Goal: Use online tool/utility: Utilize a website feature to perform a specific function

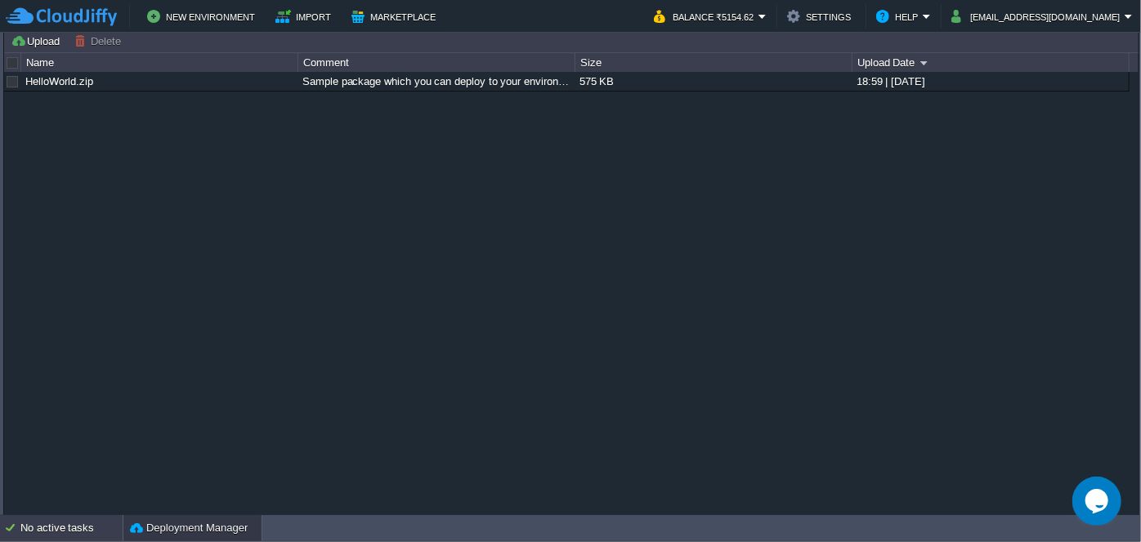
click at [68, 523] on div "No active tasks" at bounding box center [71, 528] width 102 height 26
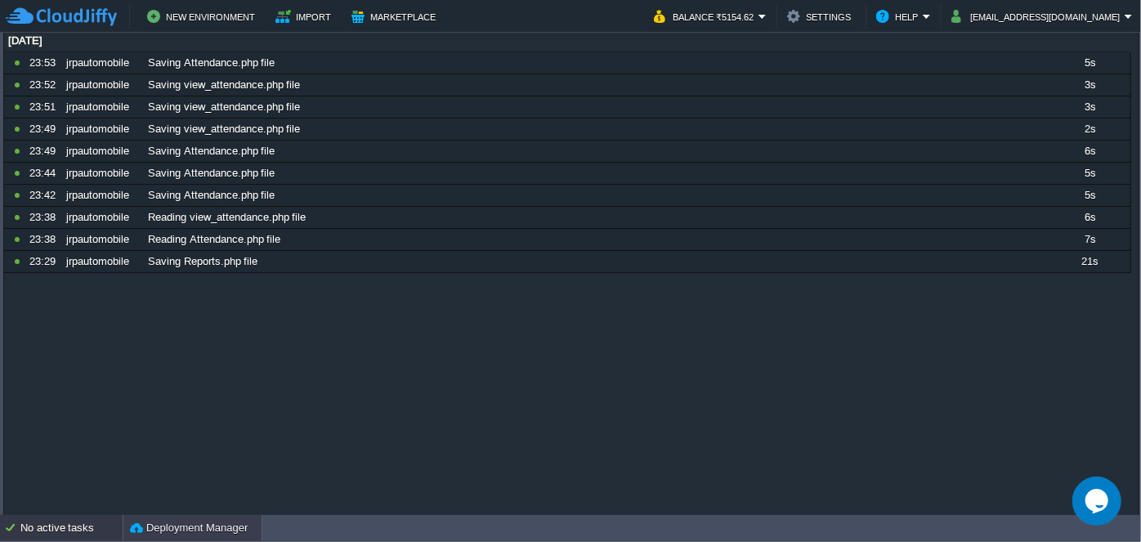
click at [168, 528] on button "Deployment Manager" at bounding box center [189, 528] width 118 height 16
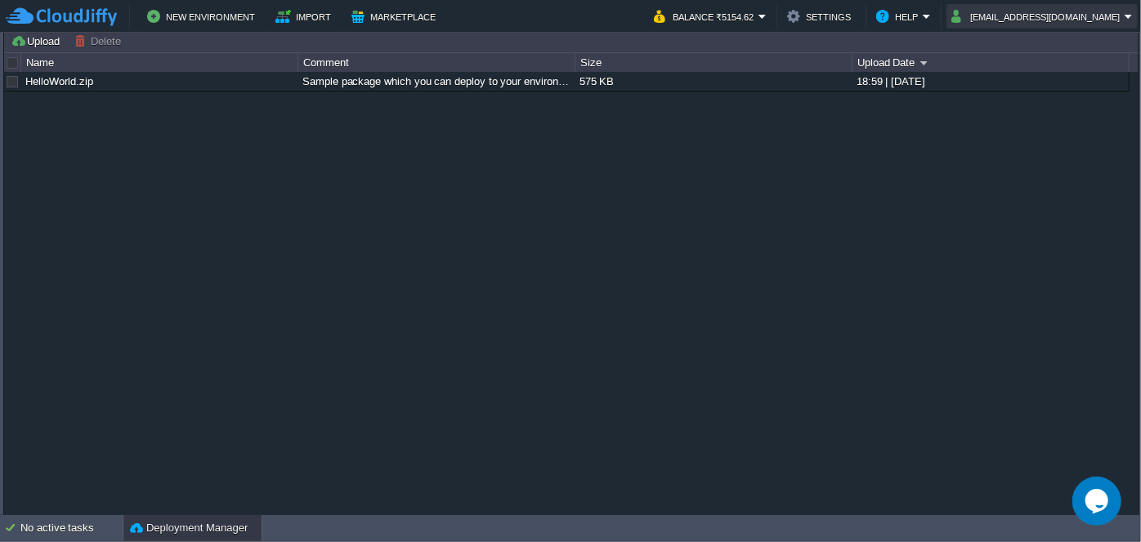
click at [1101, 16] on button "[EMAIL_ADDRESS][DOMAIN_NAME]" at bounding box center [1038, 17] width 173 height 20
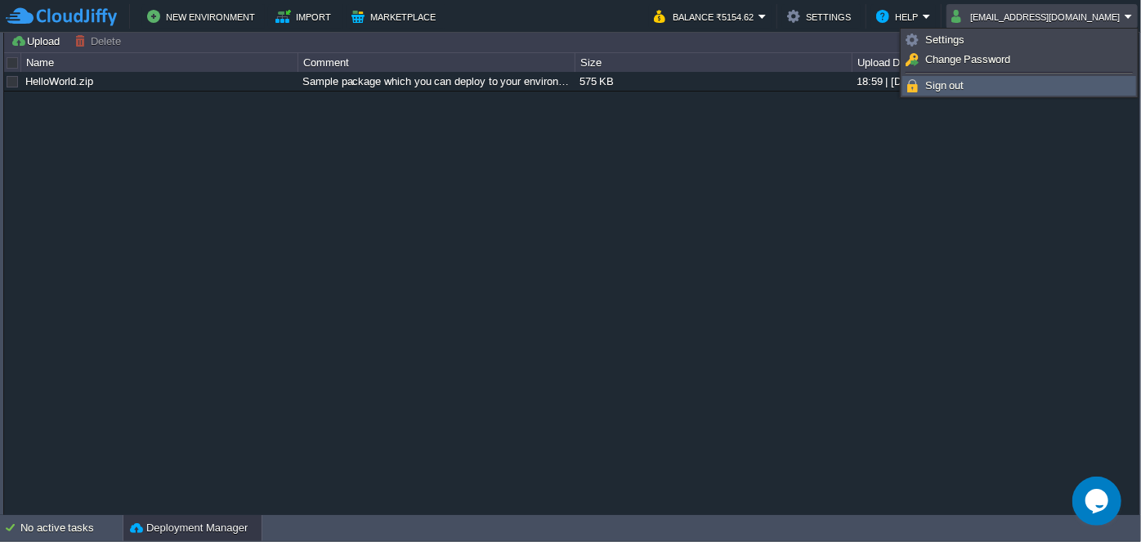
click at [936, 82] on span "Sign out" at bounding box center [945, 85] width 39 height 12
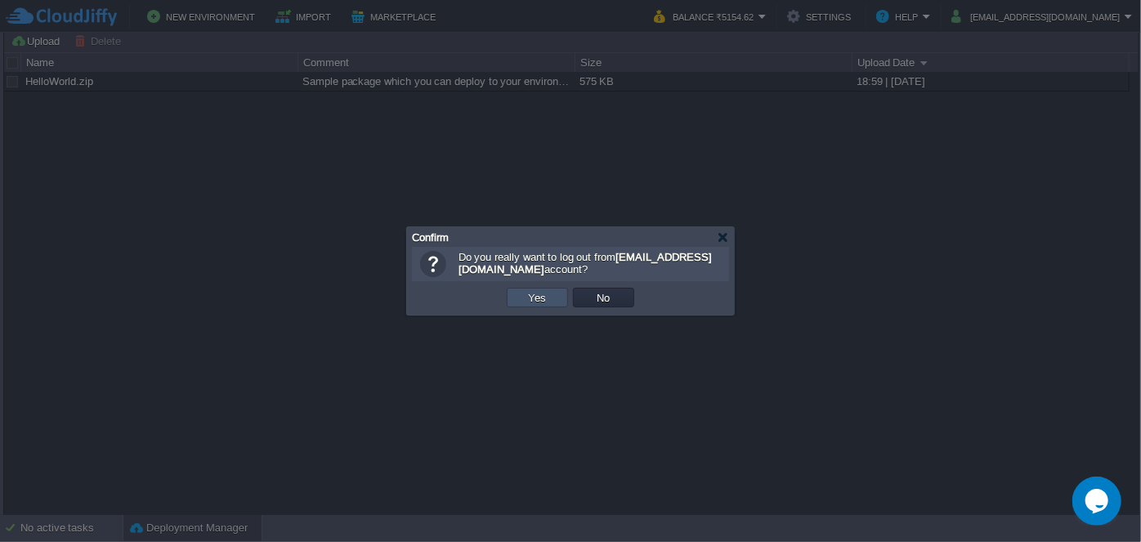
click at [543, 294] on button "Yes" at bounding box center [538, 297] width 28 height 15
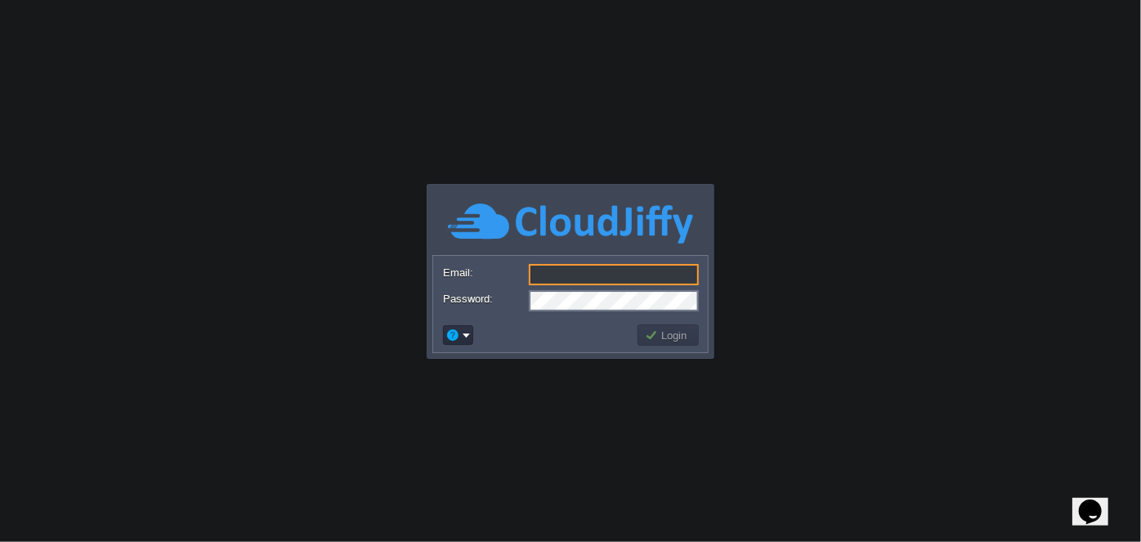
type input "[EMAIL_ADDRESS][DOMAIN_NAME]"
click at [677, 337] on button "Login" at bounding box center [668, 335] width 47 height 15
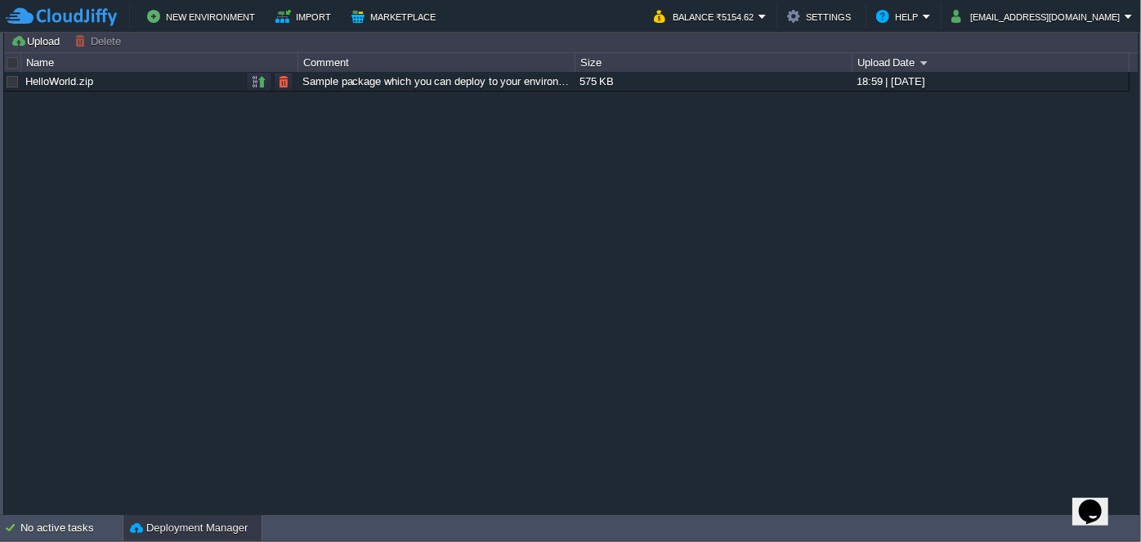
click at [11, 82] on div at bounding box center [12, 81] width 15 height 15
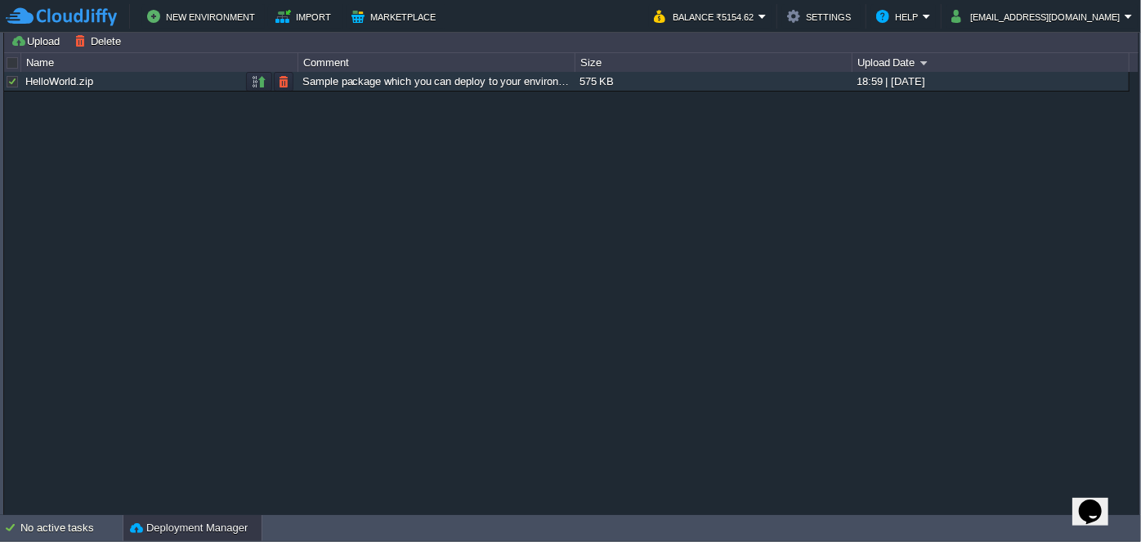
click at [11, 82] on div at bounding box center [12, 81] width 15 height 15
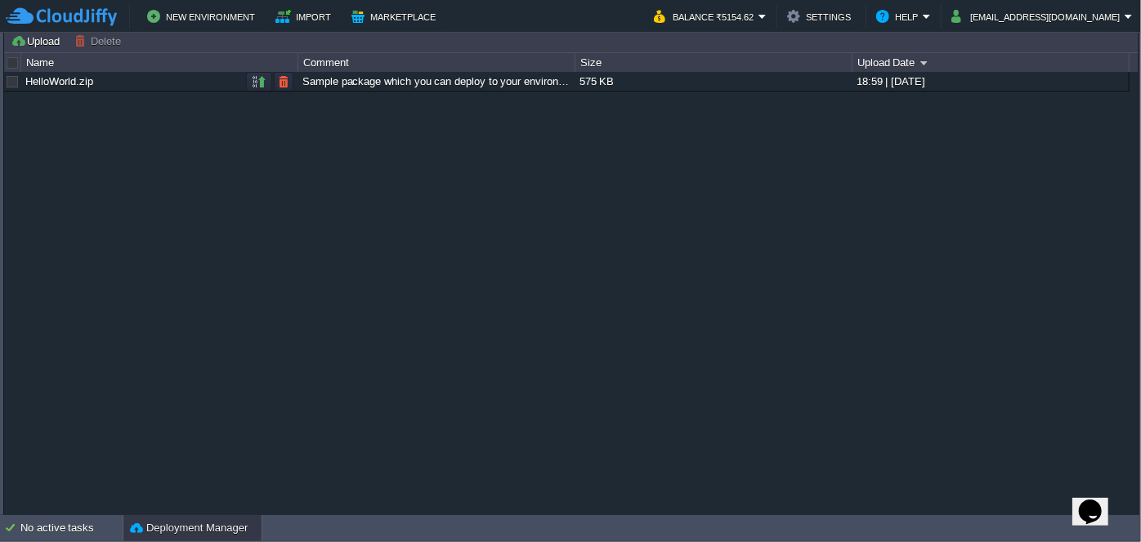
click at [11, 82] on div at bounding box center [12, 81] width 15 height 15
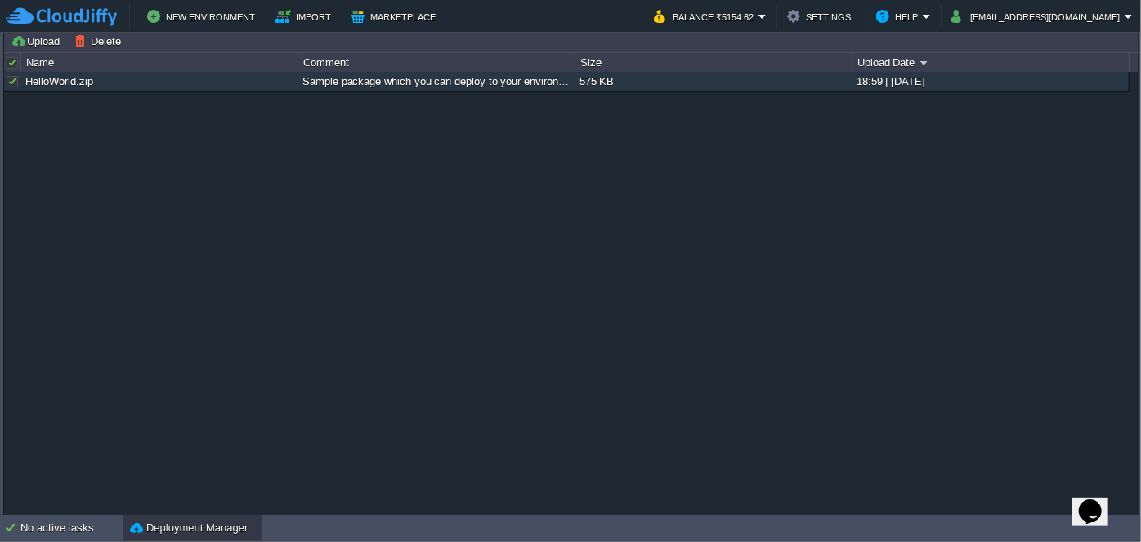
click at [8, 61] on div at bounding box center [13, 63] width 15 height 15
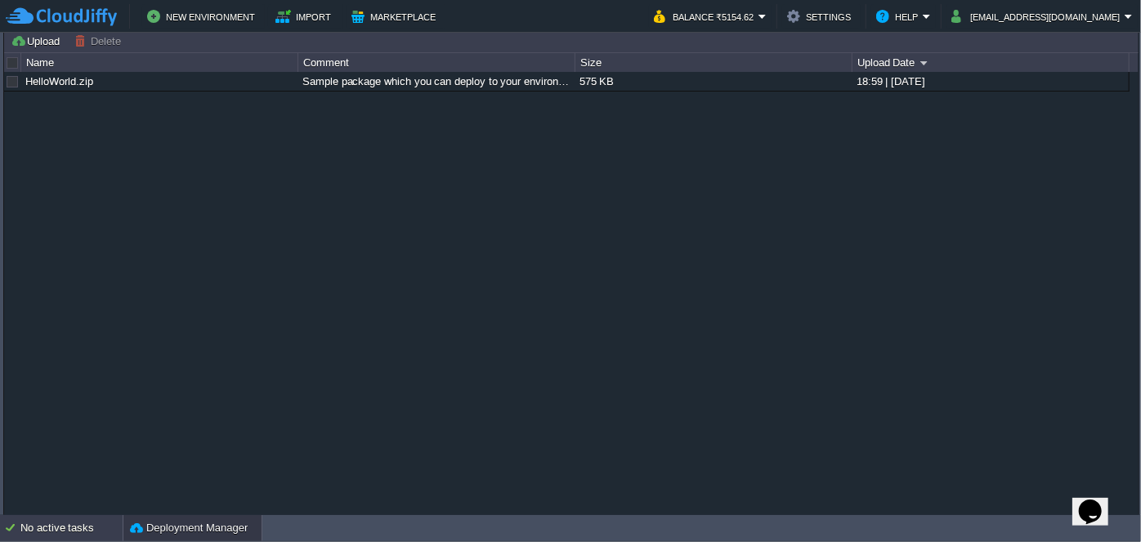
click at [67, 527] on div "No active tasks" at bounding box center [71, 528] width 102 height 26
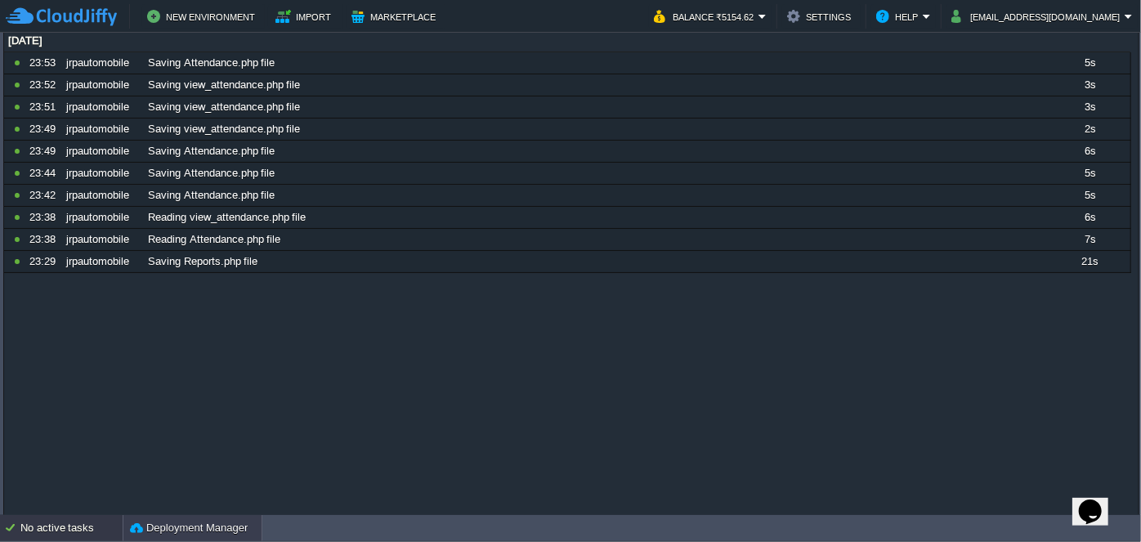
click at [150, 528] on button "Deployment Manager" at bounding box center [189, 528] width 118 height 16
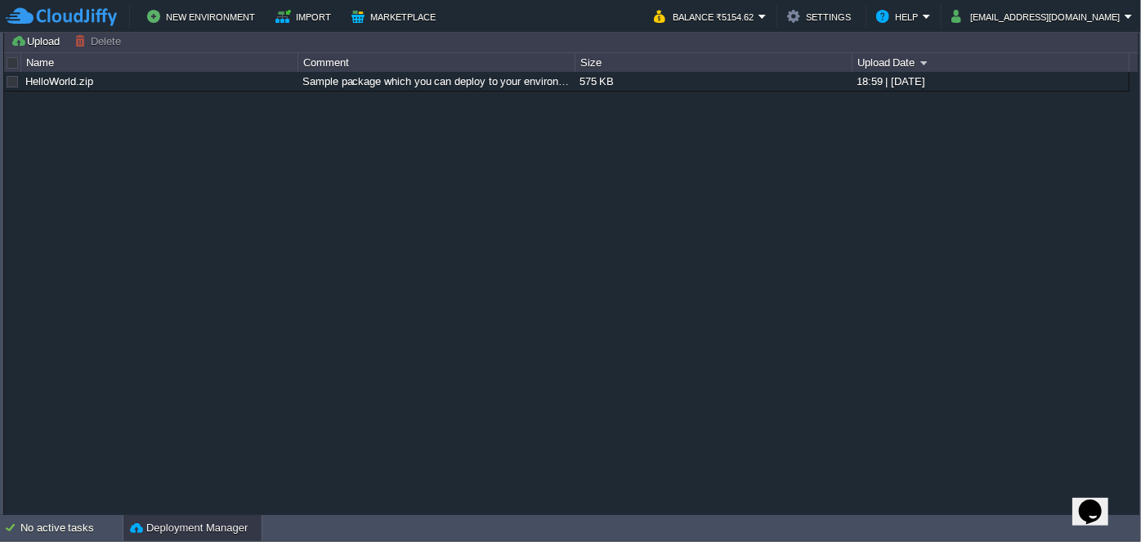
click at [195, 528] on button "Deployment Manager" at bounding box center [189, 528] width 118 height 16
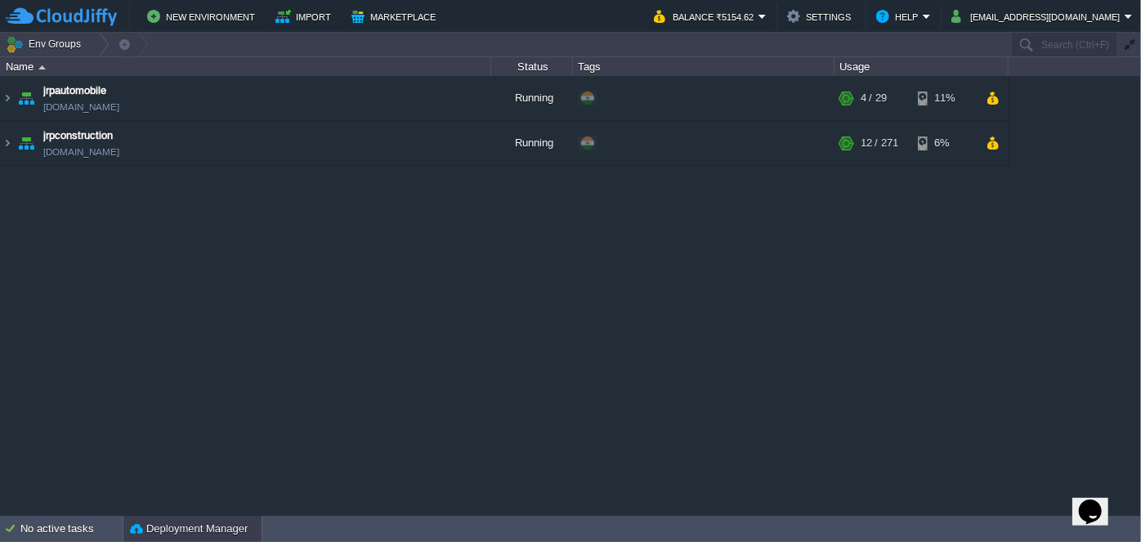
click at [198, 528] on button "Deployment Manager" at bounding box center [189, 529] width 118 height 16
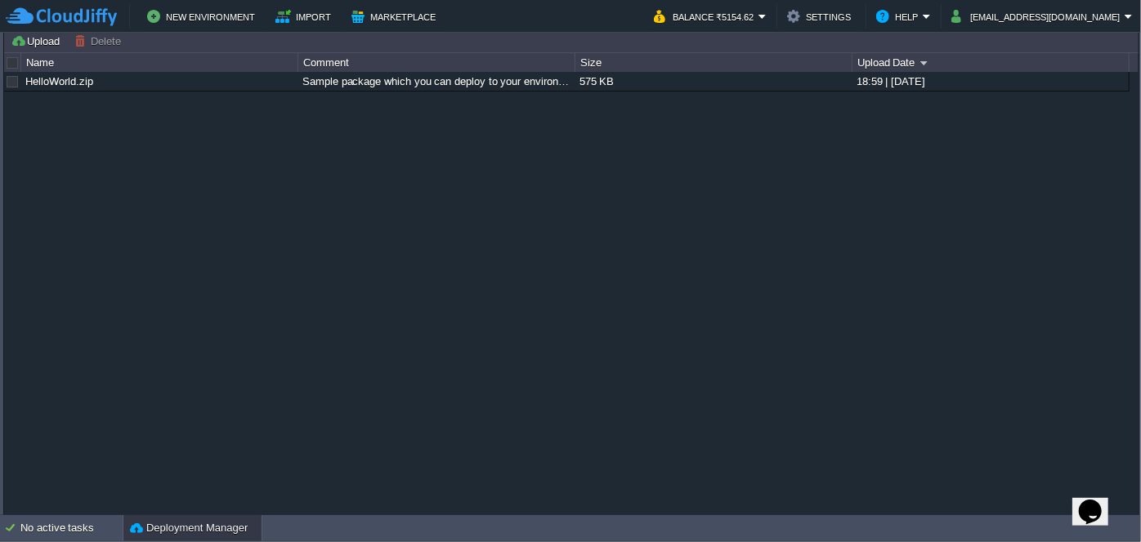
click at [198, 528] on button "Deployment Manager" at bounding box center [189, 528] width 118 height 16
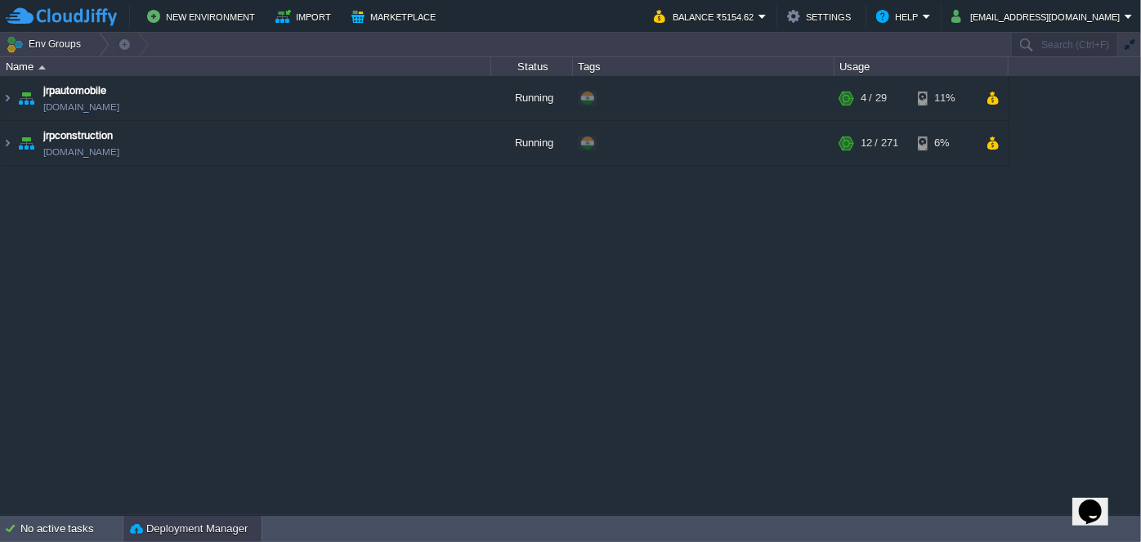
click at [198, 528] on button "Deployment Manager" at bounding box center [189, 529] width 118 height 16
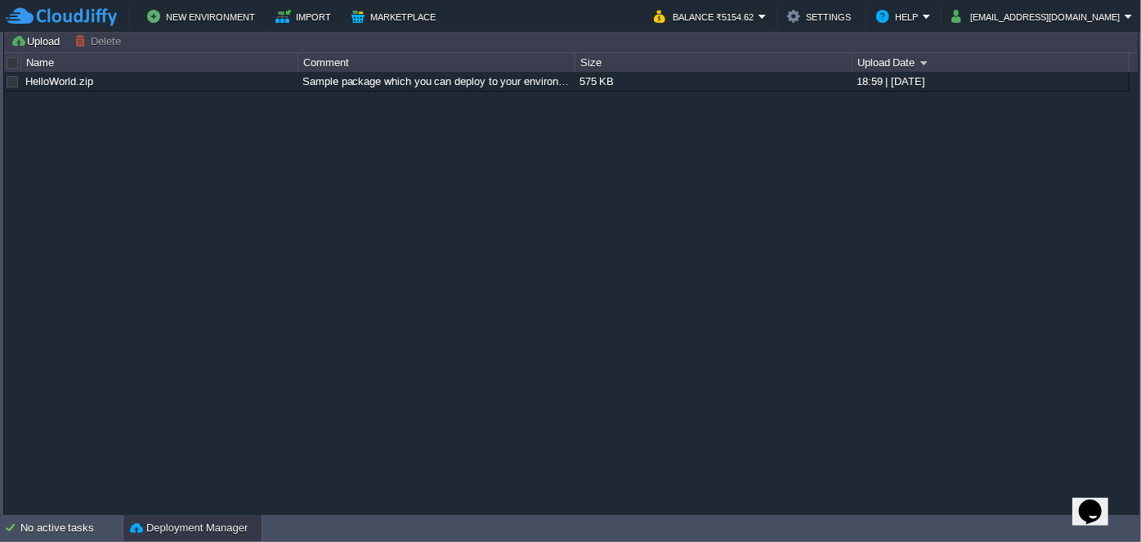
click at [198, 528] on button "Deployment Manager" at bounding box center [189, 528] width 118 height 16
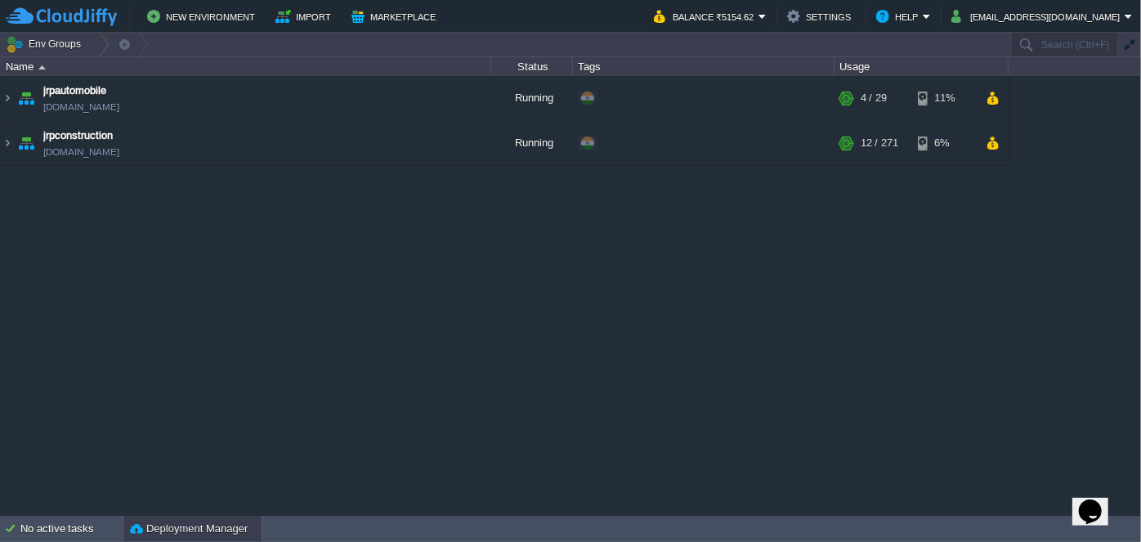
click at [198, 528] on button "Deployment Manager" at bounding box center [189, 529] width 118 height 16
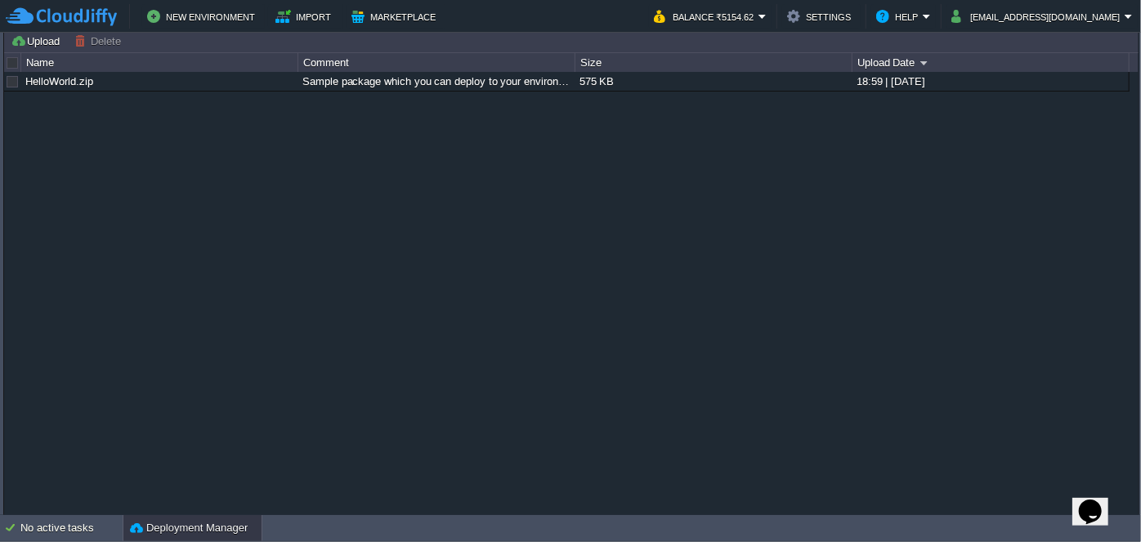
click at [198, 528] on button "Deployment Manager" at bounding box center [189, 528] width 118 height 16
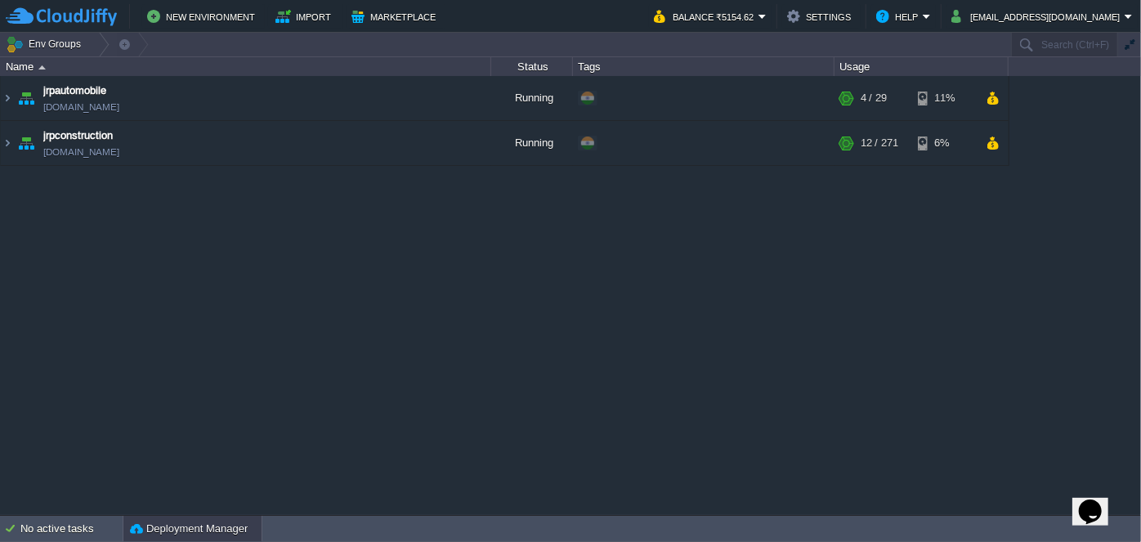
click at [180, 521] on button "Deployment Manager" at bounding box center [189, 529] width 118 height 16
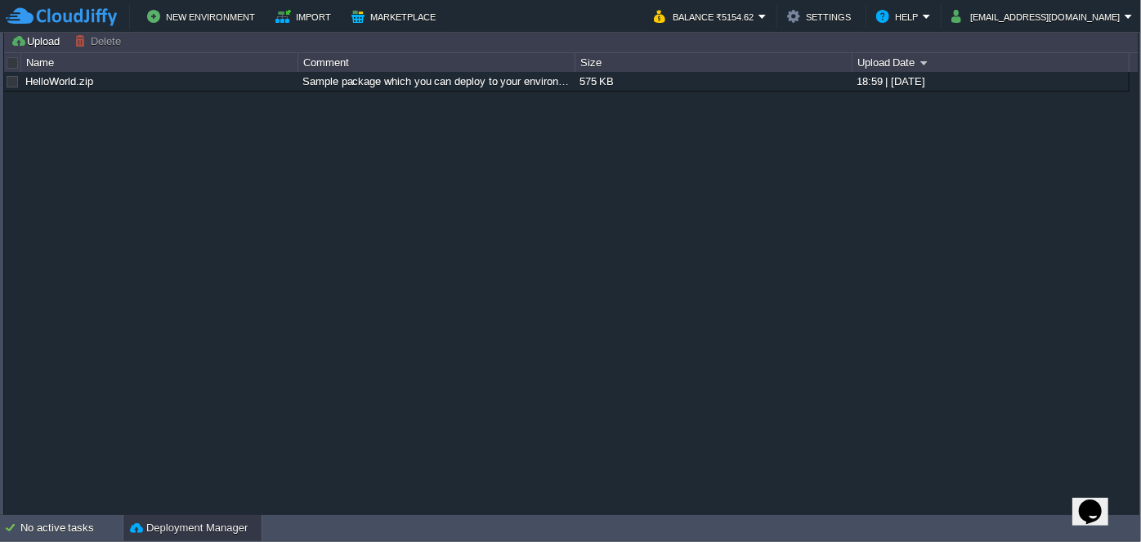
click at [181, 519] on div "Deployment Manager" at bounding box center [192, 528] width 138 height 26
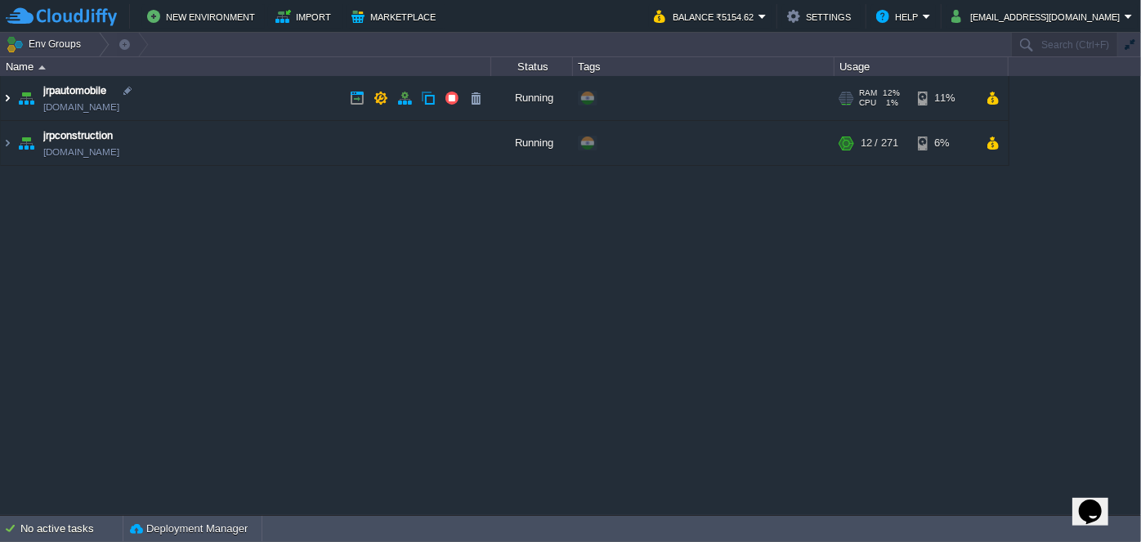
click at [7, 95] on img at bounding box center [7, 98] width 13 height 44
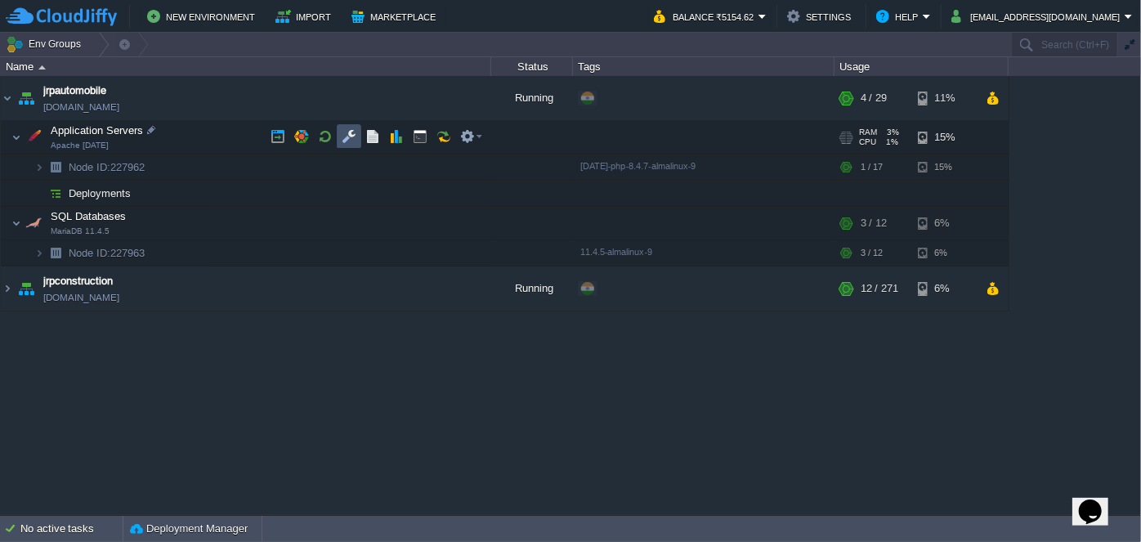
click at [344, 138] on button "button" at bounding box center [349, 136] width 15 height 15
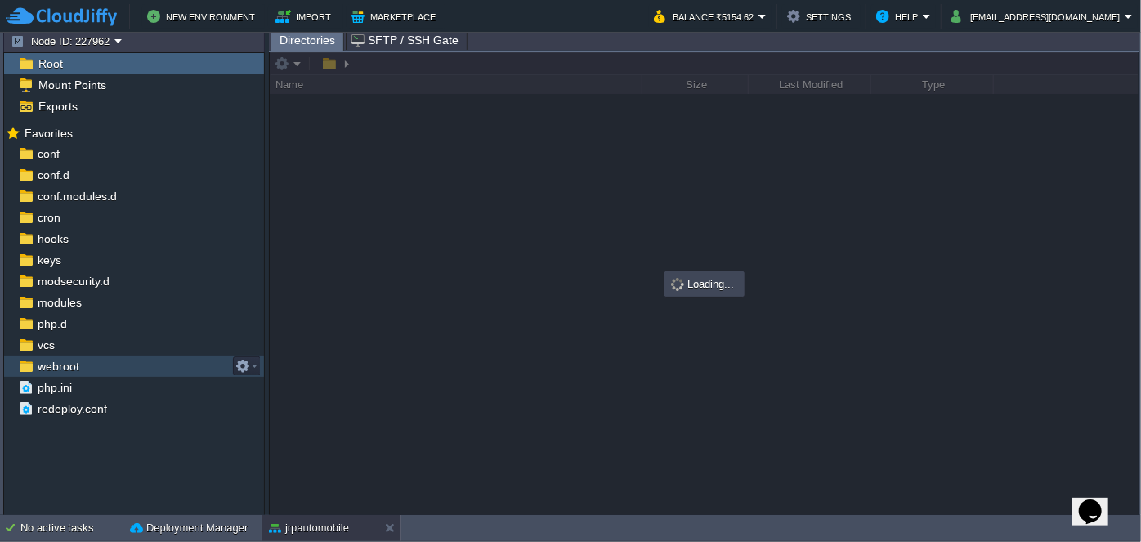
click at [56, 366] on span "webroot" at bounding box center [57, 366] width 47 height 15
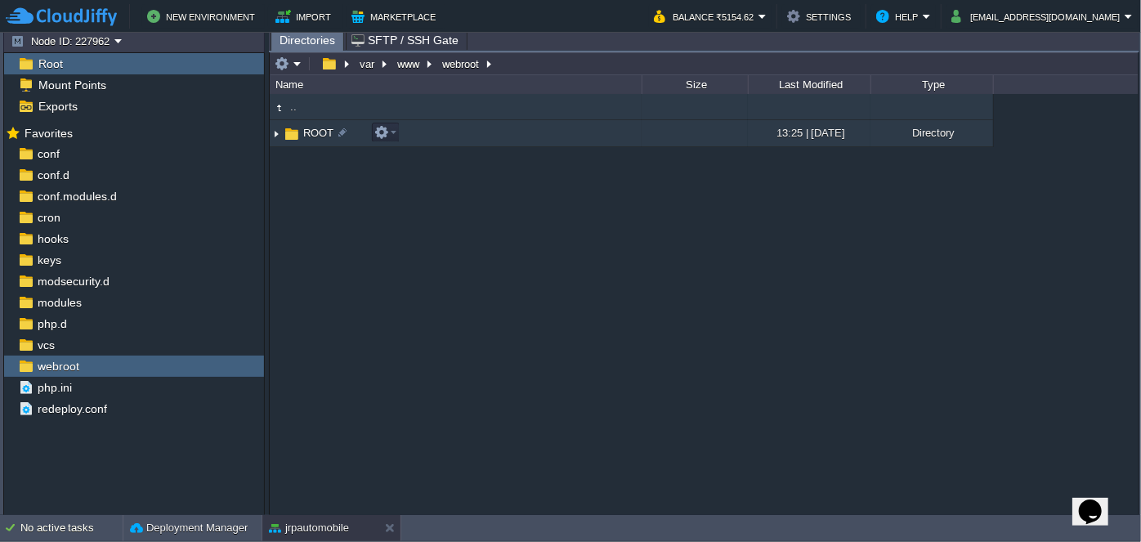
click at [278, 132] on img at bounding box center [276, 133] width 13 height 25
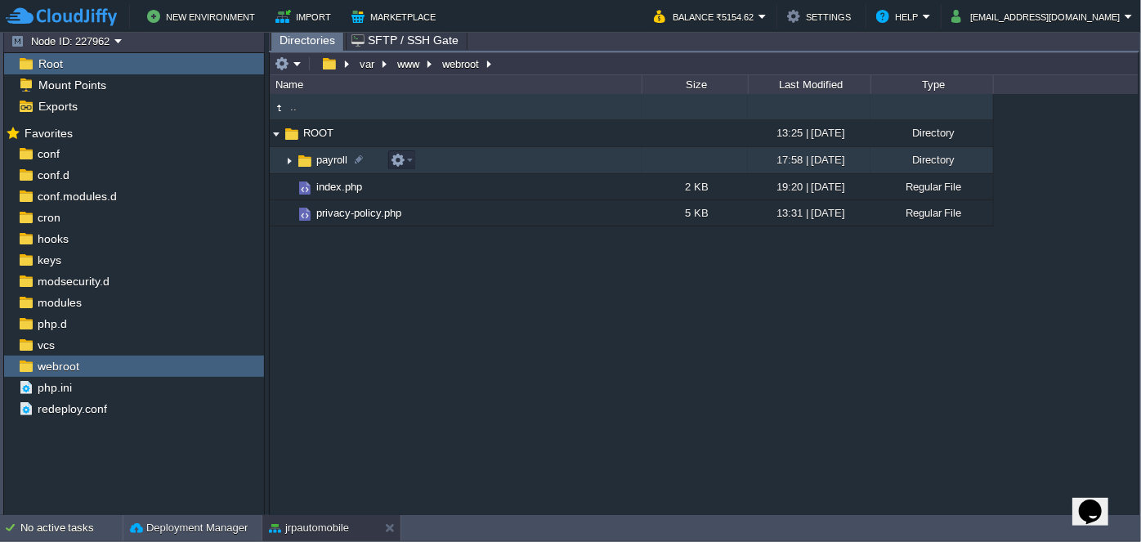
click at [285, 159] on img at bounding box center [289, 160] width 13 height 25
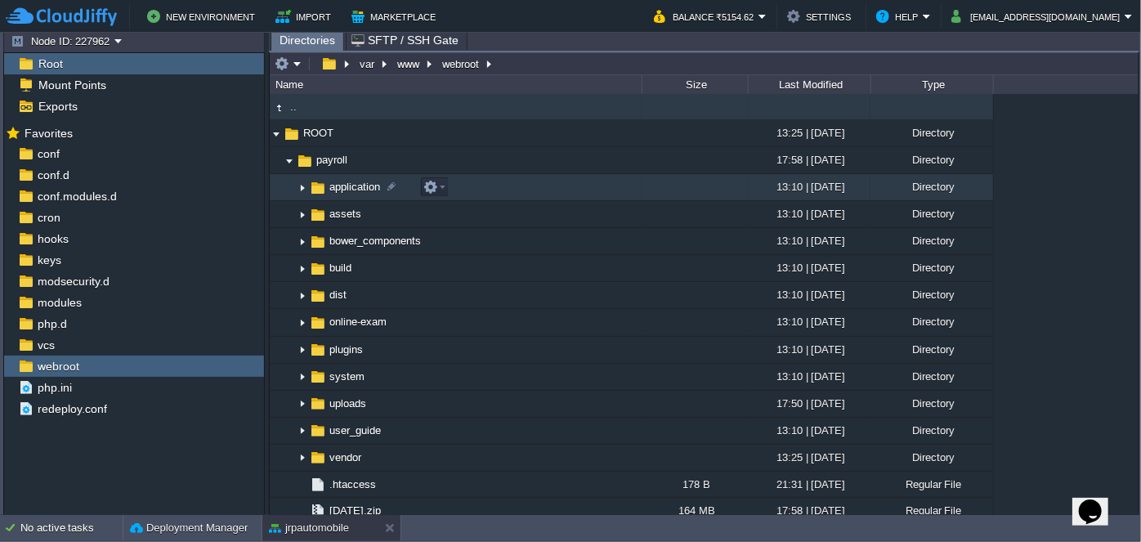
click at [300, 186] on img at bounding box center [302, 187] width 13 height 25
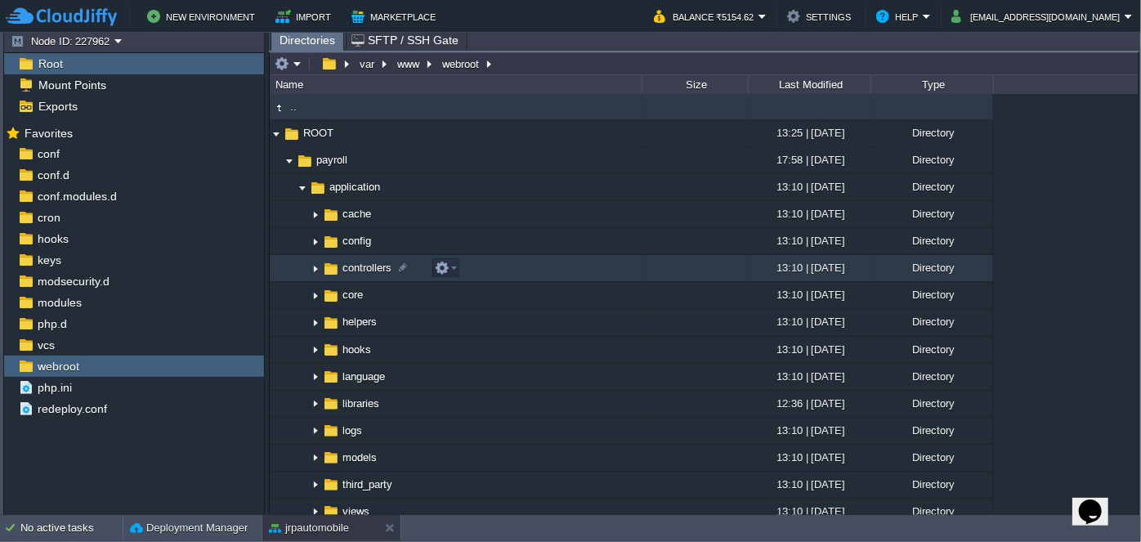
click at [316, 270] on img at bounding box center [315, 268] width 13 height 25
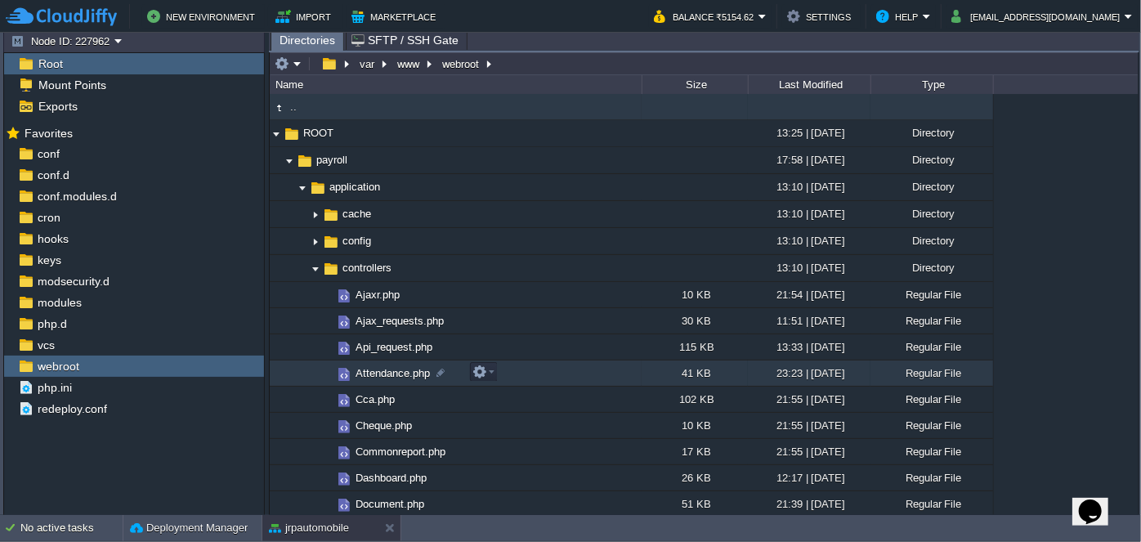
scroll to position [74, 0]
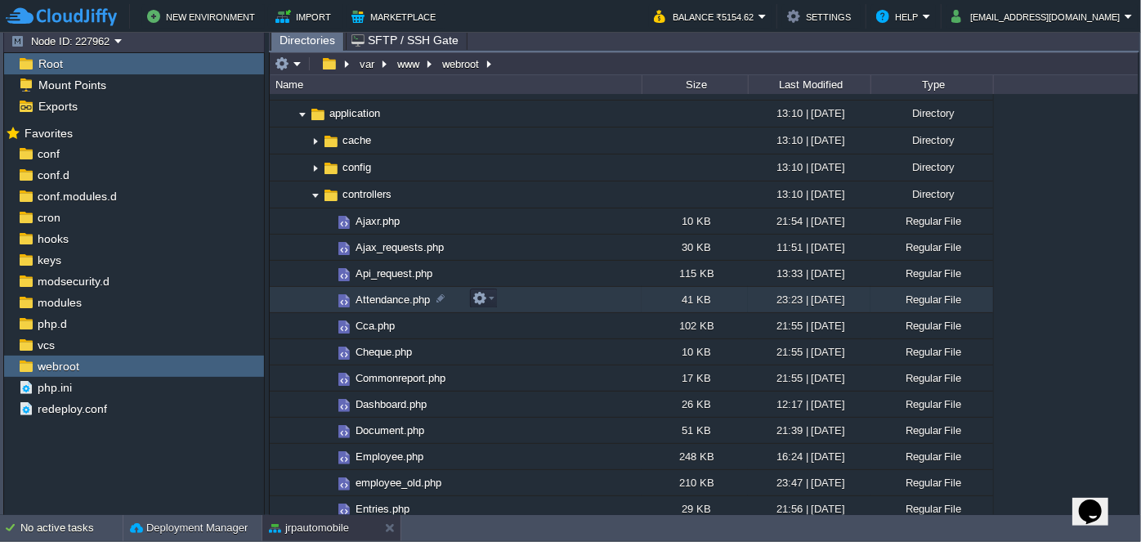
click at [379, 295] on span "Attendance.php" at bounding box center [392, 300] width 79 height 14
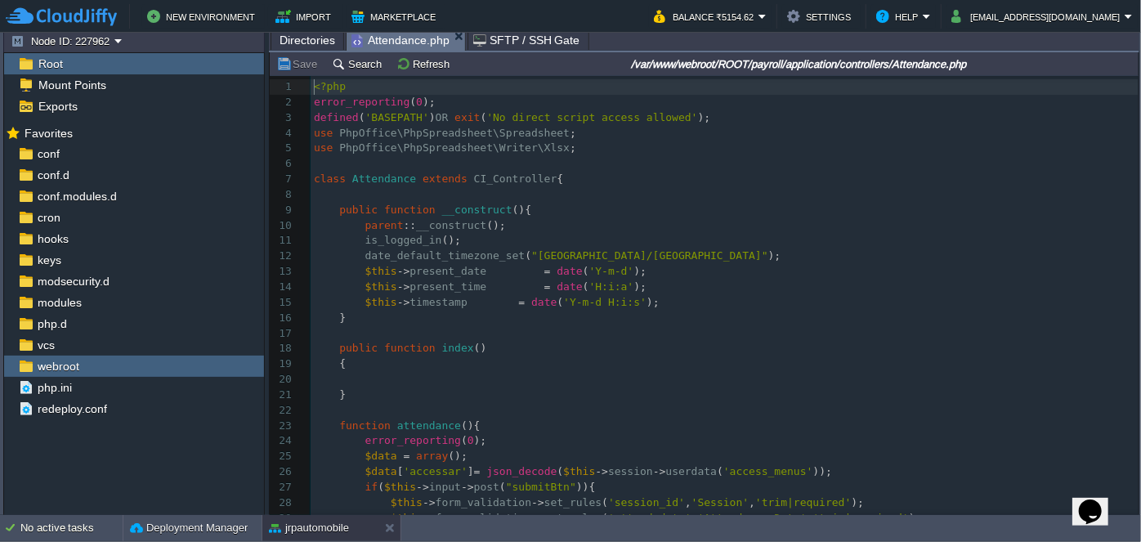
scroll to position [5, 0]
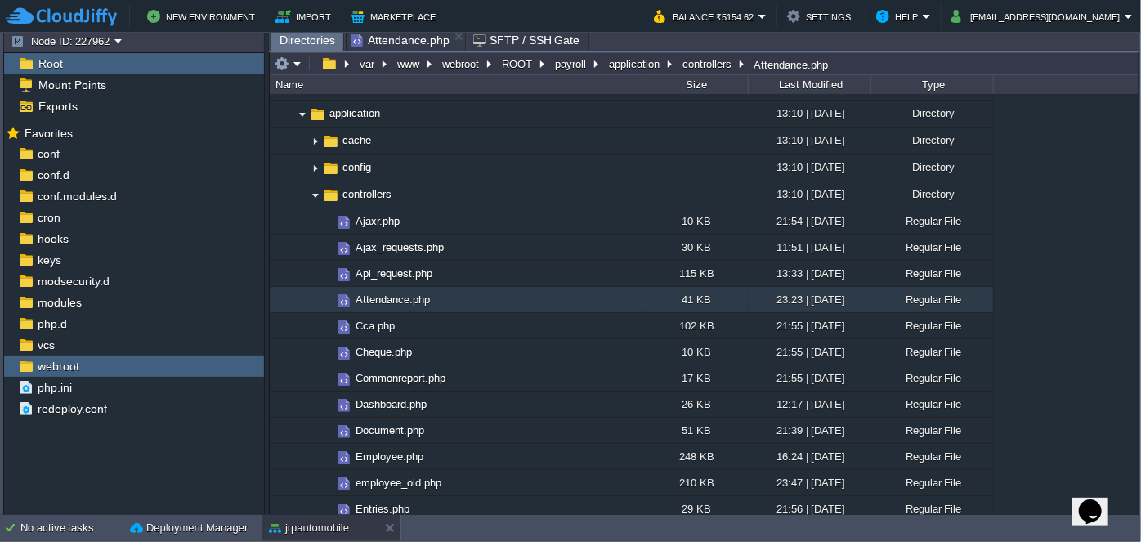
click at [303, 43] on span "Directories" at bounding box center [308, 40] width 56 height 20
click at [399, 43] on span "Attendance.php" at bounding box center [401, 40] width 98 height 20
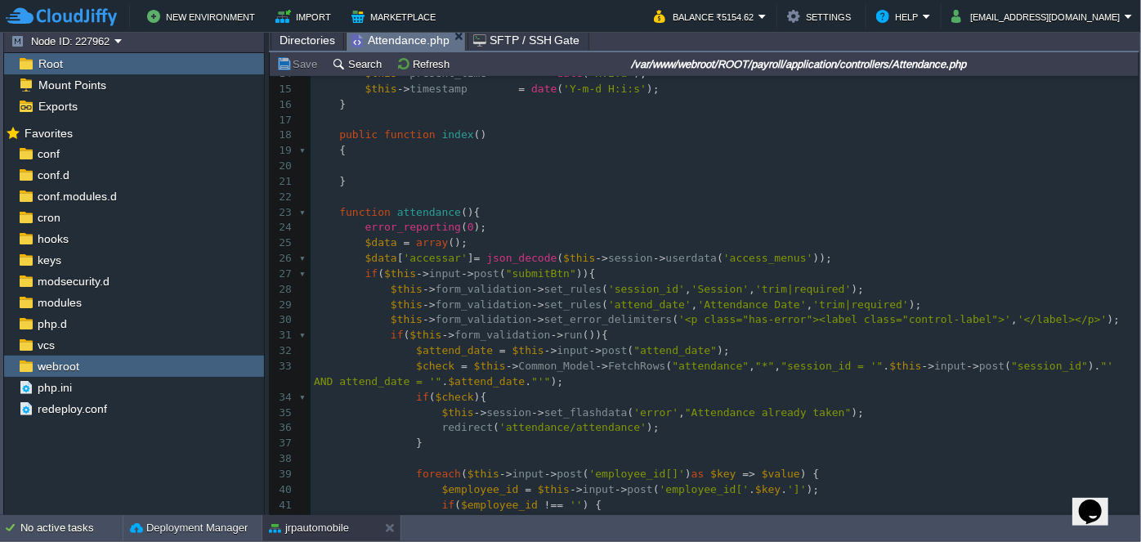
scroll to position [297, 0]
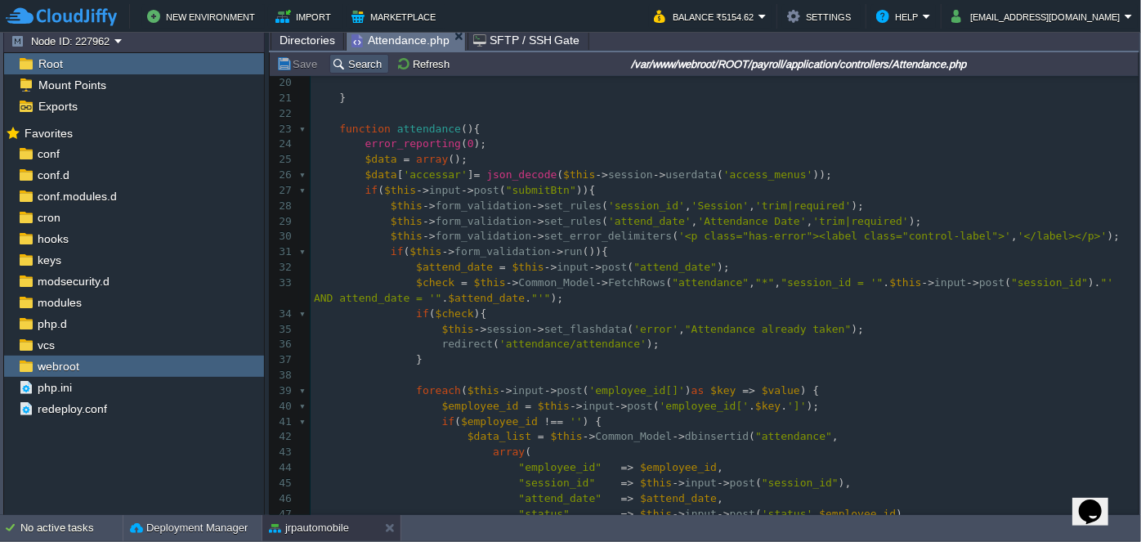
click at [359, 61] on button "Search" at bounding box center [359, 63] width 55 height 15
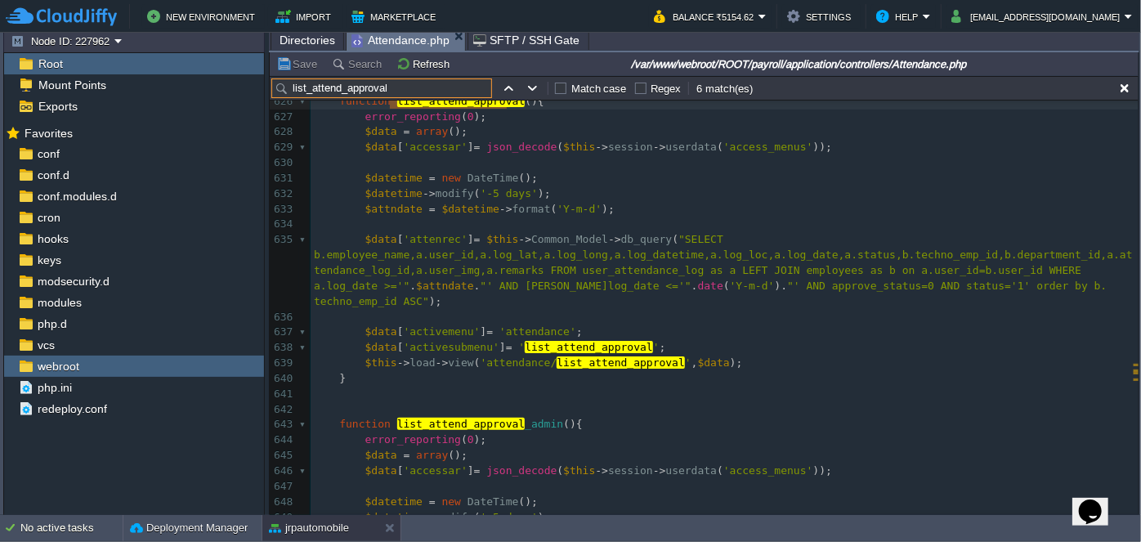
scroll to position [0, 0]
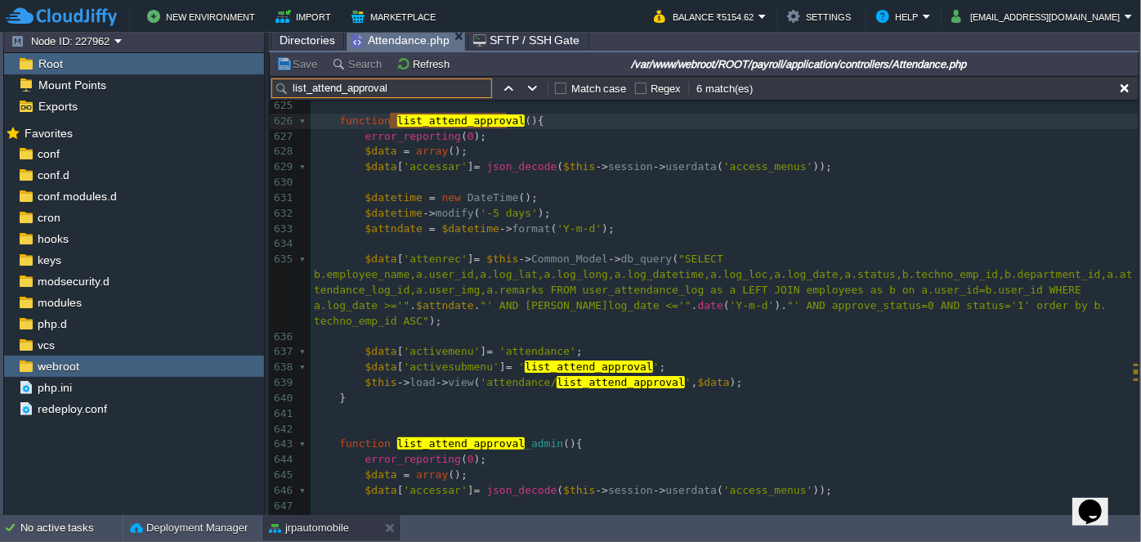
type input "list_attend_approval"
click at [1069, 293] on div "x 610 error_reporting ( 0 ); 611 $data = array (); 612 $data [ 'accessar' ] = j…" at bounding box center [725, 320] width 828 height 939
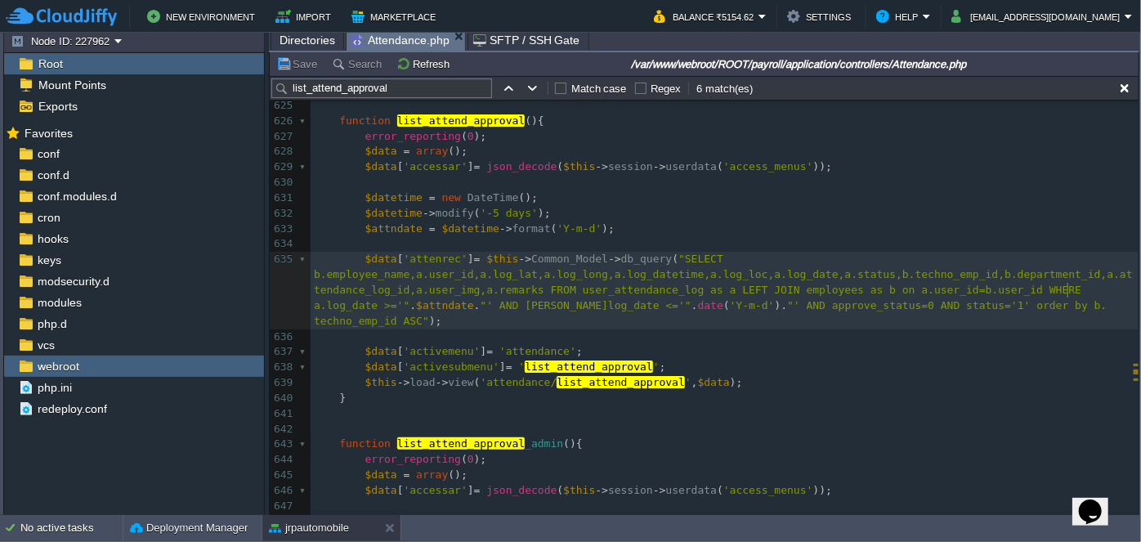
type textarea "$attndate"
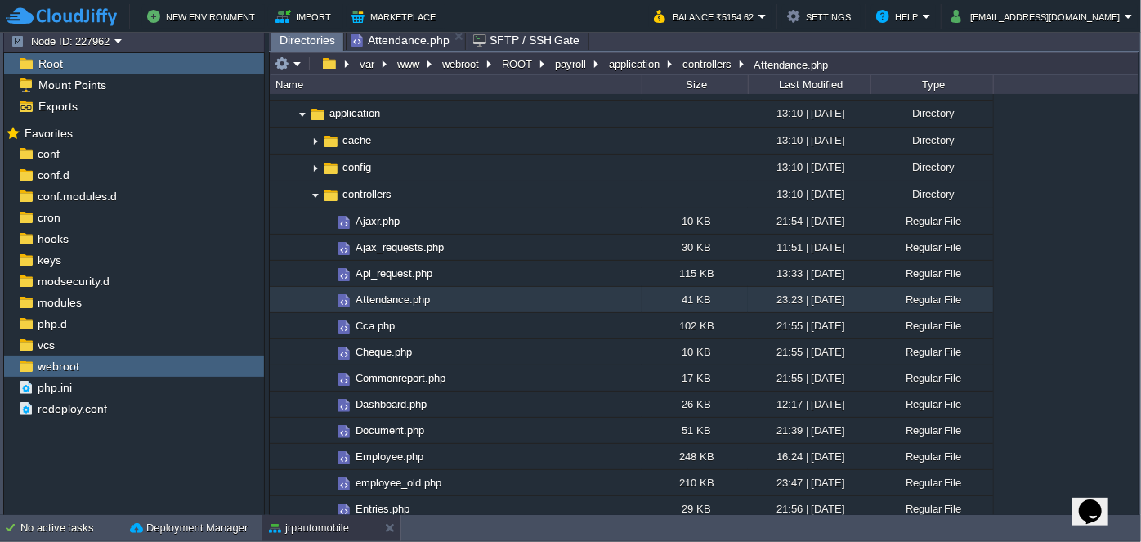
click at [303, 38] on span "Directories" at bounding box center [308, 40] width 56 height 20
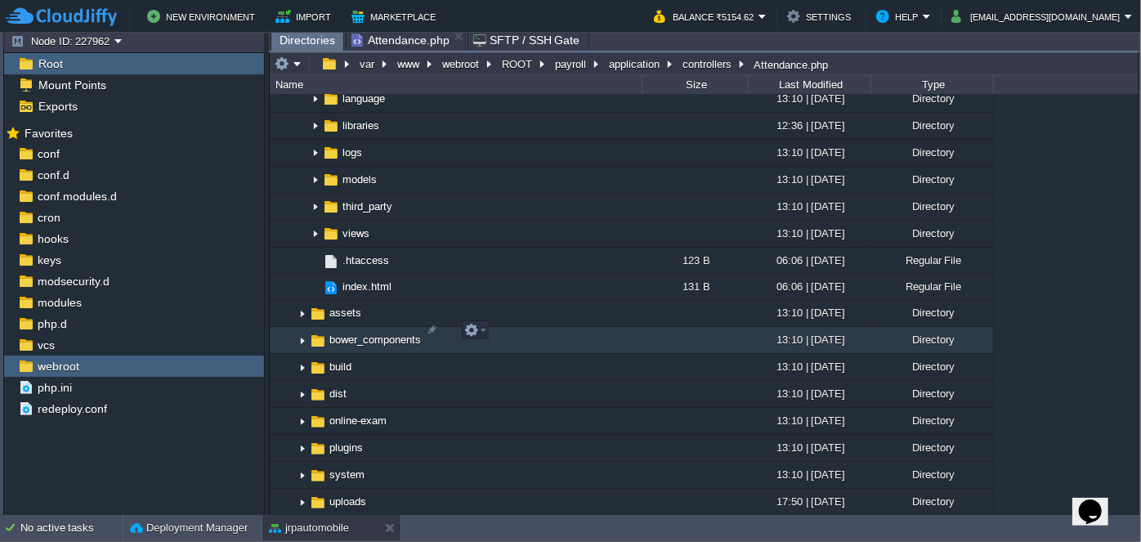
scroll to position [1412, 0]
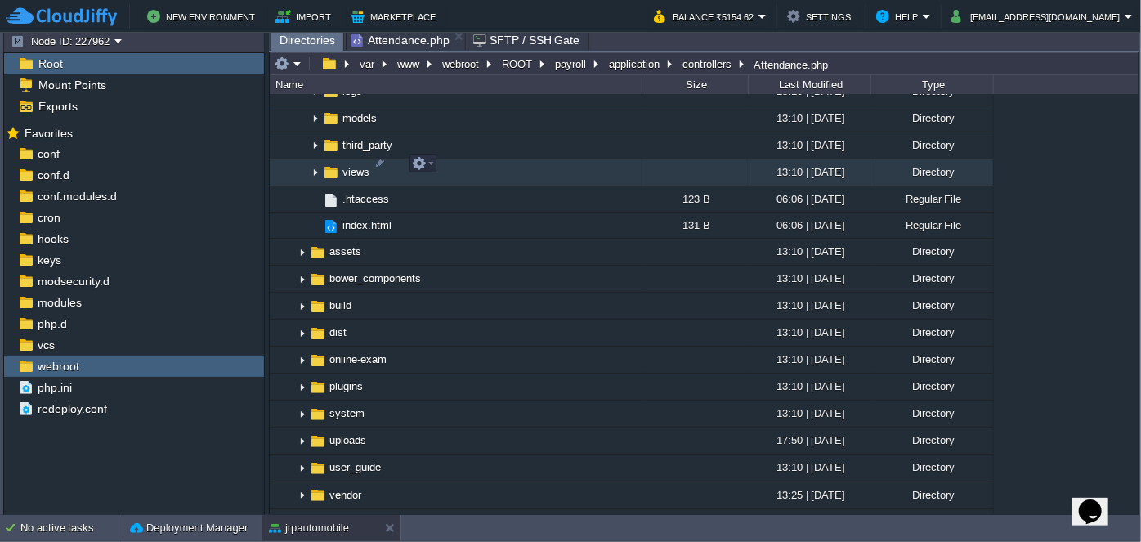
click at [309, 163] on img at bounding box center [315, 172] width 13 height 25
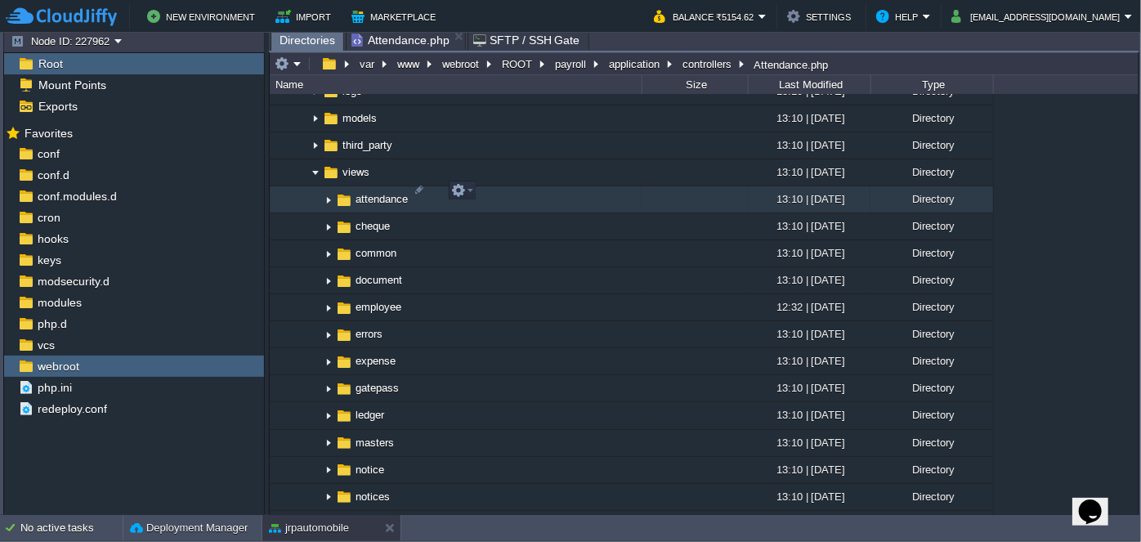
click at [327, 190] on img at bounding box center [328, 199] width 13 height 25
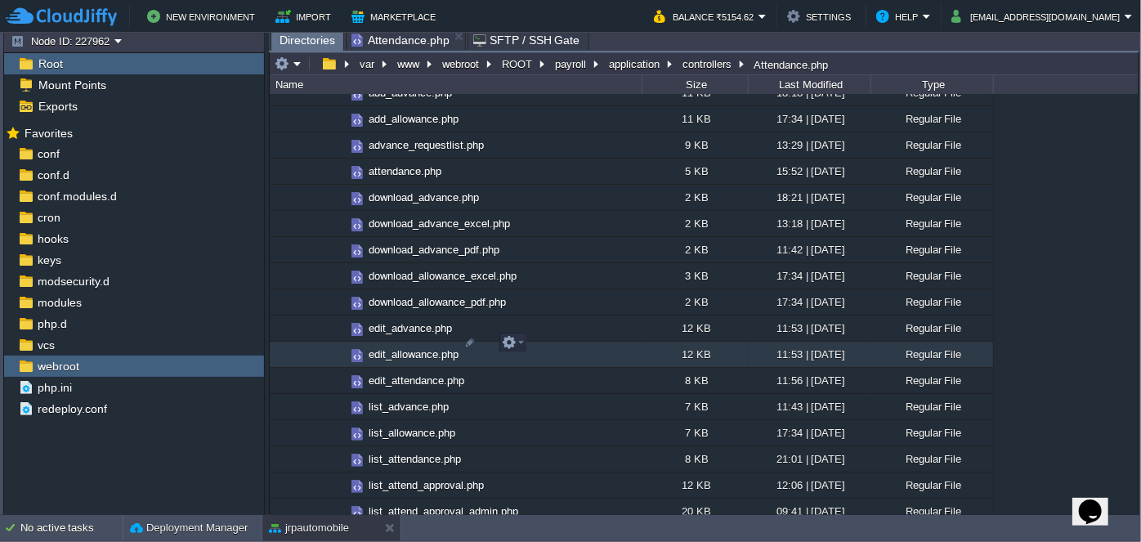
scroll to position [1635, 0]
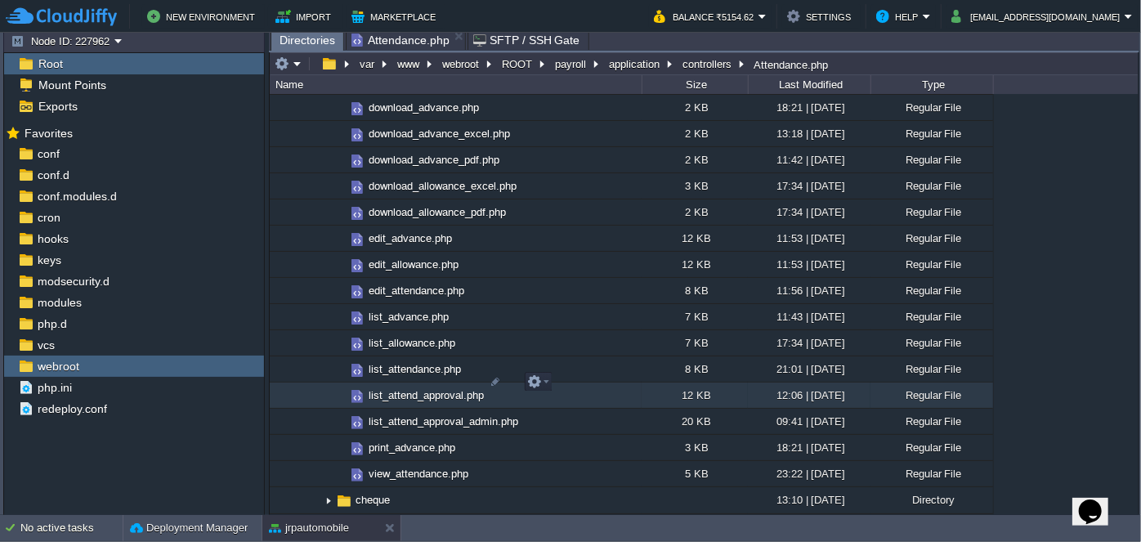
click at [437, 388] on span "list_attend_approval.php" at bounding box center [426, 395] width 120 height 14
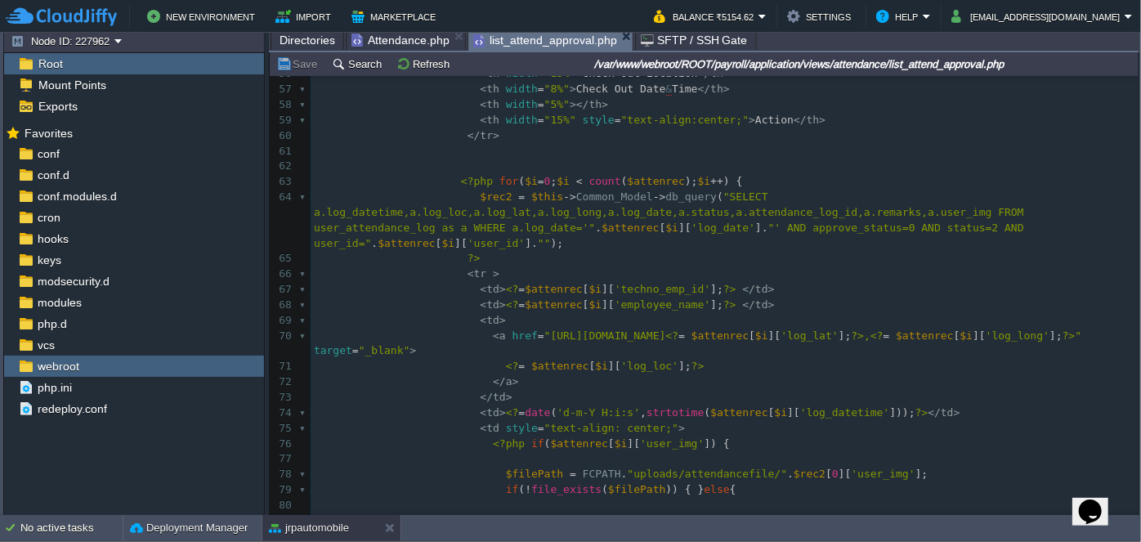
scroll to position [841, 0]
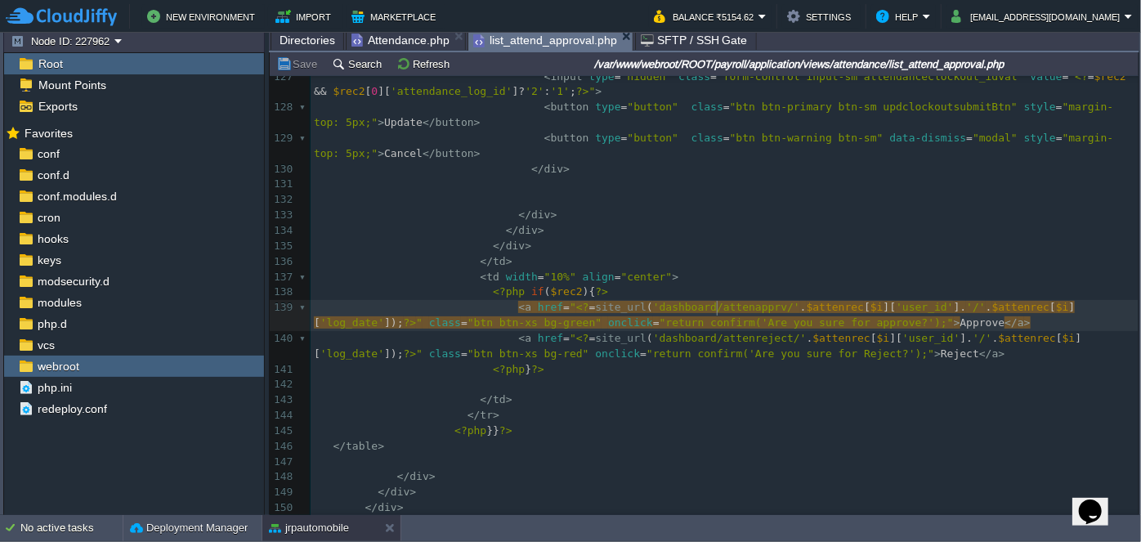
type textarea "attenapprv"
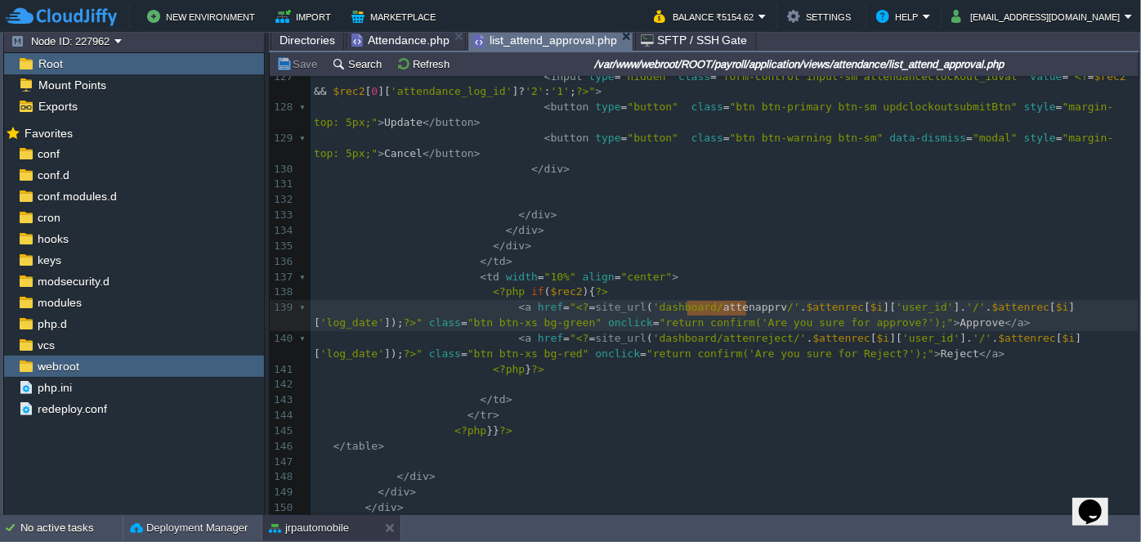
click at [303, 39] on span "Directories" at bounding box center [308, 40] width 56 height 20
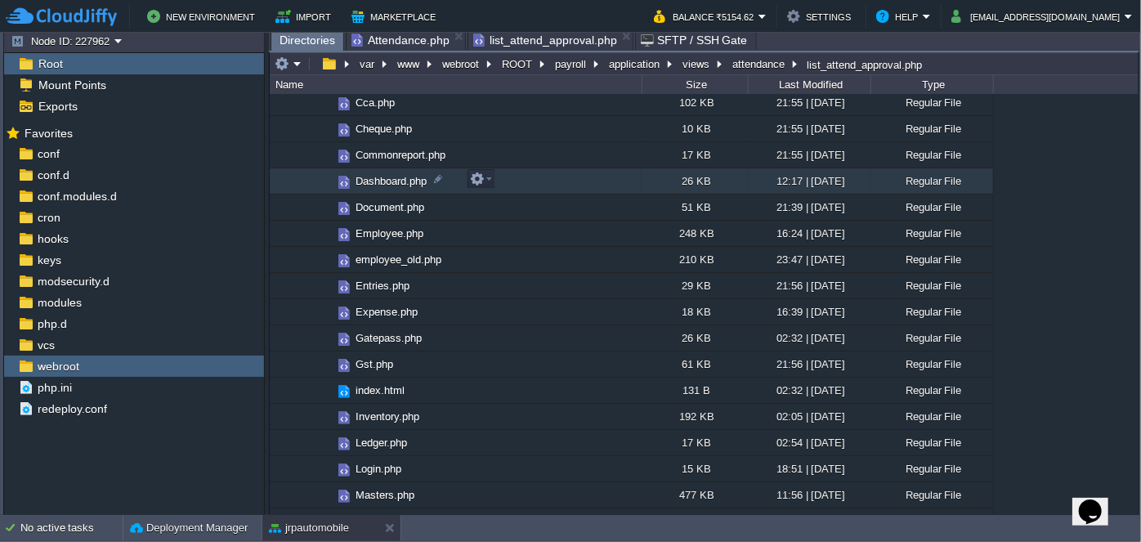
click at [378, 178] on span "Dashboard.php" at bounding box center [391, 181] width 76 height 14
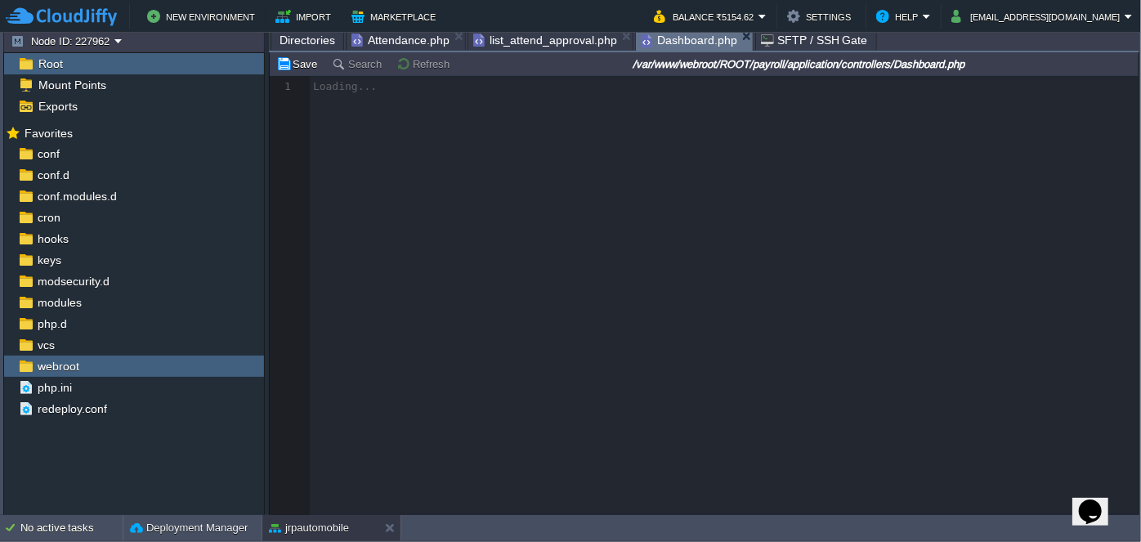
click at [522, 41] on span "list_attend_approval.php" at bounding box center [545, 40] width 144 height 20
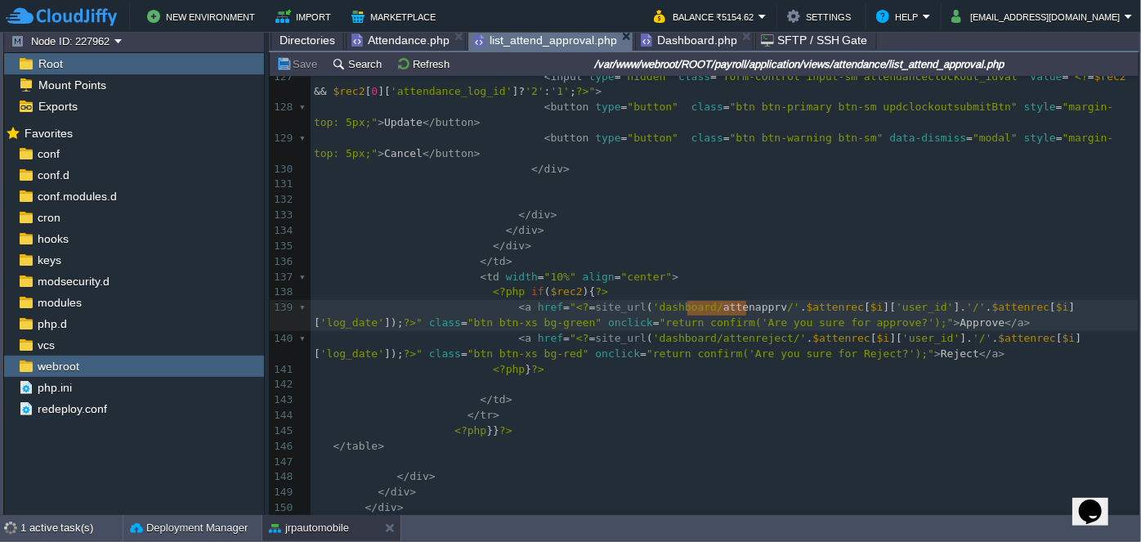
click at [671, 43] on span "Dashboard.php" at bounding box center [689, 40] width 96 height 20
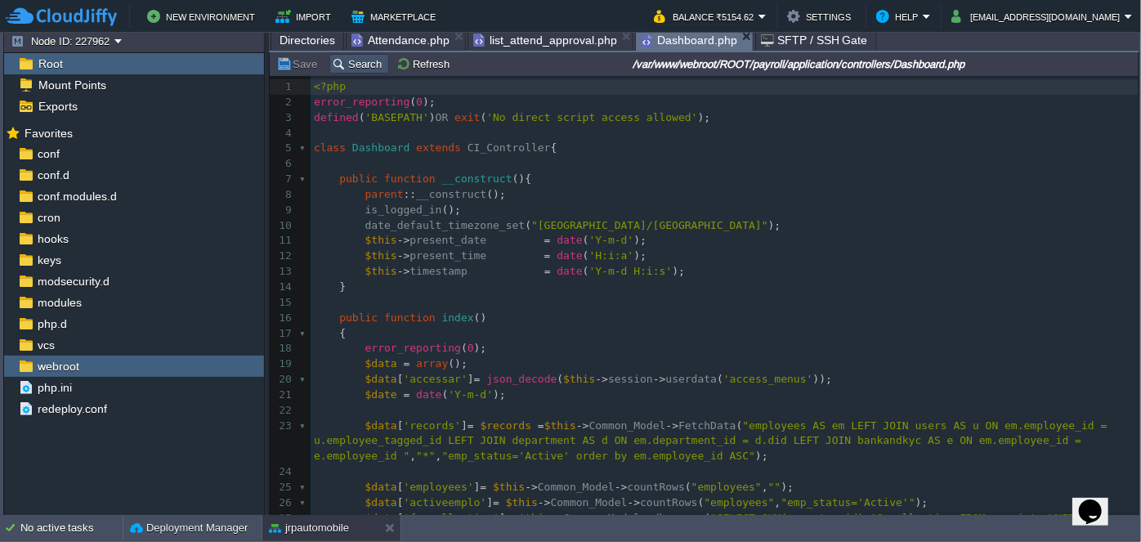
click at [366, 68] on button "Search" at bounding box center [359, 63] width 55 height 15
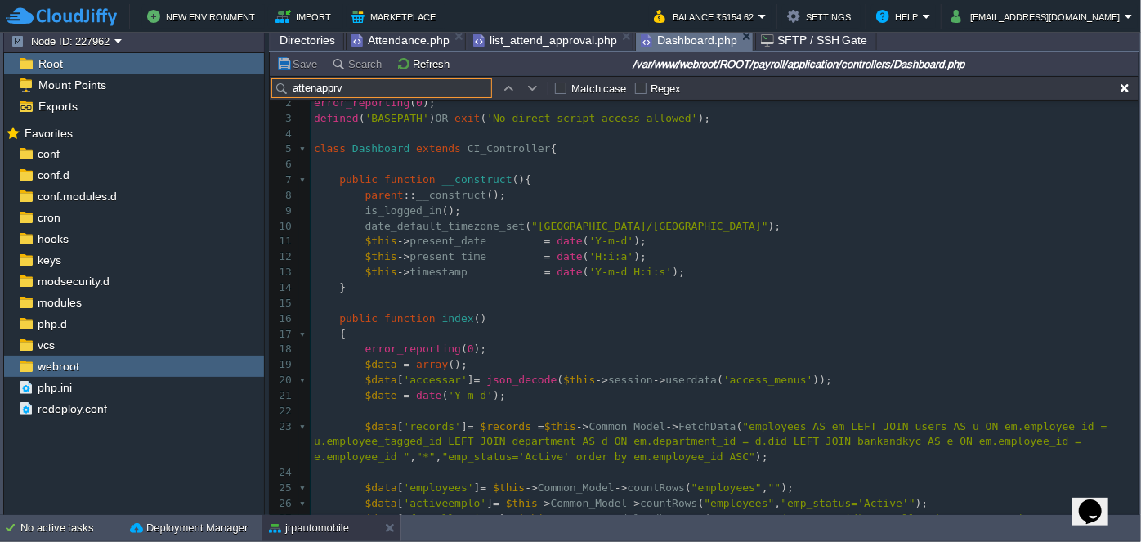
type input "attenapprv"
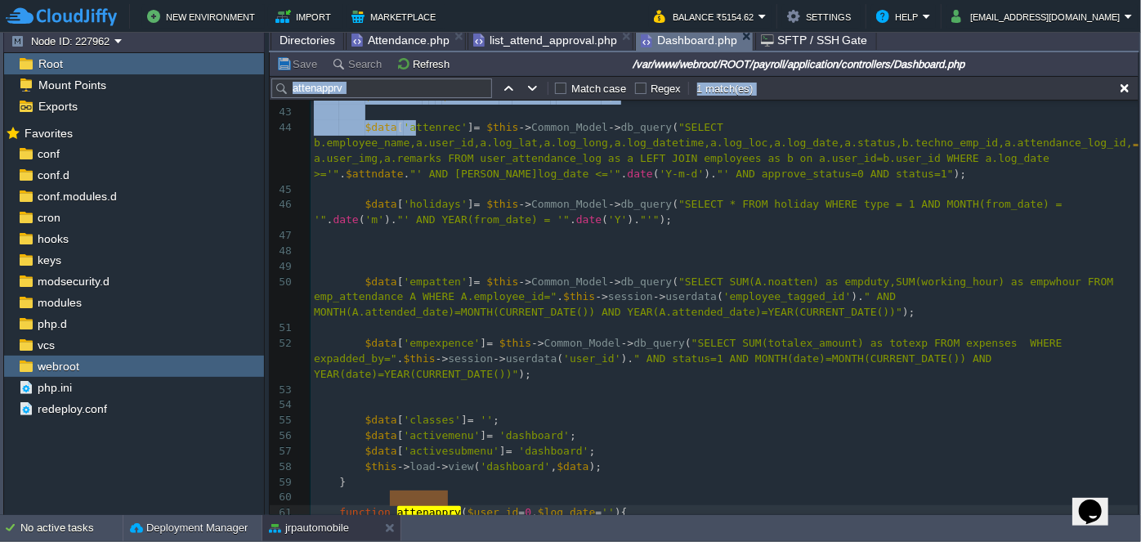
drag, startPoint x: 382, startPoint y: 98, endPoint x: 425, endPoint y: 172, distance: 85.4
click at [420, 152] on div "attenapprv Match case Regex 1 match(es) x 30 $data [ 'user' ] = $this -> Common…" at bounding box center [704, 296] width 869 height 440
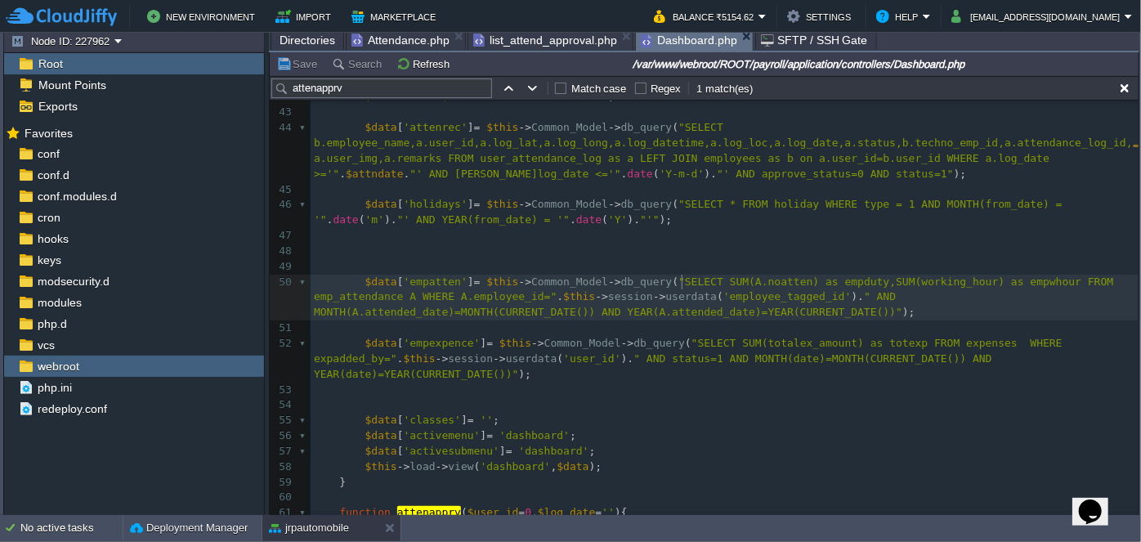
click at [680, 288] on pre "$data [ 'empatten' ] = $this -> Common_Model -> db_query ( "SELECT SUM(A.noatte…" at bounding box center [725, 298] width 828 height 47
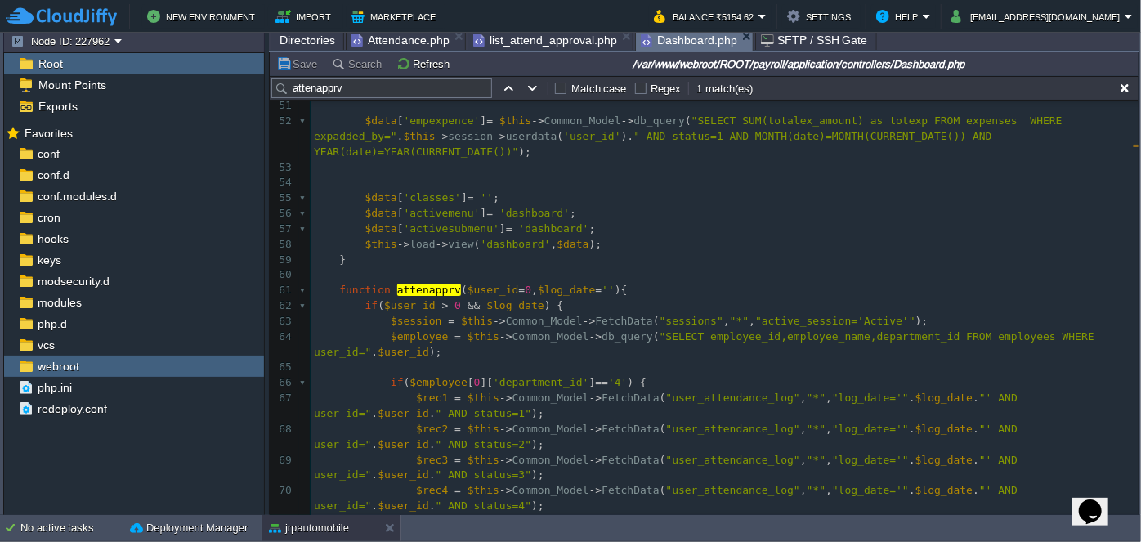
click at [489, 38] on span "list_attend_approval.php" at bounding box center [545, 40] width 144 height 20
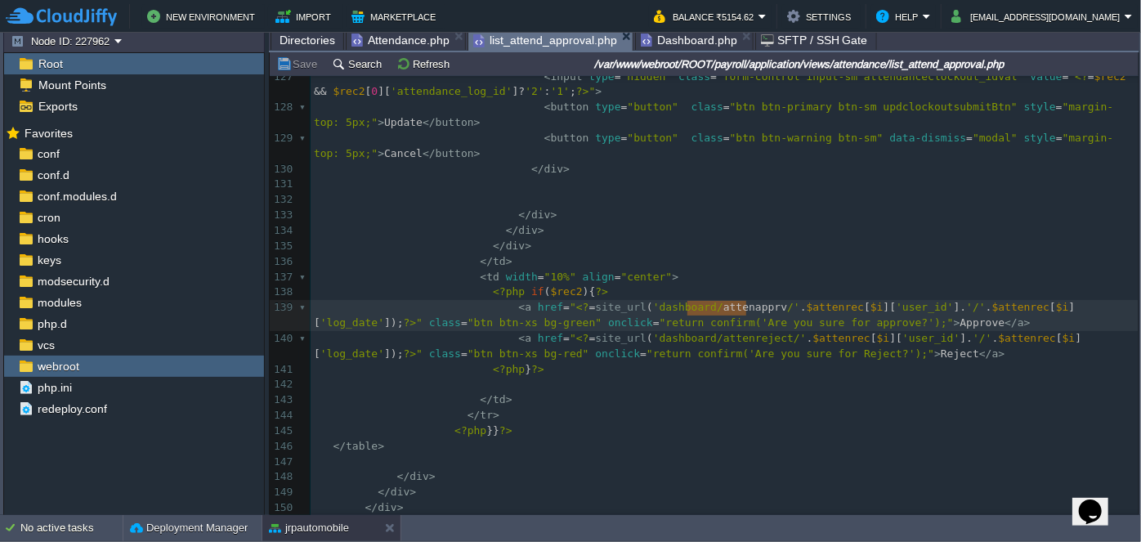
click at [678, 37] on span "Dashboard.php" at bounding box center [689, 40] width 96 height 20
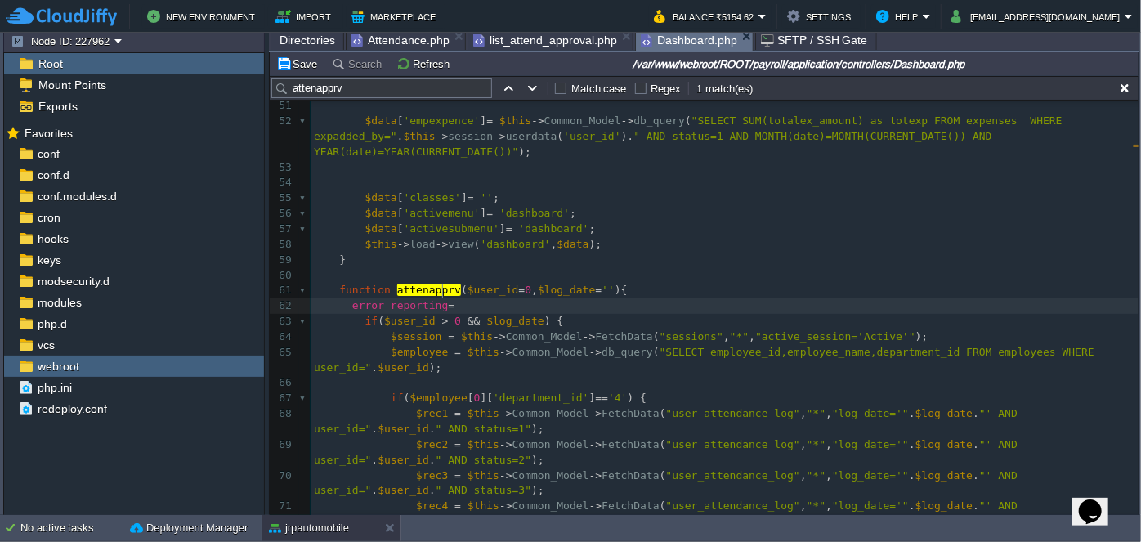
type textarea "error_reporting=)"
type textarea "0;"
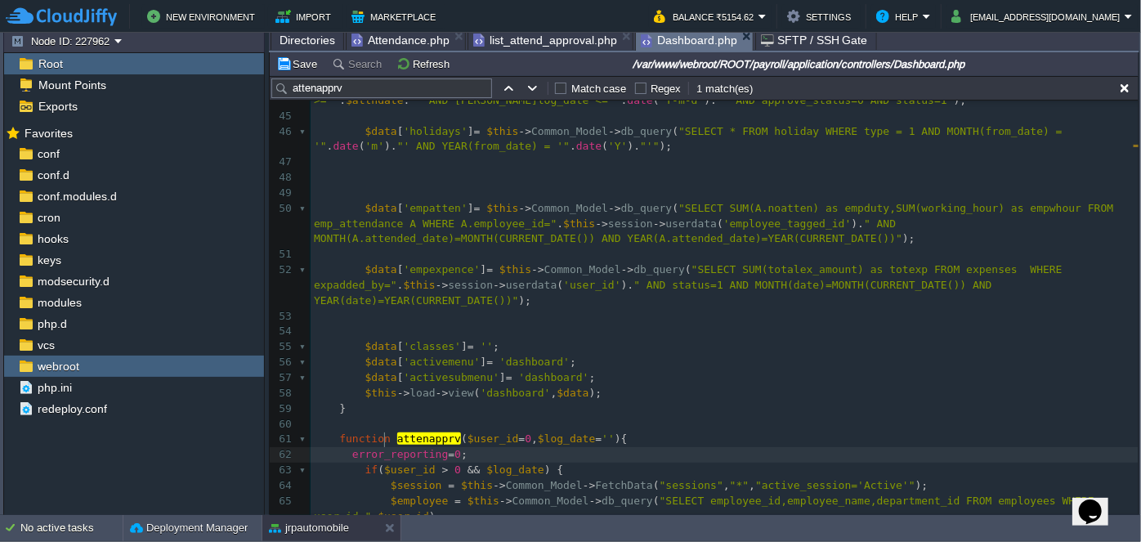
click at [386, 447] on pre "error_reporting = 0 ;" at bounding box center [725, 455] width 828 height 16
type textarea "error_reporting"
type input "error_reporting"
type textarea "error_reporting"
click at [512, 89] on button "button" at bounding box center [508, 88] width 15 height 15
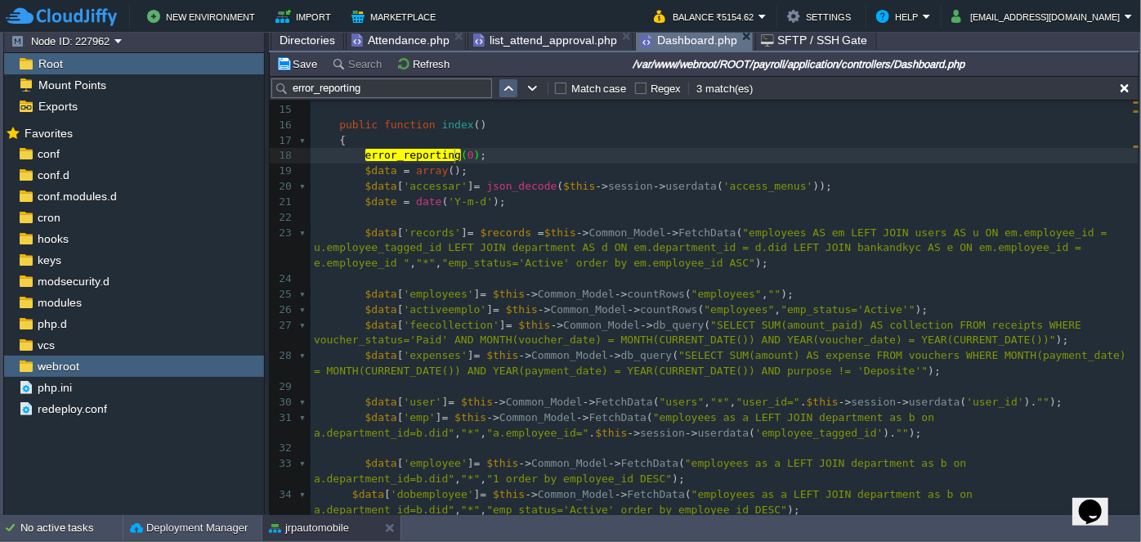
click at [513, 90] on button "button" at bounding box center [508, 88] width 15 height 15
type textarea "error_reporting"
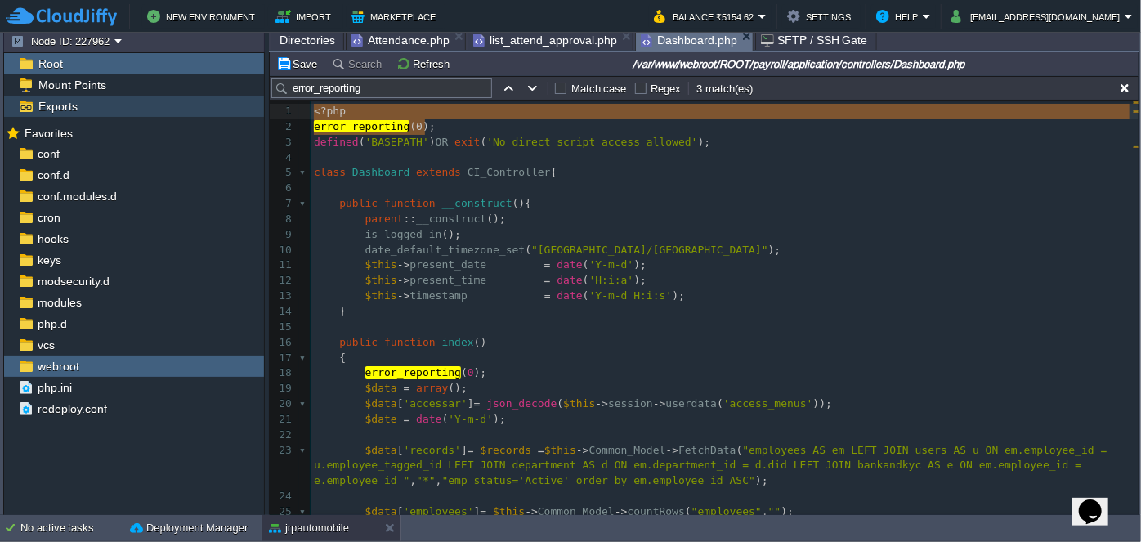
type textarea "error_reporting(0);"
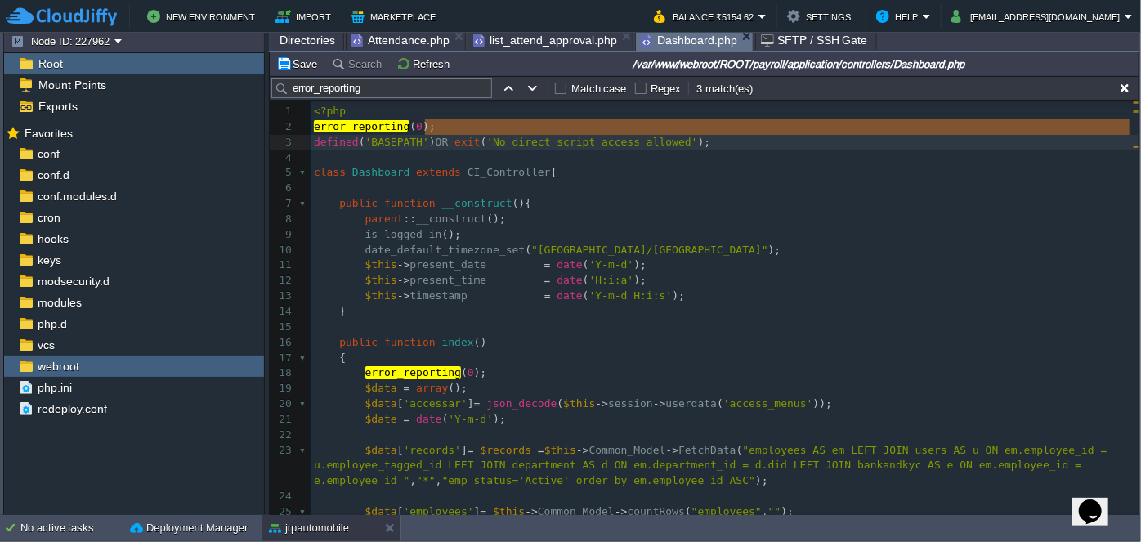
type textarea "error_reporting(0);"
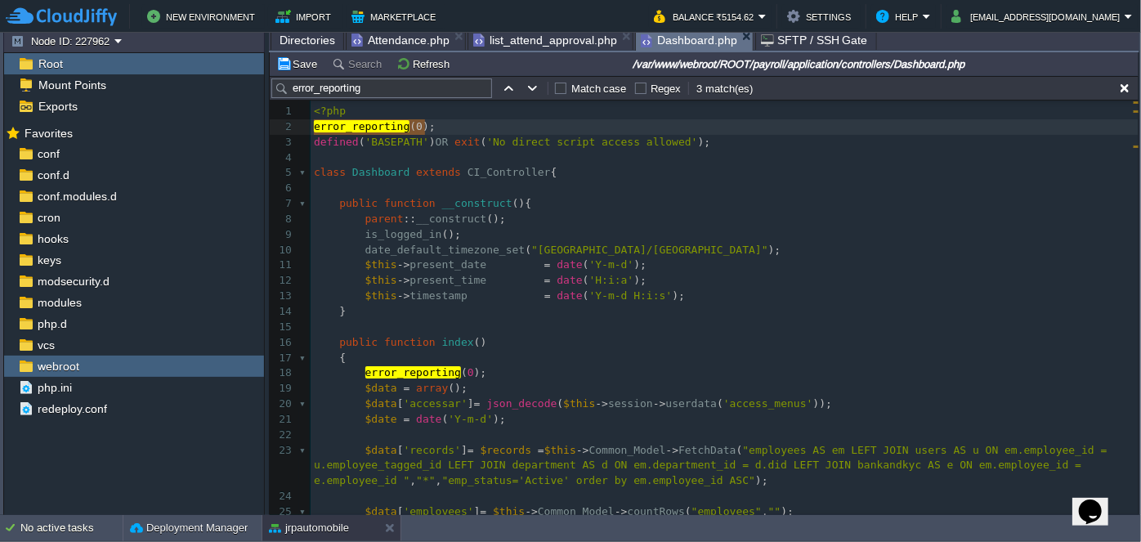
drag, startPoint x: 446, startPoint y: 128, endPoint x: 309, endPoint y: 133, distance: 136.6
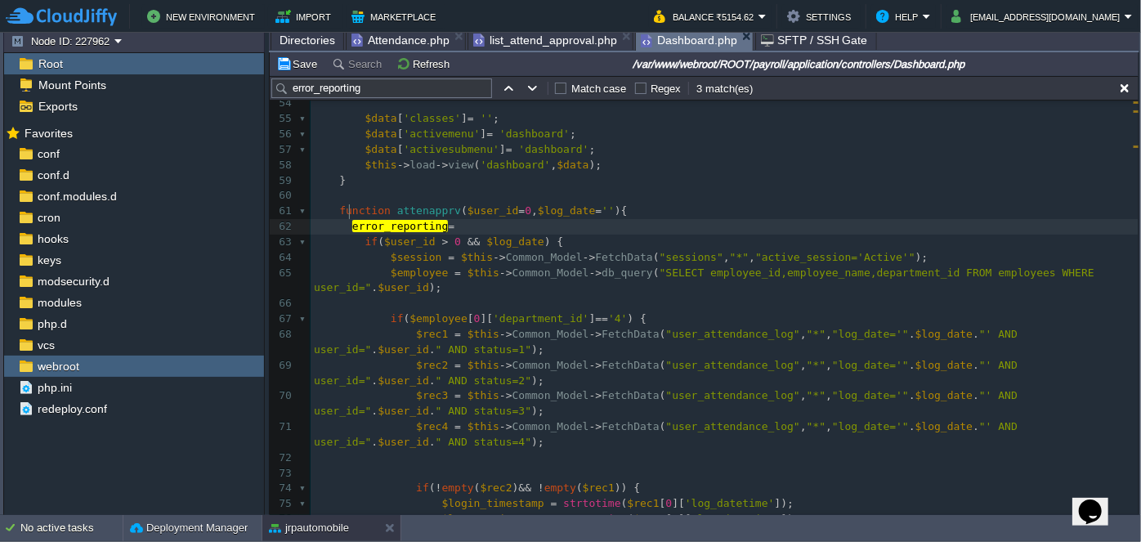
click at [348, 212] on div "xxxxxxxxxx 32 ​ 33 $data [ 'employee' ] = $this -> Common_Model -> FetchData ( …" at bounding box center [725, 127] width 828 height 1110
type textarea "error_reporting="
drag, startPoint x: 348, startPoint y: 212, endPoint x: 468, endPoint y: 213, distance: 120.2
click at [538, 219] on pre "error_reporting ( 0 );" at bounding box center [725, 227] width 828 height 16
click at [1132, 92] on td at bounding box center [1125, 88] width 20 height 20
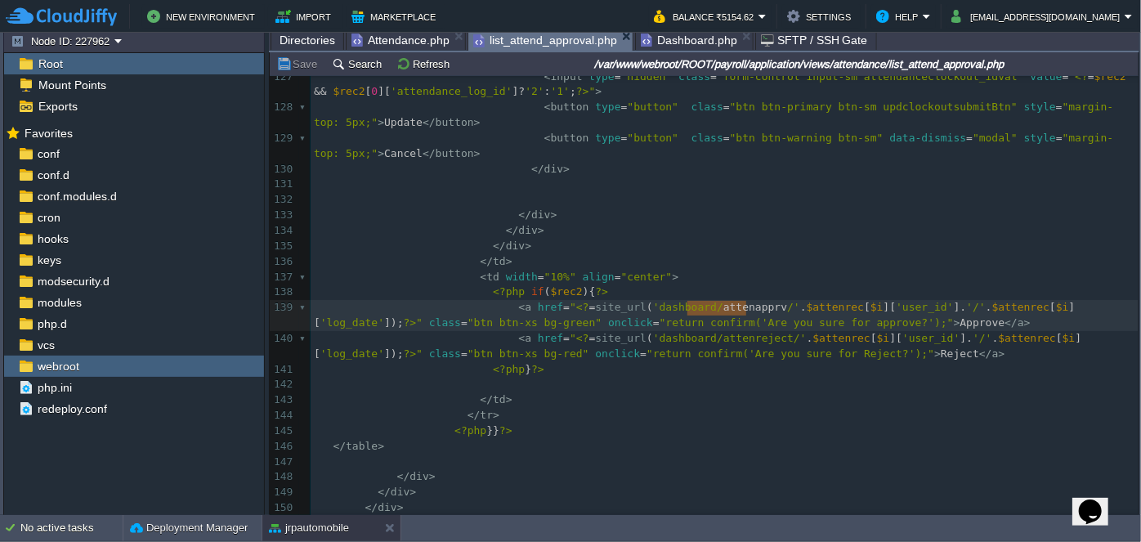
click at [539, 45] on span "list_attend_approval.php" at bounding box center [545, 40] width 144 height 20
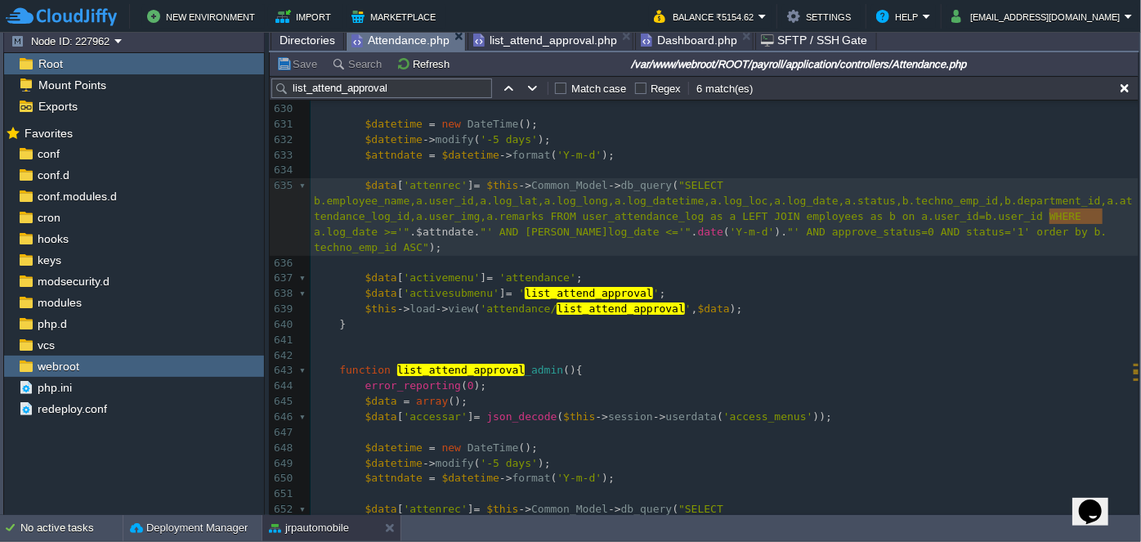
click at [401, 42] on span "Attendance.php" at bounding box center [401, 40] width 98 height 20
click at [445, 93] on input "list_attend_approval" at bounding box center [381, 88] width 221 height 20
paste input "error_reporting(0);"
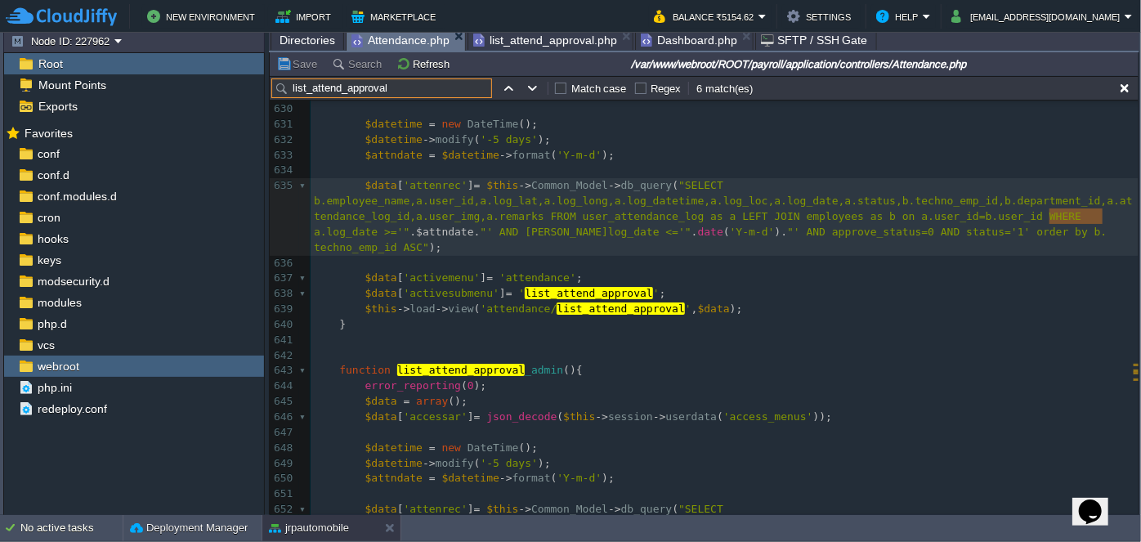
type input "error_reporting(0);"
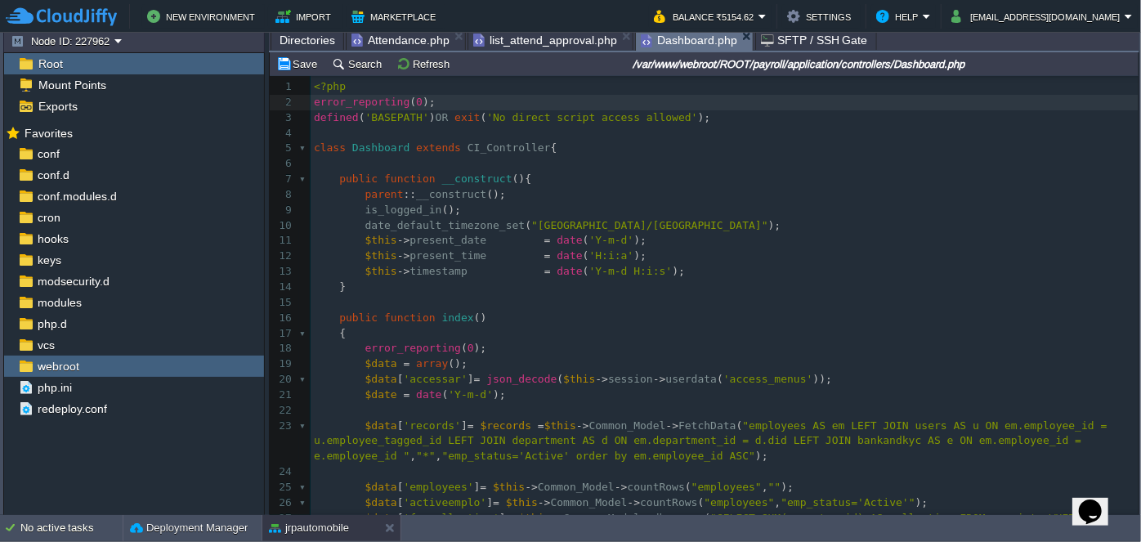
click at [686, 39] on span "Dashboard.php" at bounding box center [689, 40] width 96 height 20
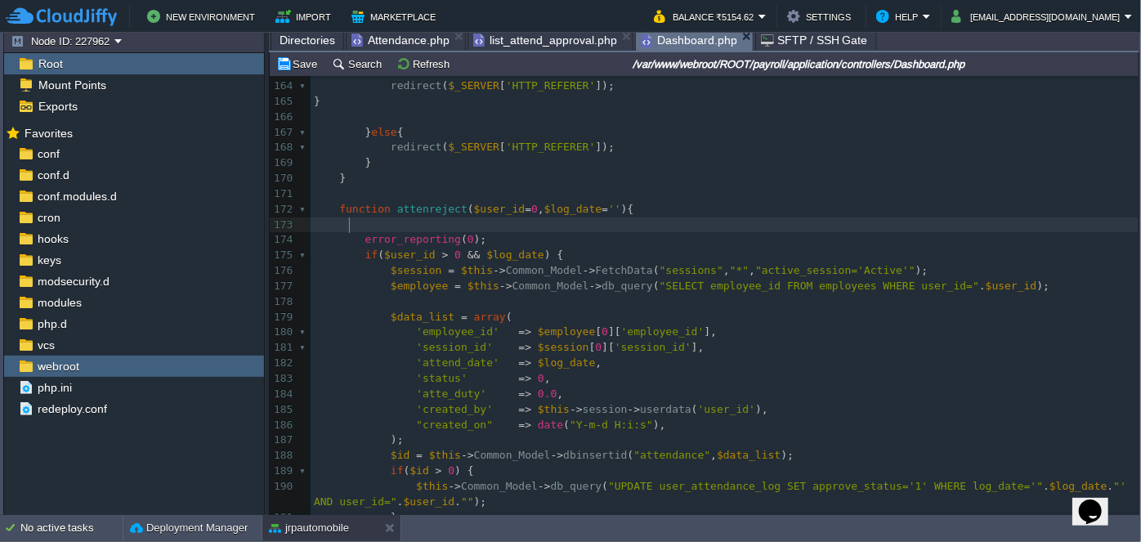
type textarea "if"
click at [554, 204] on div "xxxxxxxxxx error_reporting ( 0 ); 136 } else { 137 $attendance_duty = 0.5 ; 138…" at bounding box center [725, 156] width 828 height 1078
type textarea "$log_date"
click at [418, 222] on pre "if" at bounding box center [725, 225] width 828 height 16
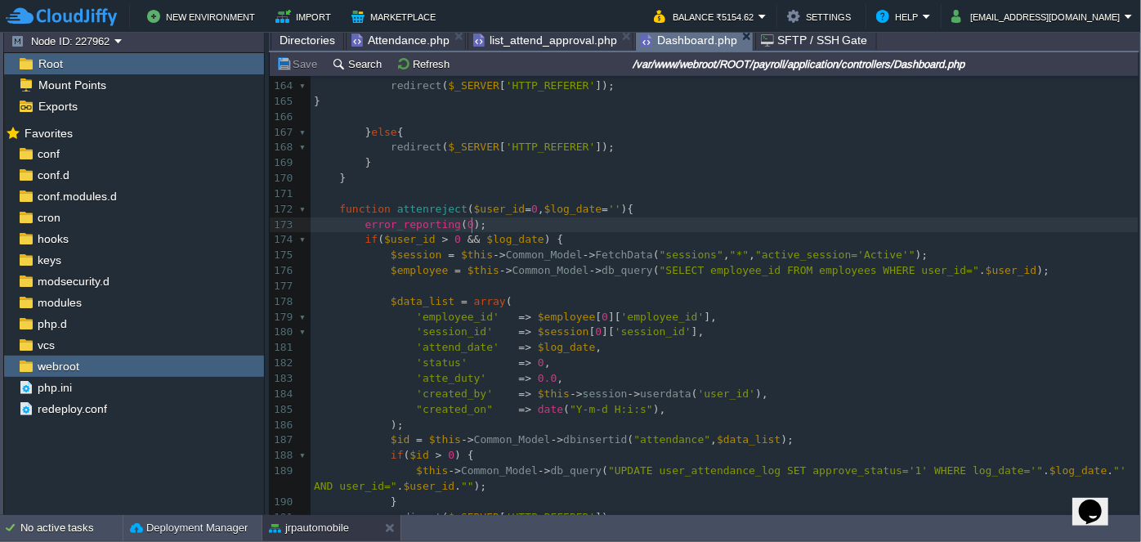
click at [495, 223] on pre "error_reporting ( 0 );" at bounding box center [725, 225] width 828 height 16
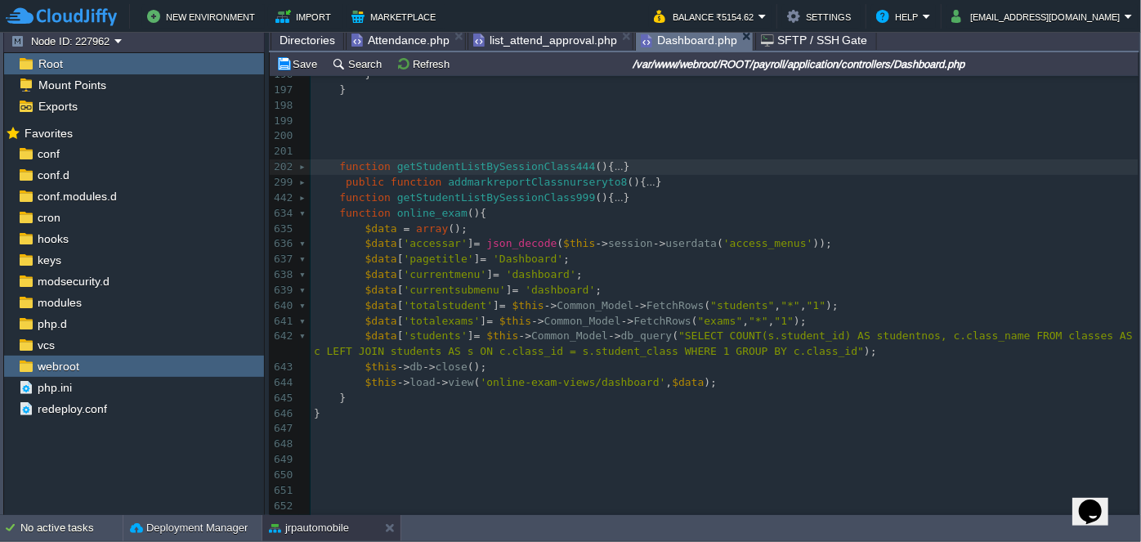
type textarea "-"
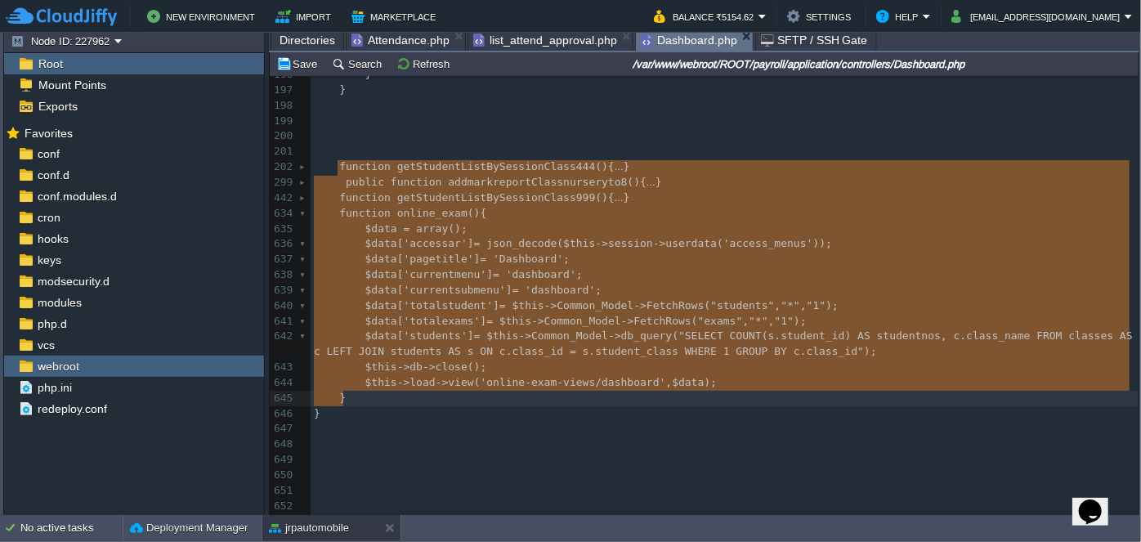
drag, startPoint x: 336, startPoint y: 165, endPoint x: 621, endPoint y: 395, distance: 365.7
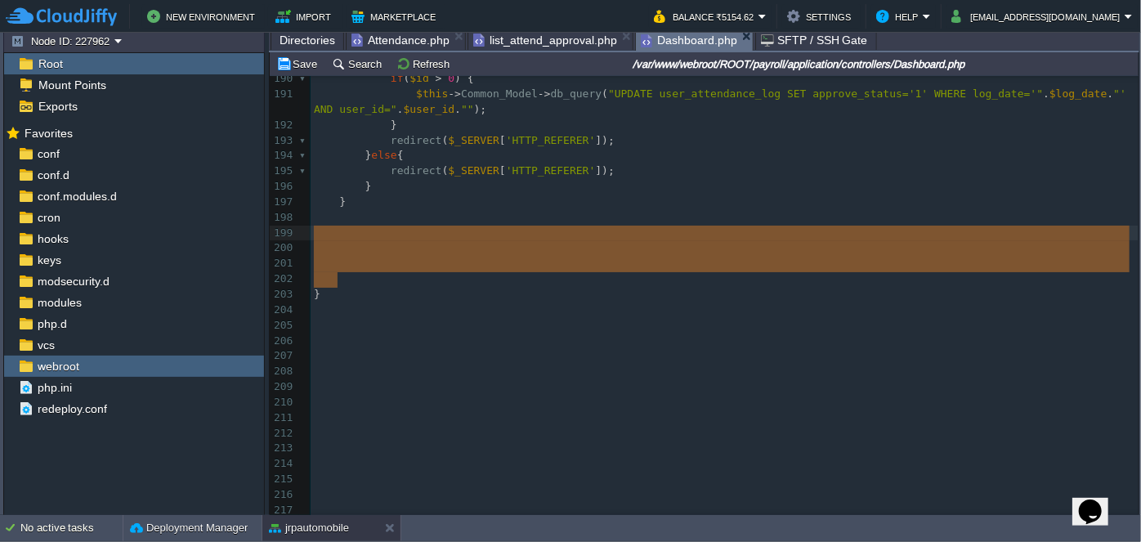
drag, startPoint x: 348, startPoint y: 273, endPoint x: 353, endPoint y: 246, distance: 27.4
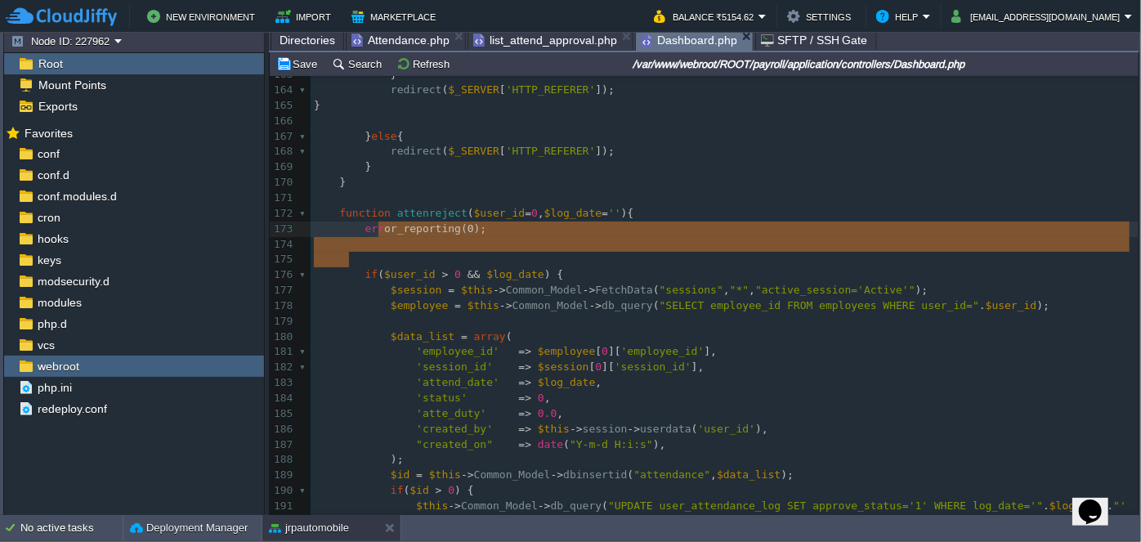
type textarea "ror_reporting(0);"
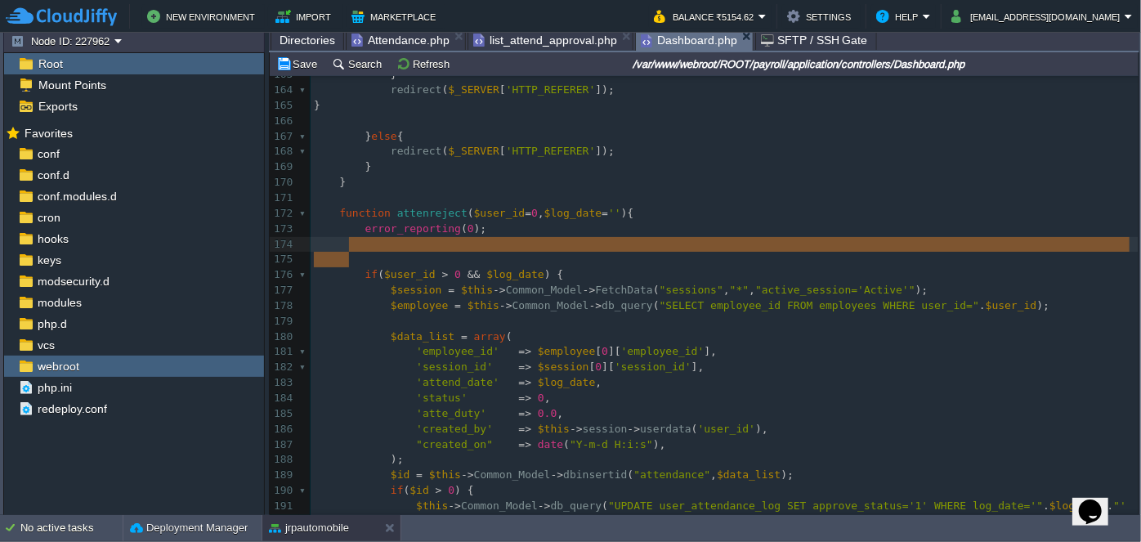
drag, startPoint x: 371, startPoint y: 259, endPoint x: 374, endPoint y: 235, distance: 23.9
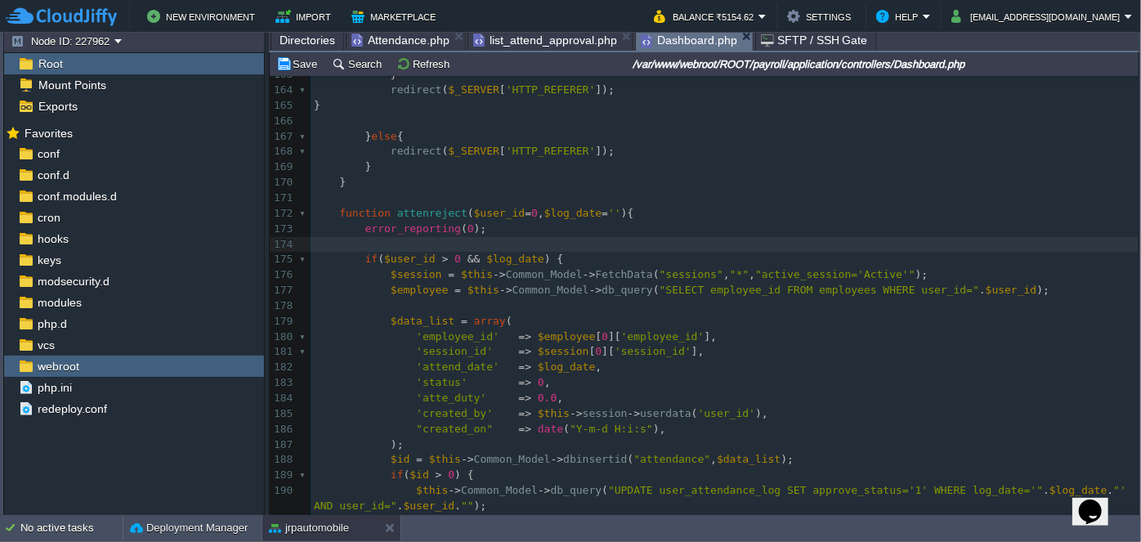
click at [370, 245] on pre at bounding box center [725, 245] width 828 height 16
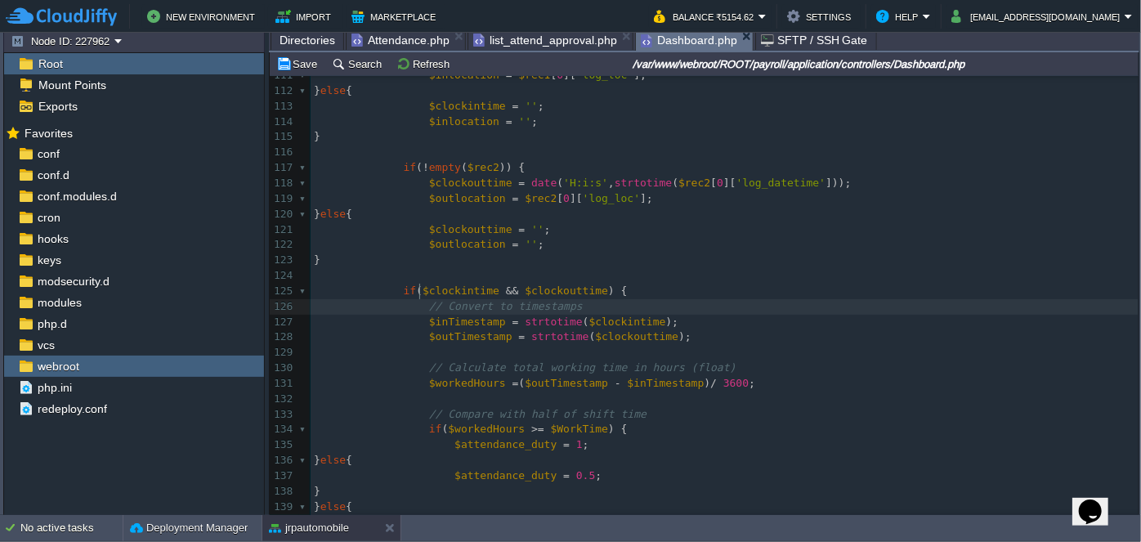
type textarea "// Convert to timestamps"
drag, startPoint x: 419, startPoint y: 288, endPoint x: 625, endPoint y: 285, distance: 206.1
click at [543, 299] on pre at bounding box center [725, 307] width 828 height 16
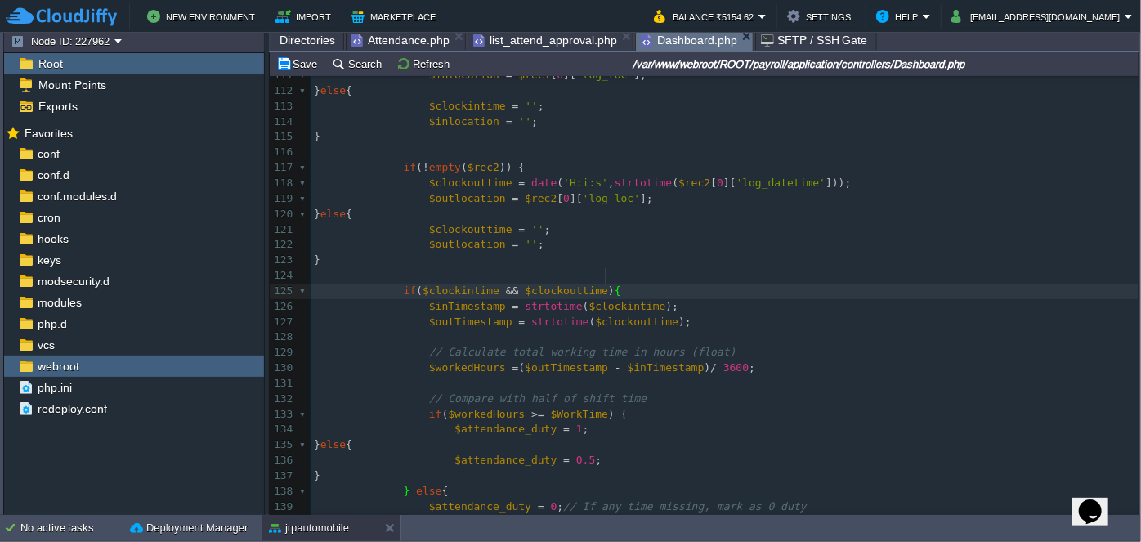
type textarea "// Calculate total working time in hours (float)"
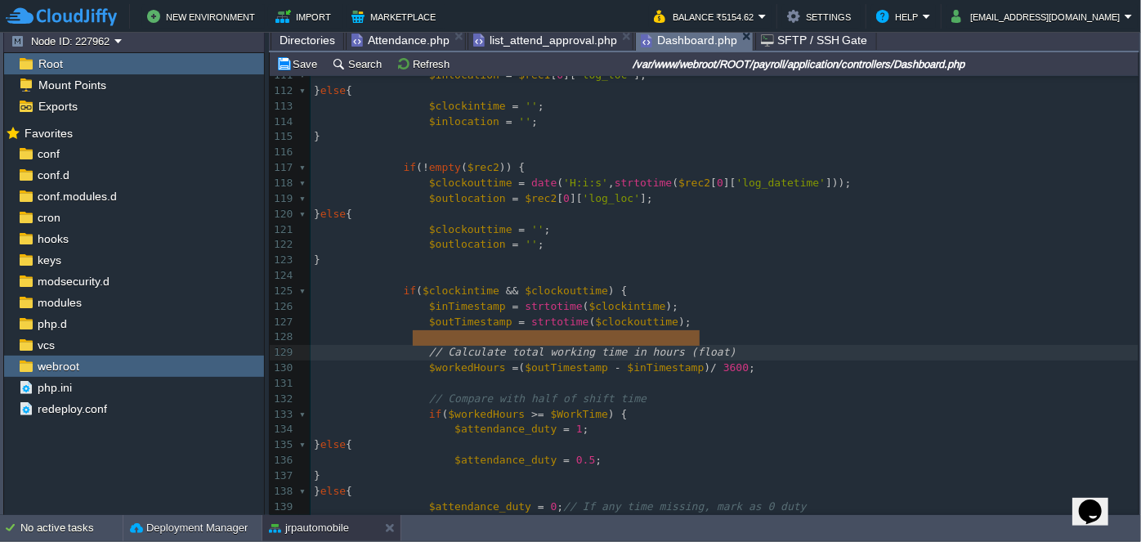
drag, startPoint x: 415, startPoint y: 336, endPoint x: 771, endPoint y: 338, distance: 356.5
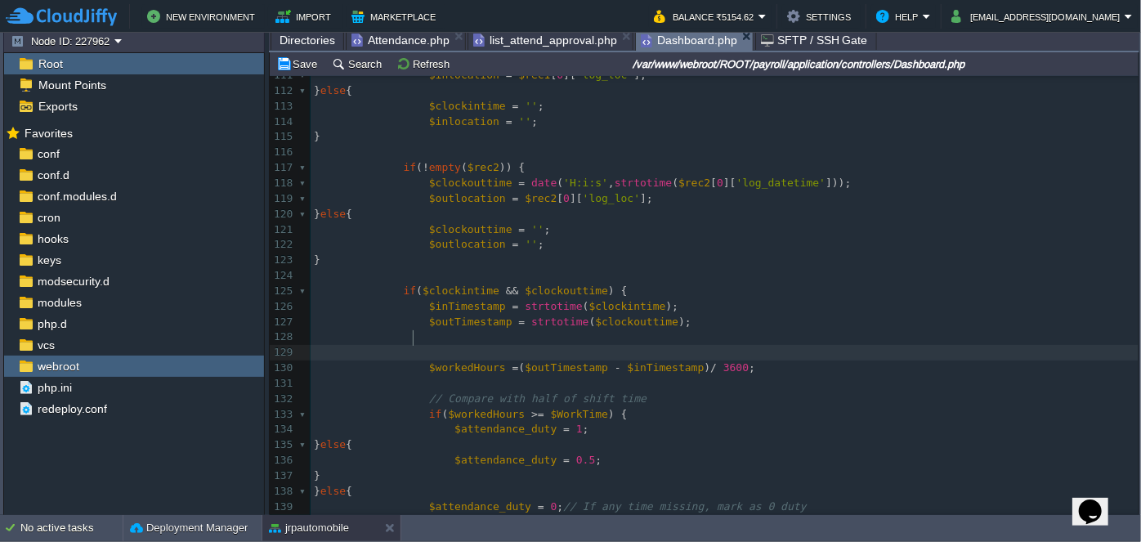
click at [765, 345] on pre at bounding box center [725, 353] width 828 height 16
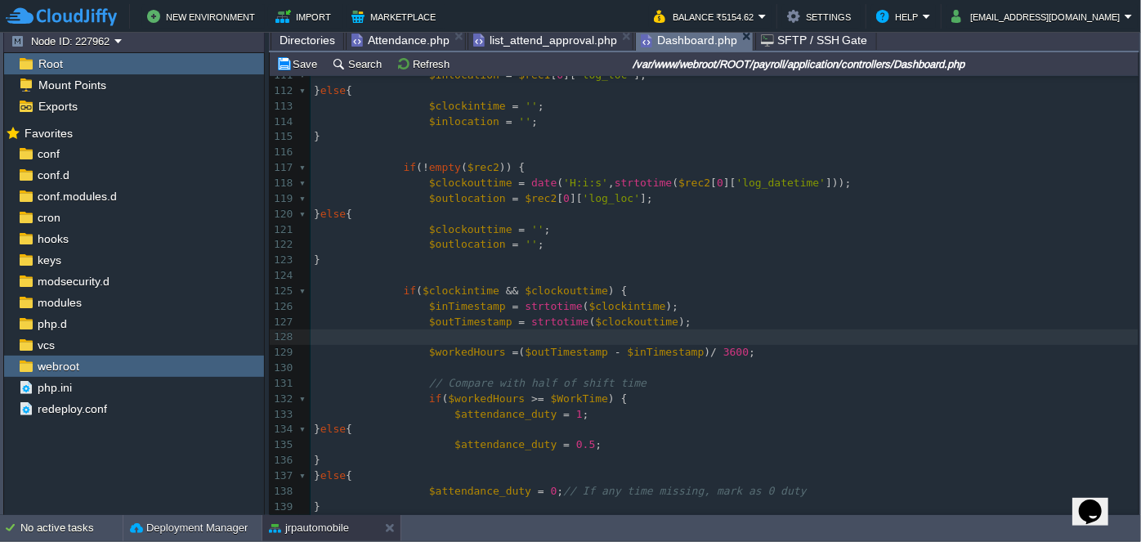
click at [684, 330] on pre "​" at bounding box center [725, 338] width 828 height 16
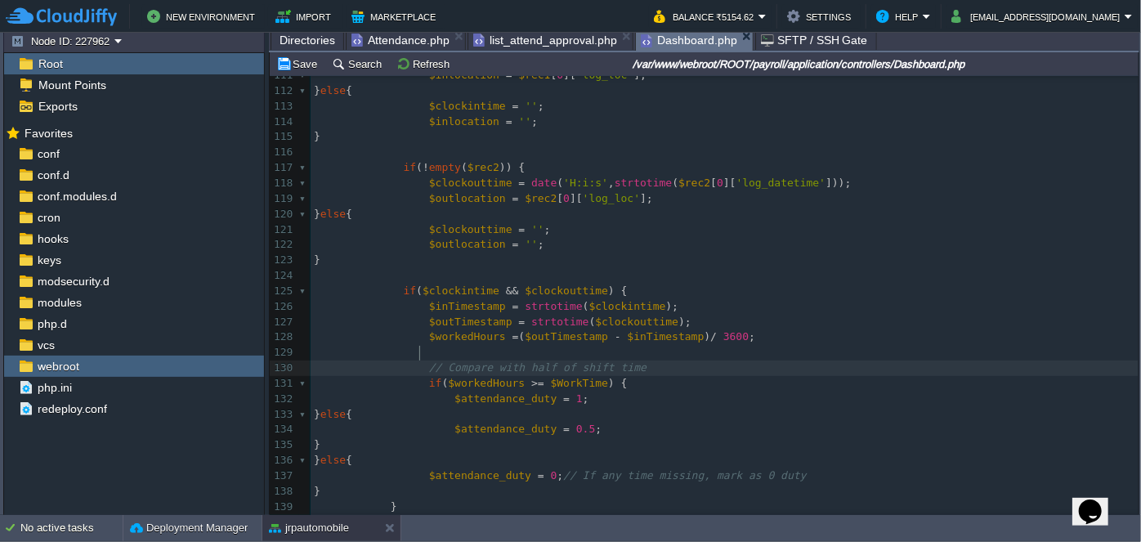
type textarea "// Compare with half of shift time"
drag, startPoint x: 416, startPoint y: 350, endPoint x: 695, endPoint y: 352, distance: 278.8
click at [684, 361] on pre at bounding box center [725, 369] width 828 height 16
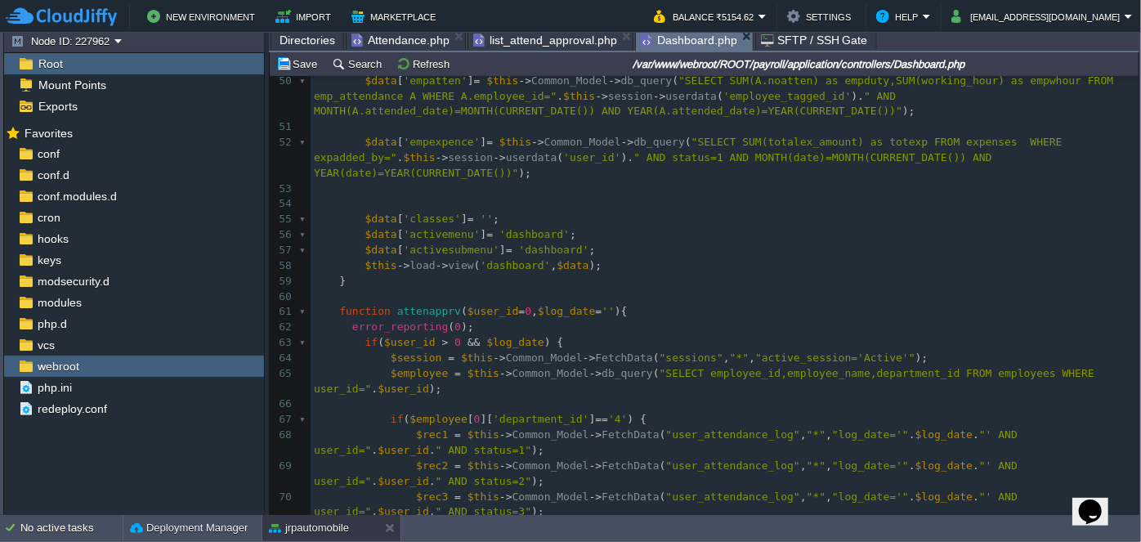
click at [346, 321] on span at bounding box center [333, 327] width 38 height 12
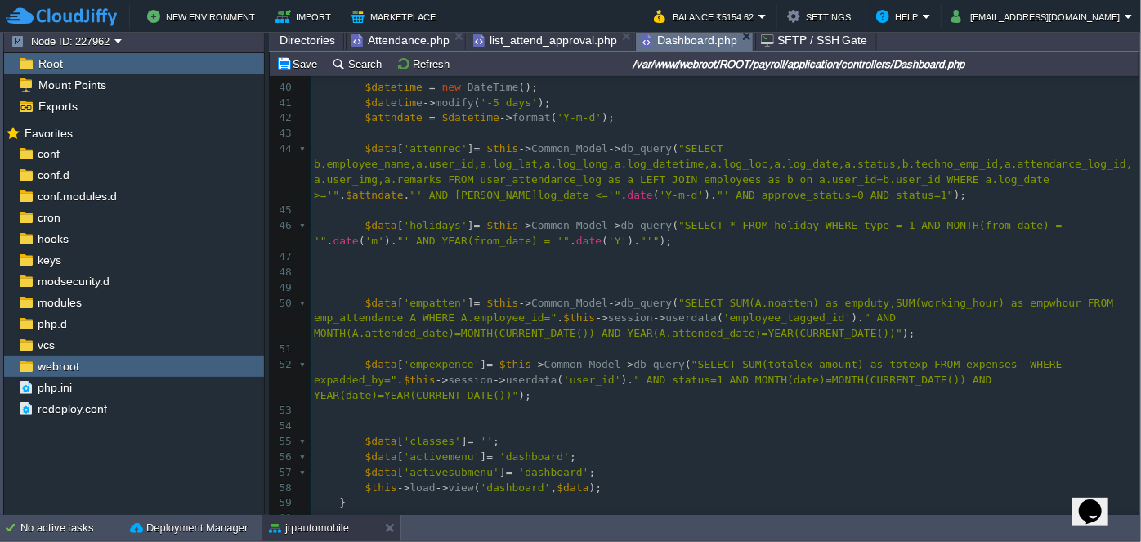
click at [436, 306] on div "xxxxxxxxxx 23 $data [ 'records' ] = $records = $this -> Common_Model -> FetchDa…" at bounding box center [725, 180] width 828 height 1002
type textarea "empatten"
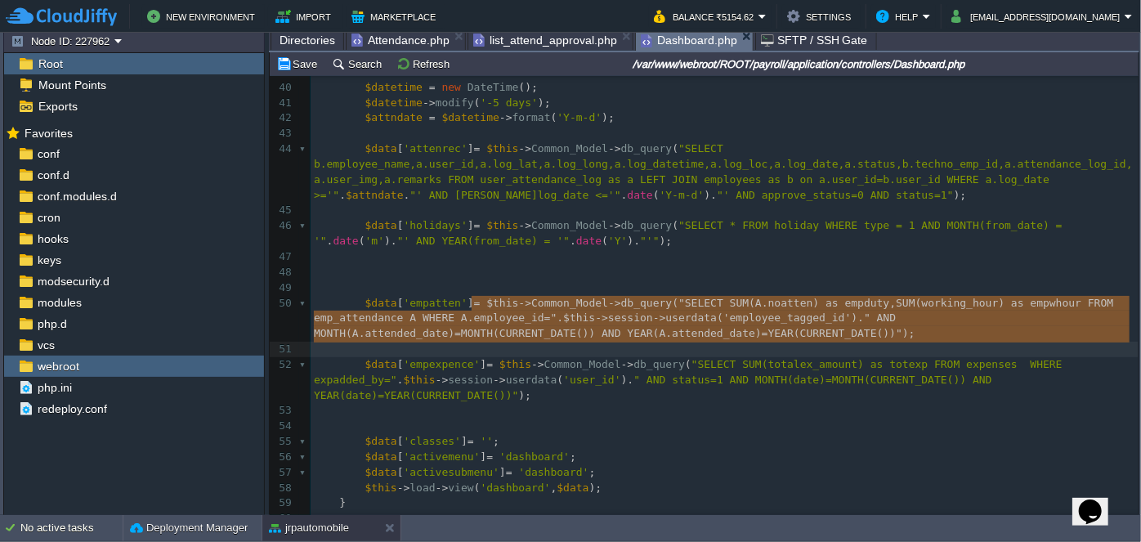
type textarea "$this->Common_Model->db_query("SELECT SUM(A.noatten) as empduty,SUM(working_hou…"
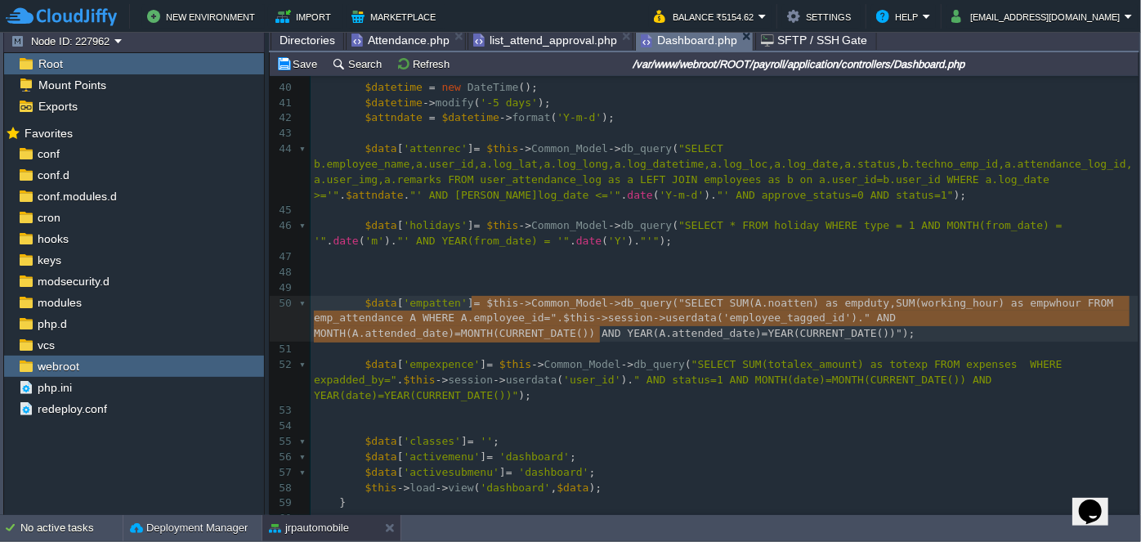
drag, startPoint x: 473, startPoint y: 301, endPoint x: 664, endPoint y: 335, distance: 193.6
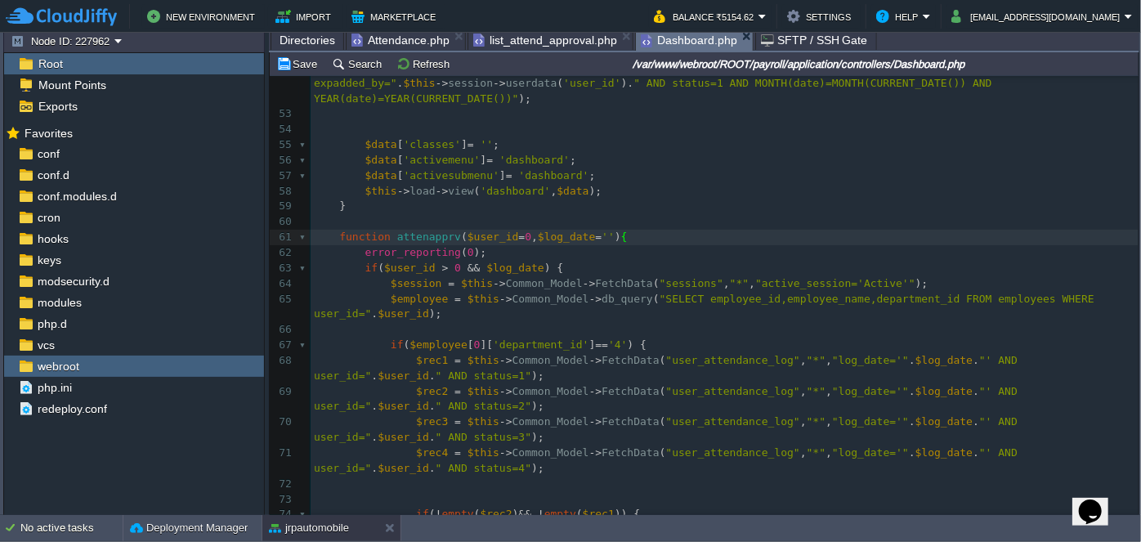
click at [607, 261] on pre "if ( $user_id > 0 && $log_date ) {" at bounding box center [725, 269] width 828 height 16
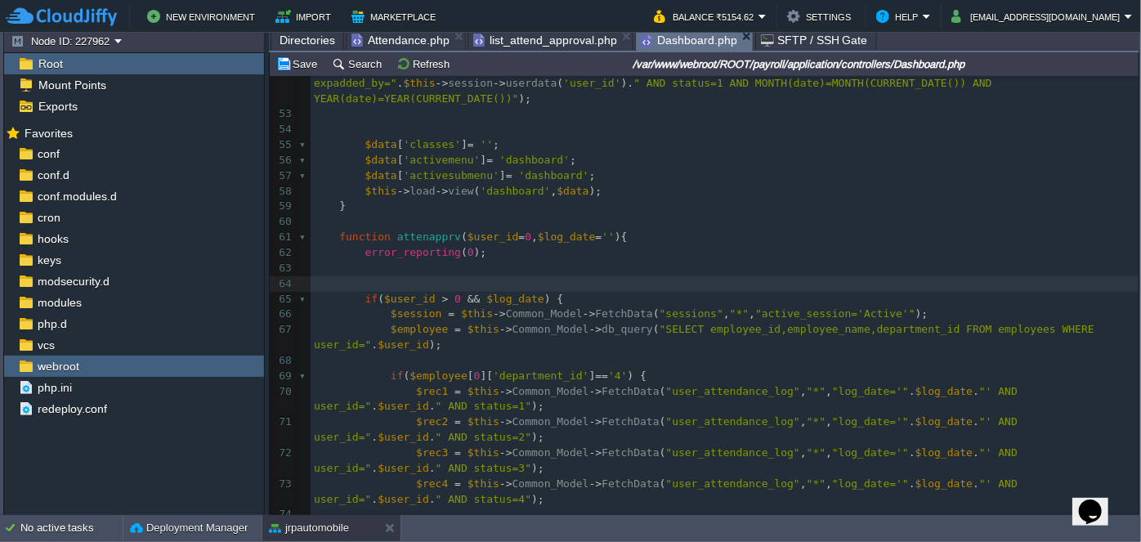
paste textarea "$"
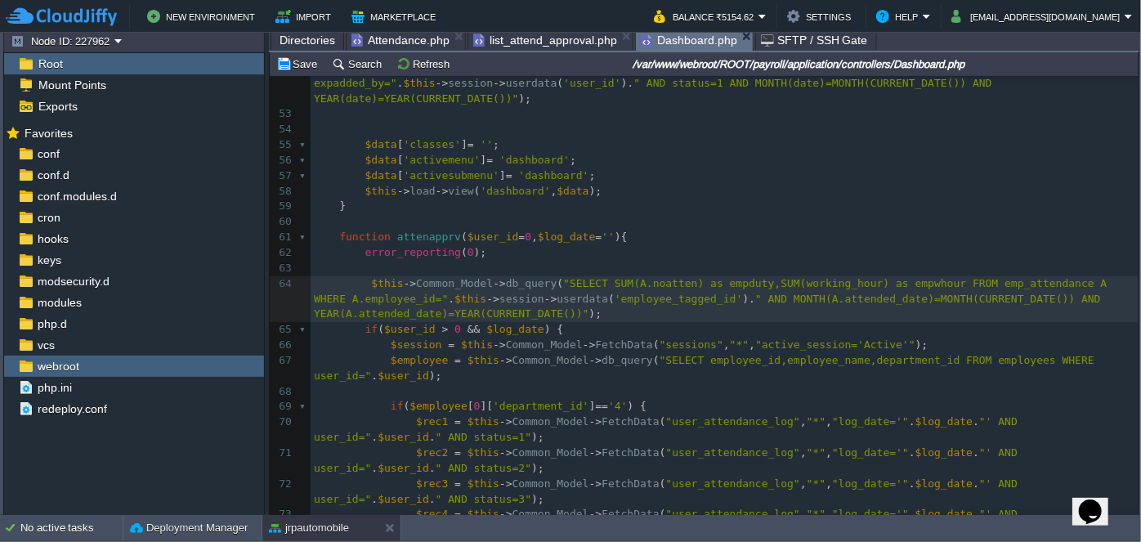
click at [365, 277] on span at bounding box center [342, 283] width 57 height 12
type textarea "$aatte"
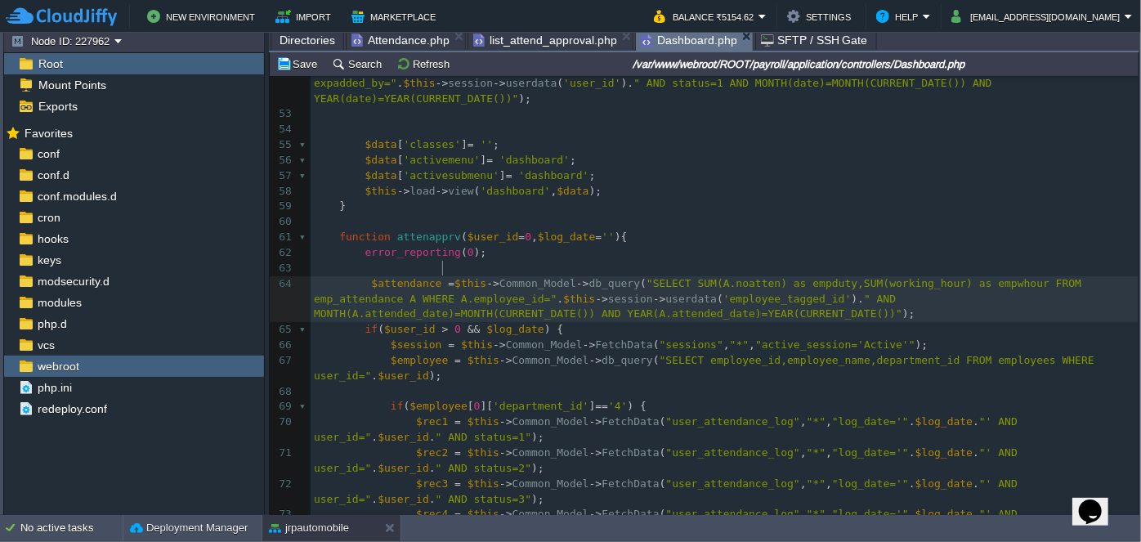
type textarea "ttendance ="
type textarea "SU"
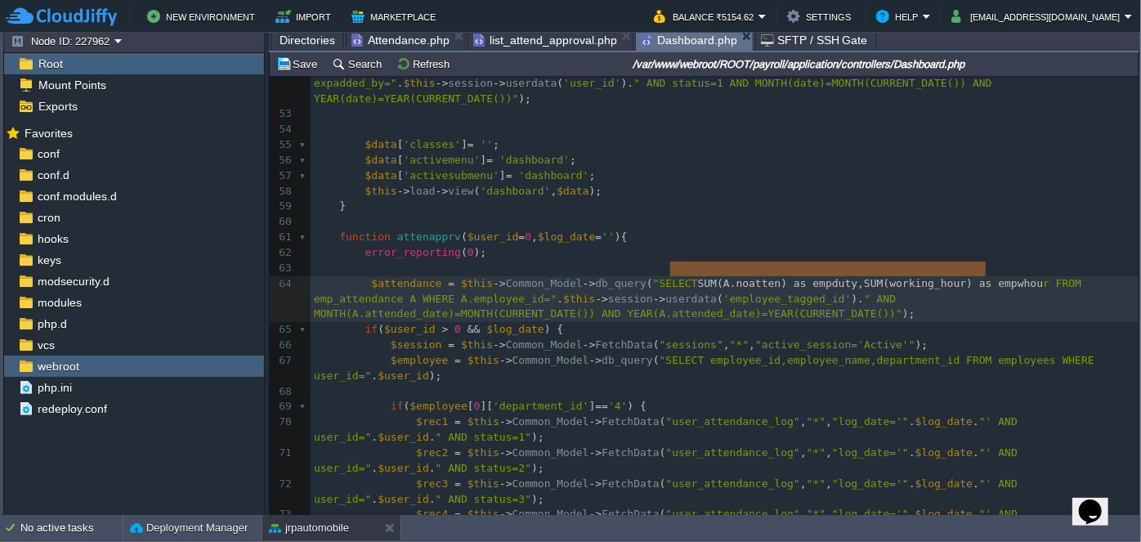
type textarea "SUM(A.noatten) as empduty,SUM(working_hour) as empwhour"
drag, startPoint x: 670, startPoint y: 267, endPoint x: 989, endPoint y: 263, distance: 318.9
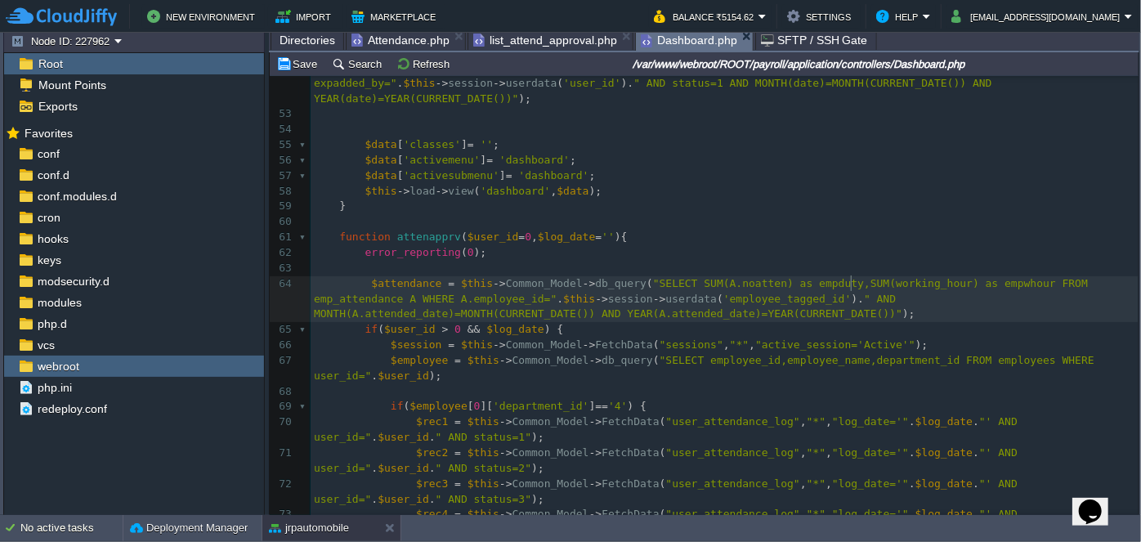
type textarea "attended_date"
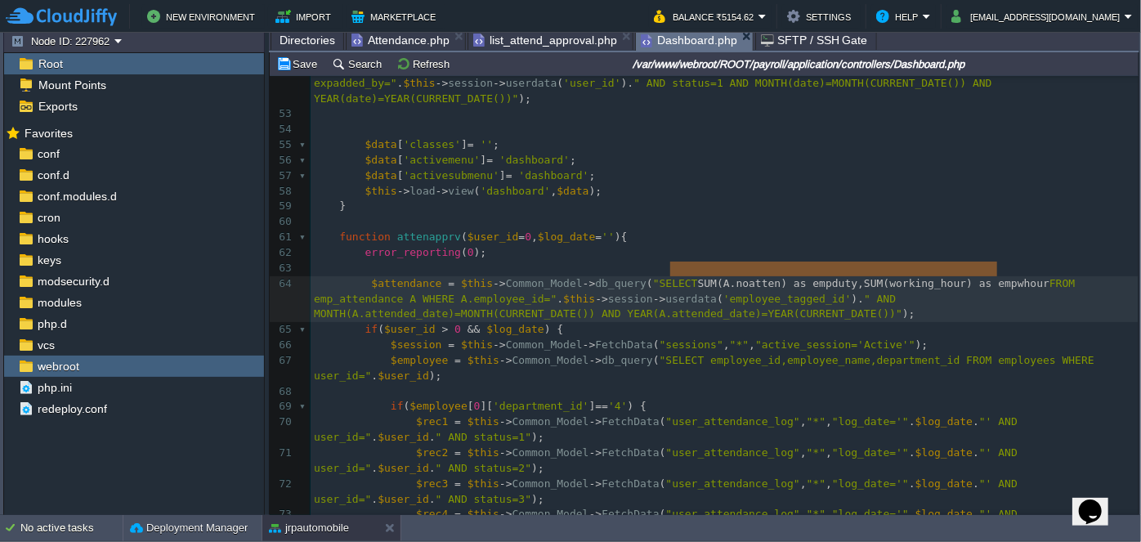
type textarea "SUM(A.noatten) as empduty,SUM(working_hour) as empwhour"
drag, startPoint x: 670, startPoint y: 267, endPoint x: 993, endPoint y: 267, distance: 323.8
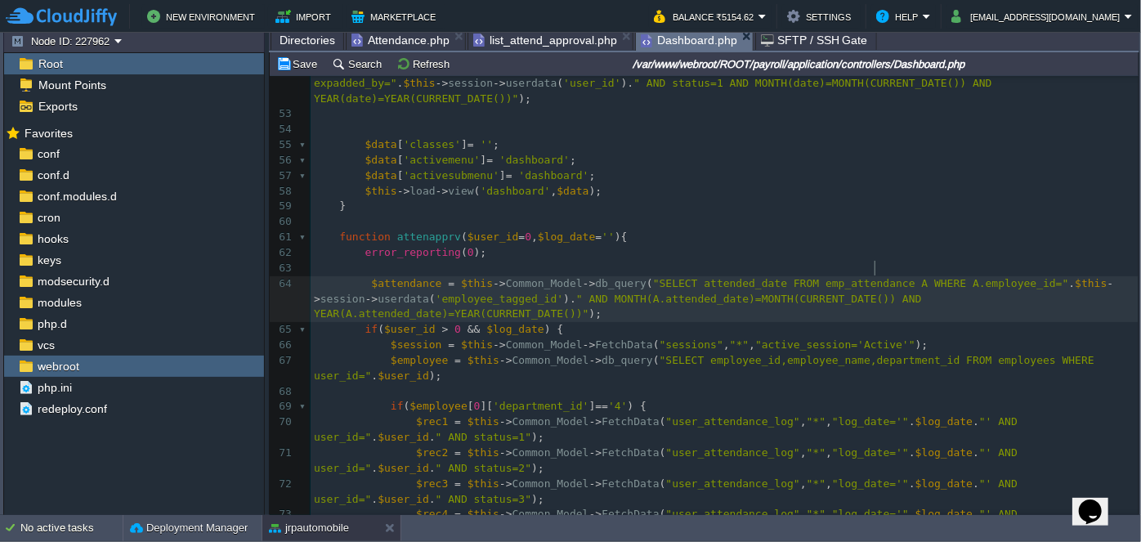
click at [872, 277] on span ""SELECT attended_date FROM emp_attendance A WHERE A.employee_id="" at bounding box center [861, 283] width 416 height 12
click at [868, 268] on div "xxxxxxxxxx 23 $data [ 'records' ] = $records = $this -> Common_Model -> FetchDa…" at bounding box center [725, 68] width 828 height 1371
type textarea "A"
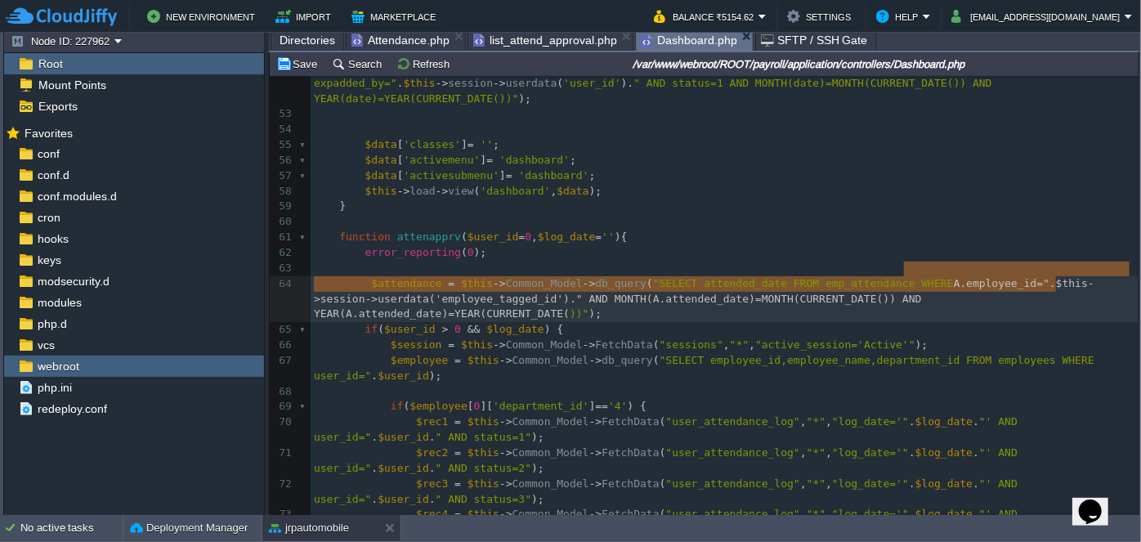
type textarea "A.employee_id=".$this->session->userdata('employee_tagged_id')." AND MONTH(A.at…"
drag, startPoint x: 903, startPoint y: 267, endPoint x: 1060, endPoint y: 281, distance: 156.9
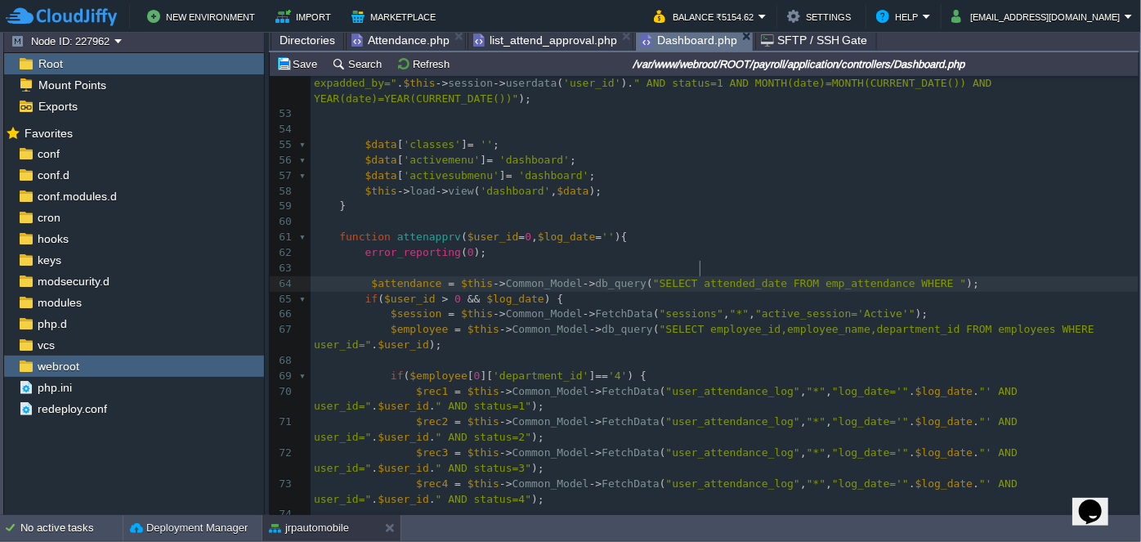
click at [697, 277] on span ""SELECT attended_date FROM emp_attendance WHERE "" at bounding box center [810, 283] width 314 height 12
type textarea "attended_date"
paste textarea
click at [901, 277] on span ""SELECT attended_date FROM emp_attendance WHERE "" at bounding box center [810, 283] width 314 height 12
paste textarea "="
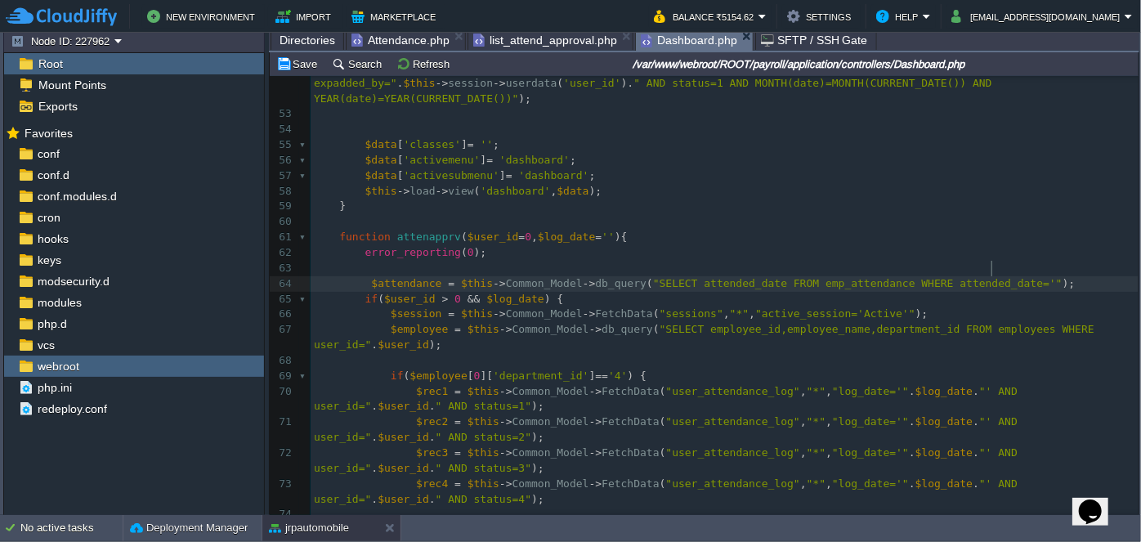
type textarea "=''"
type textarea """"
type textarea ".."
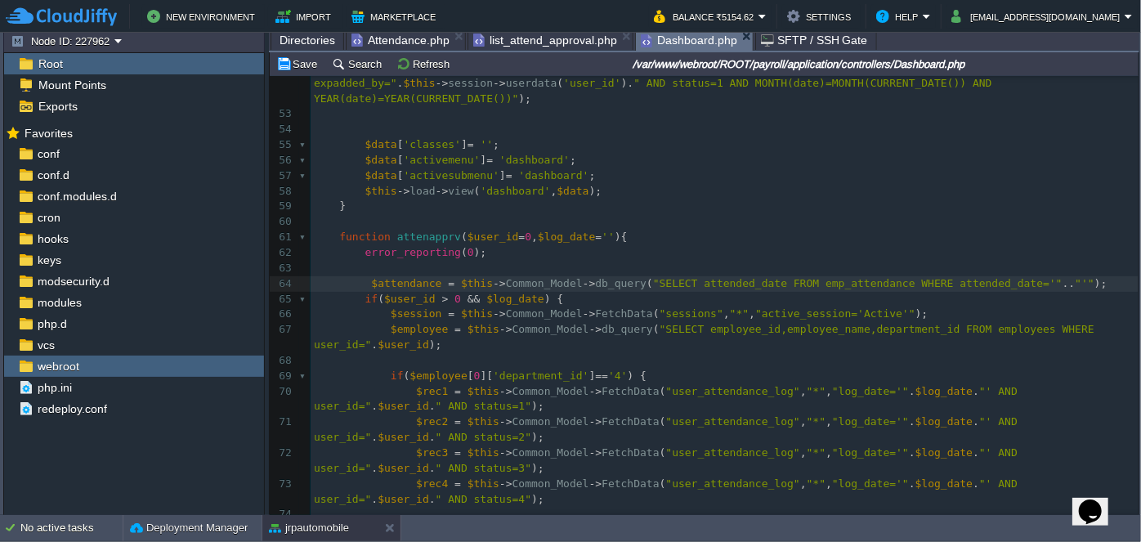
click at [549, 224] on div "xxxxxxxxxx 23 $data [ 'records' ] = $records = $this -> Common_Model -> FetchDa…" at bounding box center [725, 53] width 828 height 1340
type textarea "$log_date"
click at [999, 264] on div "xxxxxxxxxx 23 $data [ 'records' ] = $records = $this -> Common_Model -> FetchDa…" at bounding box center [725, 53] width 828 height 1340
click at [1063, 277] on span ".." at bounding box center [1069, 283] width 13 height 12
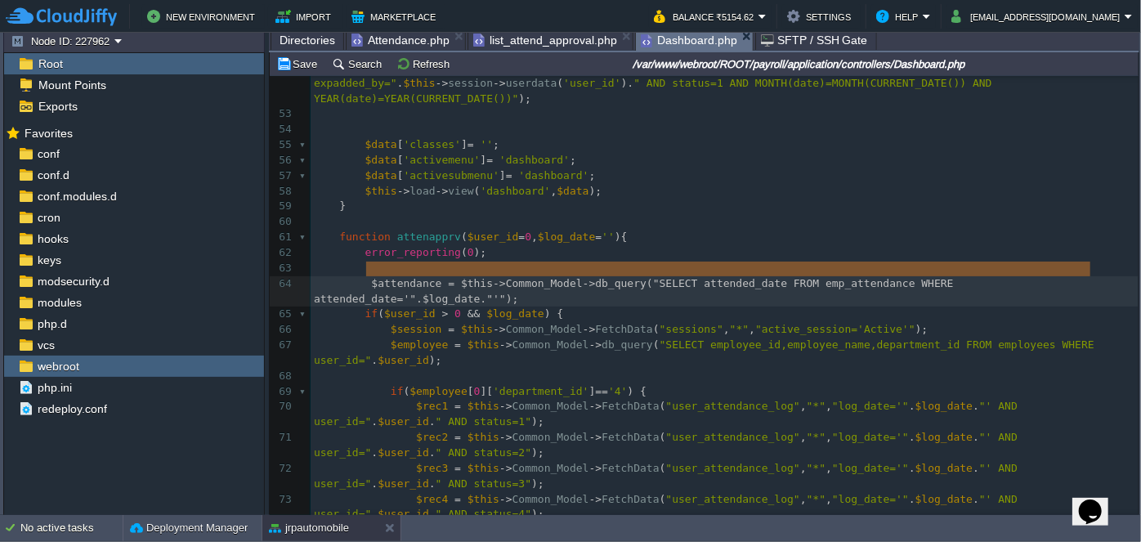
drag, startPoint x: 364, startPoint y: 269, endPoint x: 1104, endPoint y: 271, distance: 740.0
type textarea "$attendance = $this->Common_Model->db_query("SELECT attended_date FROM emp_atte…"
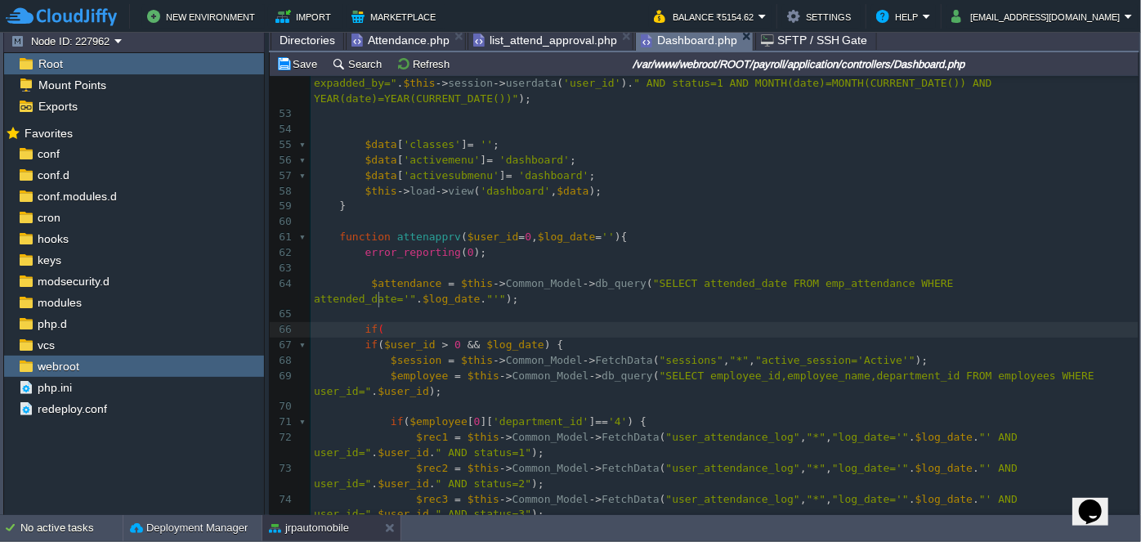
type textarea "if()"
click at [372, 267] on div "xxxxxxxxxx 23 $data [ 'records' ] = $records = $this -> Common_Model -> FetchDa…" at bounding box center [725, 76] width 828 height 1387
type textarea "$attendance"
paste textarea "{"
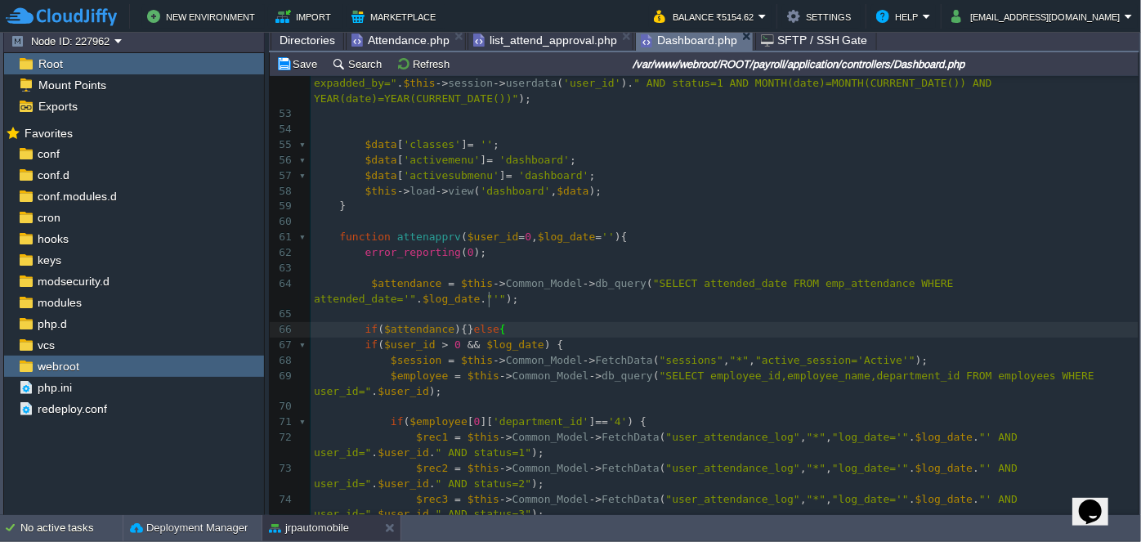
type textarea "{}else{}"
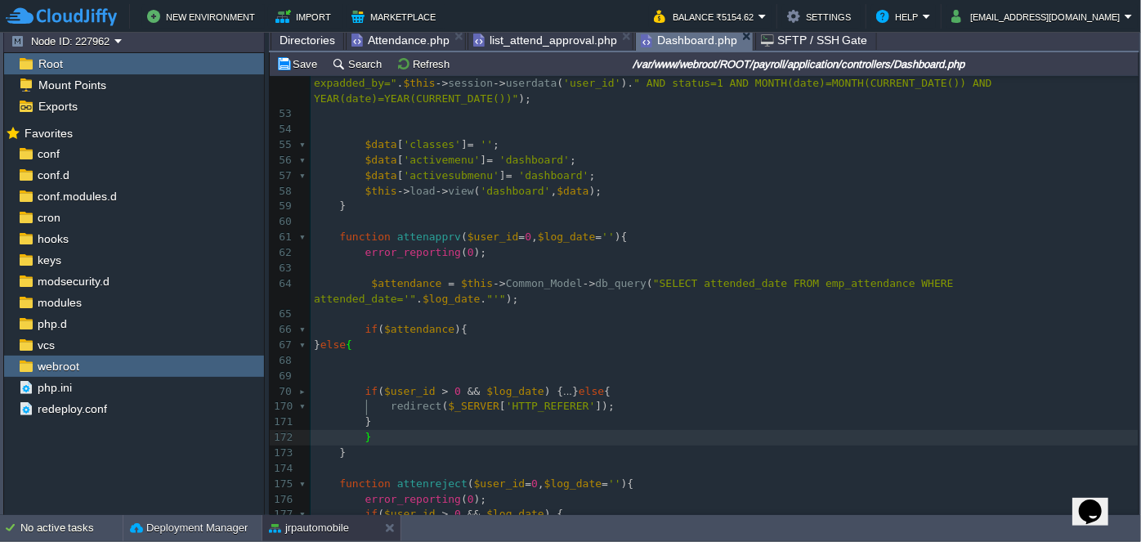
type textarea "}"
drag, startPoint x: 372, startPoint y: 349, endPoint x: 375, endPoint y: 340, distance: 9.6
click at [375, 369] on pre at bounding box center [725, 377] width 828 height 16
type textarea "-"
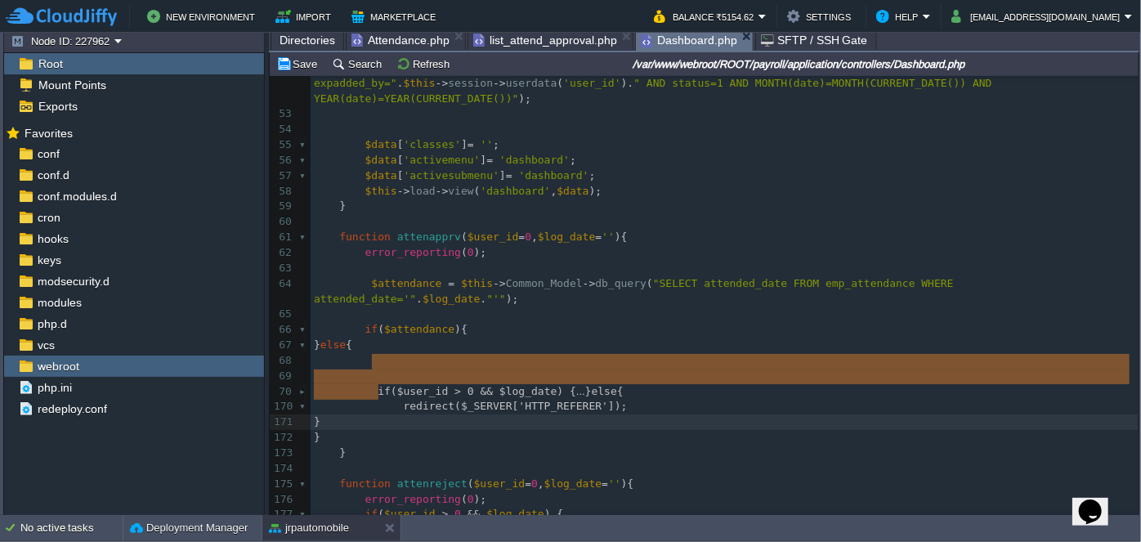
click at [388, 369] on pre at bounding box center [725, 377] width 828 height 16
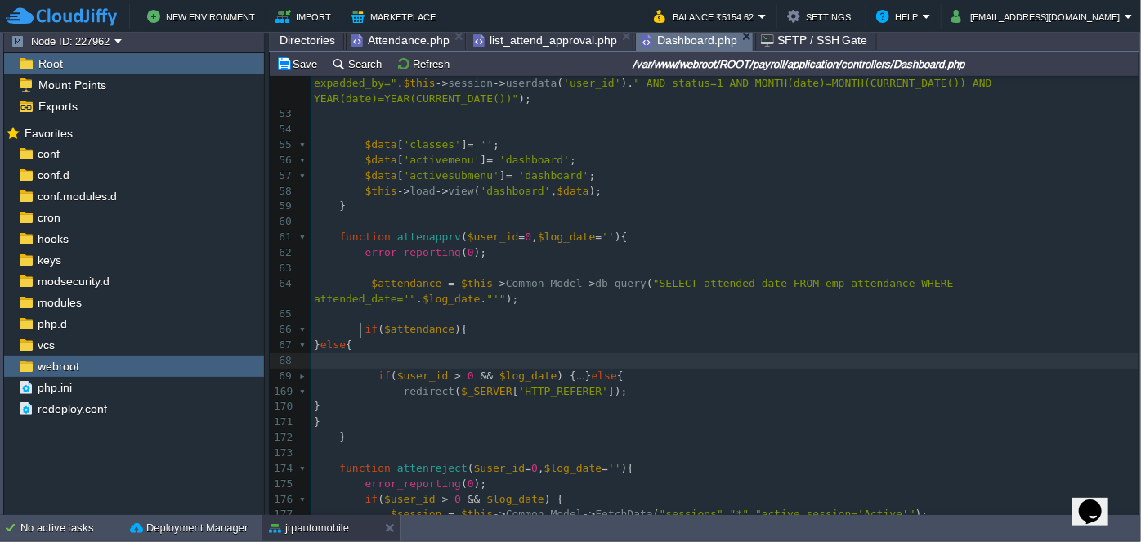
click at [407, 353] on pre at bounding box center [725, 361] width 828 height 16
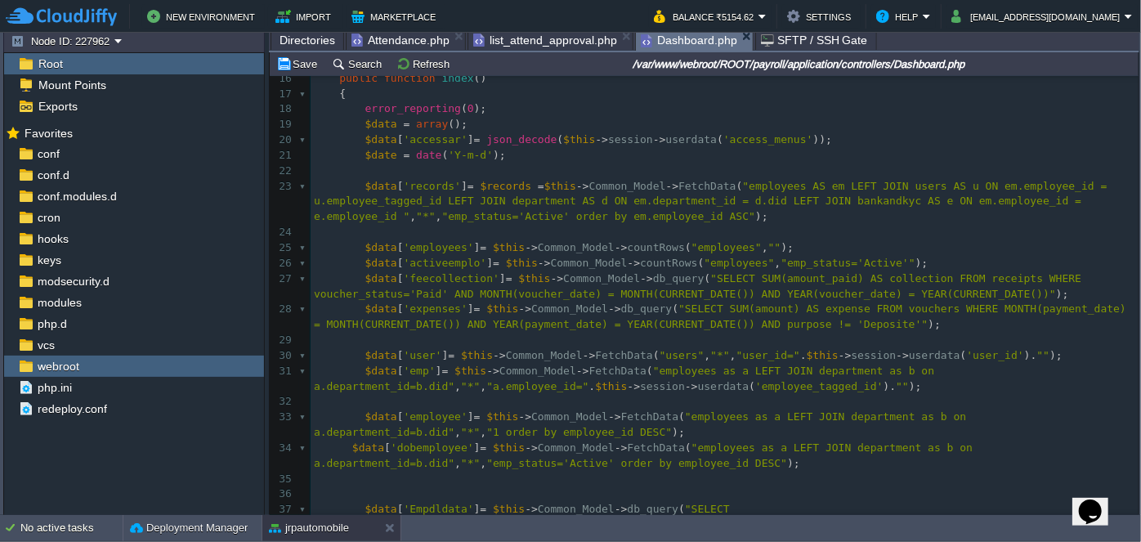
scroll to position [220, 0]
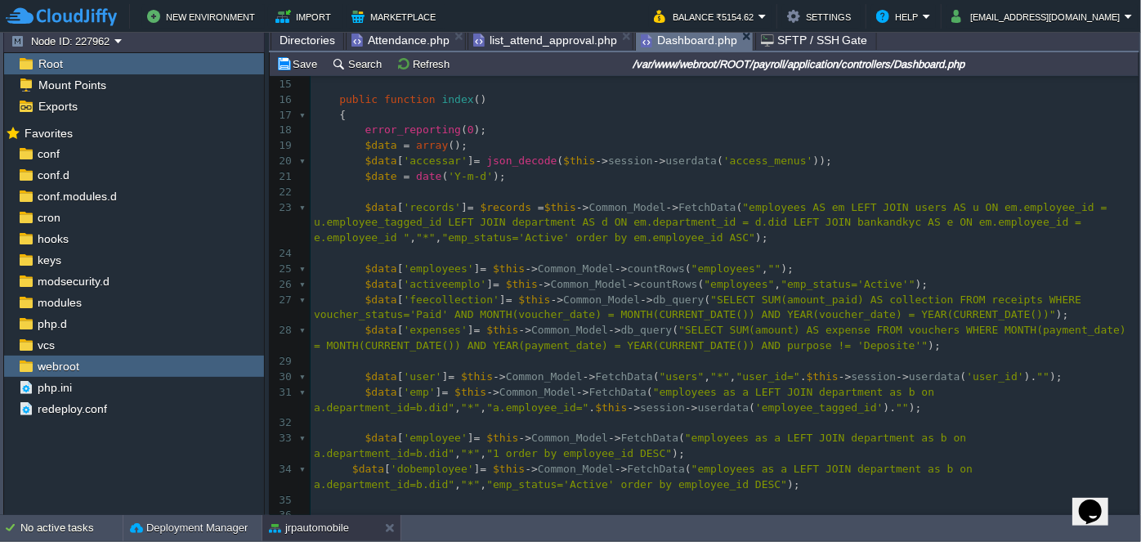
click at [391, 37] on span "Attendance.php" at bounding box center [401, 40] width 98 height 20
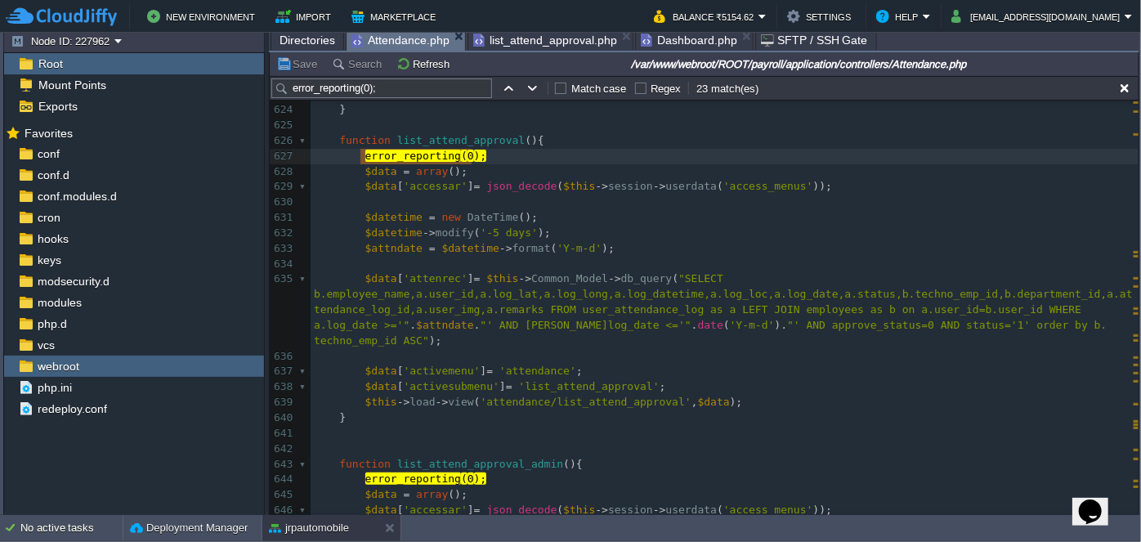
click at [398, 38] on span "Attendance.php" at bounding box center [401, 40] width 98 height 20
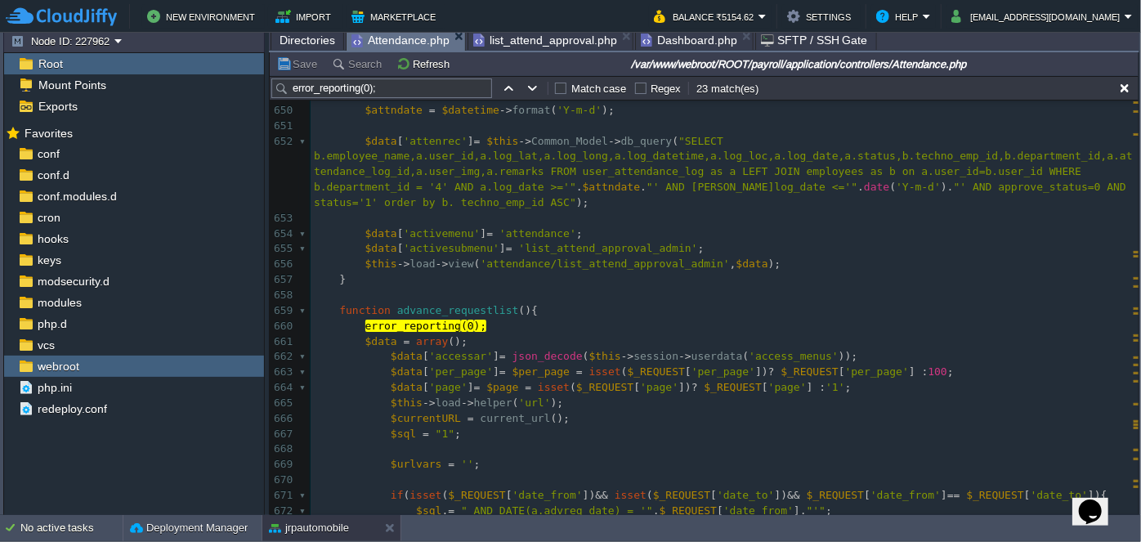
scroll to position [10197, 0]
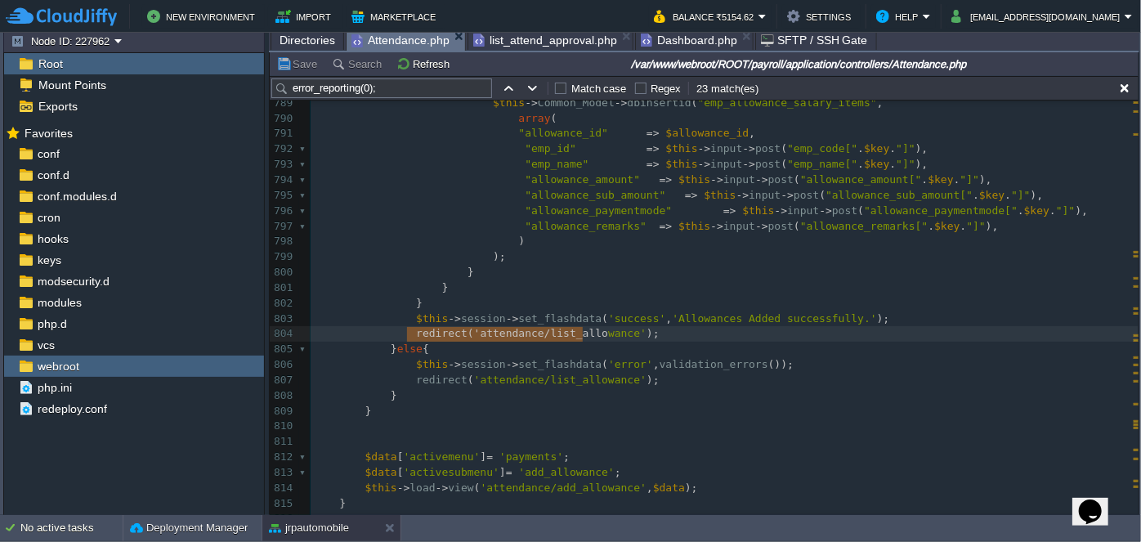
type textarea "redirect('attendance/list_allowance');"
drag, startPoint x: 403, startPoint y: 332, endPoint x: 645, endPoint y: 340, distance: 242.2
click at [431, 311] on div "x error_reporting ( 0 ); 774 $data_list = array ( 775 'allowance_date' => $this…" at bounding box center [725, 264] width 828 height 801
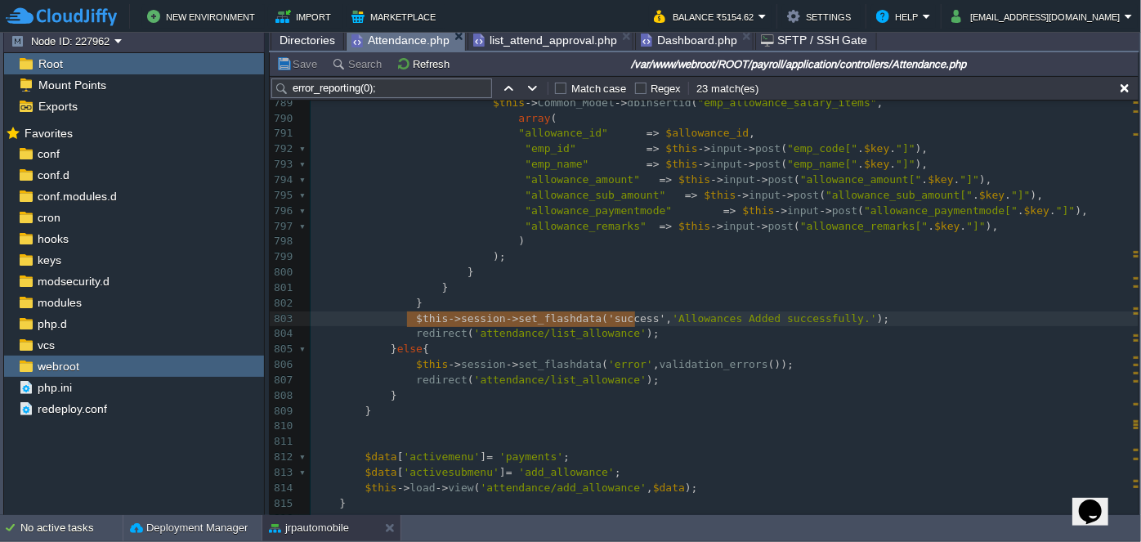
type textarea "$this->session->set_flashdata('success', 'Allowances Added successfully.' ); re…"
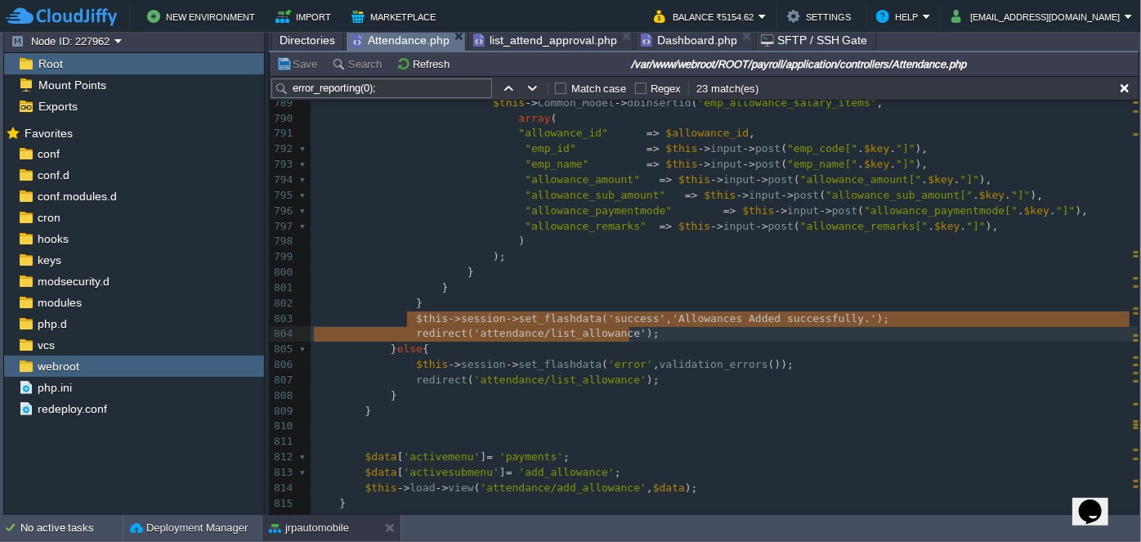
drag, startPoint x: 404, startPoint y: 316, endPoint x: 642, endPoint y: 331, distance: 238.4
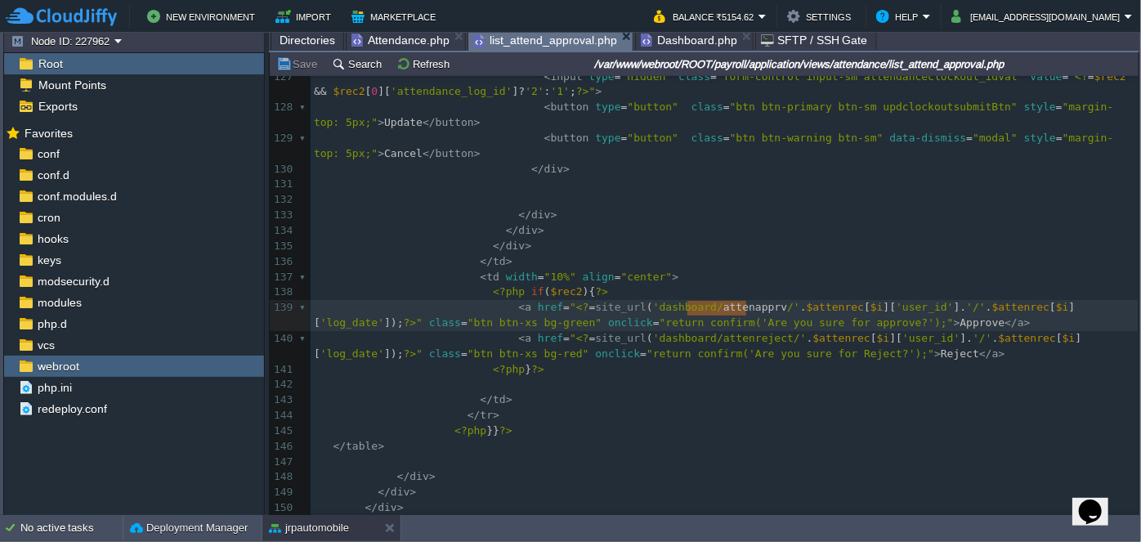
click at [547, 36] on span "list_attend_approval.php" at bounding box center [545, 40] width 144 height 20
click at [668, 38] on span "Dashboard.php" at bounding box center [689, 40] width 96 height 20
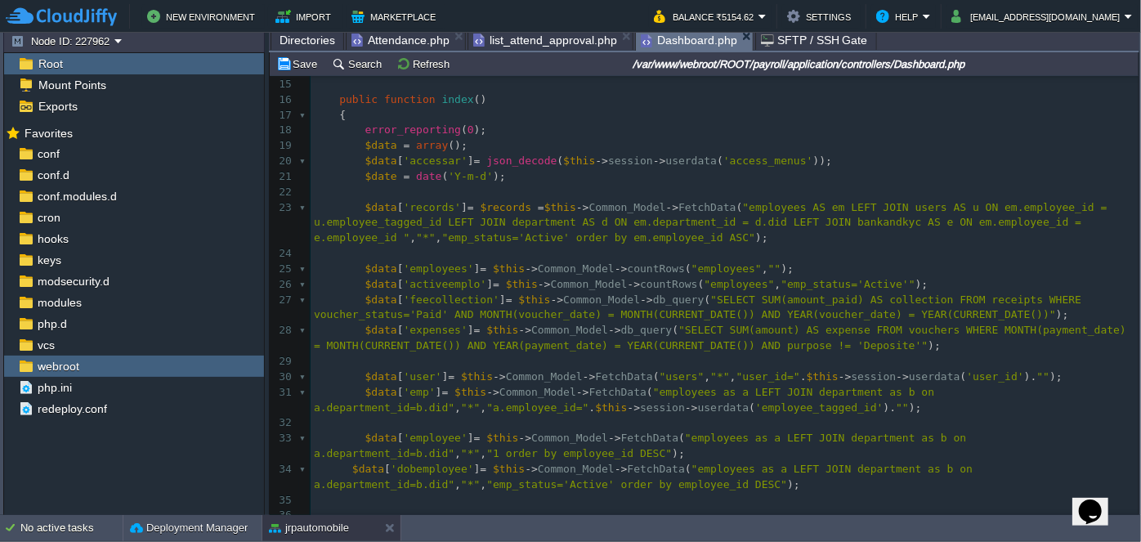
click at [528, 35] on span "list_attend_approval.php" at bounding box center [545, 40] width 144 height 20
click at [658, 38] on span "Dashboard.php" at bounding box center [689, 40] width 96 height 20
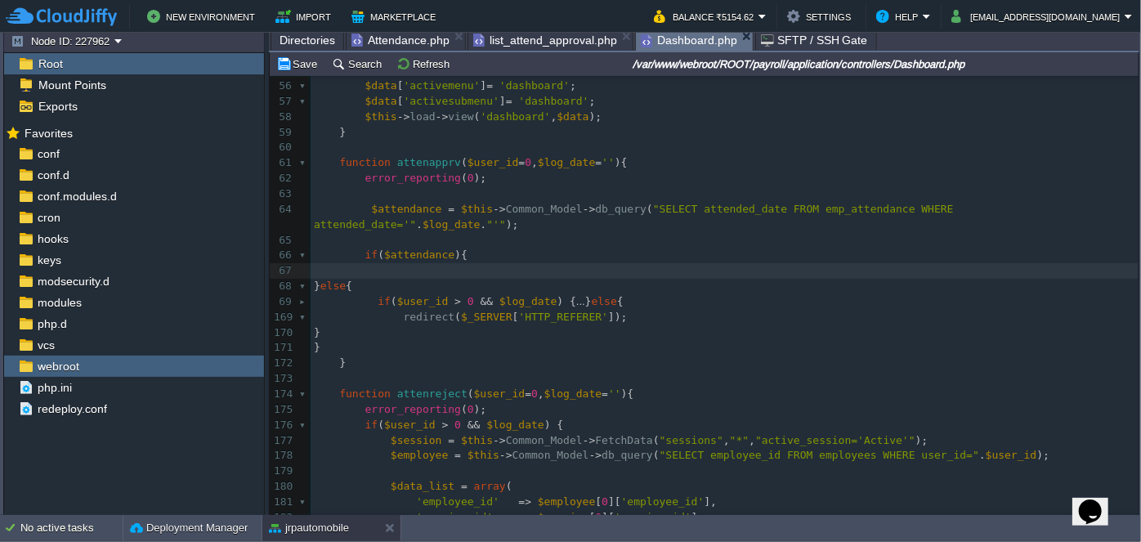
click at [444, 263] on pre at bounding box center [725, 271] width 828 height 16
paste textarea "success"
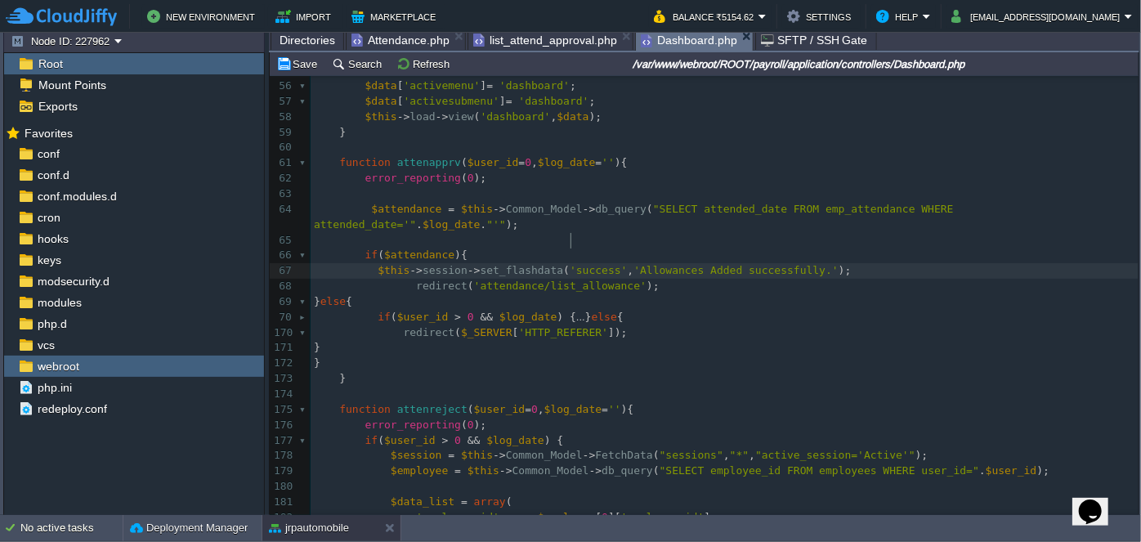
click at [571, 238] on div "xxxxxxxxxx 35 36 37 $data [ 'Empdldata' ] = $this -> Common_Model -> db_query (…" at bounding box center [725, 156] width 828 height 1110
type textarea "error"
drag, startPoint x: 605, startPoint y: 238, endPoint x: 666, endPoint y: 242, distance: 60.6
type textarea "Attendance Already"
drag, startPoint x: 715, startPoint y: 240, endPoint x: 822, endPoint y: 242, distance: 106.3
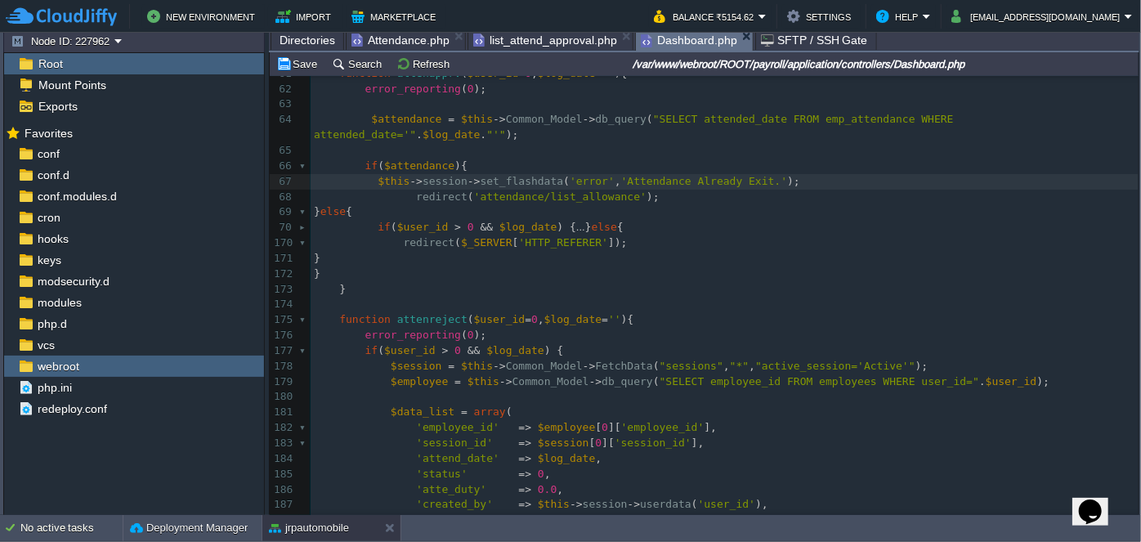
type textarea "Exit"
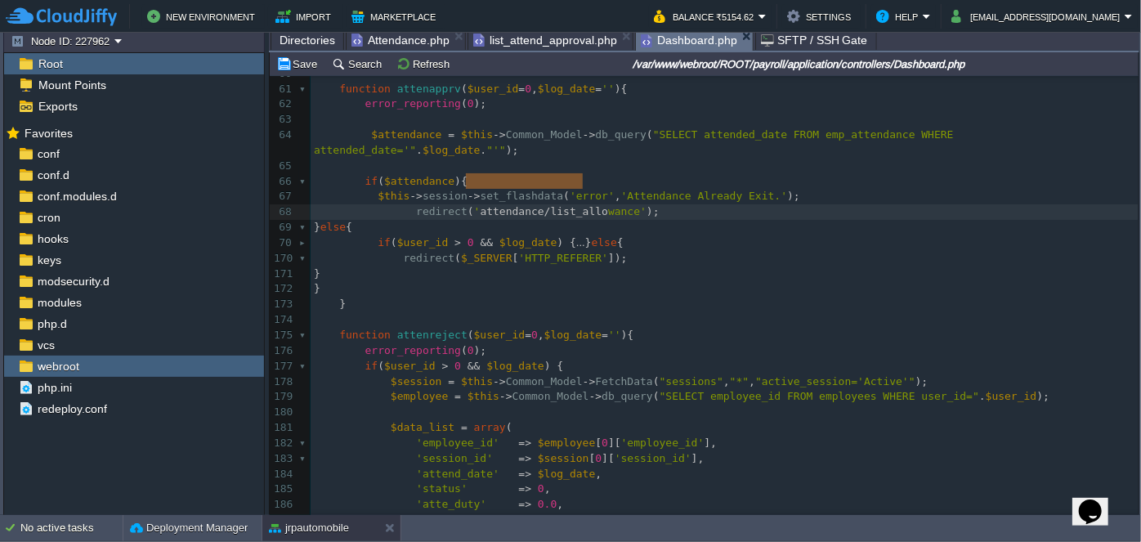
type textarea "attendance/list_allowance"
drag, startPoint x: 465, startPoint y: 183, endPoint x: 613, endPoint y: 182, distance: 148.0
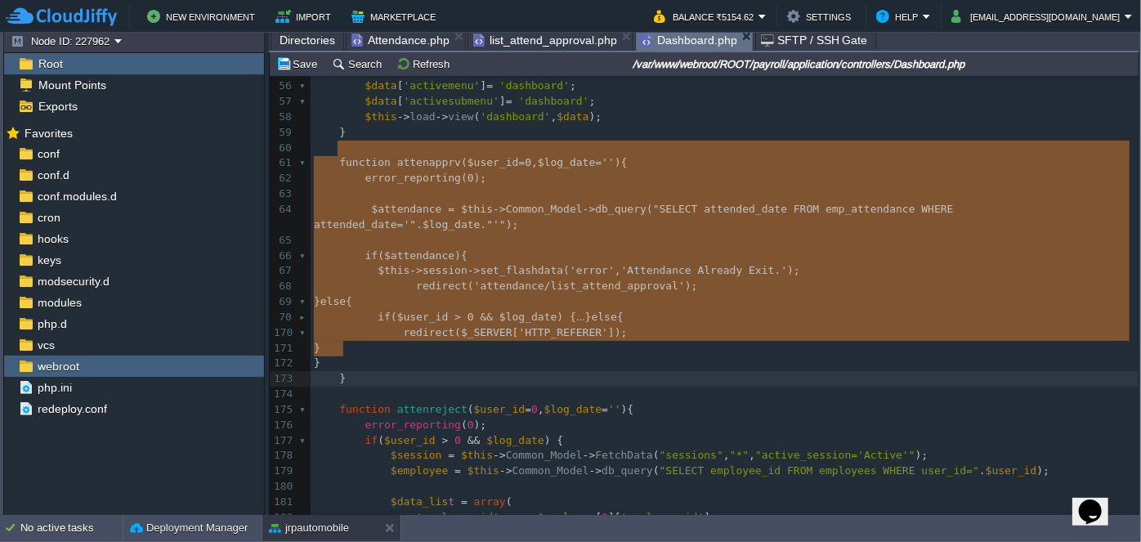
drag, startPoint x: 335, startPoint y: 149, endPoint x: 379, endPoint y: 342, distance: 197.8
type textarea "-"
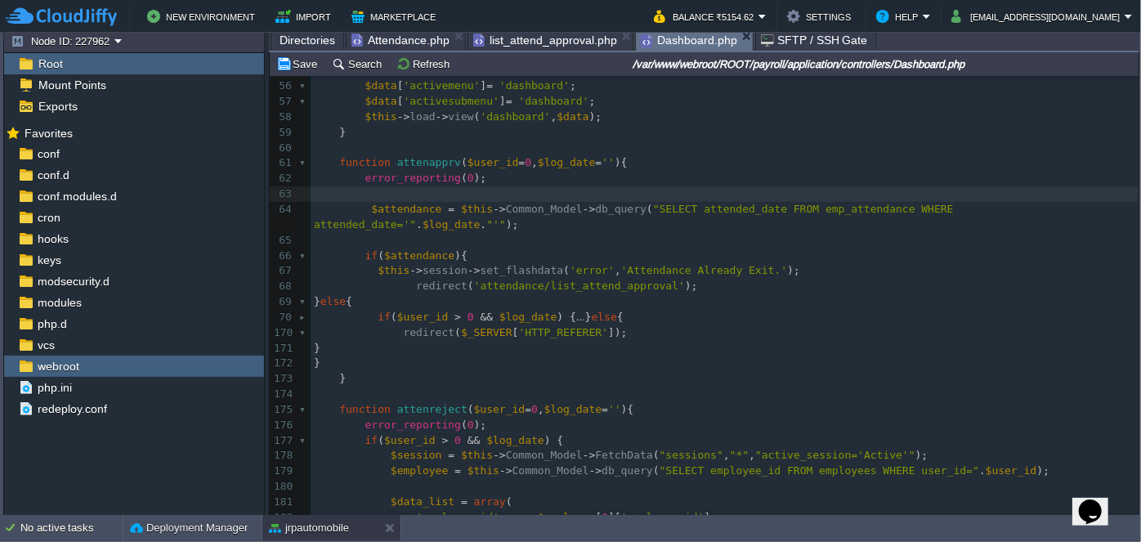
click at [588, 186] on pre at bounding box center [725, 194] width 828 height 16
paste textarea "redirect($_SERVER['HTTP_REFERER']); }"
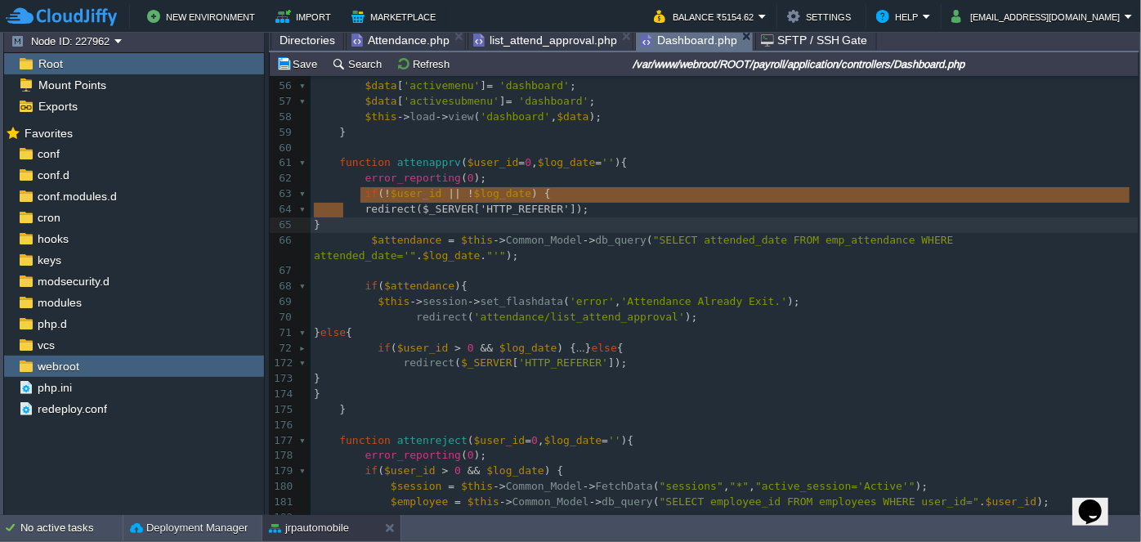
drag, startPoint x: 361, startPoint y: 193, endPoint x: 367, endPoint y: 203, distance: 11.4
type textarea "redirect($_SERVER['HTTP_REFERER']); }"
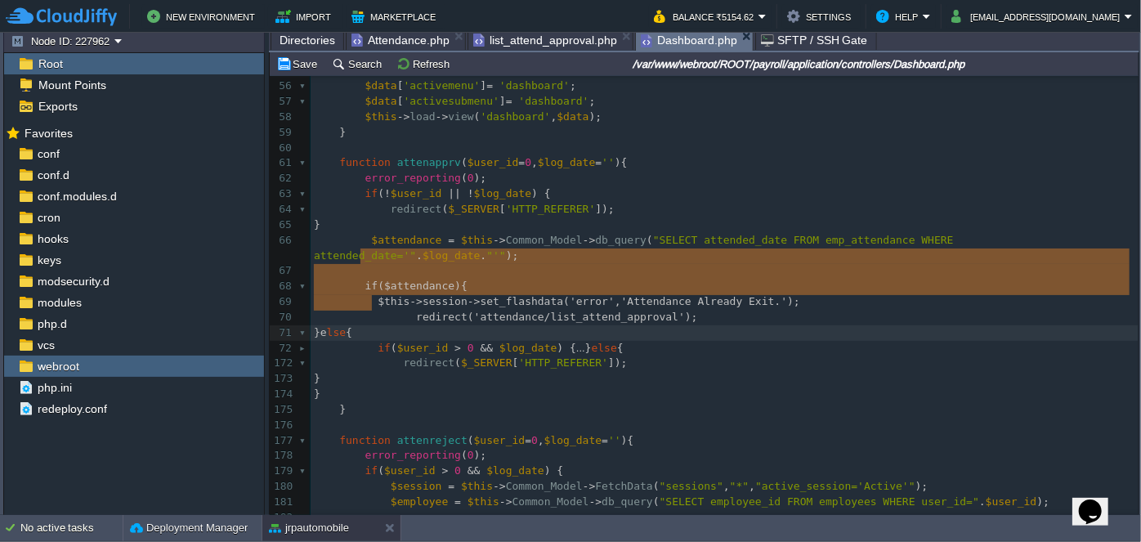
type textarea "if($attendance){ $this->session->set_flashdata('error', 'Attendance Already Exi…"
drag, startPoint x: 360, startPoint y: 253, endPoint x: 407, endPoint y: 297, distance: 64.2
paste textarea
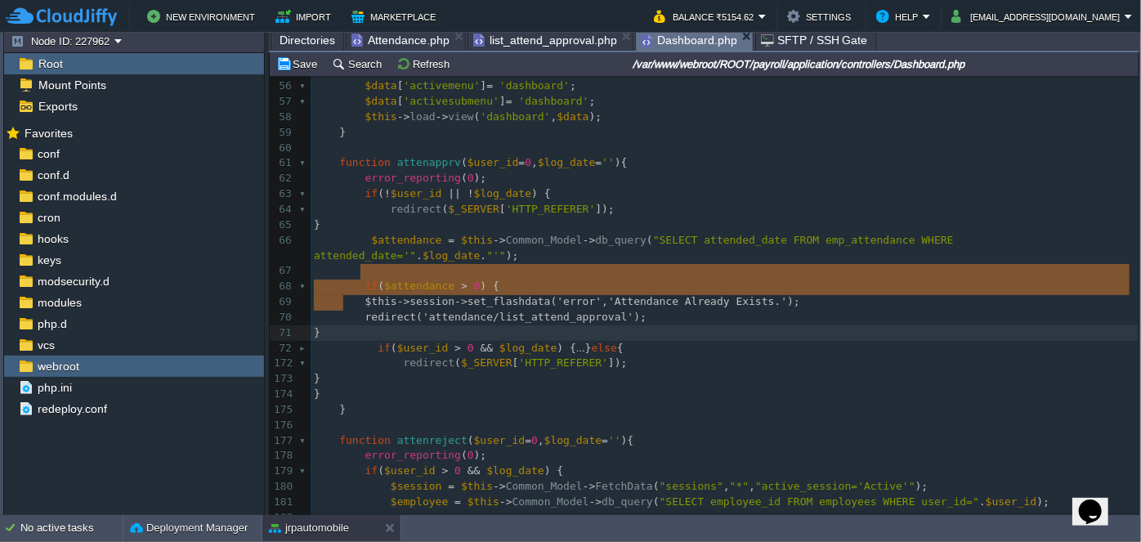
drag, startPoint x: 361, startPoint y: 271, endPoint x: 375, endPoint y: 299, distance: 32.2
type textarea "$this->session->set_flashdata('error', 'Attendance Already Exists.'); redirect(…"
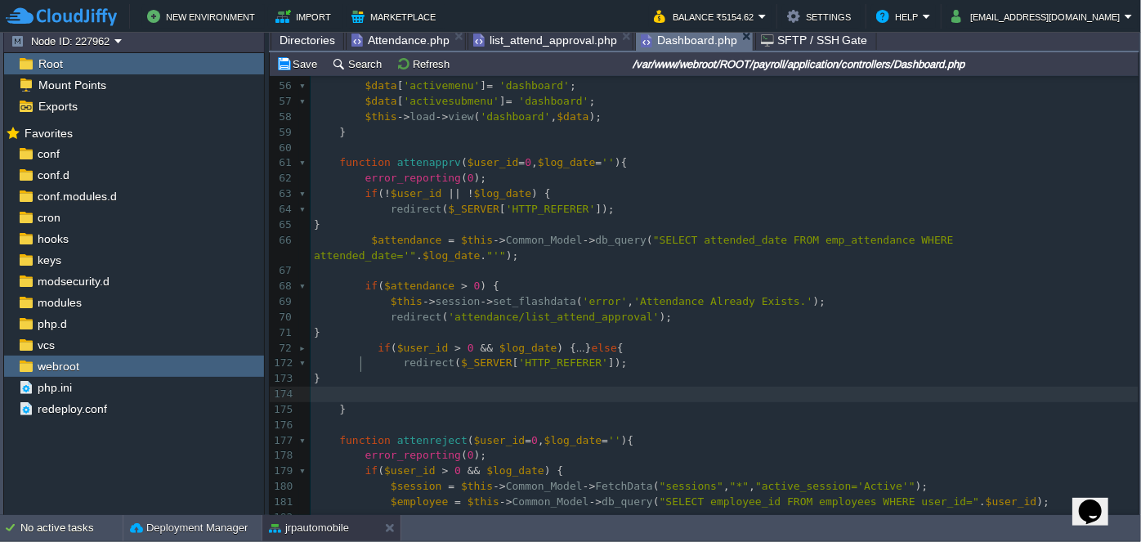
type textarea "-"
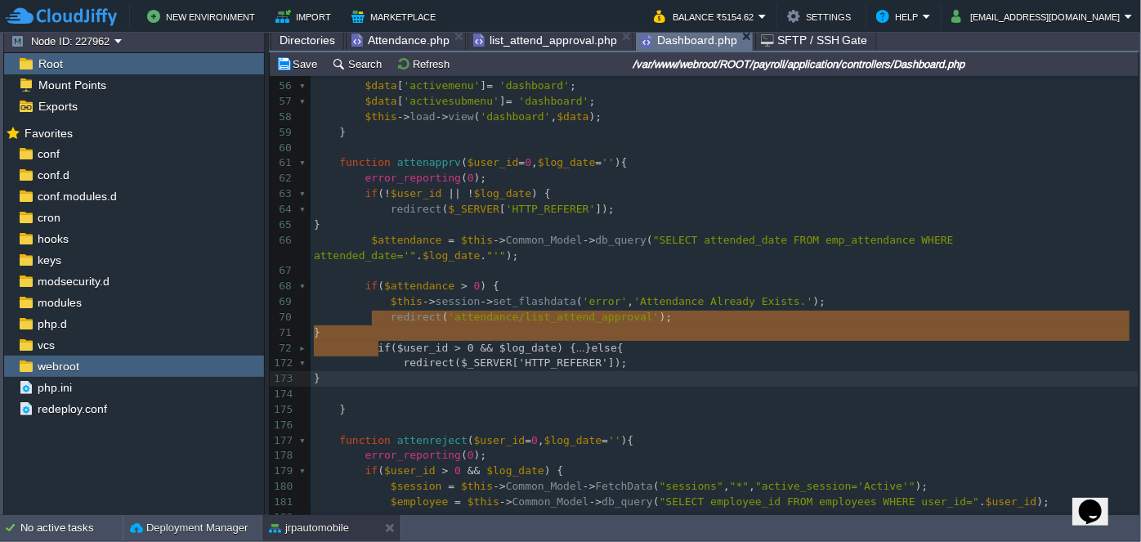
drag, startPoint x: 370, startPoint y: 316, endPoint x: 394, endPoint y: 353, distance: 43.8
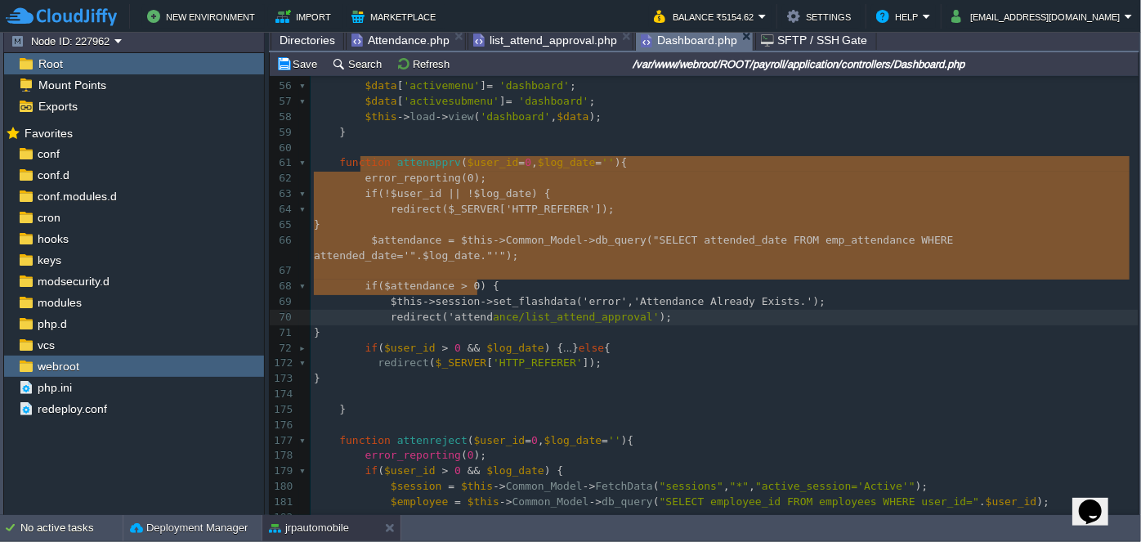
type textarea "error_reporting(0); if (!$user_id || !$log_date) { redirect($_SERVER['HTTP_REFE…"
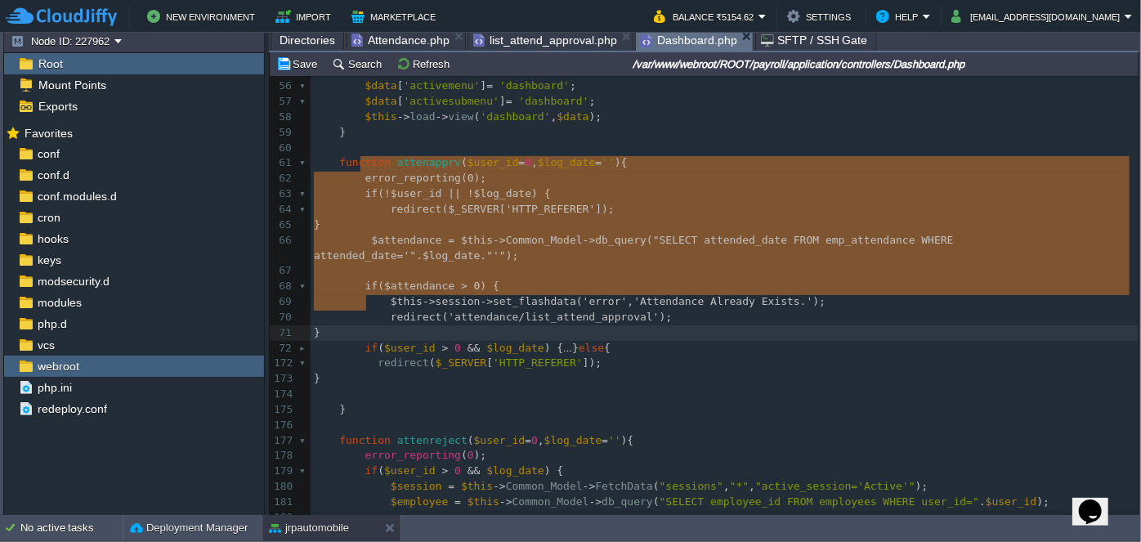
drag, startPoint x: 356, startPoint y: 164, endPoint x: 479, endPoint y: 294, distance: 179.9
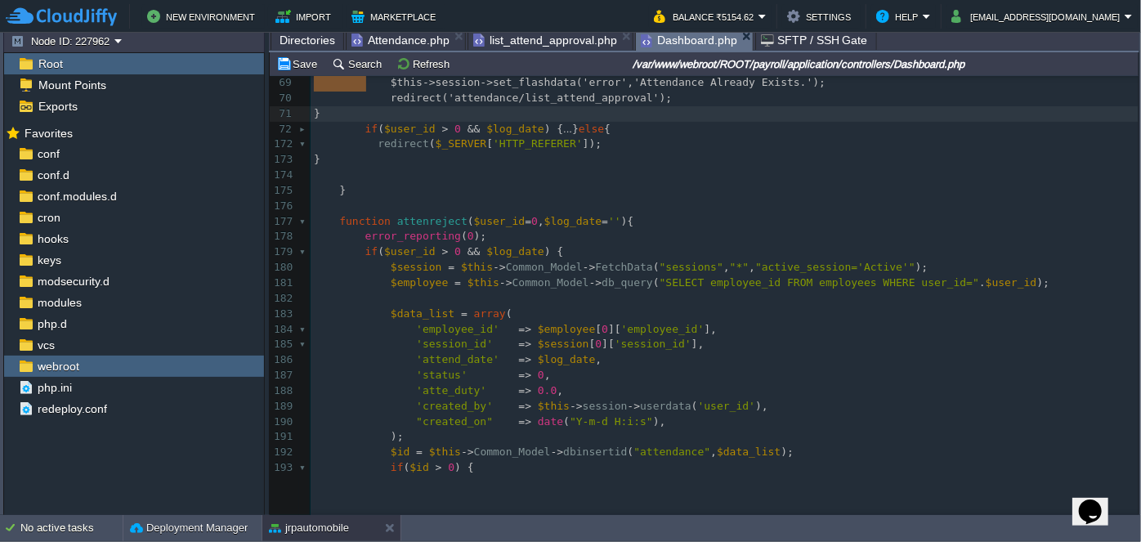
scroll to position [1334, 0]
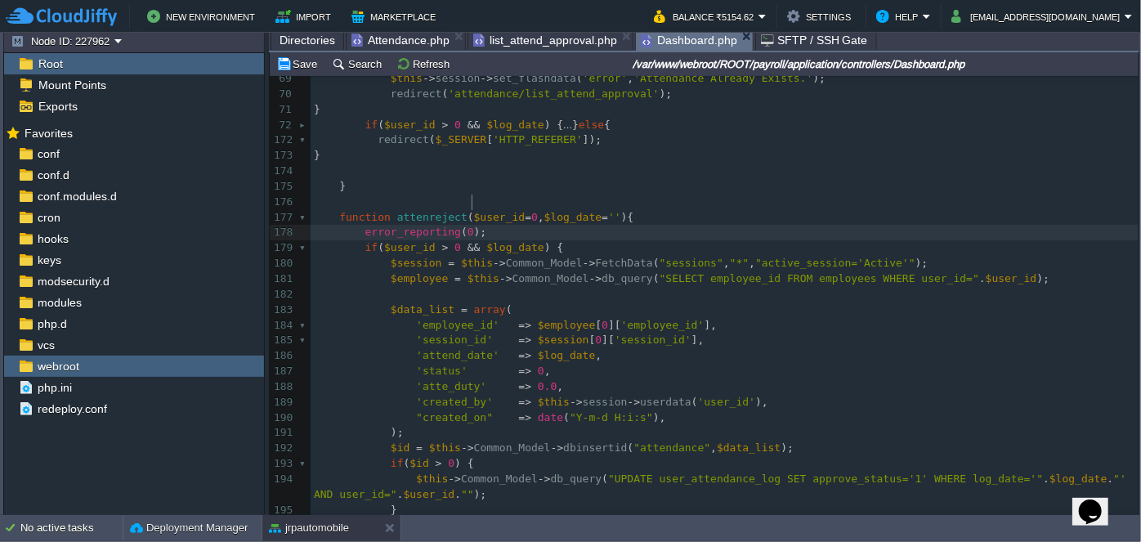
click at [587, 225] on pre "error_reporting ( 0 );" at bounding box center [725, 233] width 828 height 16
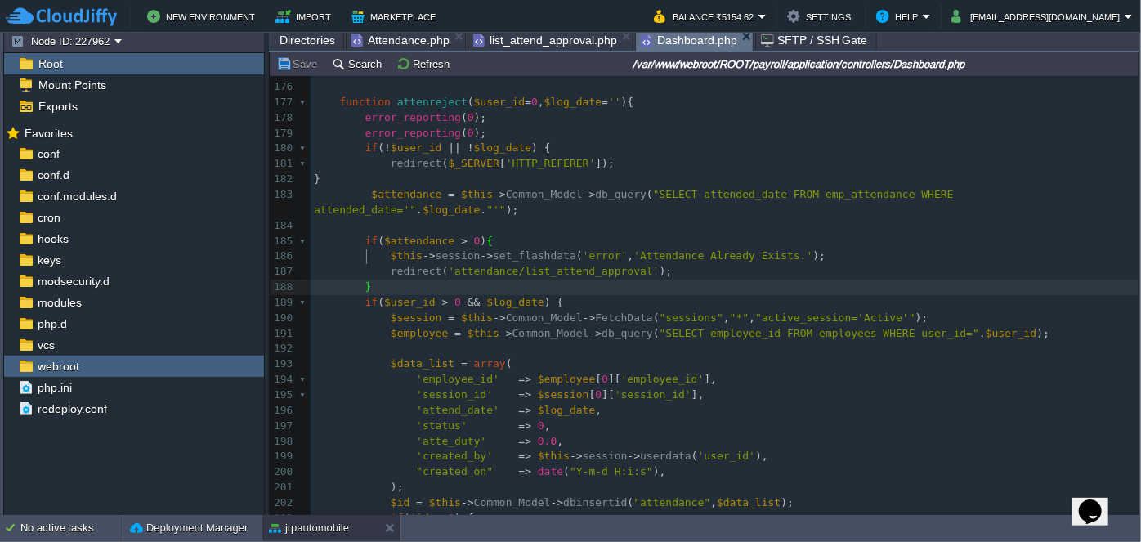
scroll to position [1389, 0]
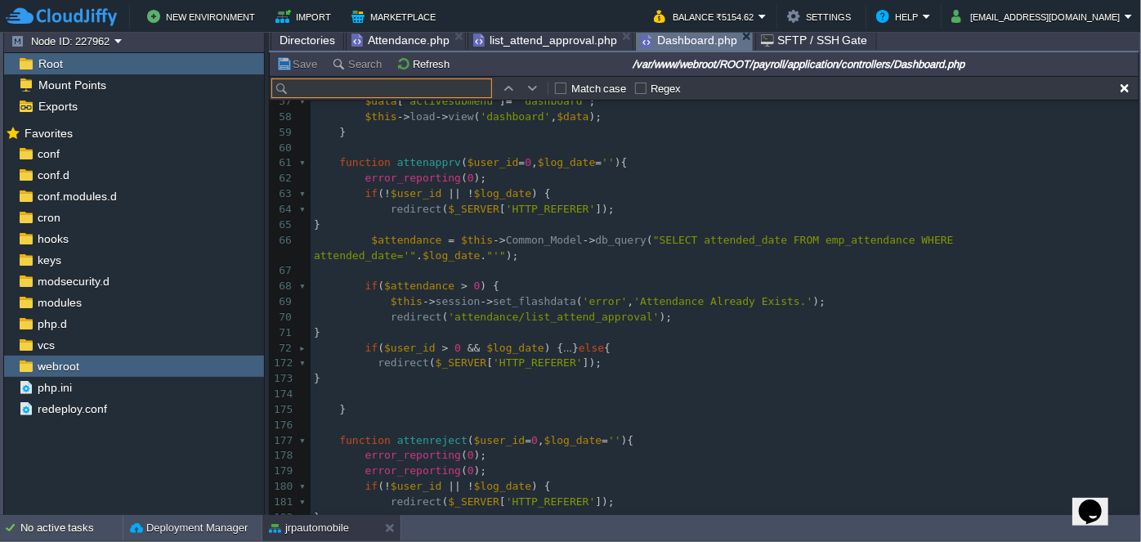
paste input "Attendance Date Already Added"
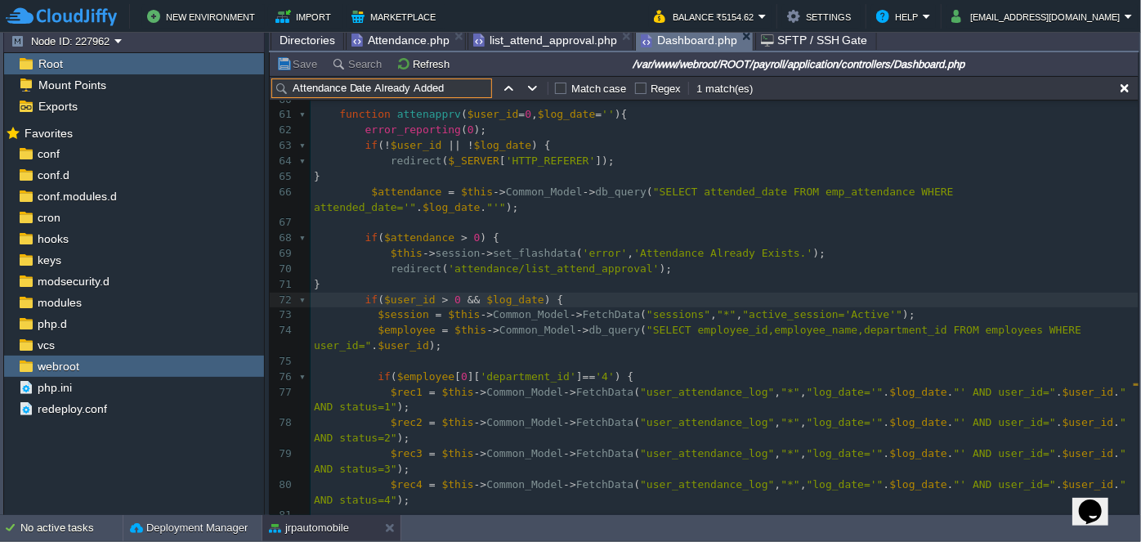
type input "Attendance Date Already Added"
click at [299, 293] on div at bounding box center [304, 301] width 11 height 16
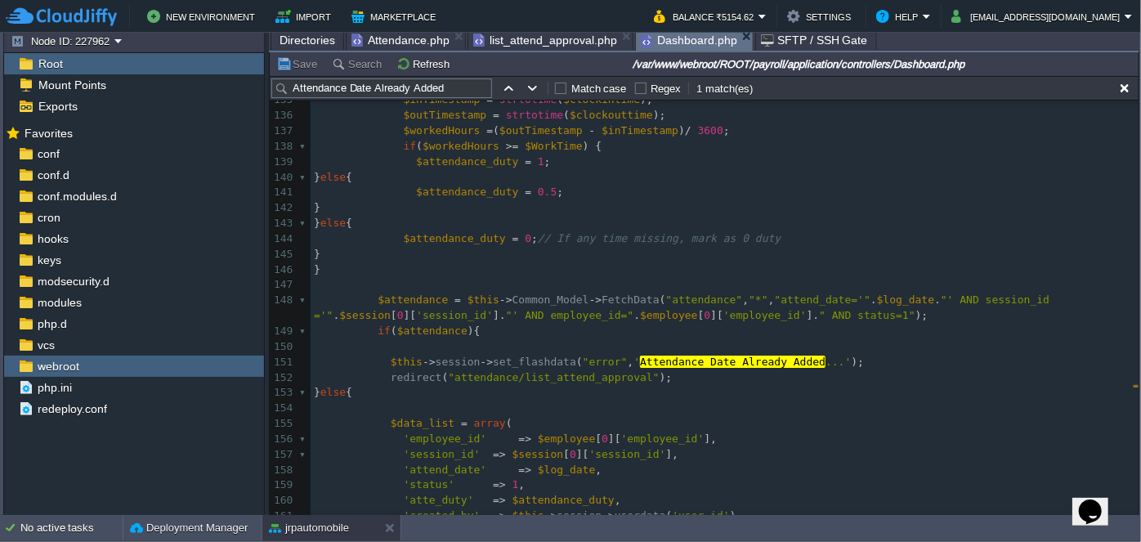
click at [519, 360] on div "xxxxxxxxxx if ( $user_id > 0 && $log_date ) { 103 if ( $workinghour > '08:00:00…" at bounding box center [725, 62] width 828 height 1017
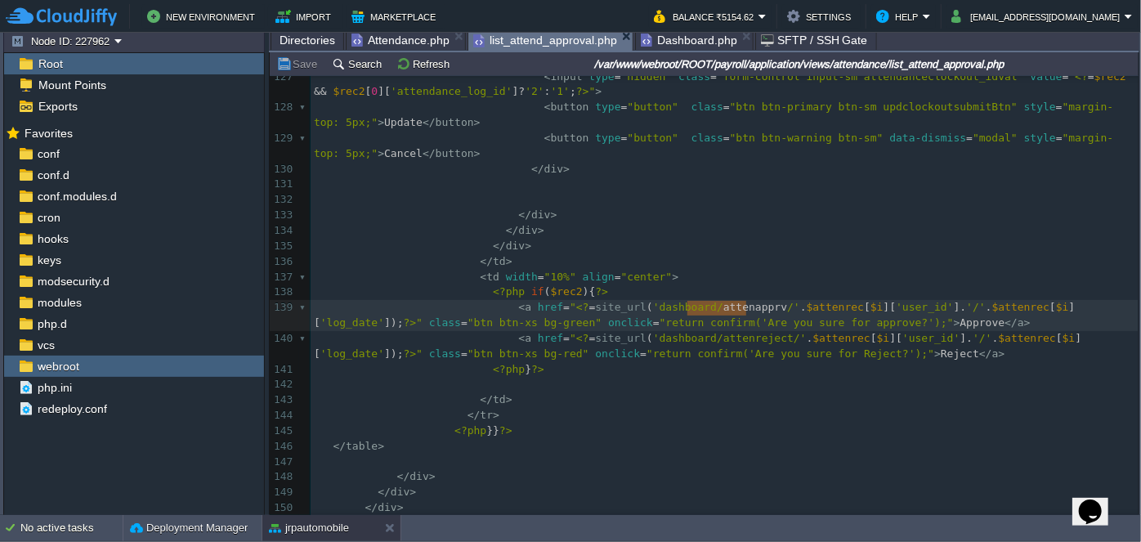
click at [530, 42] on span "list_attend_approval.php" at bounding box center [545, 40] width 144 height 20
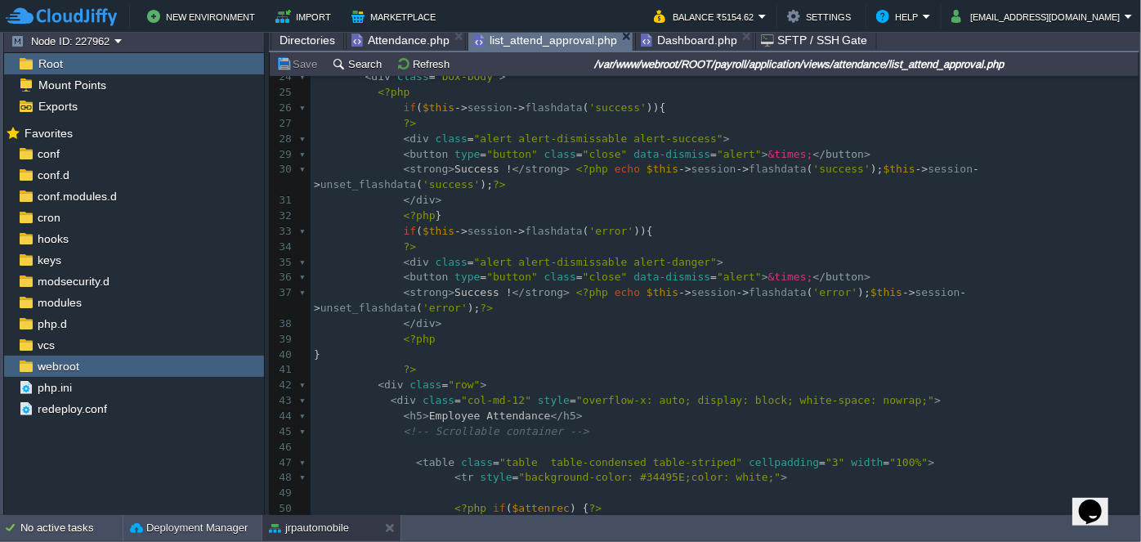
scroll to position [343, 0]
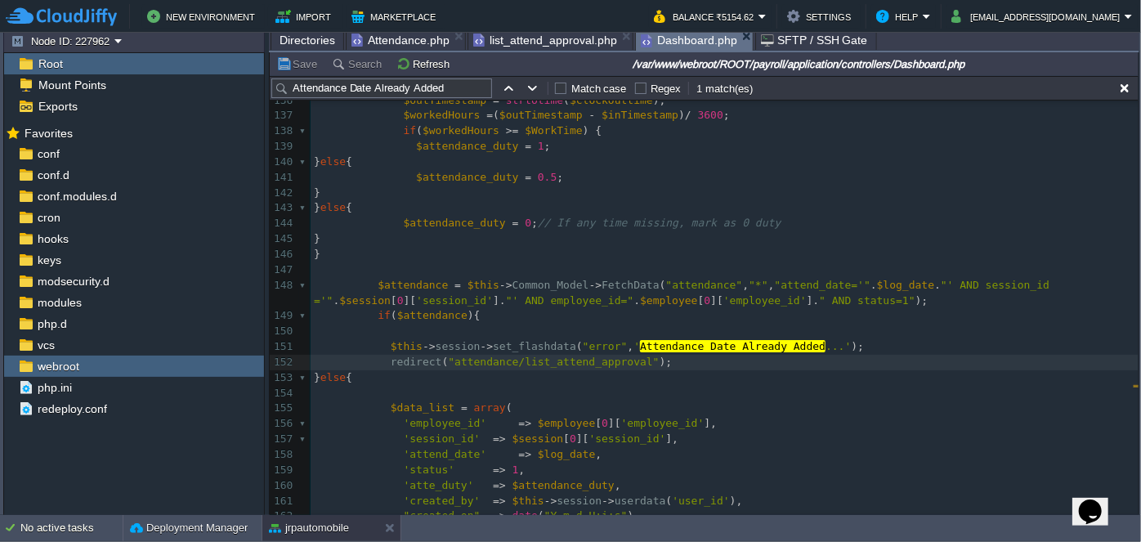
click at [691, 39] on span "Dashboard.php" at bounding box center [689, 40] width 96 height 20
click at [531, 44] on span "list_attend_approval.php" at bounding box center [545, 40] width 144 height 20
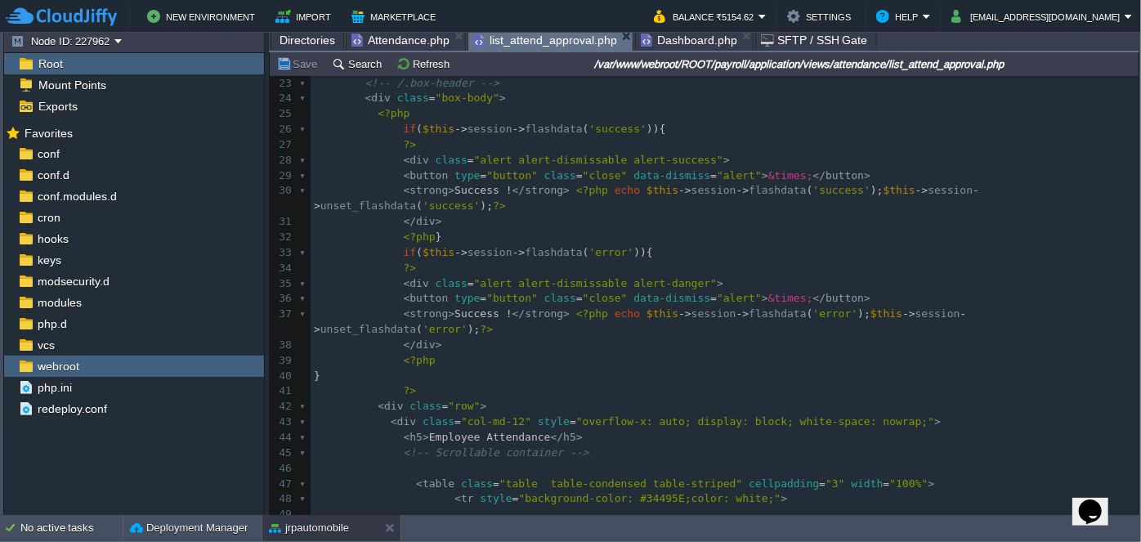
click at [675, 39] on span "Dashboard.php" at bounding box center [689, 40] width 96 height 20
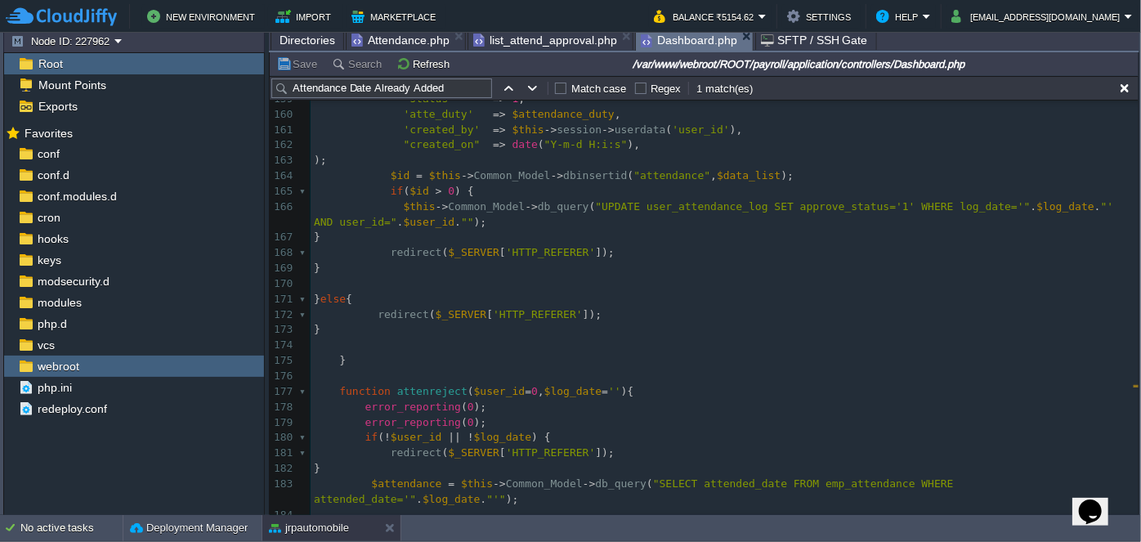
scroll to position [2818, 0]
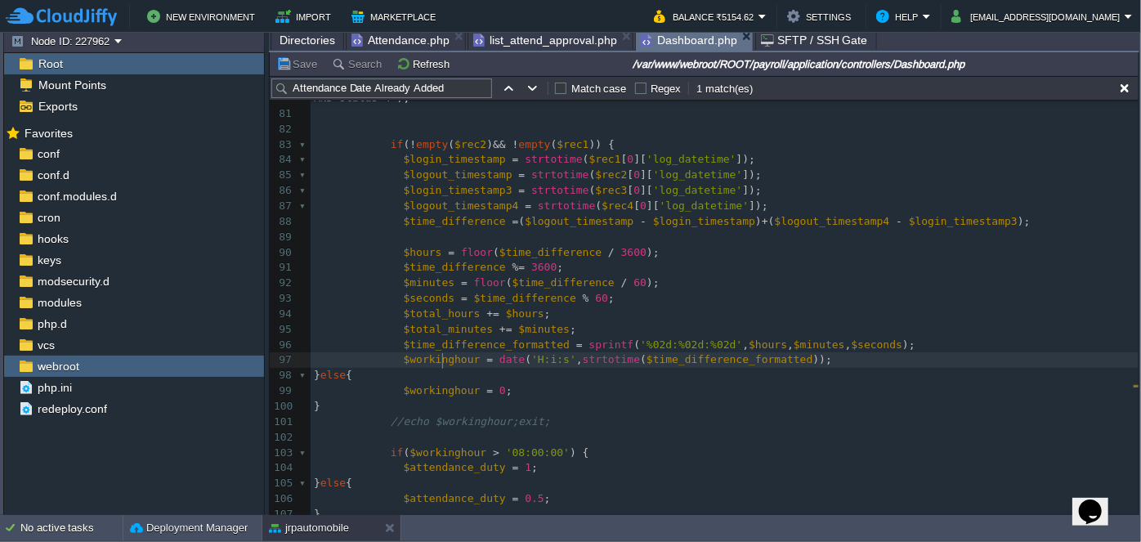
click at [442, 365] on div "xxxxxxxxxx } else { 70 redirect ( 'attendance/list_attend_approval' ); 71 } 72 …" at bounding box center [725, 282] width 828 height 847
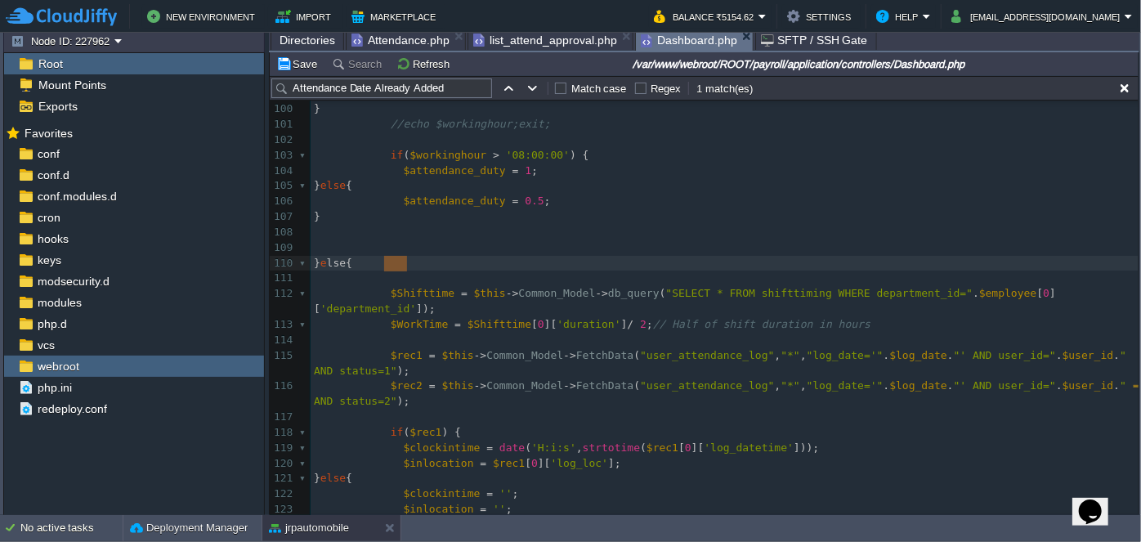
type textarea "else{"
click at [379, 262] on div at bounding box center [379, 264] width 1 height 16
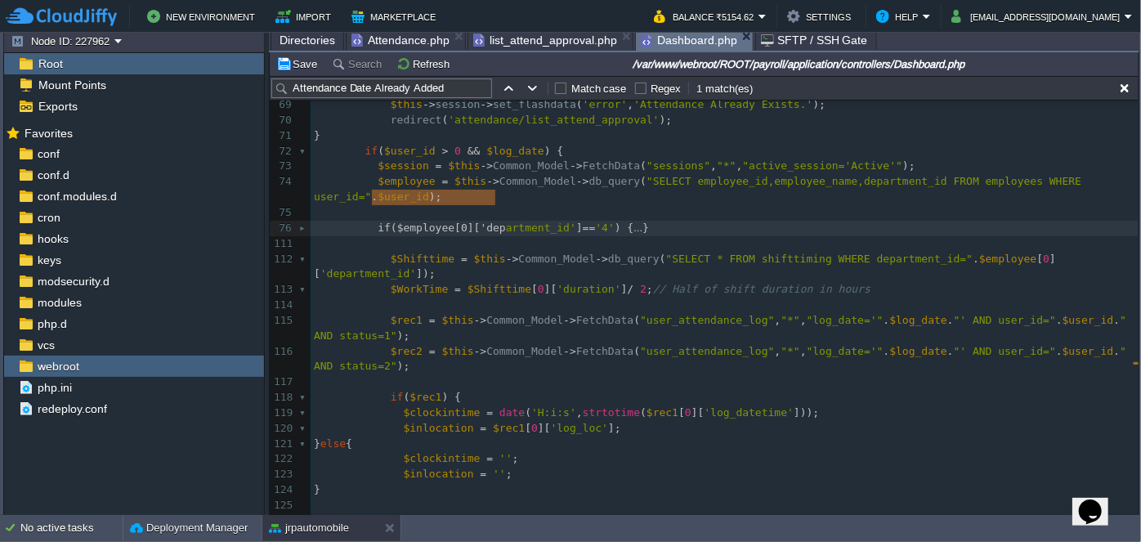
type textarea "-"
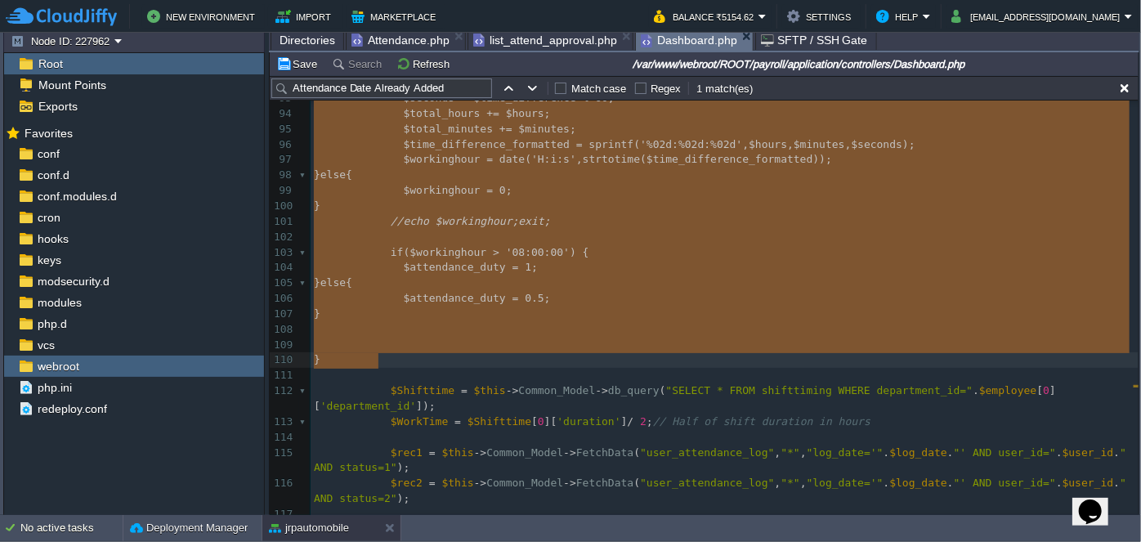
drag, startPoint x: 373, startPoint y: 197, endPoint x: 621, endPoint y: 353, distance: 293.5
click at [495, 368] on pre "​" at bounding box center [725, 376] width 828 height 16
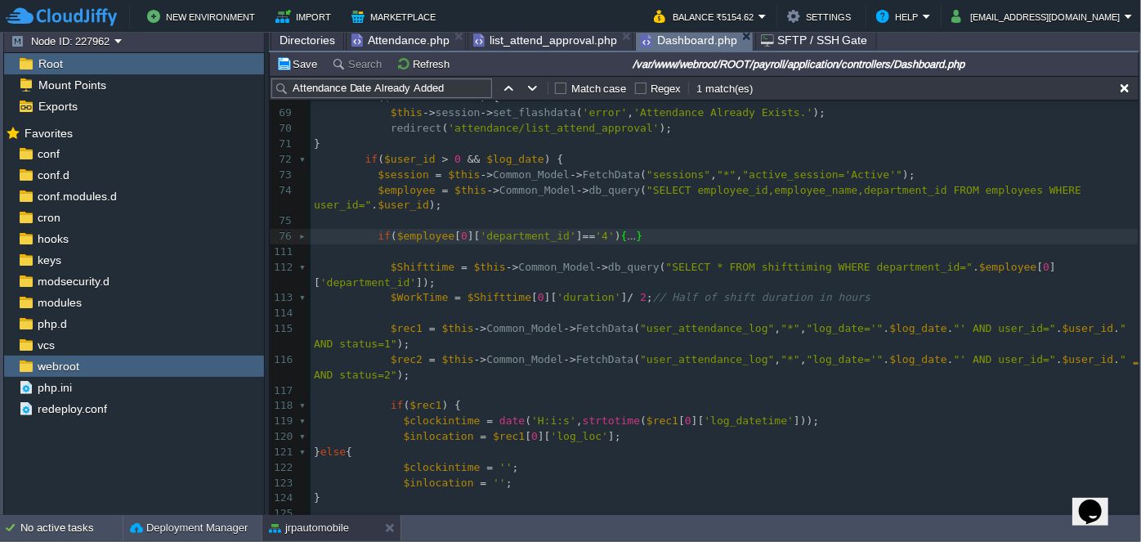
type textarea "-"
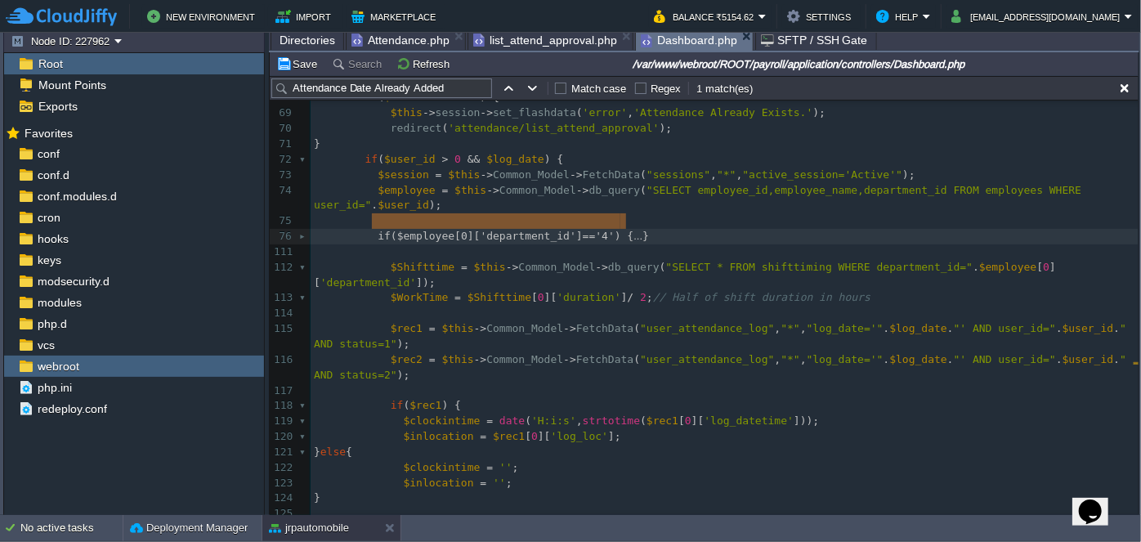
drag, startPoint x: 640, startPoint y: 217, endPoint x: 370, endPoint y: 218, distance: 269.8
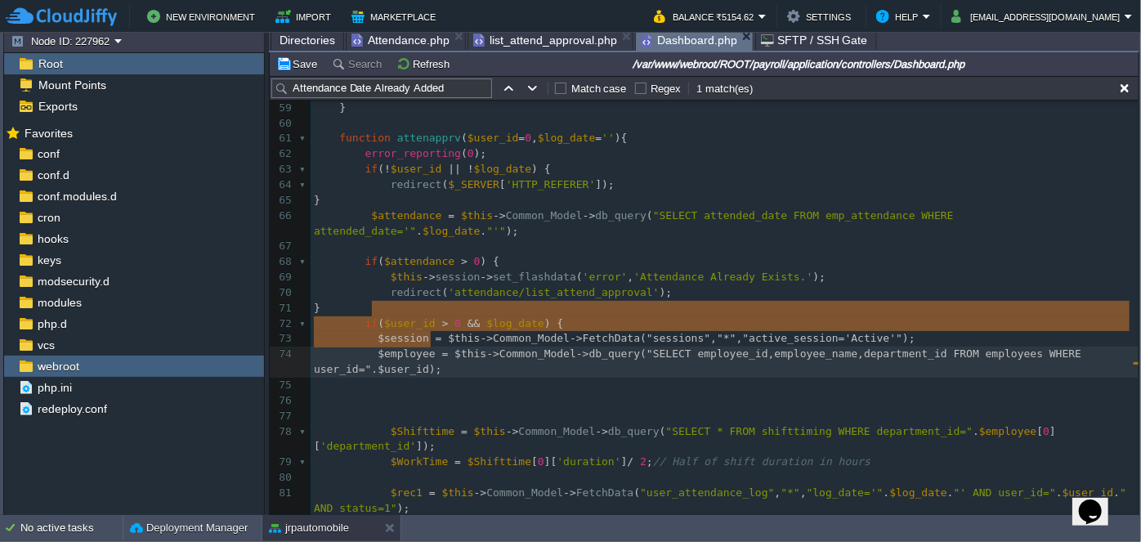
drag, startPoint x: 372, startPoint y: 307, endPoint x: 471, endPoint y: 345, distance: 105.8
type textarea "$session = $this->Common_Model->FetchData("sessions","*","active_session='Activ…"
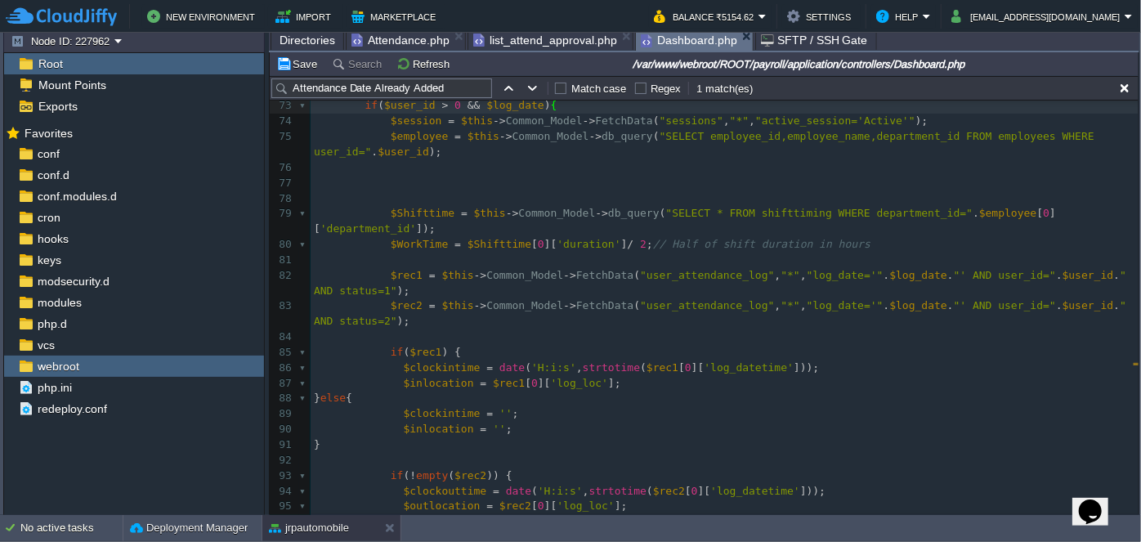
scroll to position [1454, 0]
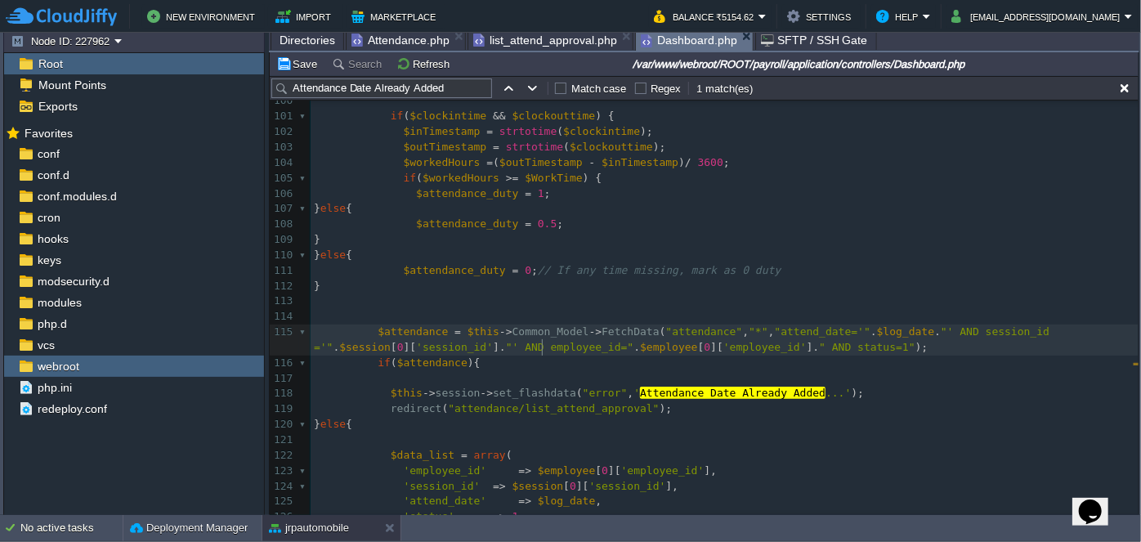
click at [543, 347] on div "xxxxxxxxxx if ( $user_id > 0 && $log_date ) { 88 } else { 89 $clockintime = '' …" at bounding box center [725, 424] width 828 height 1033
type textarea "$employee"
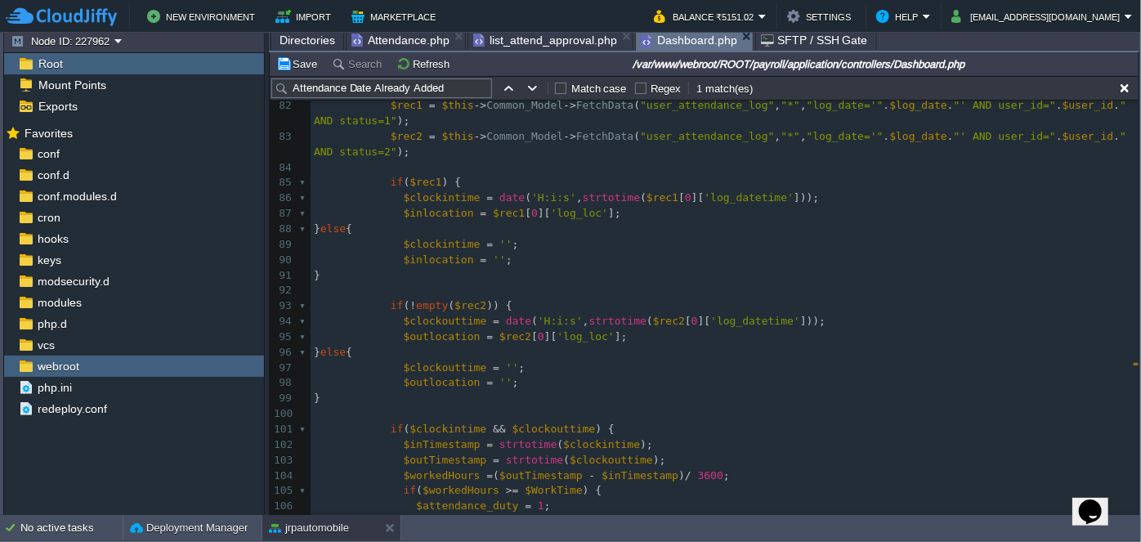
scroll to position [1705, 0]
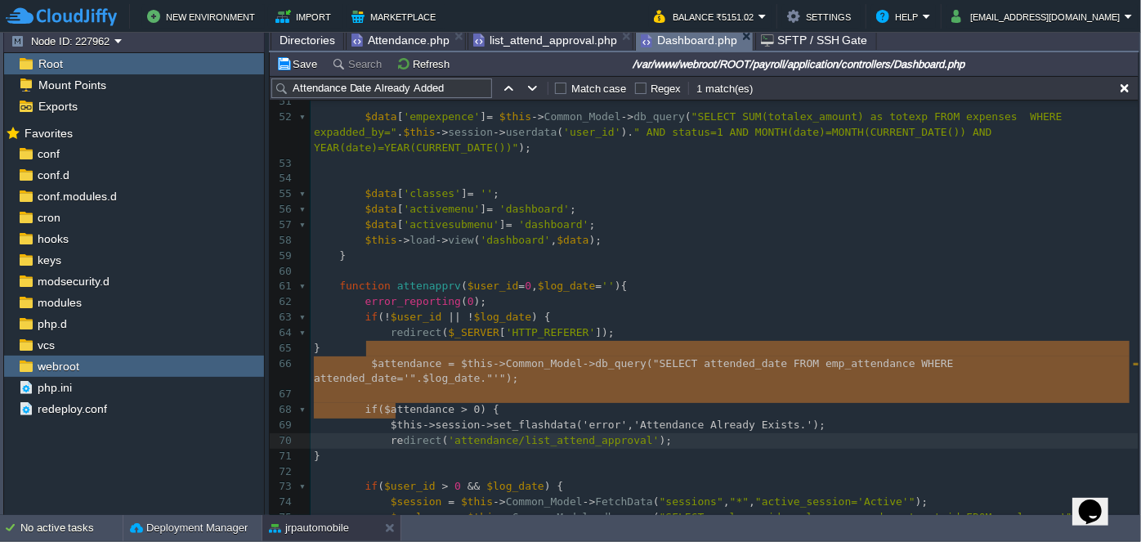
type textarea "$attendance = $this->Common_Model->db_query("SELECT attended_date FROM emp_atte…"
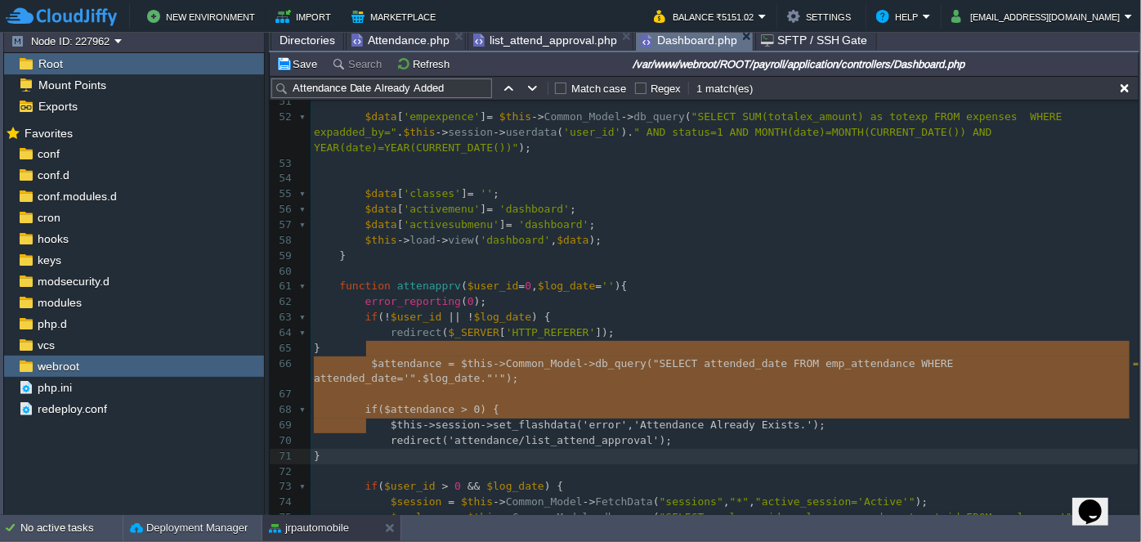
drag, startPoint x: 365, startPoint y: 348, endPoint x: 401, endPoint y: 425, distance: 85.2
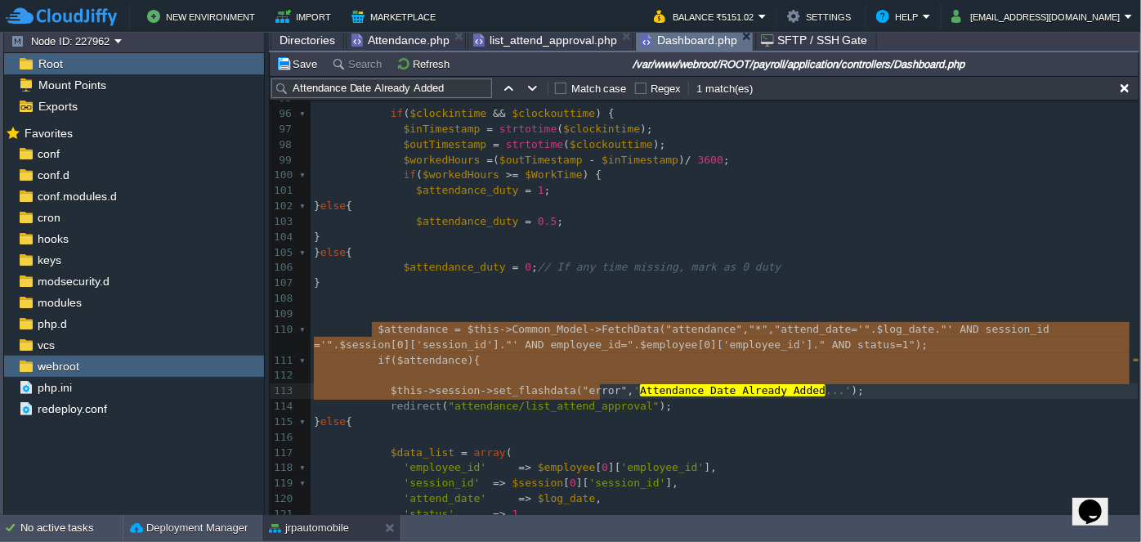
type textarea "$attendance = $this->Common_Model->FetchData("attendance","*","attend_date='".$…"
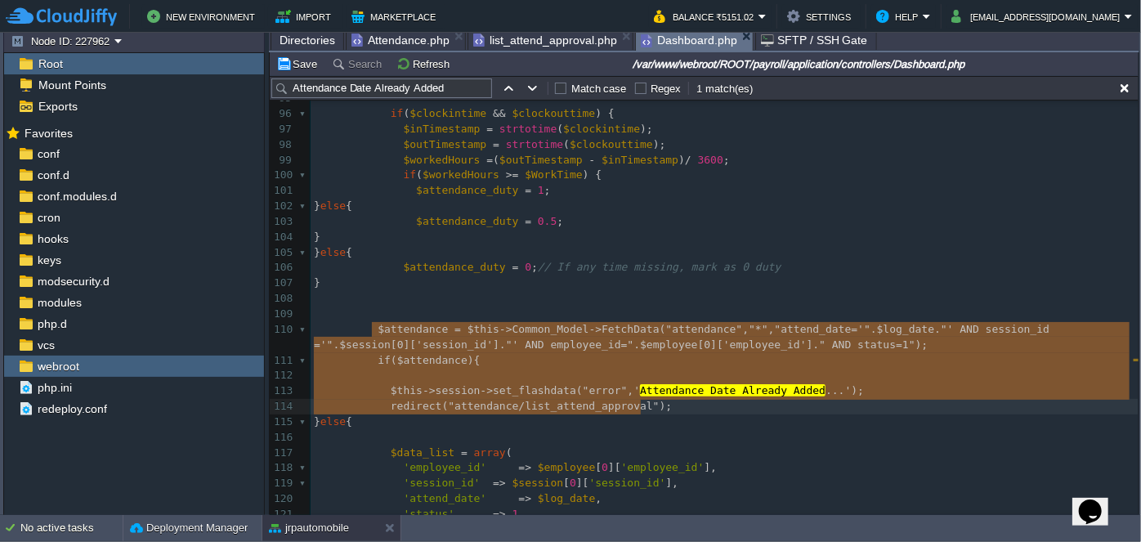
drag, startPoint x: 371, startPoint y: 330, endPoint x: 697, endPoint y: 410, distance: 335.9
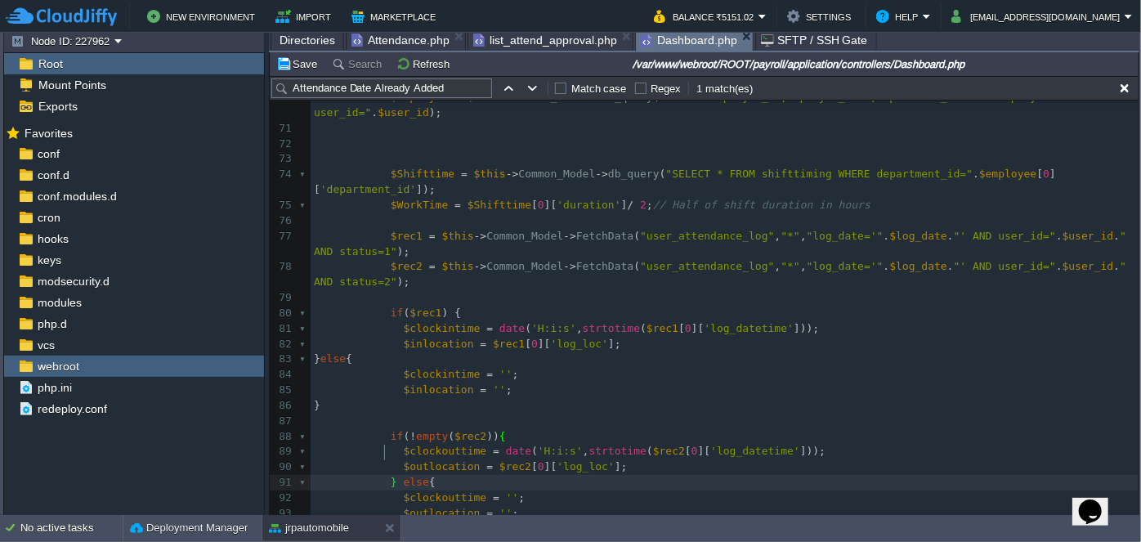
scroll to position [1531, 0]
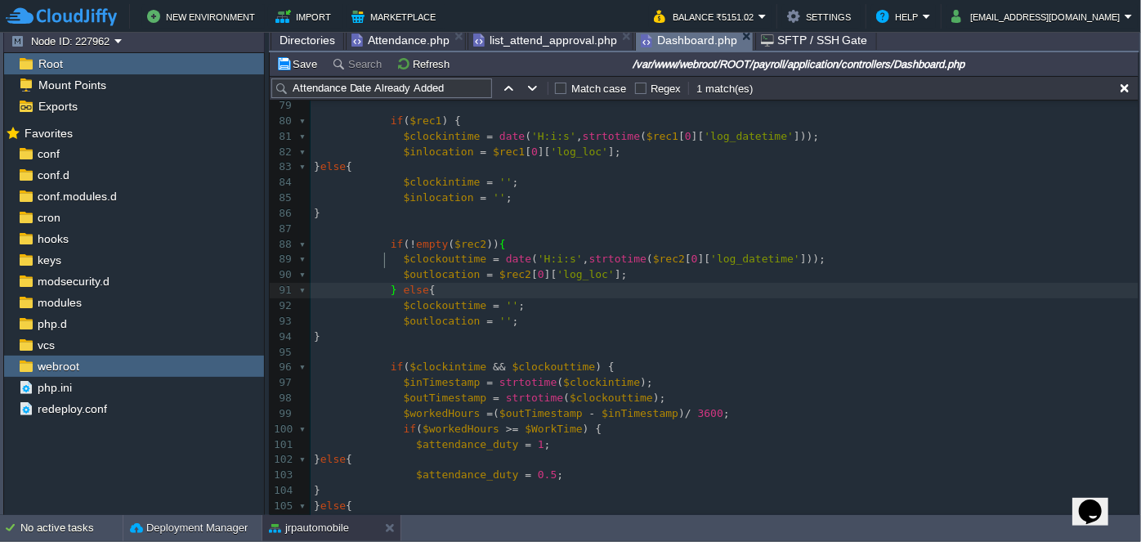
type textarea "$attendance = $this->Common_Model->FetchData("attendance","*","attend_date='".$…"
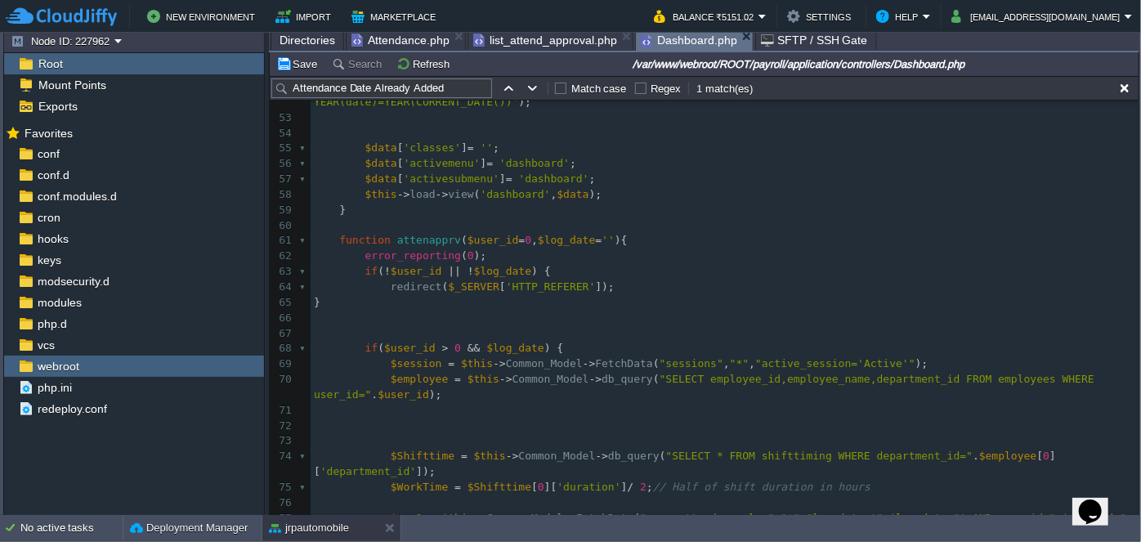
scroll to position [909, 0]
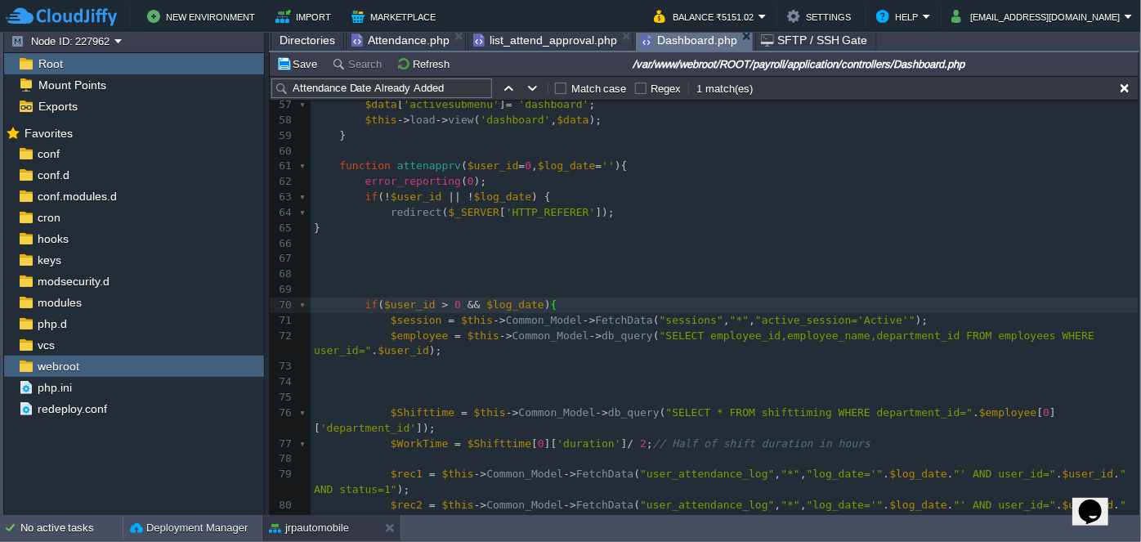
click at [446, 267] on pre at bounding box center [725, 275] width 828 height 16
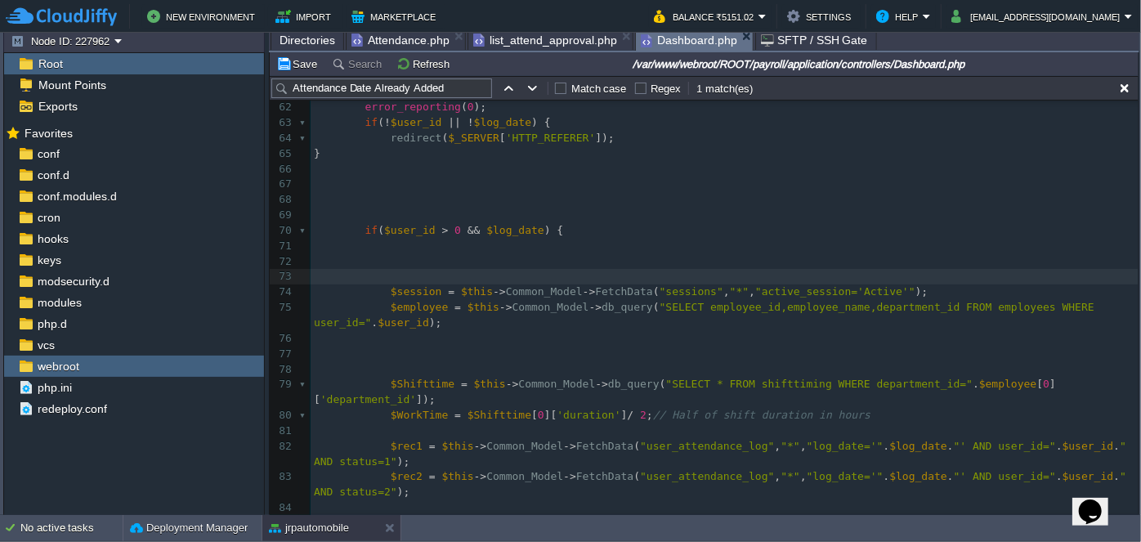
click at [513, 239] on pre at bounding box center [725, 247] width 828 height 16
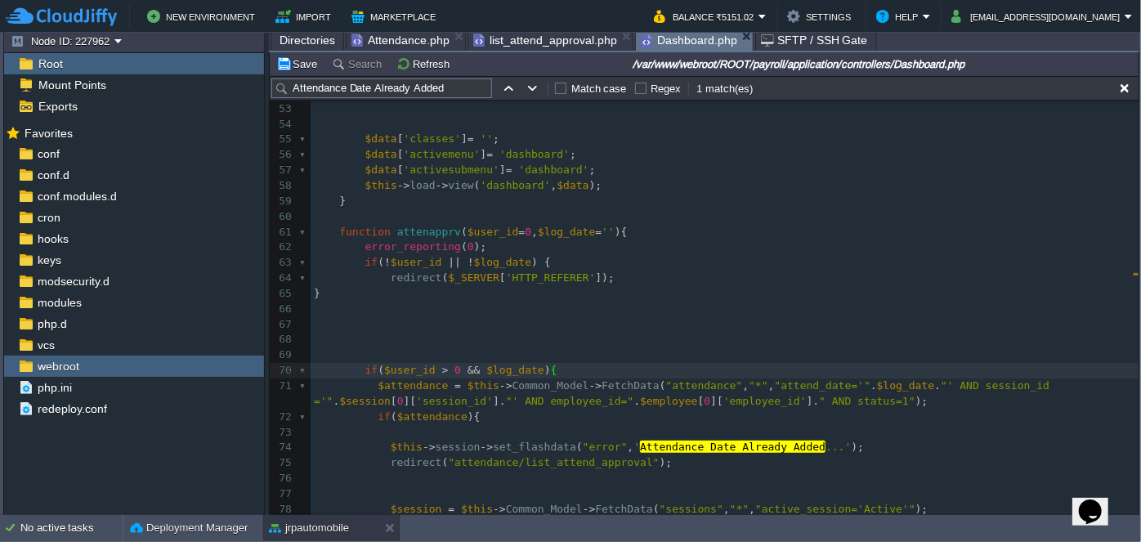
scroll to position [1057, 0]
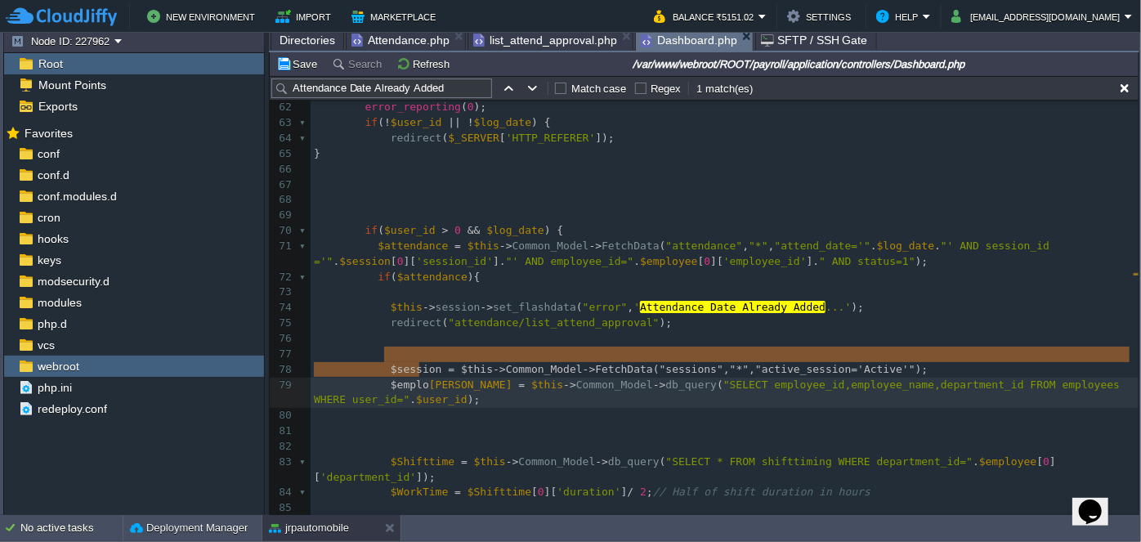
type textarea "$session = $this->Common_Model->FetchData("sessions","*","active_session='Activ…"
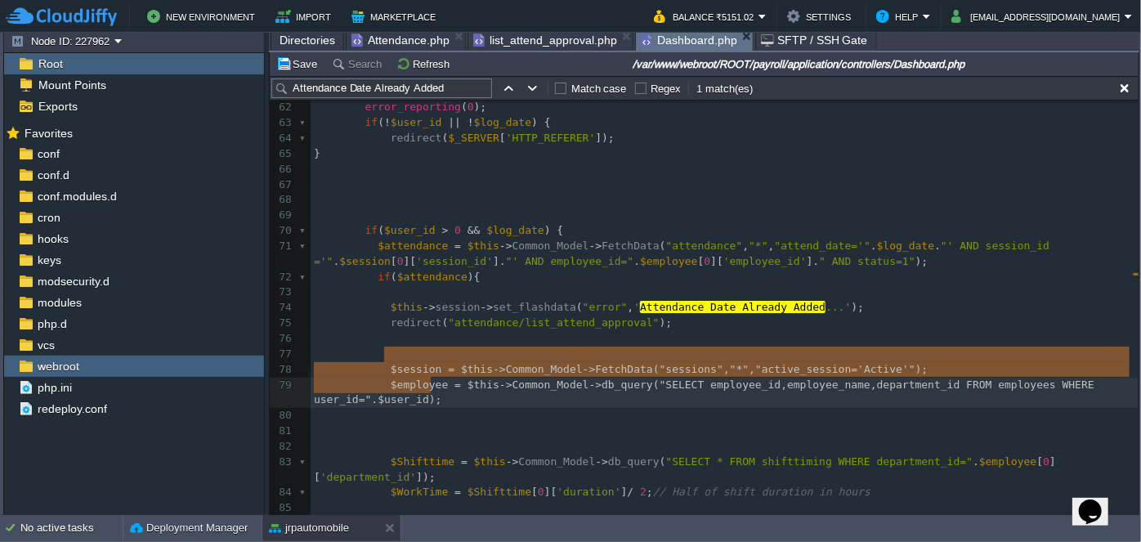
drag, startPoint x: 383, startPoint y: 353, endPoint x: 448, endPoint y: 378, distance: 69.1
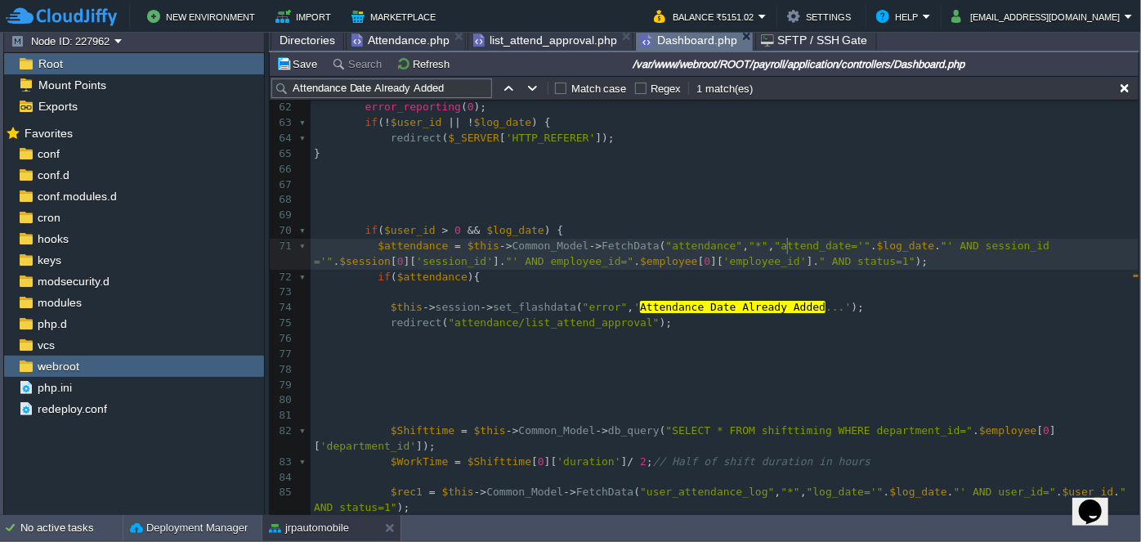
click at [828, 240] on pre "$attendance = $this -> Common_Model -> FetchData ( "attendance" , "*" , "attend…" at bounding box center [725, 254] width 828 height 31
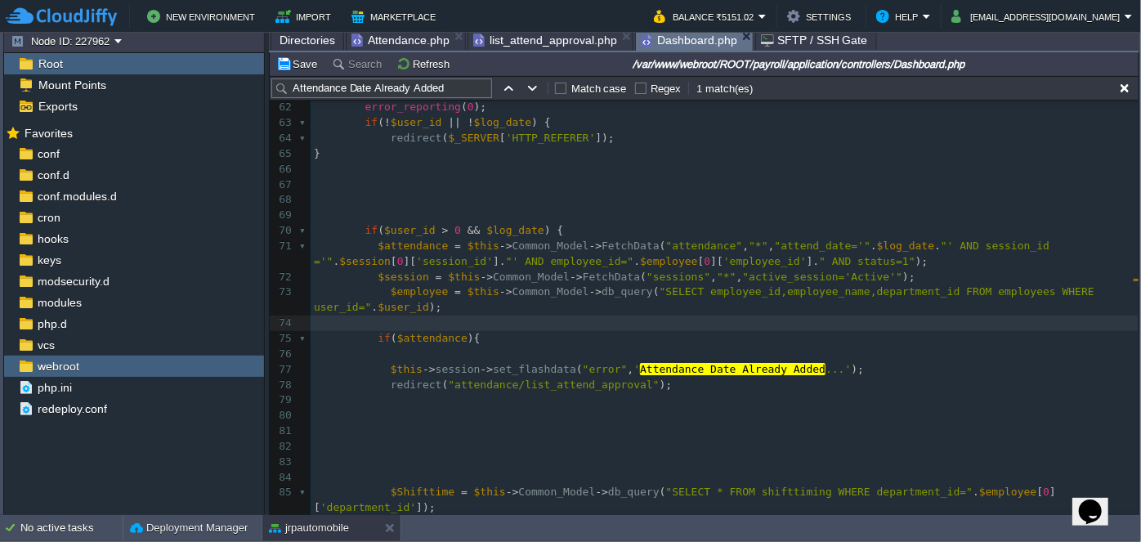
click at [384, 277] on div "xxxxxxxxxx } else { 50 $data [ 'empatten' ] = $this -> Common_Model -> db_query…" at bounding box center [725, 362] width 828 height 1017
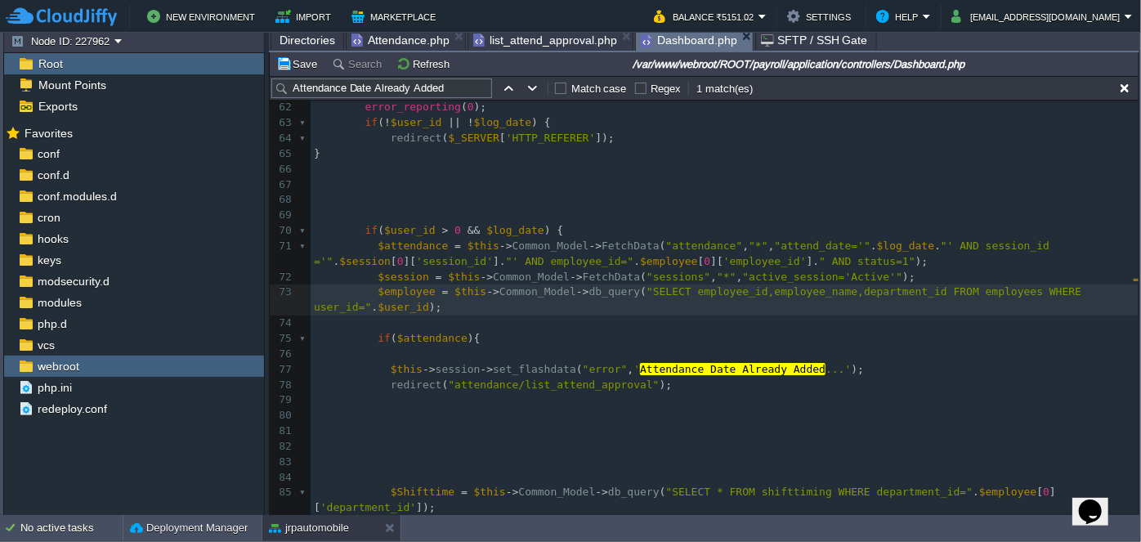
click at [406, 301] on span "$user_id" at bounding box center [404, 307] width 52 height 12
type textarea "$user_id"
click at [1023, 230] on div "xxxxxxxxxx } else { 50 $data [ 'empatten' ] = $this -> Common_Model -> db_query…" at bounding box center [725, 362] width 828 height 1017
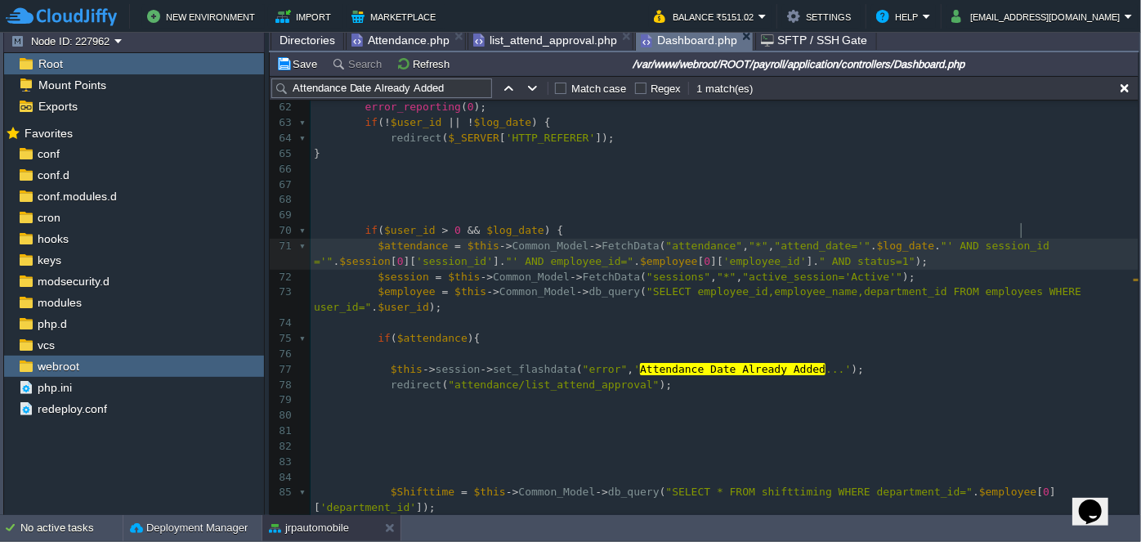
type textarea "$session"
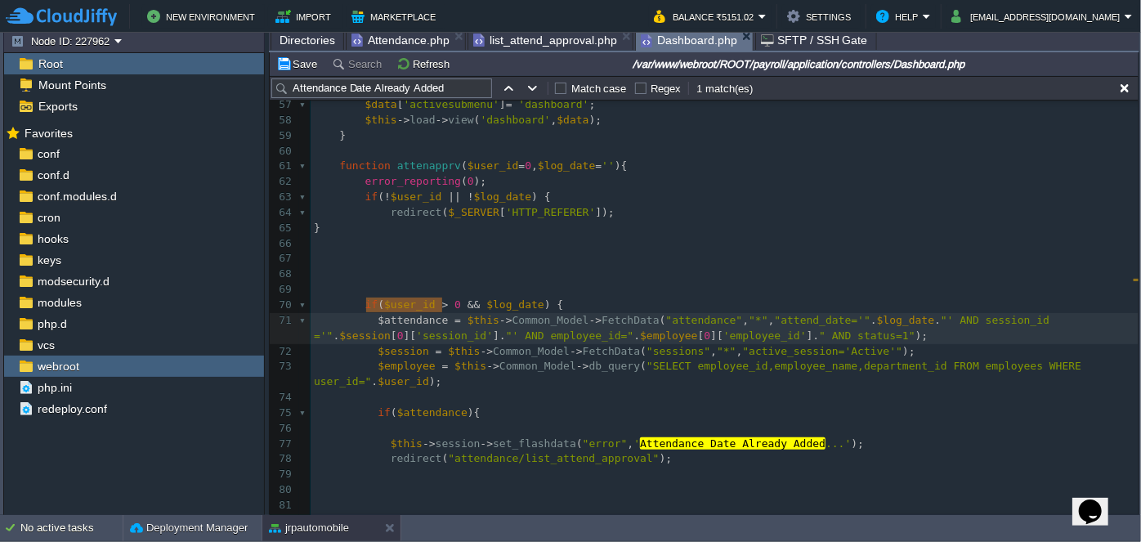
type textarea "$attendance"
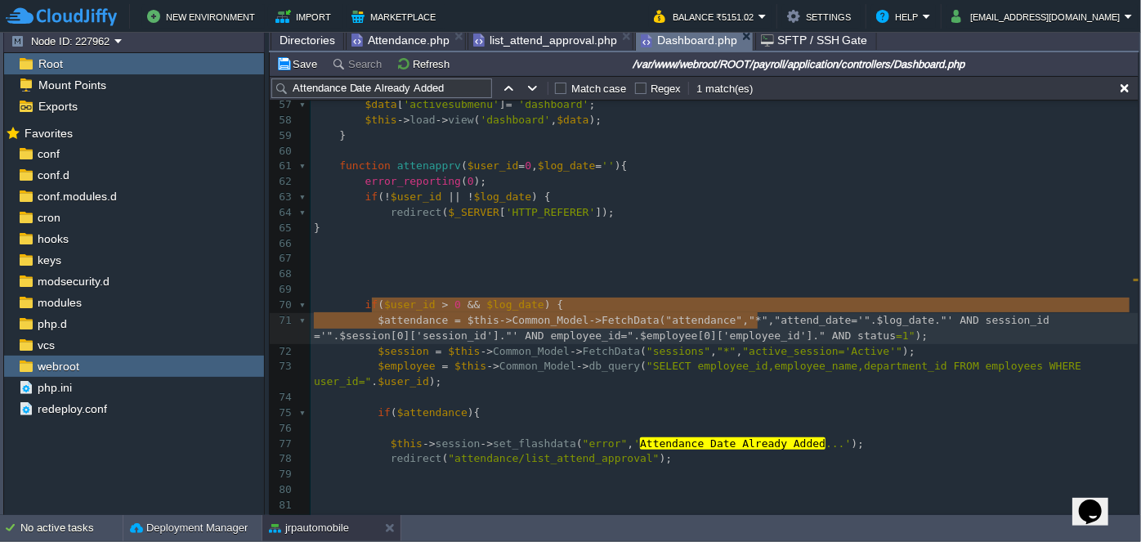
type textarea "$attendance = $this->Common_Model->FetchData("attendance","*","attend_date='".$…"
drag, startPoint x: 372, startPoint y: 302, endPoint x: 764, endPoint y: 315, distance: 392.7
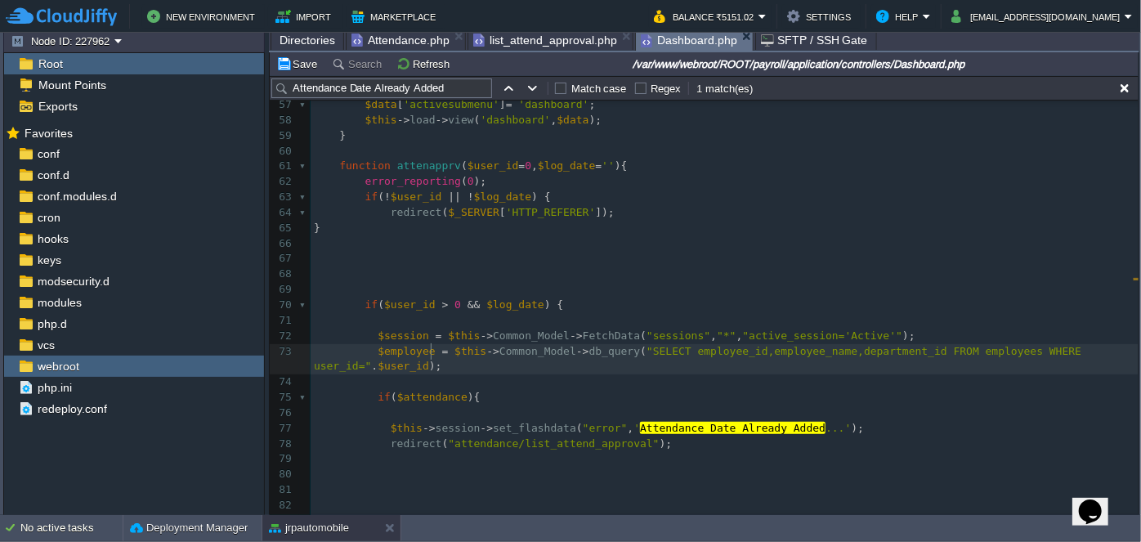
click at [737, 354] on pre "$employee = $this -> Common_Model -> db_query ( "SELECT employee_id,employee_na…" at bounding box center [725, 359] width 828 height 31
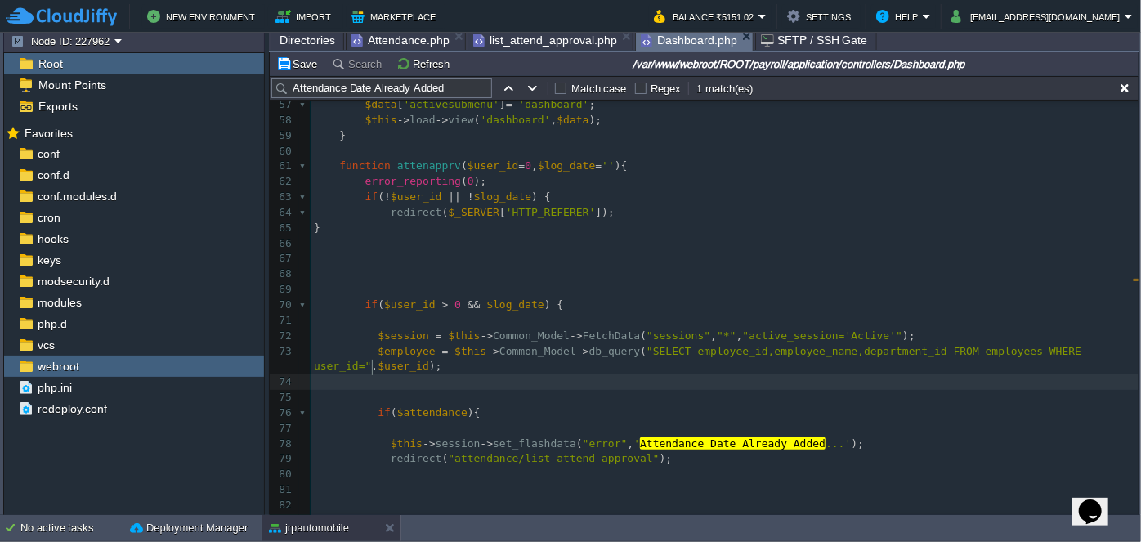
paste textarea
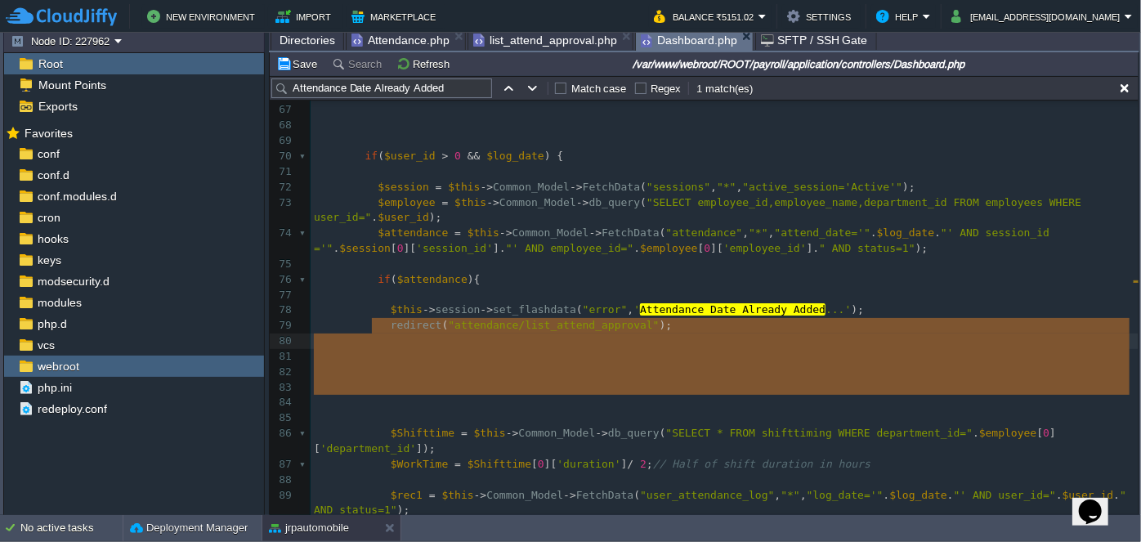
drag, startPoint x: 462, startPoint y: 397, endPoint x: 482, endPoint y: 332, distance: 67.7
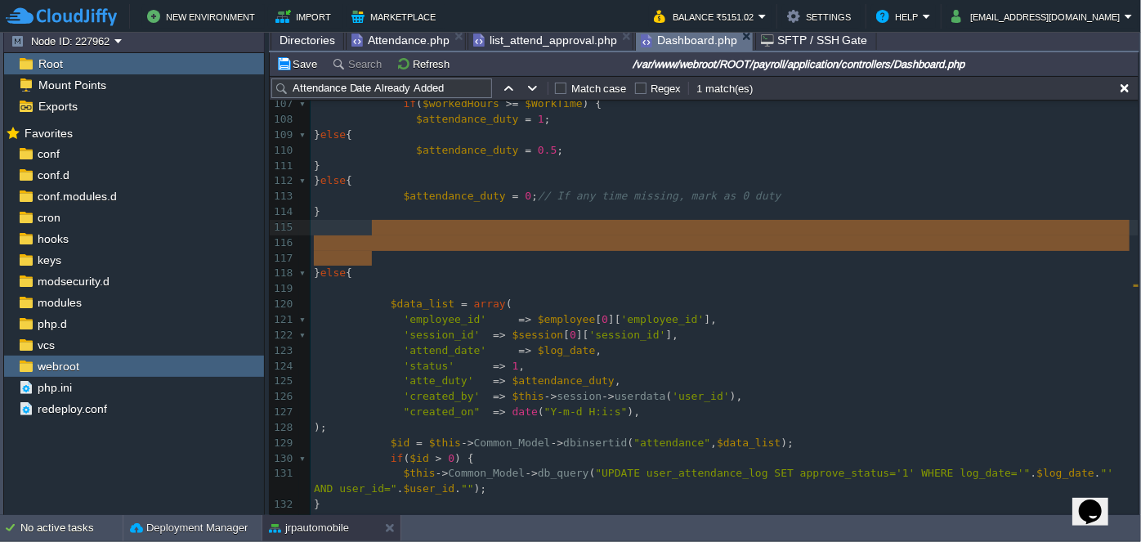
drag, startPoint x: 423, startPoint y: 262, endPoint x: 428, endPoint y: 229, distance: 34.0
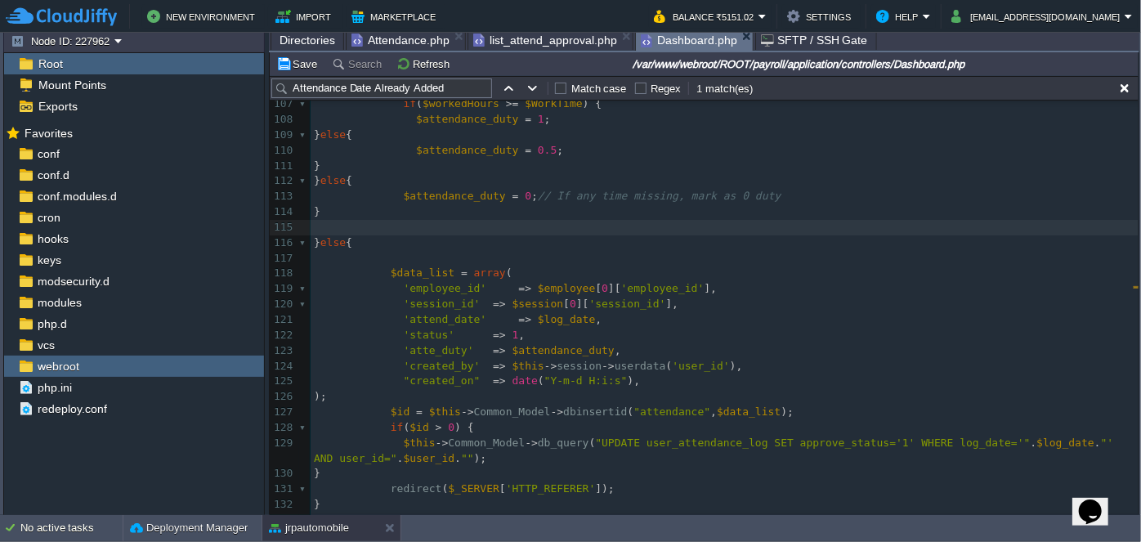
click at [477, 303] on div "xxxxxxxxxx 87 if ( $rec1 ) { 88 $clockintime = date ( 'H:i:s' , strtotime ( $re…" at bounding box center [725, 227] width 828 height 878
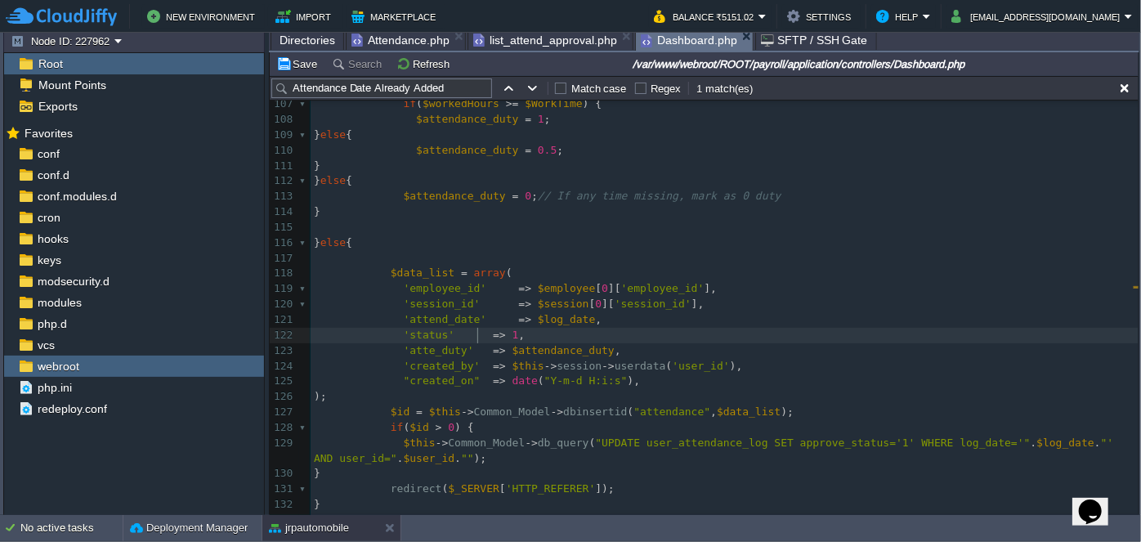
click at [475, 332] on span at bounding box center [480, 336] width 25 height 16
click at [481, 346] on span at bounding box center [487, 351] width 13 height 16
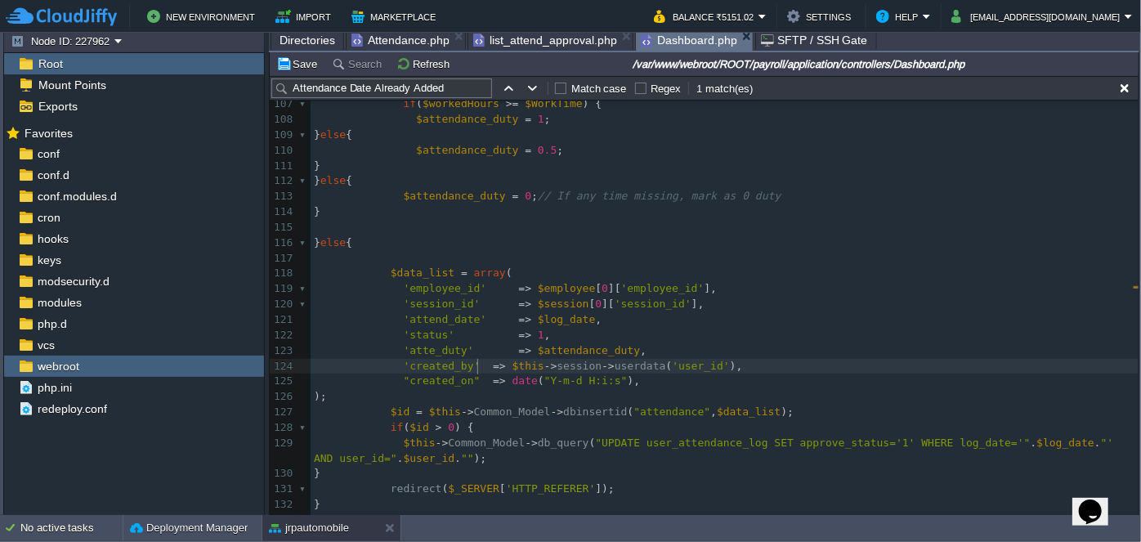
click at [486, 362] on span at bounding box center [489, 367] width 7 height 16
click at [481, 375] on span at bounding box center [487, 382] width 13 height 16
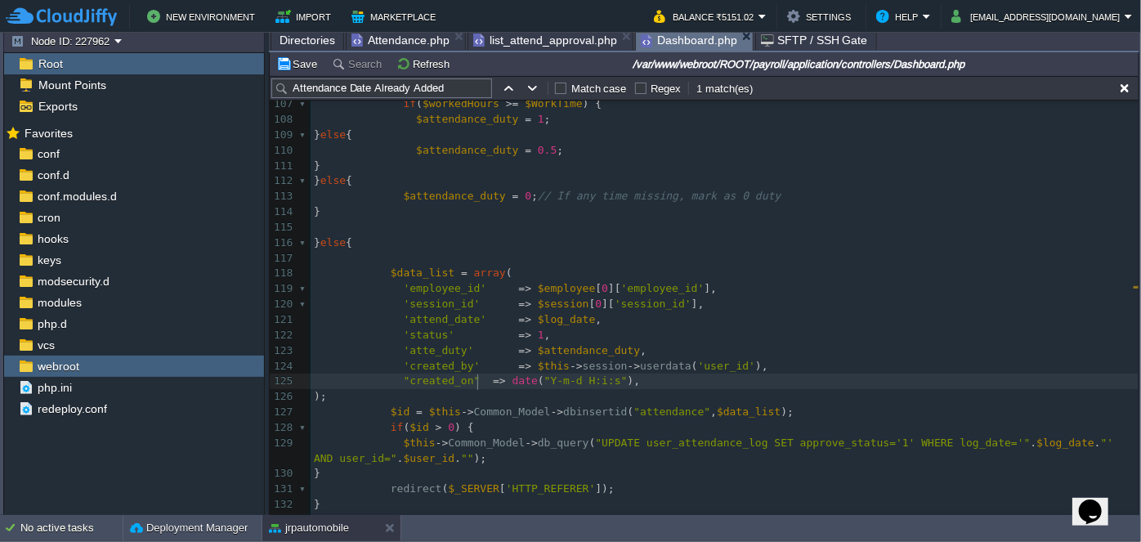
click at [481, 378] on span at bounding box center [487, 382] width 13 height 16
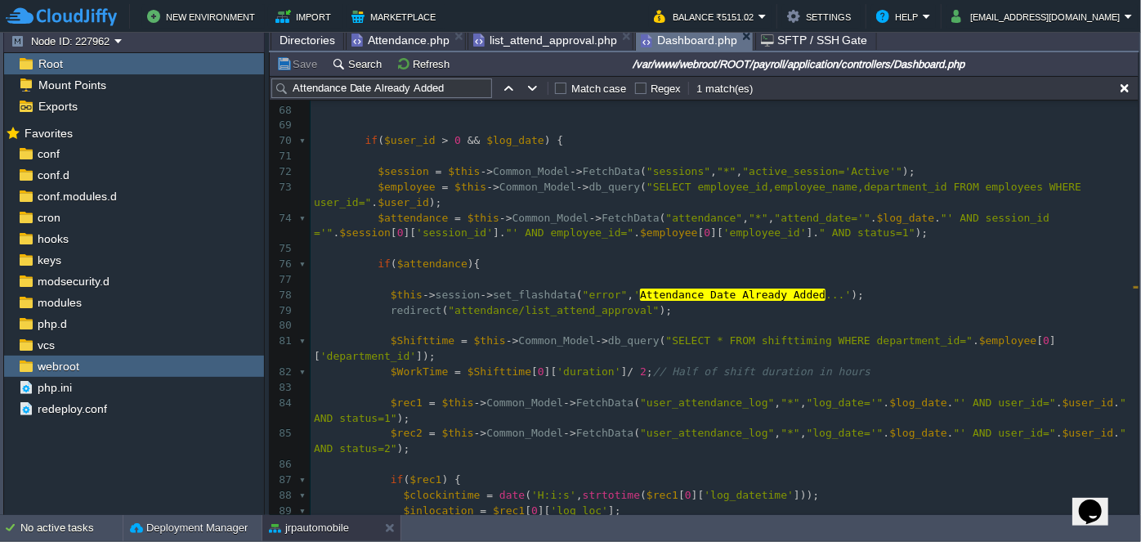
click at [509, 257] on pre "if ( $attendance ){" at bounding box center [725, 265] width 828 height 16
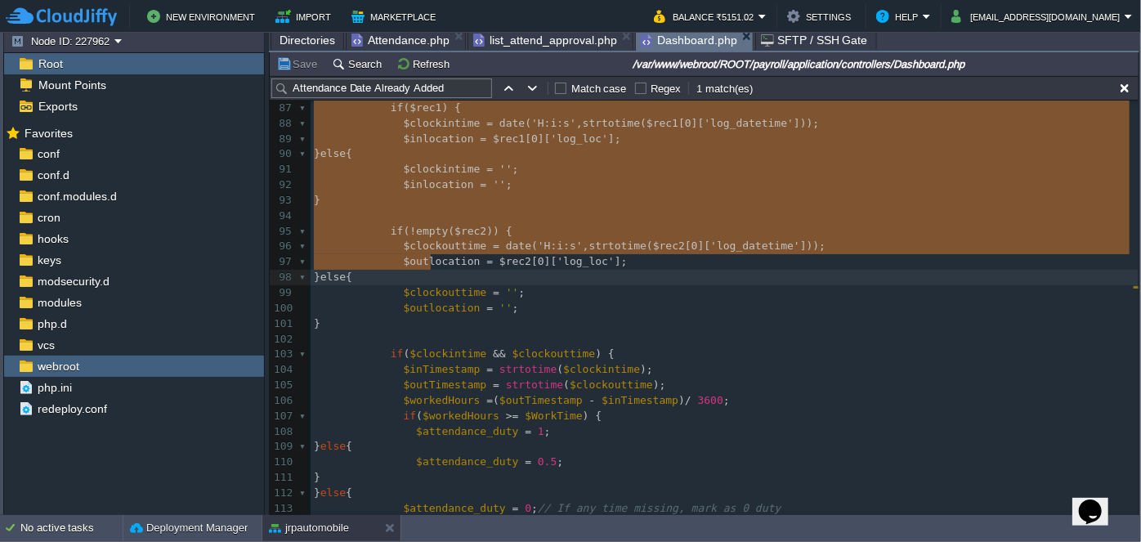
type textarea "-"
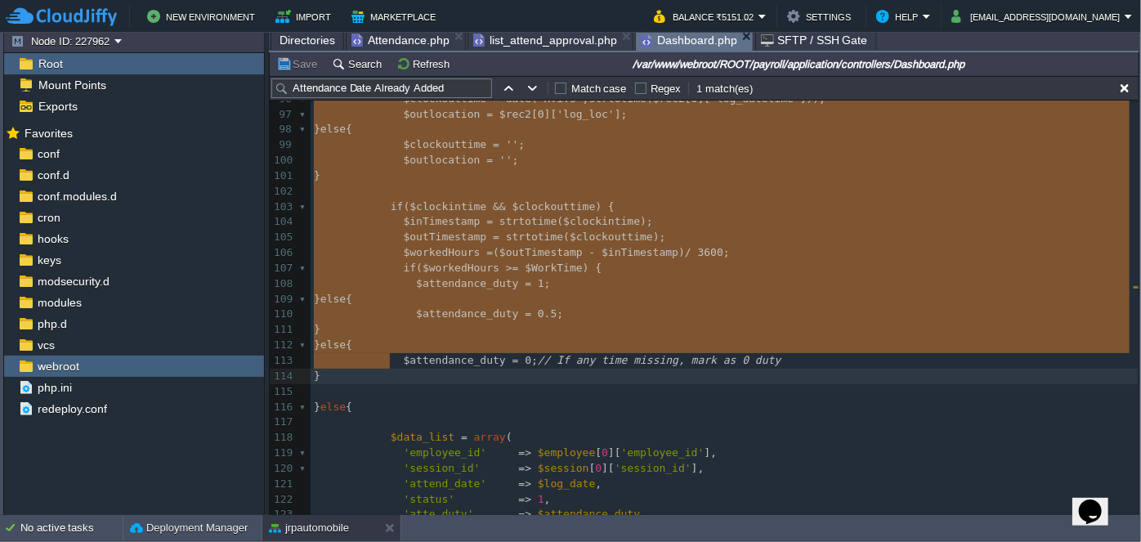
drag, startPoint x: 381, startPoint y: 267, endPoint x: 429, endPoint y: 352, distance: 98.5
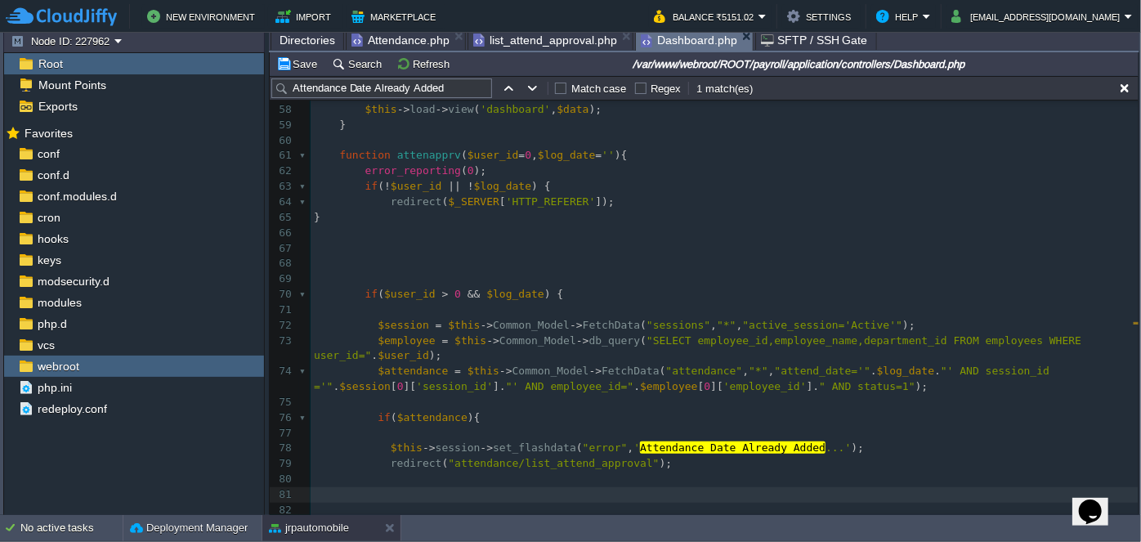
click at [805, 371] on pre "$attendance = $this -> Common_Model -> FetchData ( "attendance" , "*" , "attend…" at bounding box center [725, 379] width 828 height 31
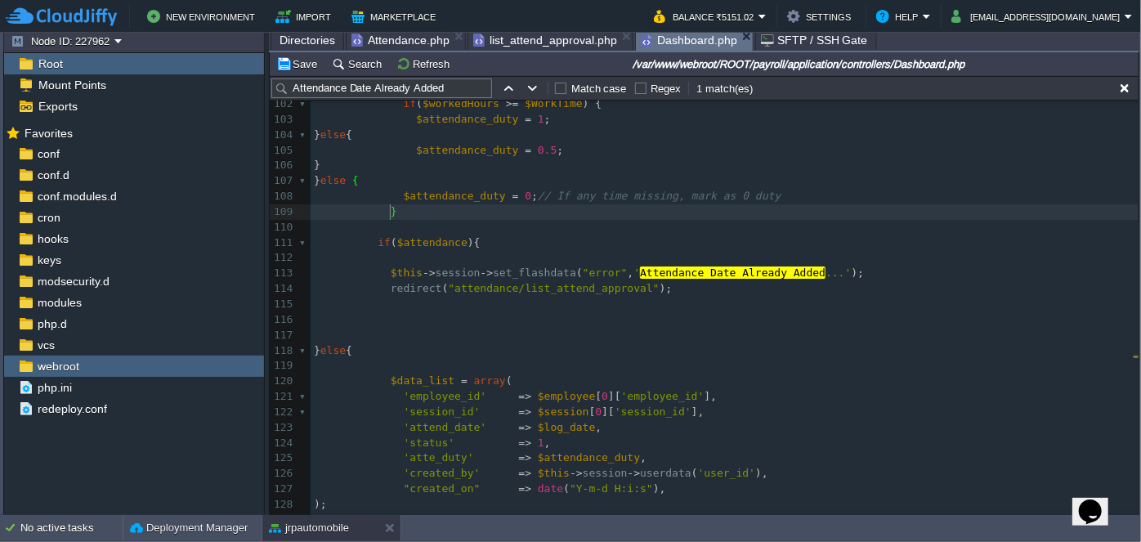
click at [451, 259] on pre "​" at bounding box center [725, 258] width 828 height 16
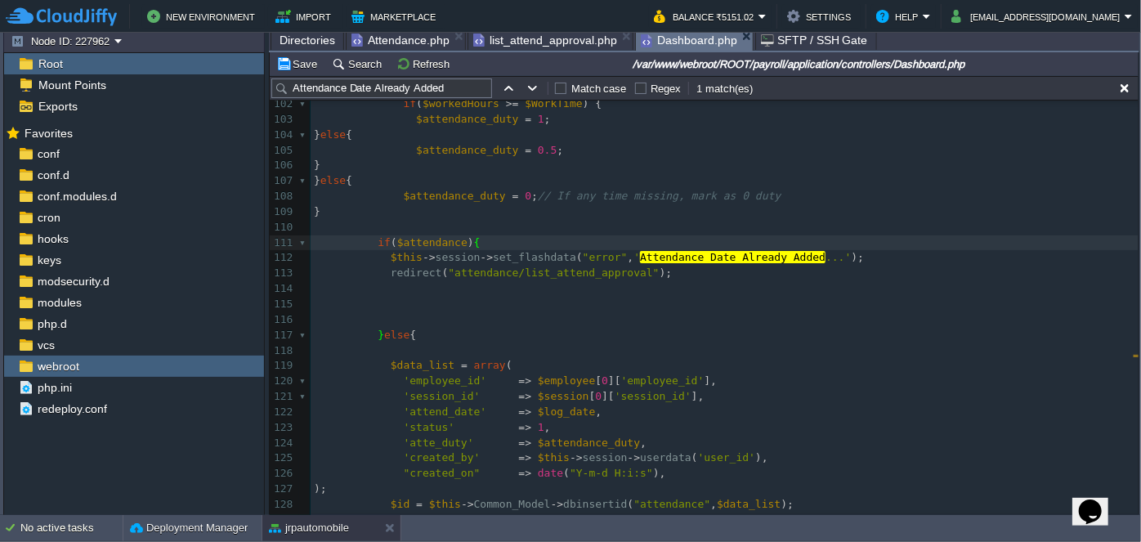
click at [424, 294] on pre at bounding box center [725, 289] width 828 height 16
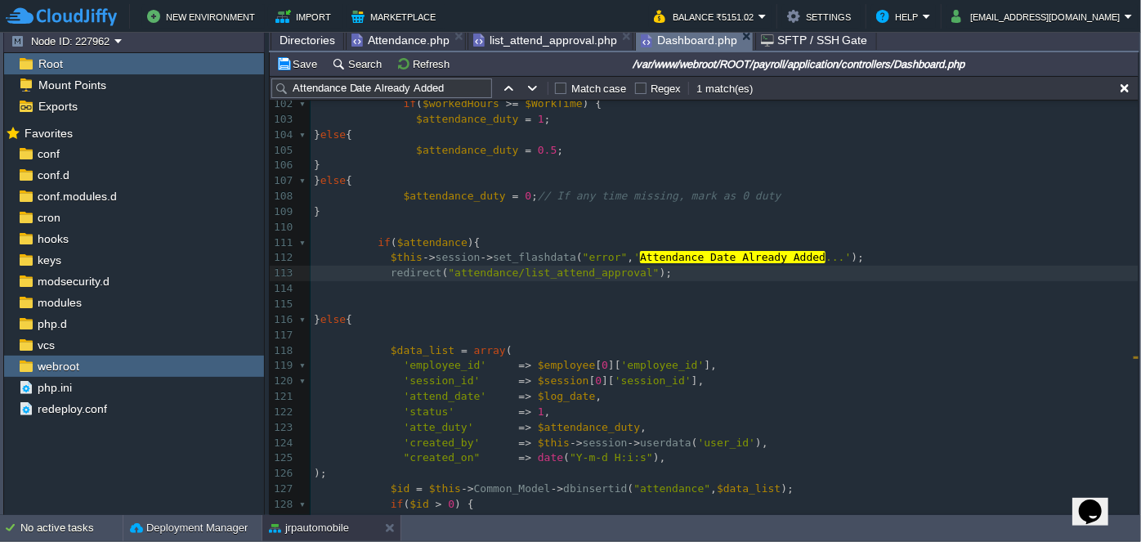
click at [426, 292] on pre at bounding box center [725, 289] width 828 height 16
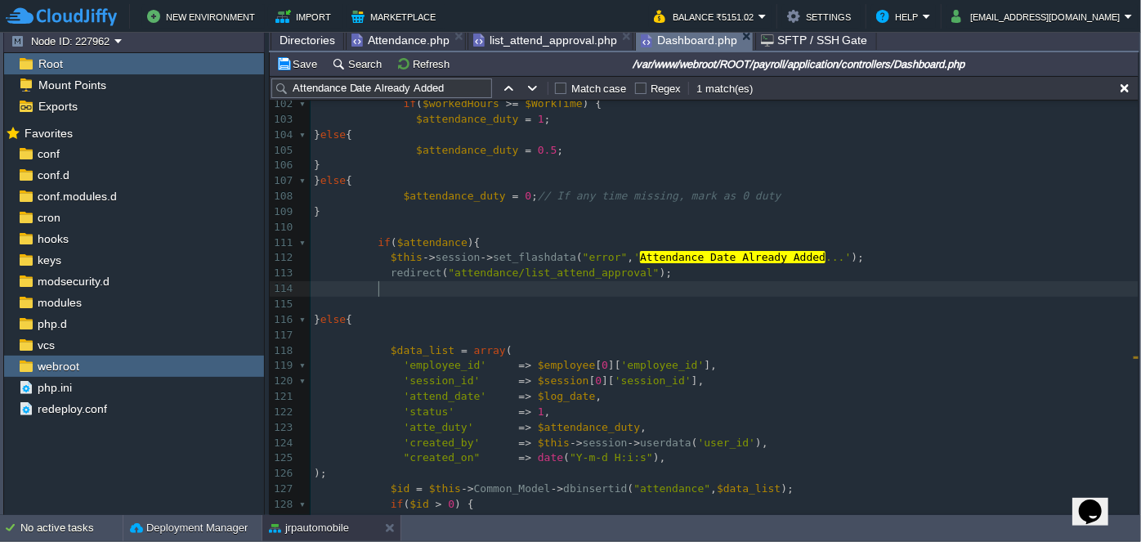
click at [427, 292] on pre at bounding box center [725, 289] width 828 height 16
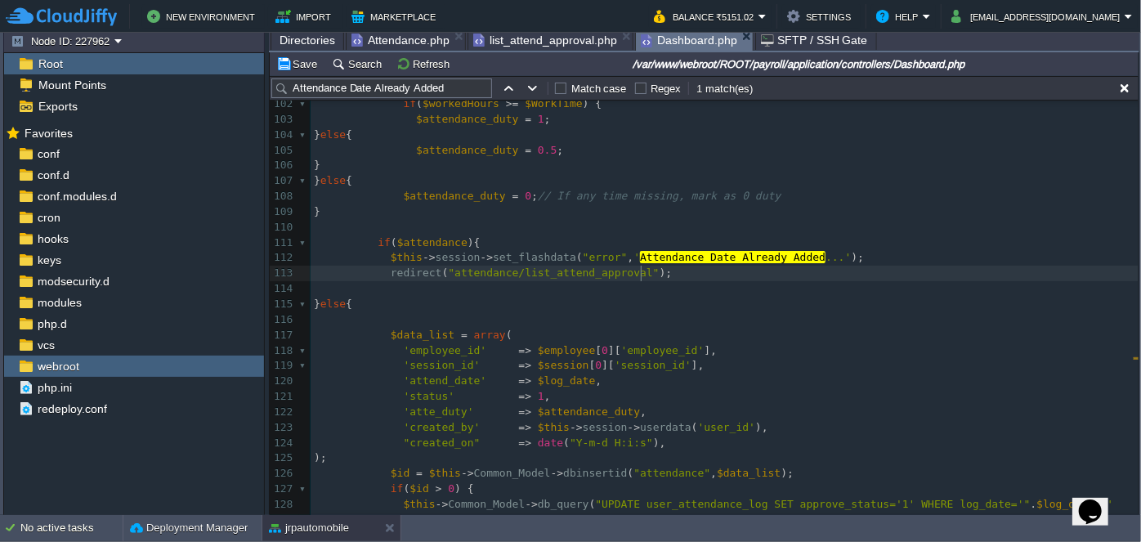
click at [417, 289] on pre at bounding box center [725, 289] width 828 height 16
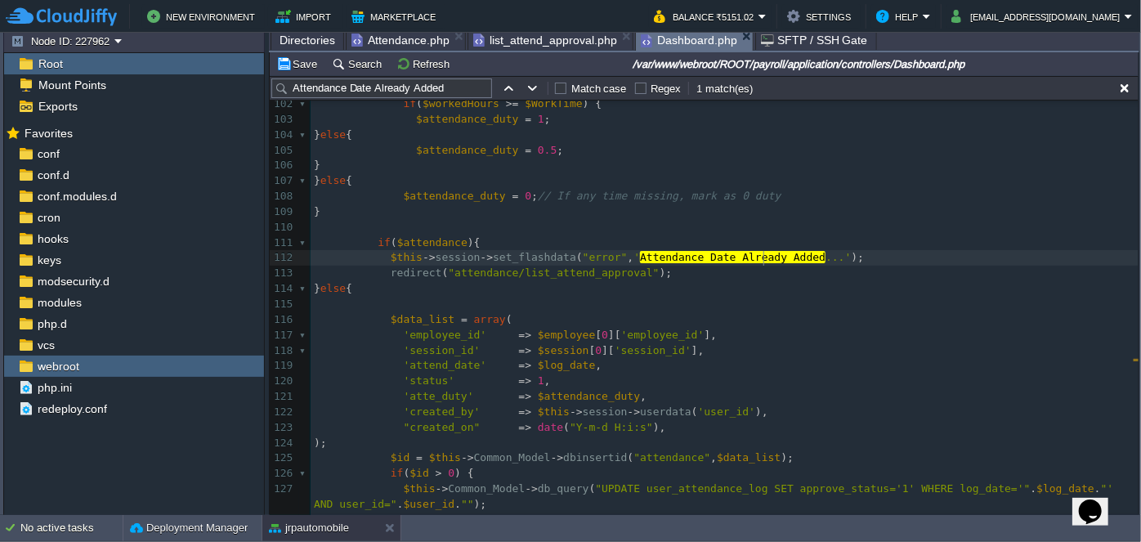
click at [765, 260] on div "xxxxxxxxxx "created_on" => date ( "Y-m-d H:i:s" ), 92 $outlocation = $rec2 [ 0 …" at bounding box center [725, 305] width 828 height 724
type textarea "Exits"
click at [531, 48] on span "list_attend_approval.php" at bounding box center [545, 40] width 144 height 20
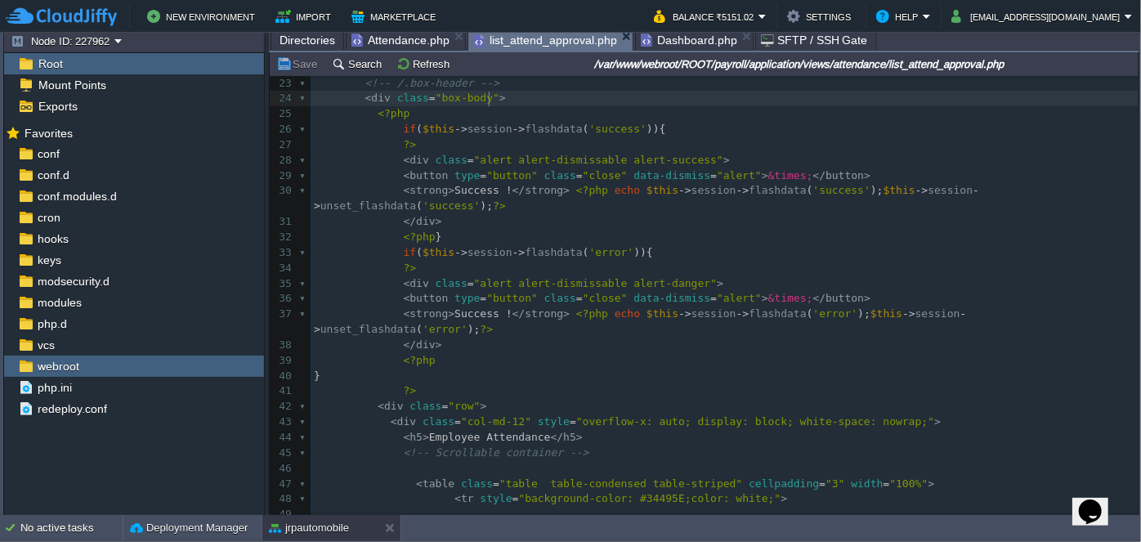
click at [510, 96] on pre "< div class = "box-body" >" at bounding box center [725, 99] width 828 height 16
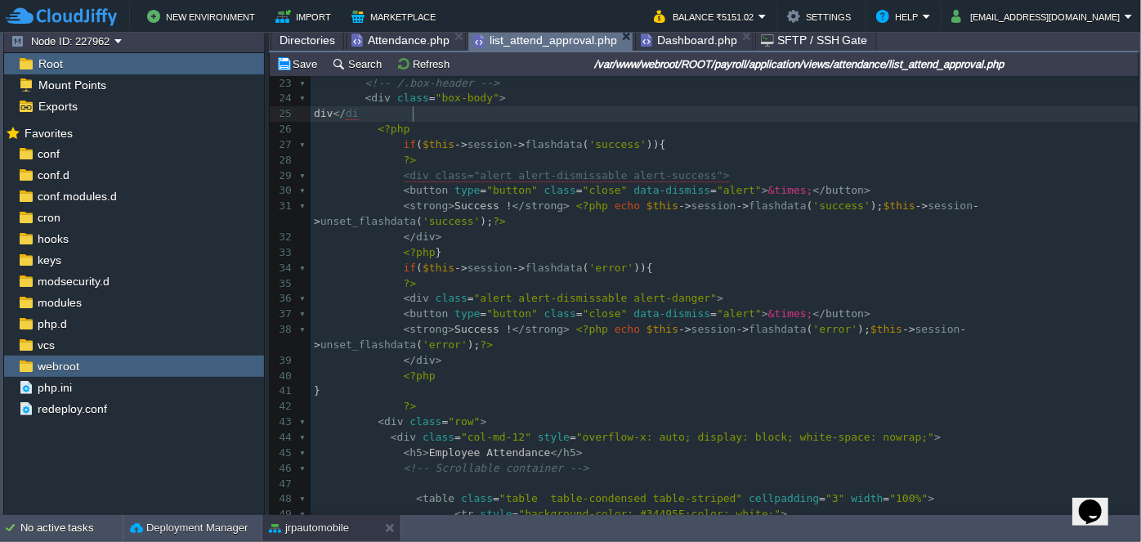
scroll to position [5, 47]
type textarea "div</div>"
type textarea "<"
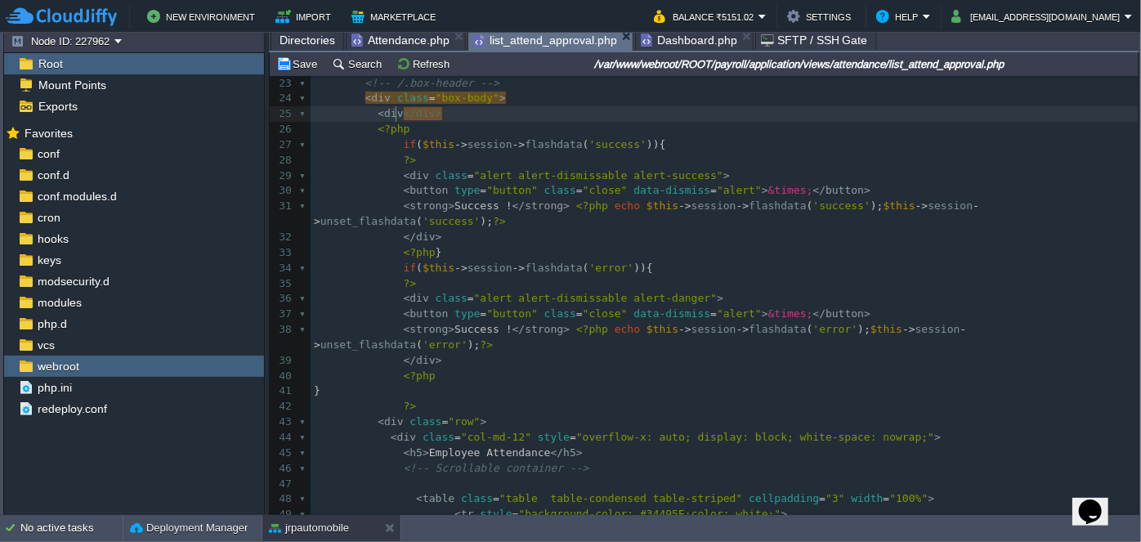
type textarea ">"
type textarea "class="""
type textarea "col-md-12"
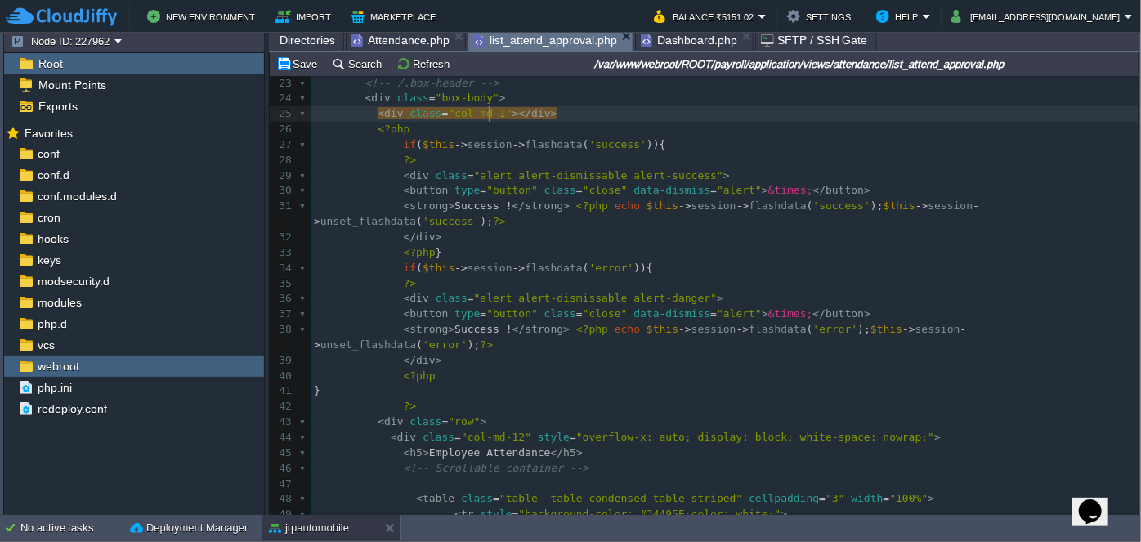
scroll to position [5, 52]
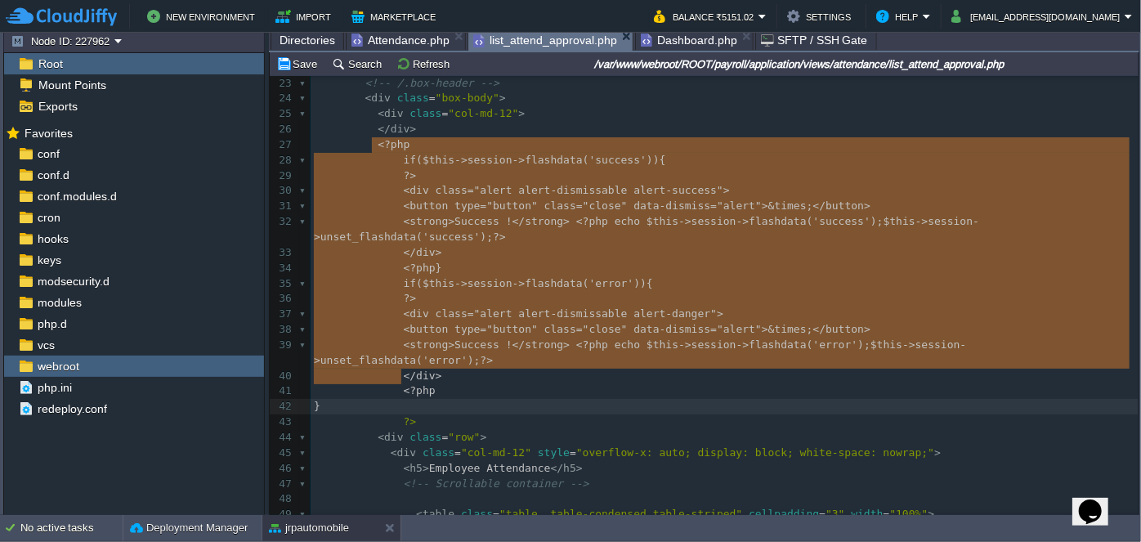
type textarea "<?php if($this->session->flashdata('success')){ ?> <div class="alert alert-dism…"
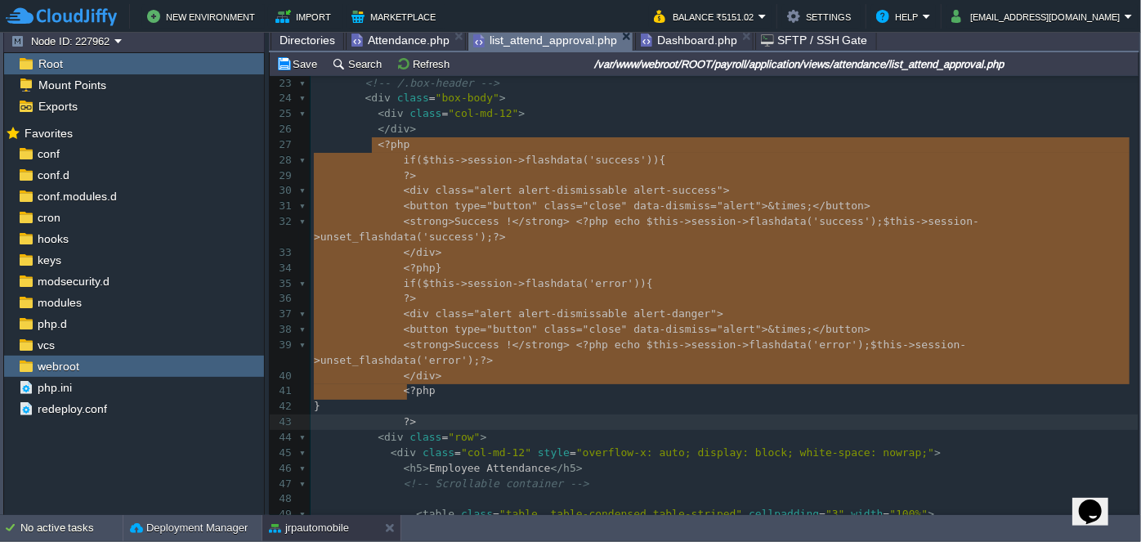
drag, startPoint x: 370, startPoint y: 146, endPoint x: 455, endPoint y: 384, distance: 252.7
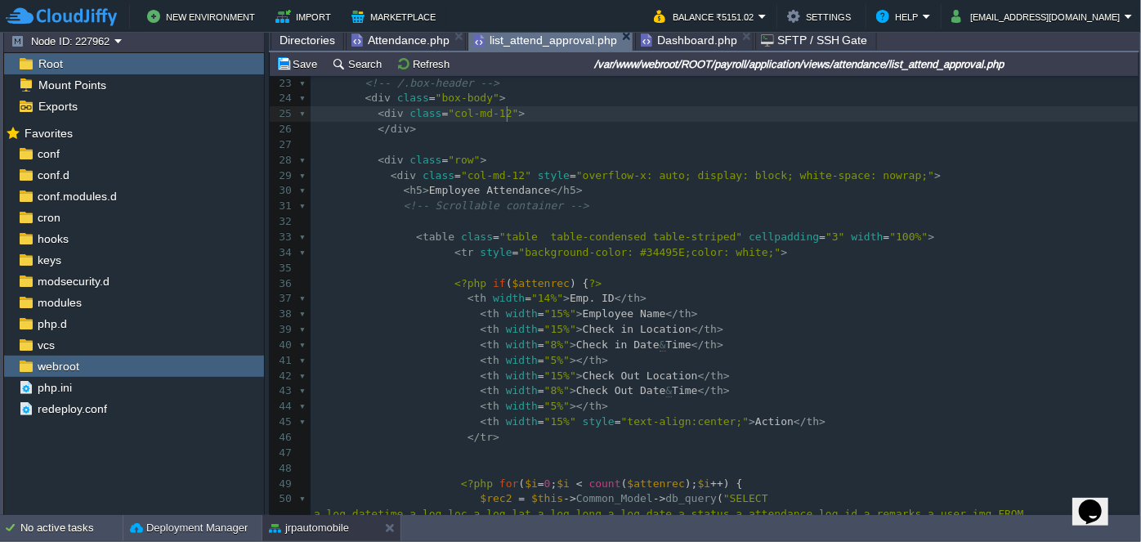
click at [531, 108] on pre "< div class = "col-md-12" >" at bounding box center [725, 114] width 828 height 16
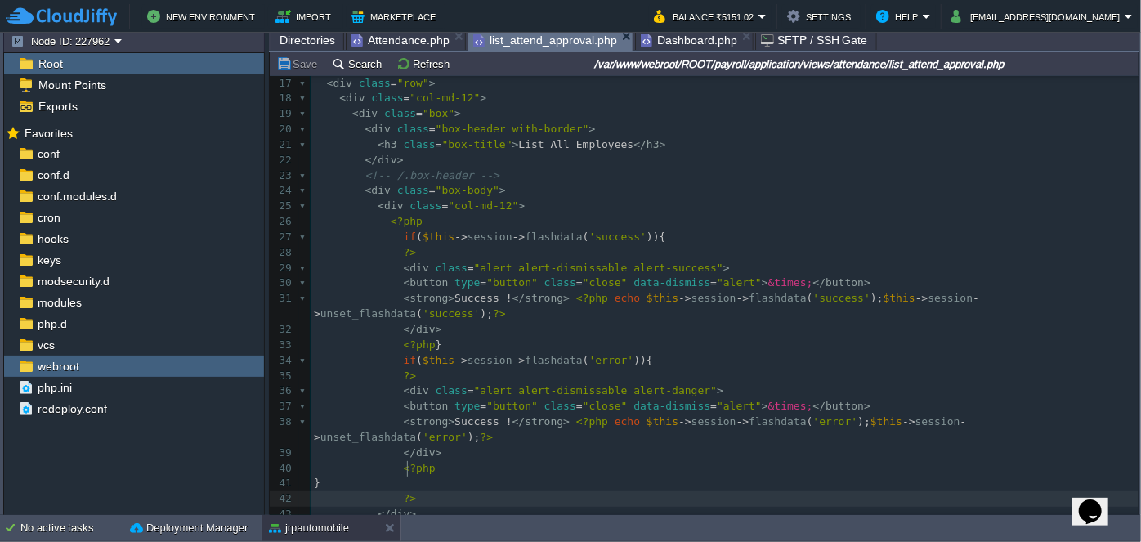
scroll to position [268, 0]
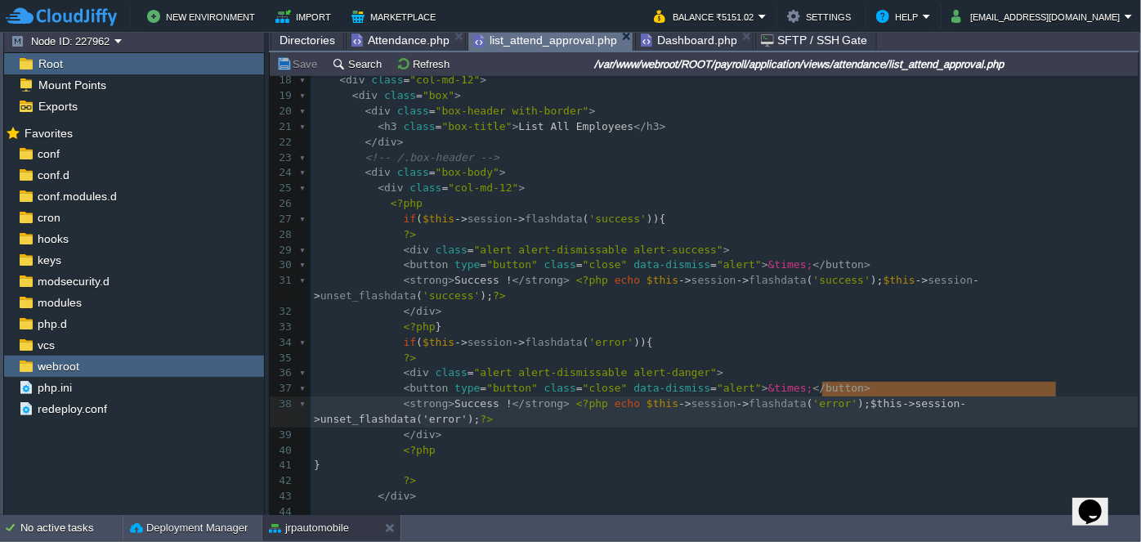
type textarea "$this->session->unset_flashdata('error');"
drag, startPoint x: 822, startPoint y: 388, endPoint x: 1062, endPoint y: 390, distance: 240.4
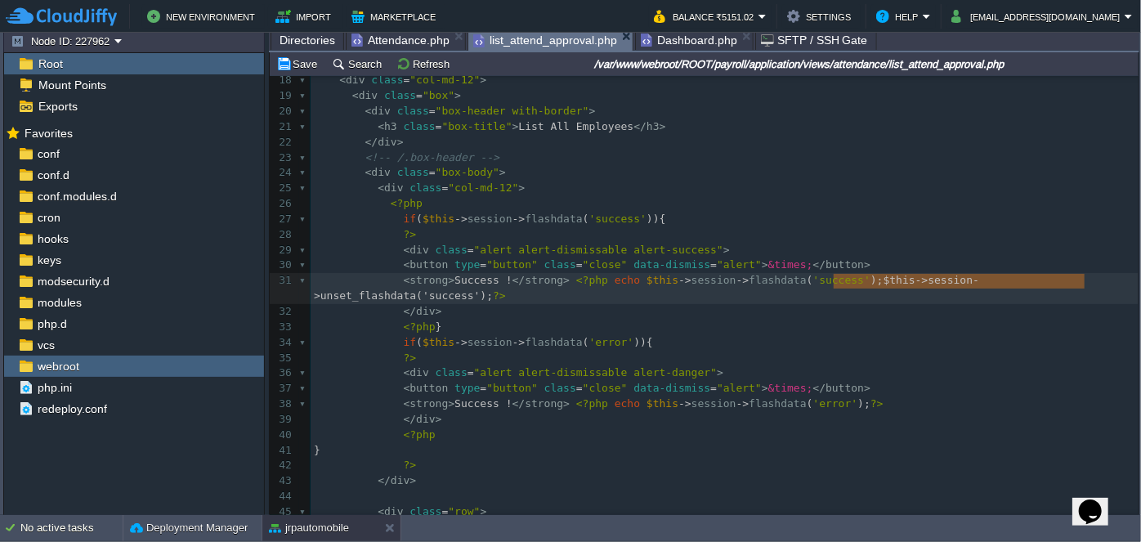
type textarea "$this->session->unset_flashdata('success')"
drag, startPoint x: 835, startPoint y: 280, endPoint x: 1076, endPoint y: 277, distance: 241.2
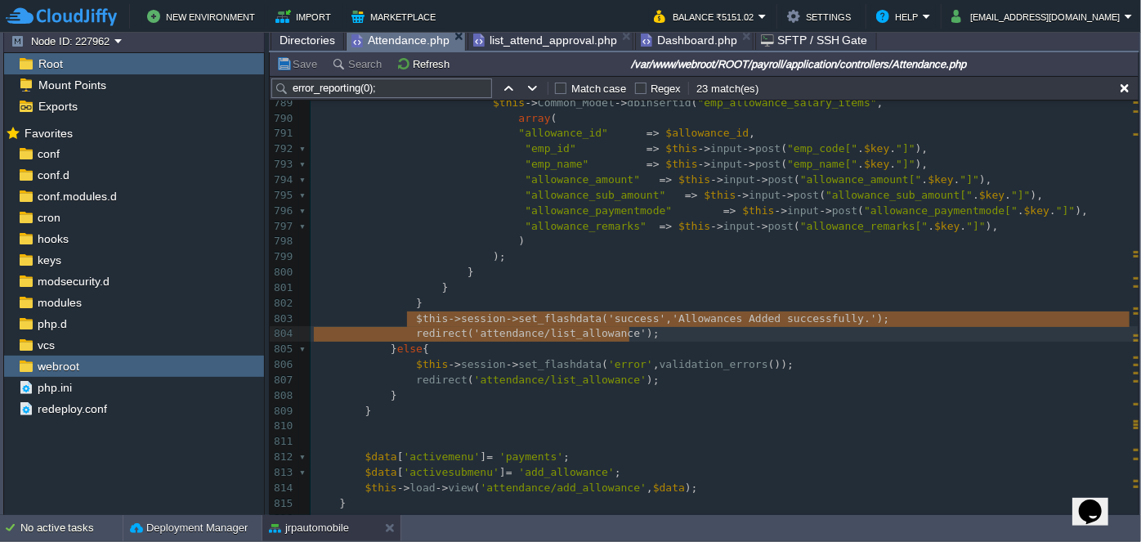
click at [370, 35] on span "Attendance.php" at bounding box center [401, 40] width 98 height 20
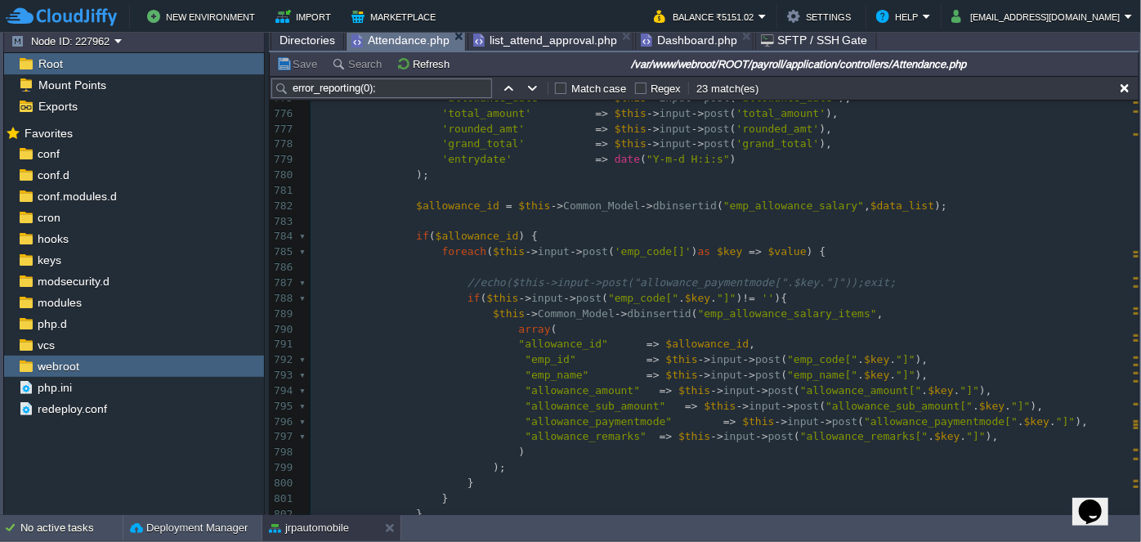
scroll to position [12228, 0]
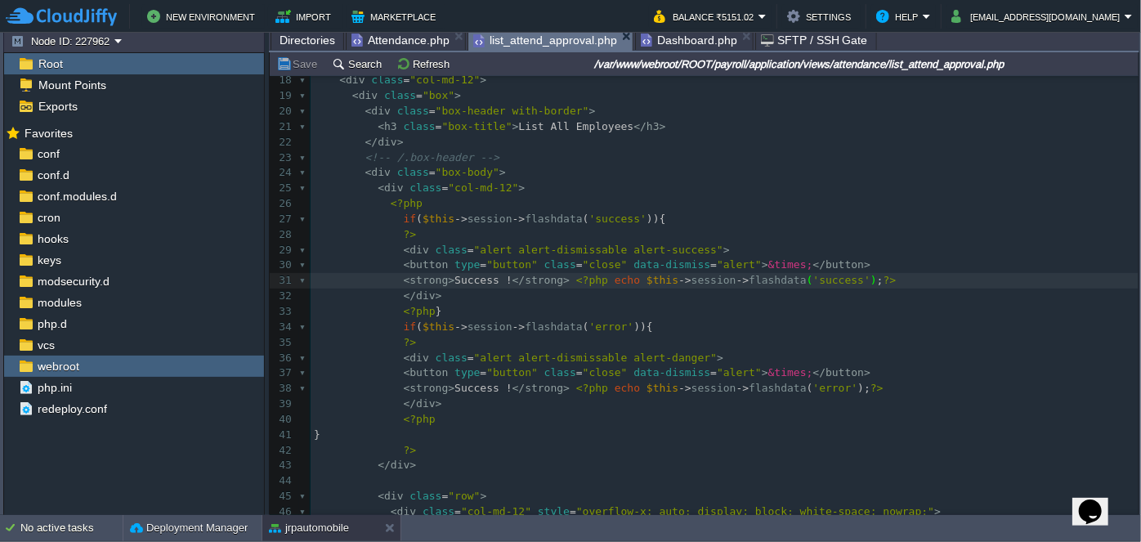
click at [527, 44] on span "list_attend_approval.php" at bounding box center [545, 40] width 144 height 20
click at [688, 44] on span "Dashboard.php" at bounding box center [689, 40] width 96 height 20
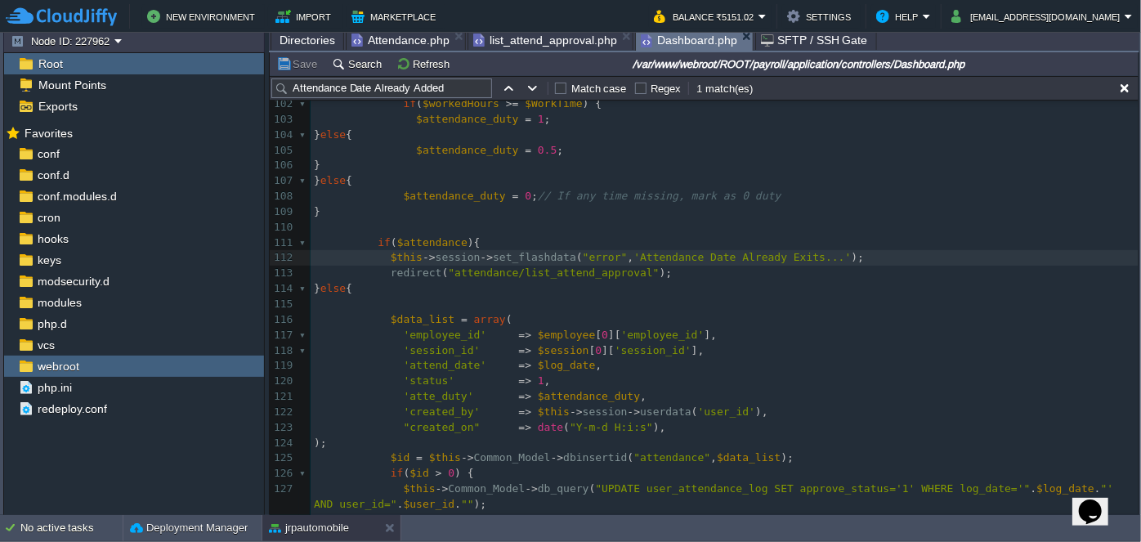
click at [543, 36] on span "list_attend_approval.php" at bounding box center [545, 40] width 144 height 20
click at [666, 38] on span "Dashboard.php" at bounding box center [689, 40] width 96 height 20
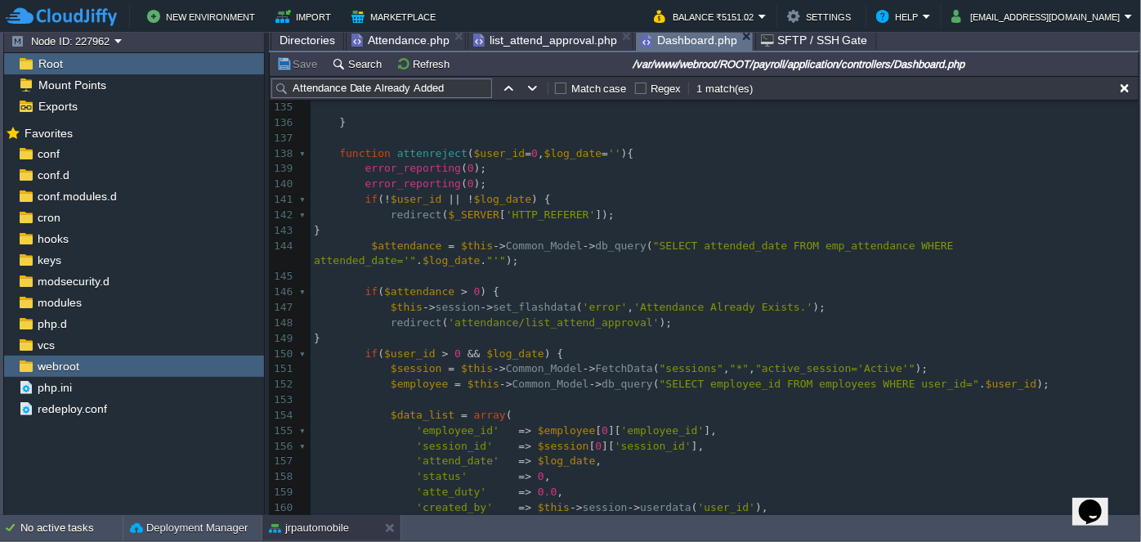
scroll to position [5, 0]
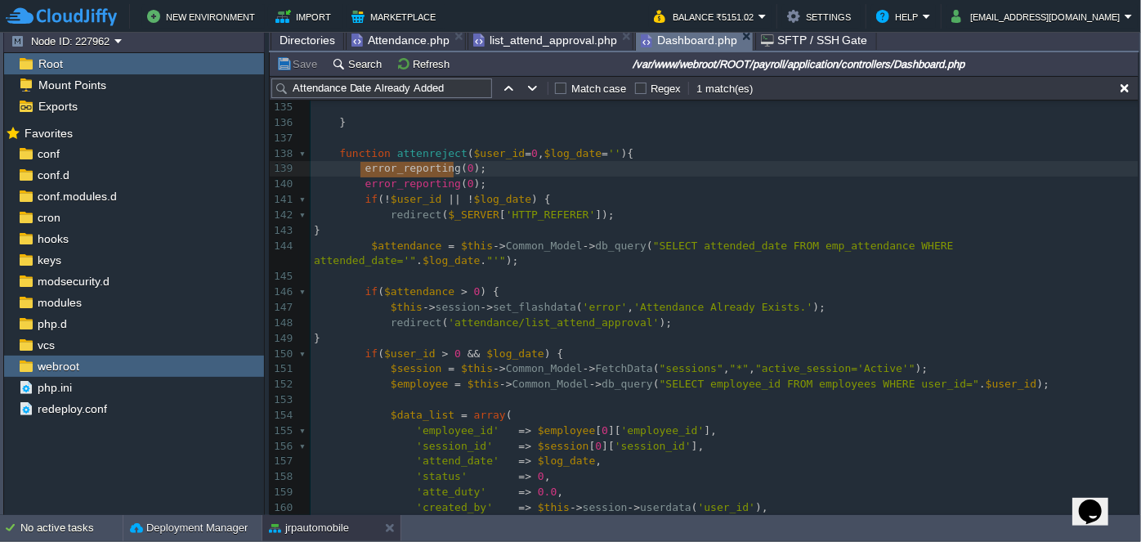
type textarea "error_reporting(0);"
drag, startPoint x: 360, startPoint y: 168, endPoint x: 460, endPoint y: 167, distance: 99.8
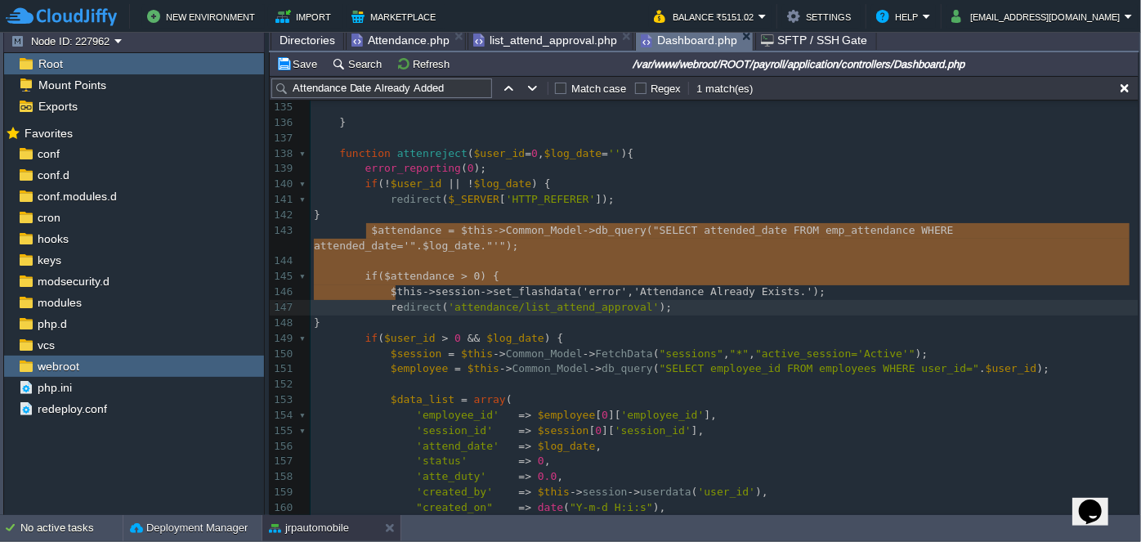
type textarea "$attendance = $this->Common_Model->db_query("SELECT attended_date FROM emp_atte…"
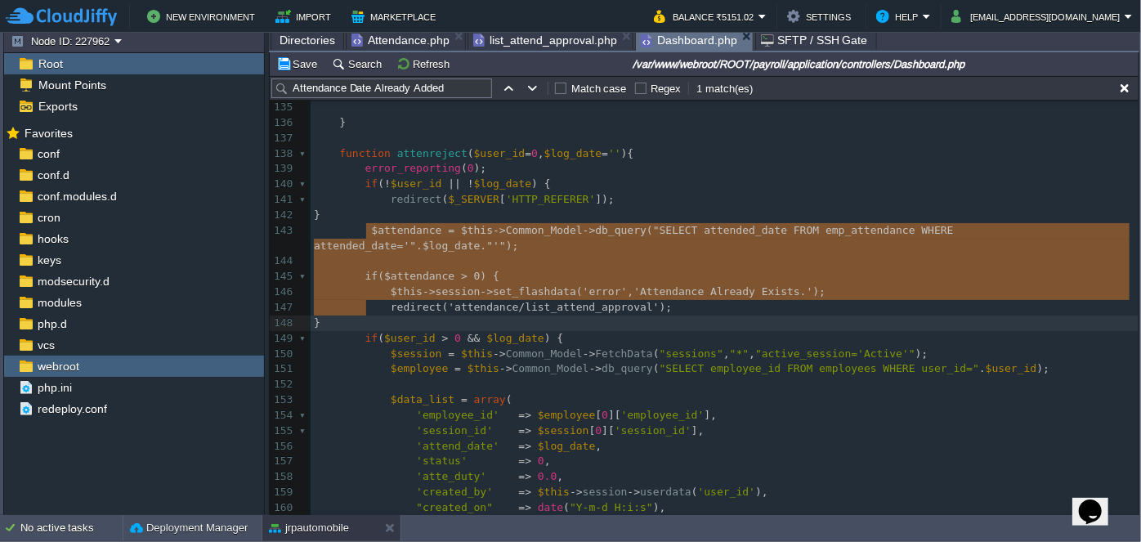
drag, startPoint x: 365, startPoint y: 228, endPoint x: 401, endPoint y: 306, distance: 85.3
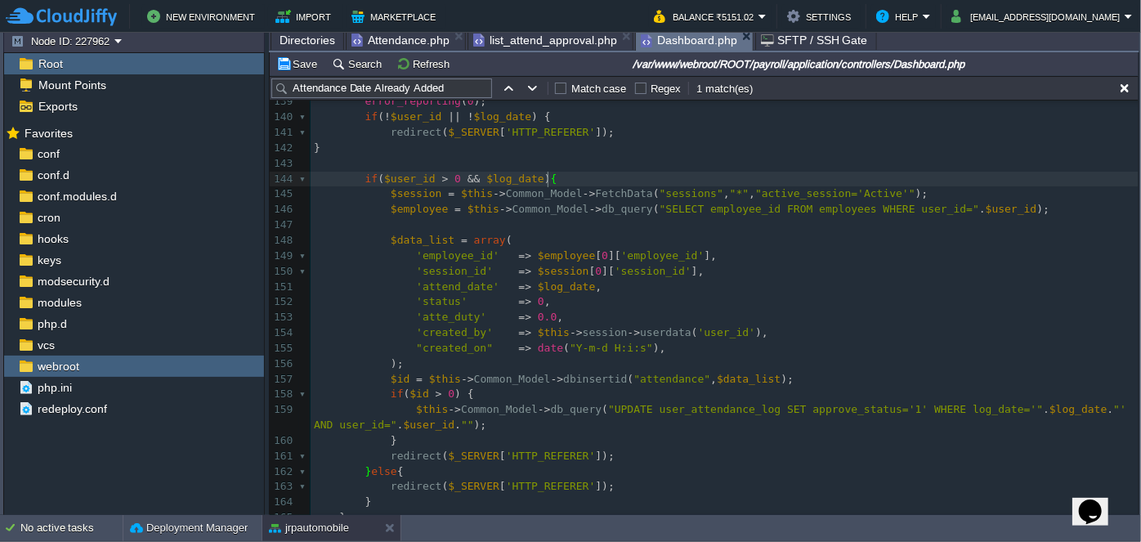
scroll to position [2393, 0]
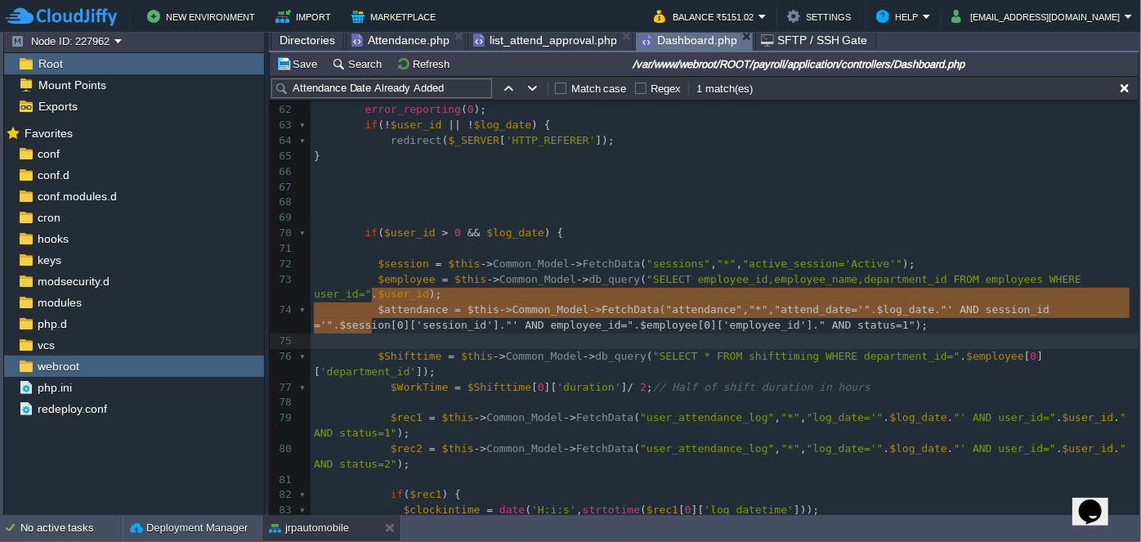
type textarea "$attendance = $this->Common_Model->FetchData("attendance","*","attend_date='".$…"
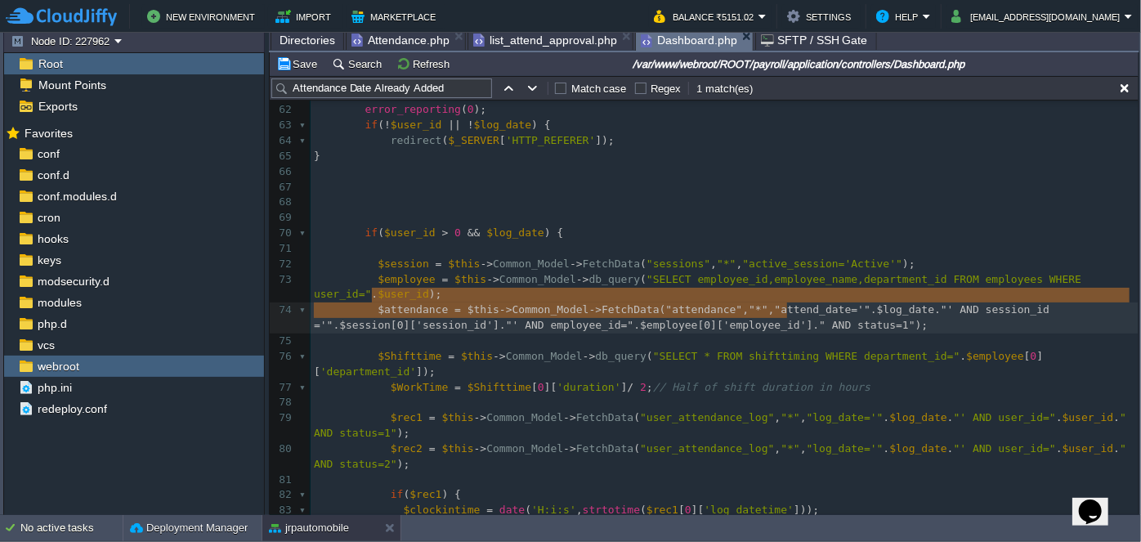
drag, startPoint x: 373, startPoint y: 294, endPoint x: 822, endPoint y: 310, distance: 449.1
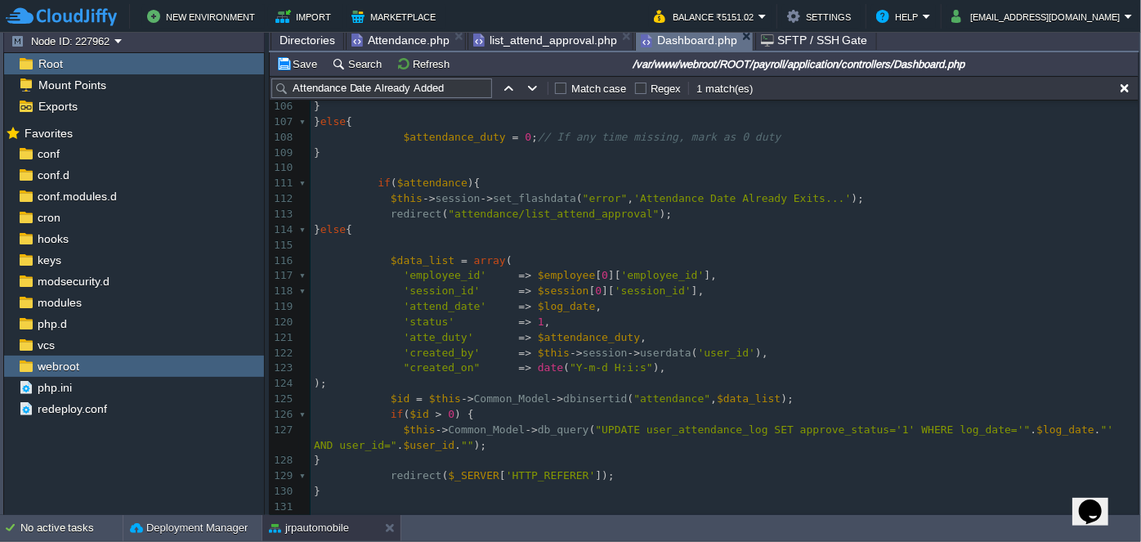
click at [677, 284] on pre "'session_id' => $session [ 0 ][ 'session_id' ]," at bounding box center [725, 292] width 828 height 16
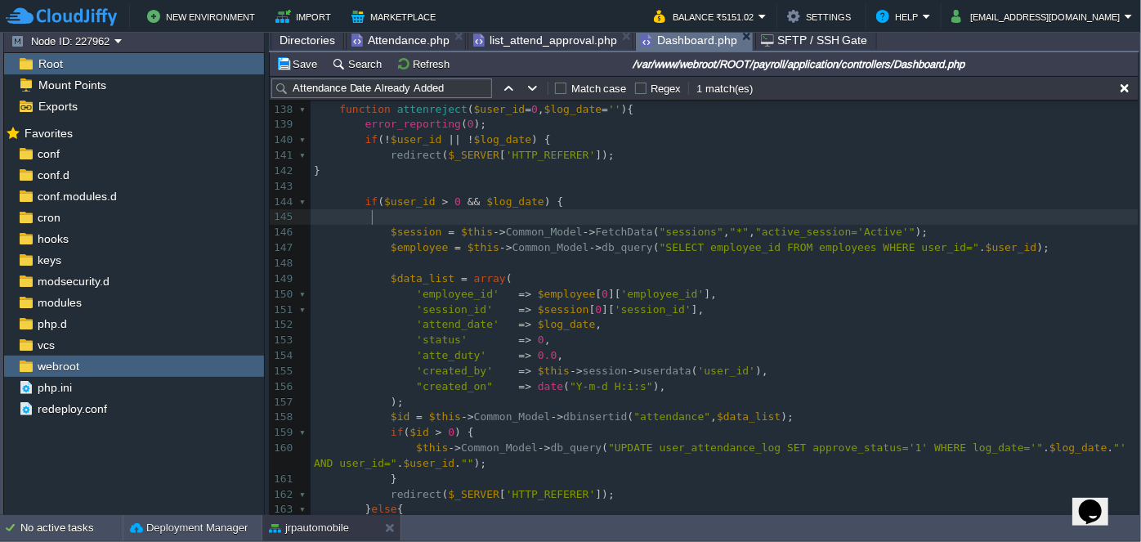
click at [998, 248] on pre "$employee = $this -> Common_Model -> db_query ( "SELECT employee_id FROM employ…" at bounding box center [725, 248] width 828 height 16
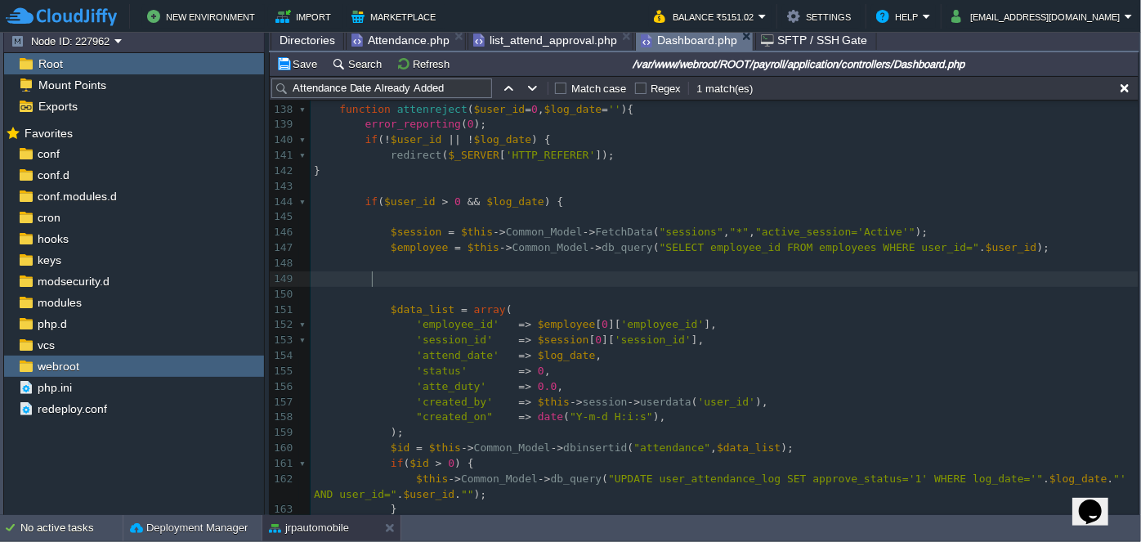
paste textarea "$log_date"
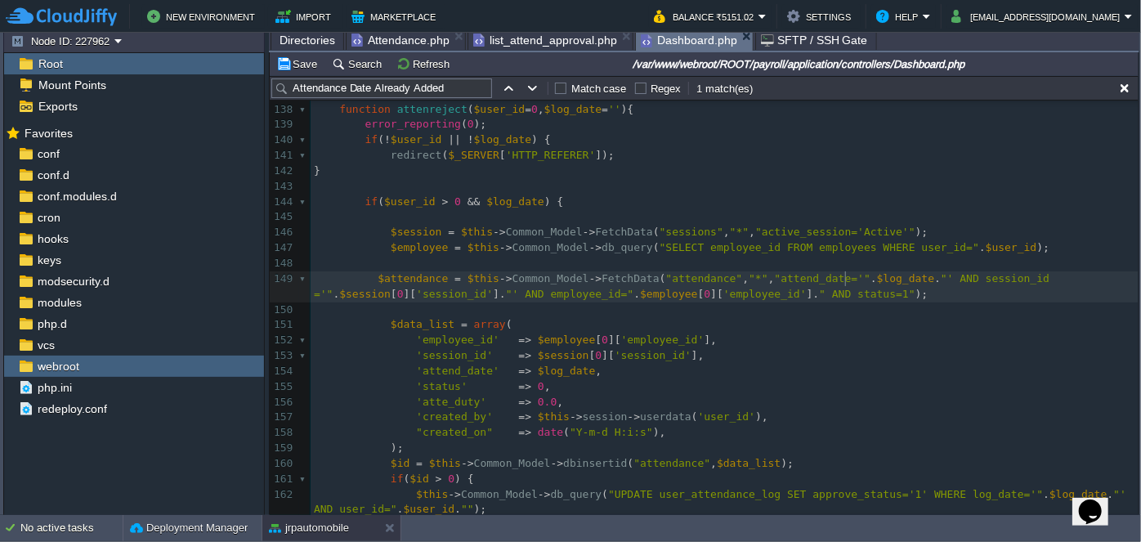
click at [845, 279] on div "xxxxxxxxxx 'session_id' => $session [ 0 ][ 'session_id' ], 127 $this -> Common_…" at bounding box center [725, 394] width 828 height 955
type textarea "$log_date"
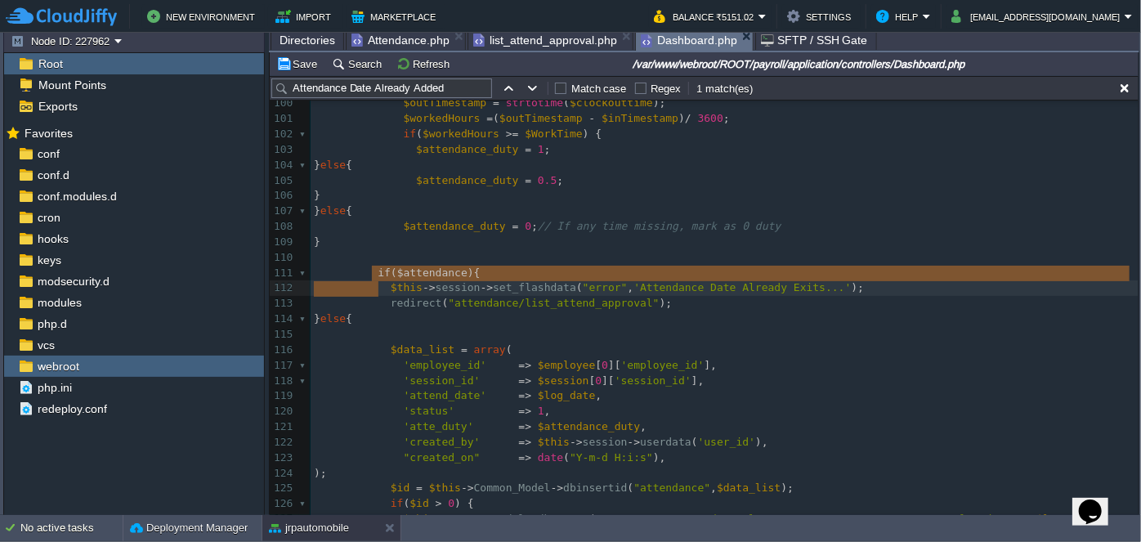
type textarea "if($attendance){ $this->session->set_flashdata("error", 'Attendance Date Alread…"
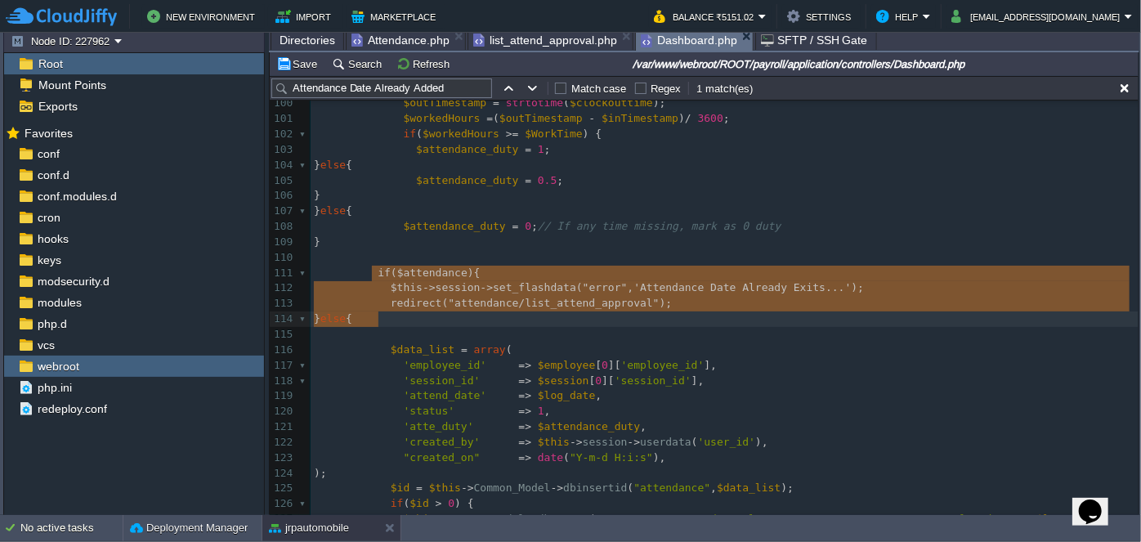
drag, startPoint x: 370, startPoint y: 268, endPoint x: 378, endPoint y: 316, distance: 48.1
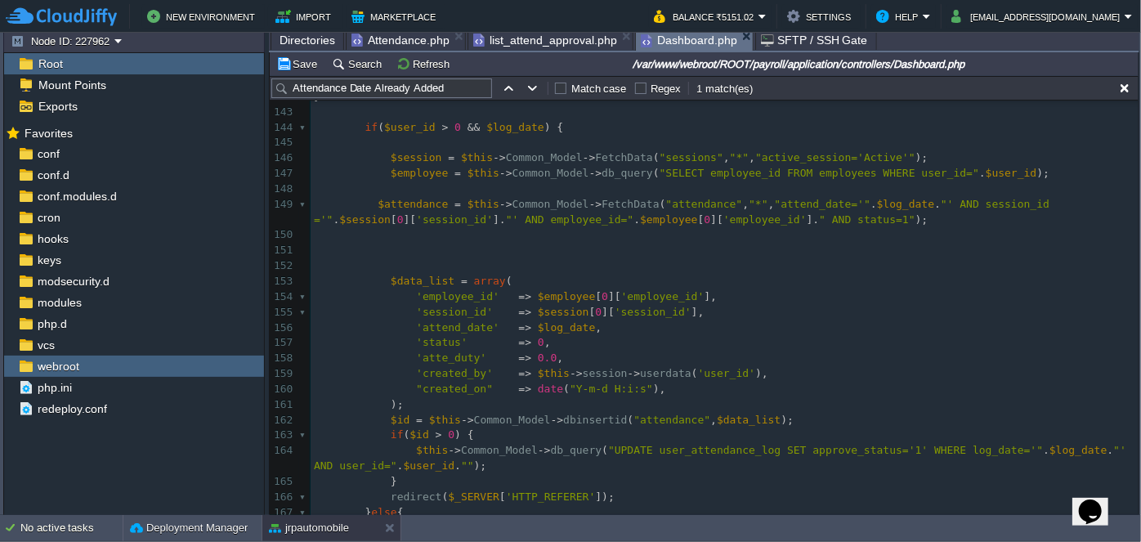
click at [426, 253] on pre at bounding box center [725, 251] width 828 height 16
click at [441, 243] on pre at bounding box center [725, 251] width 828 height 16
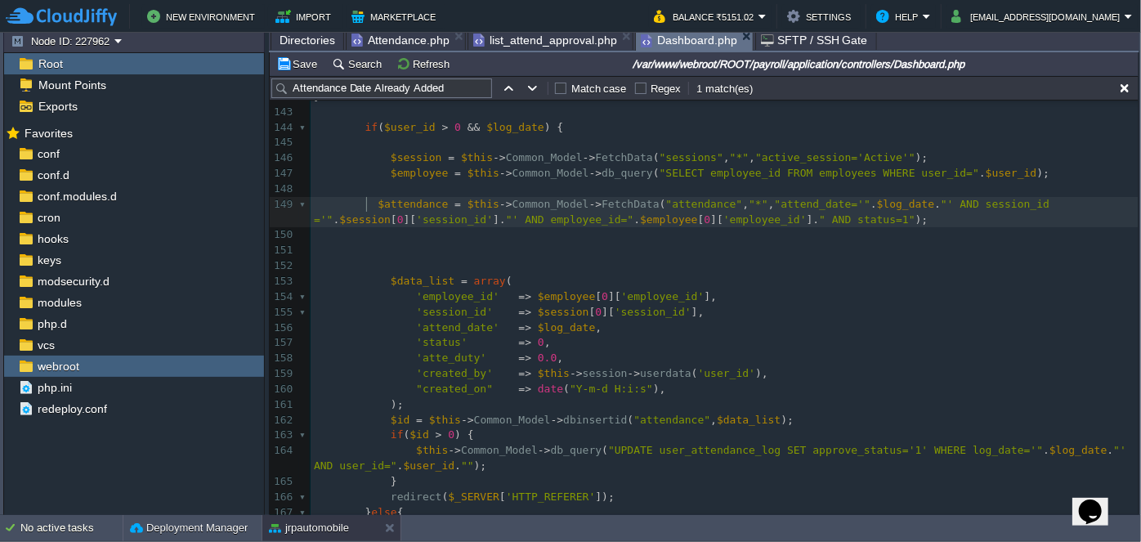
click at [368, 203] on div "xxxxxxxxxx } else { 117 'employee_id' => $employee [ 0 ][ 'employee_id' ], 118 …" at bounding box center [725, 235] width 828 height 1094
click at [373, 197] on pre "$attendance = $this -> Common_Model -> FetchData ( "attendance" , "*" , "attend…" at bounding box center [725, 212] width 828 height 31
click at [421, 231] on pre at bounding box center [725, 235] width 828 height 16
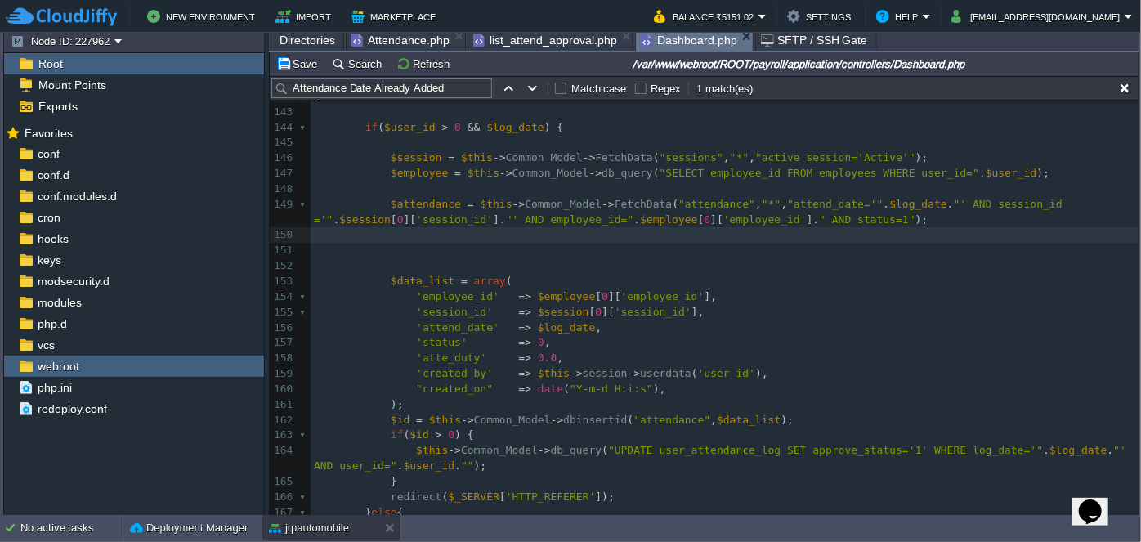
paste textarea "e"
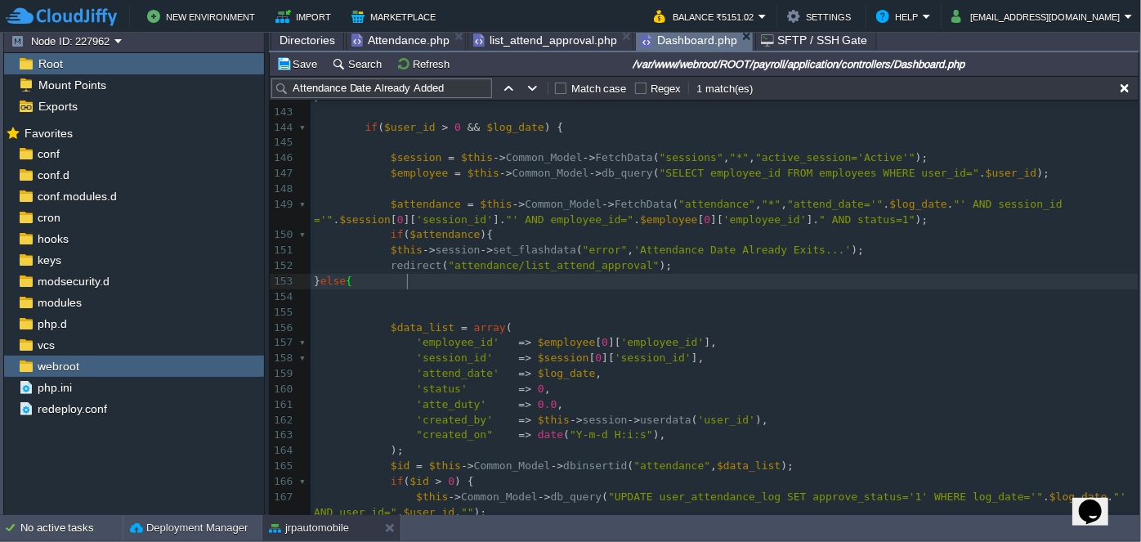
type textarea "else{}"
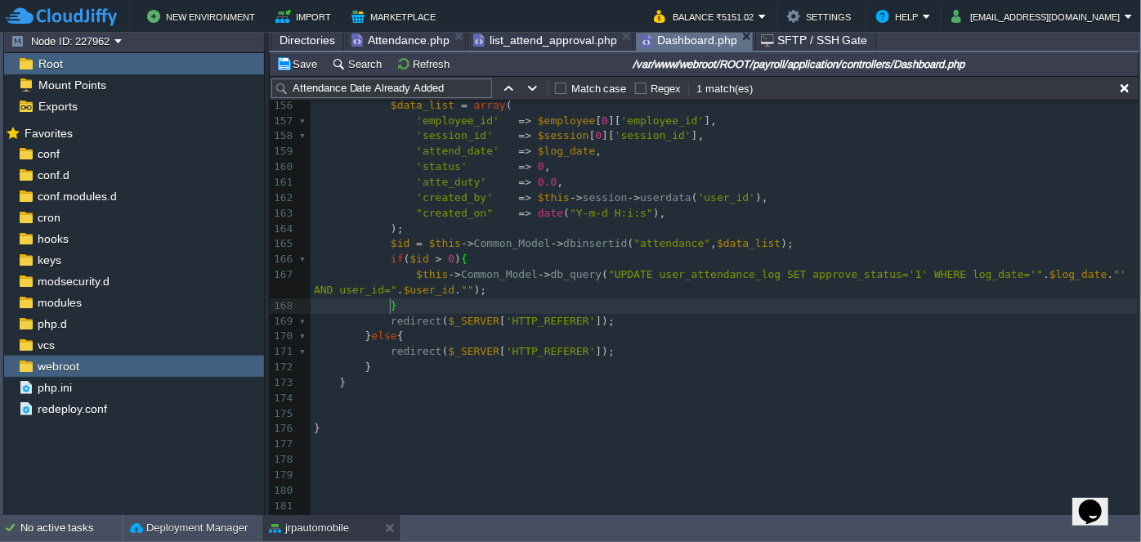
click at [597, 316] on pre "redirect ( $_SERVER [ 'HTTP_REFERER' ]);" at bounding box center [725, 322] width 828 height 16
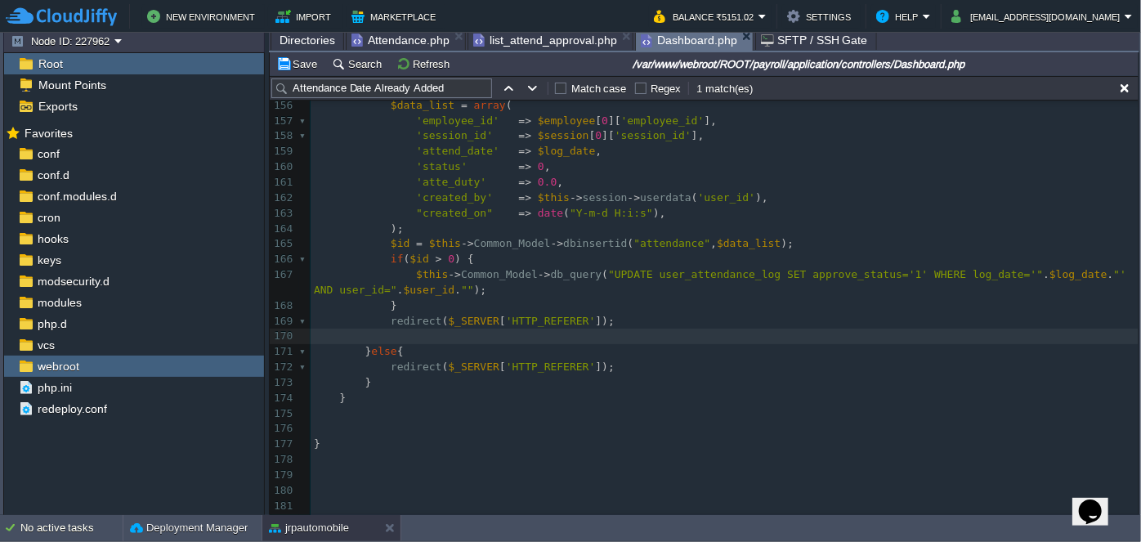
type textarea "}"
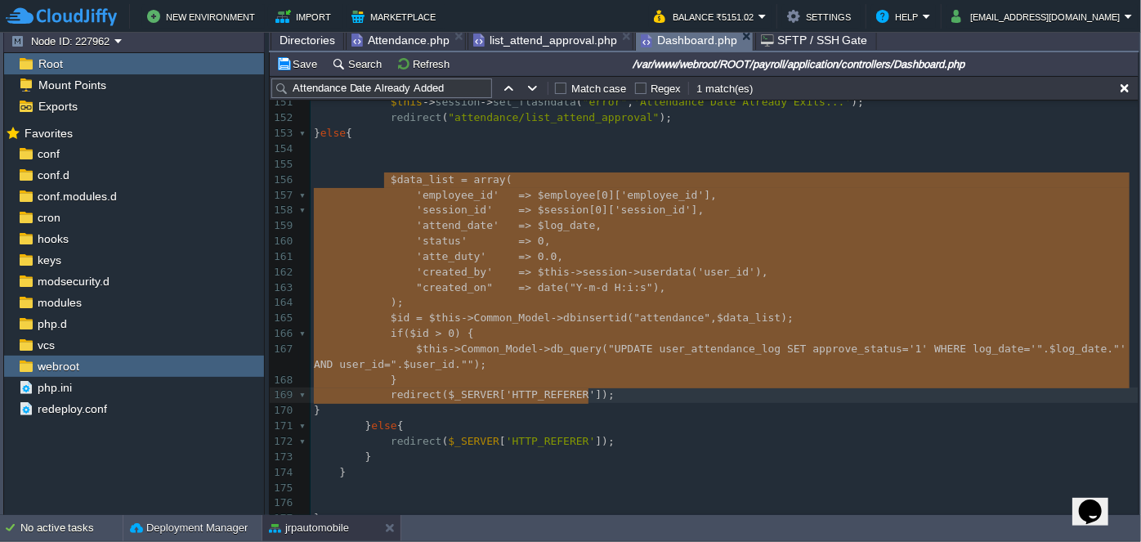
drag, startPoint x: 383, startPoint y: 252, endPoint x: 615, endPoint y: 392, distance: 270.8
type textarea "$data_list = array( 'employee_id' => $employee[0]['employee_id'], 'session_id' …"
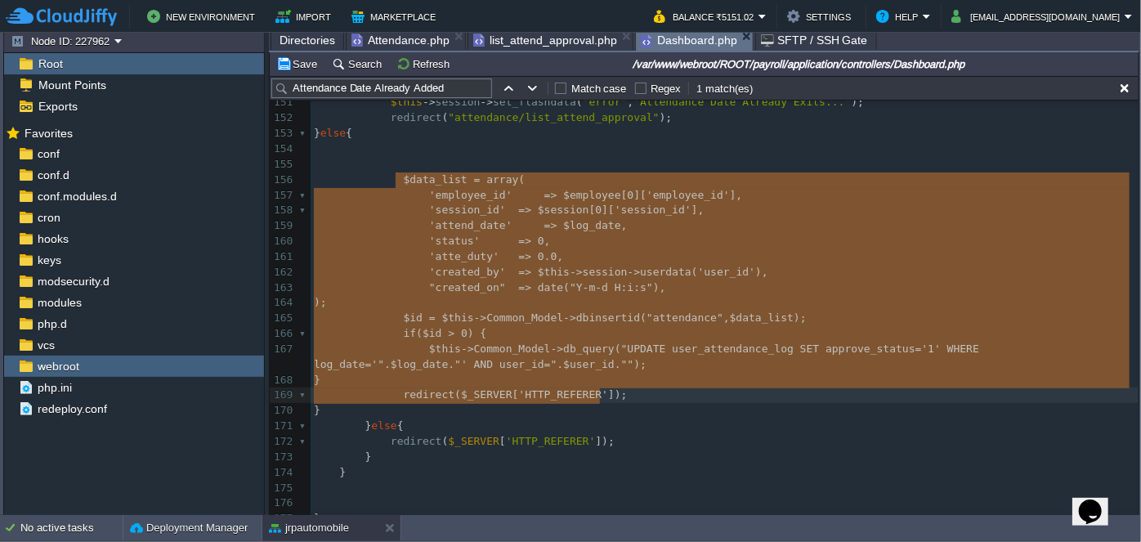
click at [442, 159] on pre "​" at bounding box center [725, 165] width 828 height 16
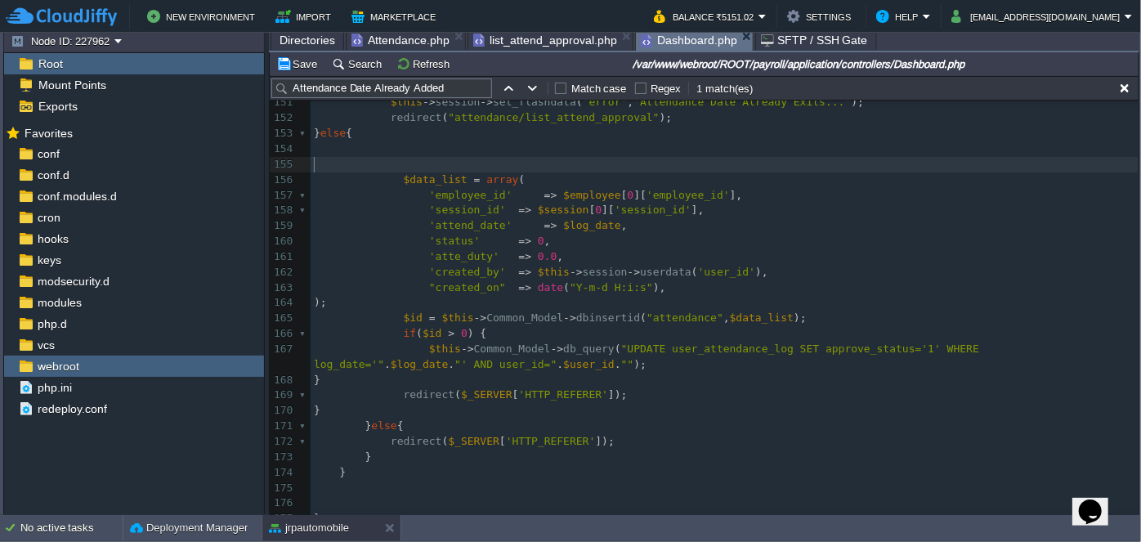
click at [442, 159] on pre "​" at bounding box center [725, 165] width 828 height 16
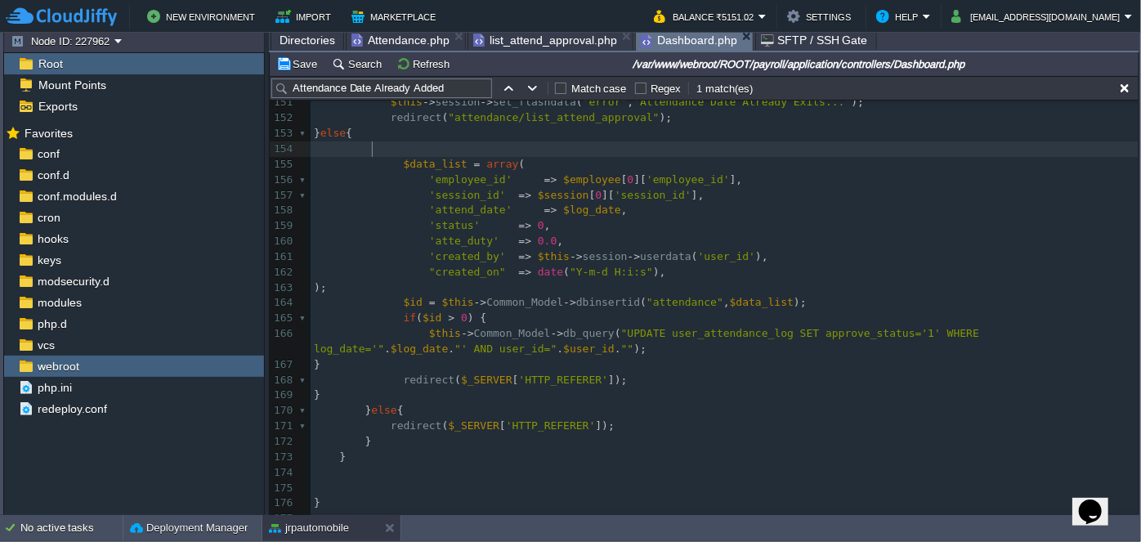
click at [411, 144] on pre at bounding box center [725, 149] width 828 height 16
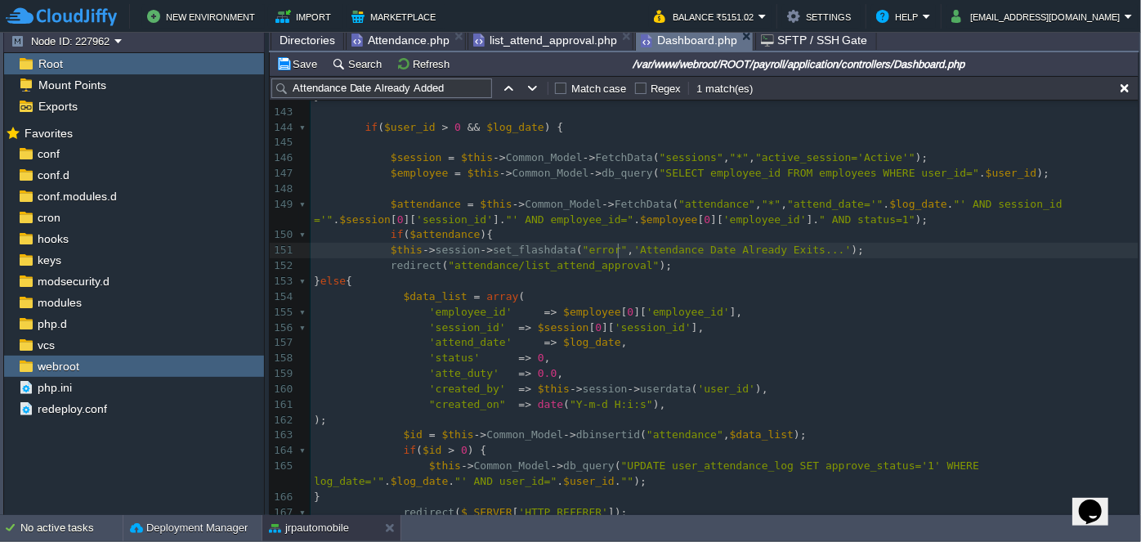
click at [617, 251] on div "xxxxxxxxxx 122 'created_by' => $this -> session -> userdata ( 'user_id' ), 123 …" at bounding box center [725, 273] width 828 height 1017
type textarea "Employee"
click at [854, 251] on div "xxxxxxxxxx 122 'created_by' => $this -> session -> userdata ( 'user_id' ), 123 …" at bounding box center [725, 273] width 828 height 1017
type textarea "()"
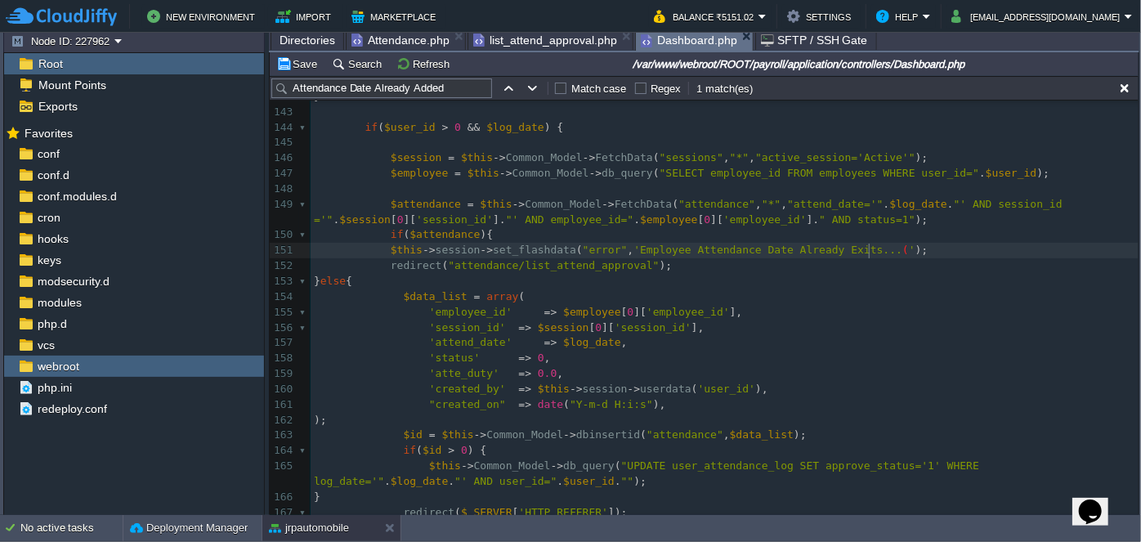
scroll to position [5, 16]
type textarea "Pl"
type textarea "Please Aviod Your Approval Next"
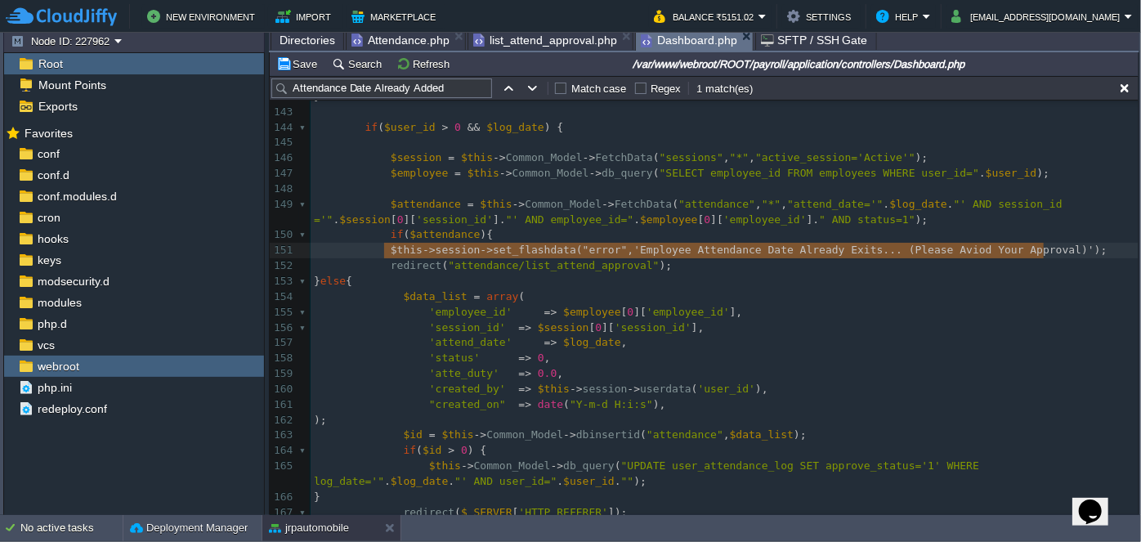
drag, startPoint x: 384, startPoint y: 251, endPoint x: 1038, endPoint y: 251, distance: 653.3
type textarea "$this->session->set_flashdata("error", 'Employee Attendance Date Already Exits.…"
paste textarea
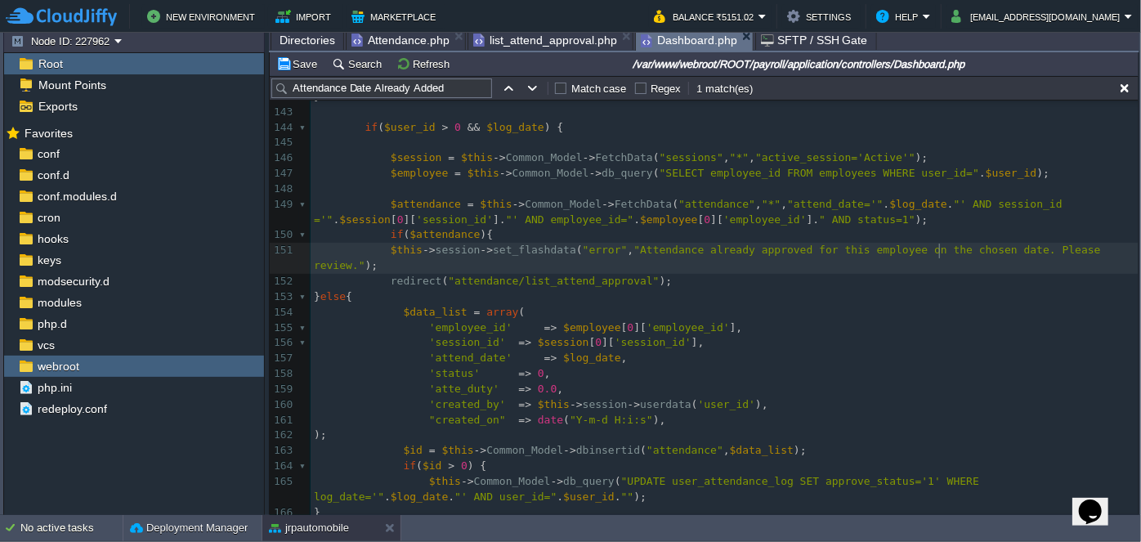
click at [936, 252] on span ""Attendance already approved for this employee on the chosen date. Please revie…" at bounding box center [711, 258] width 794 height 28
type textarea "chosen"
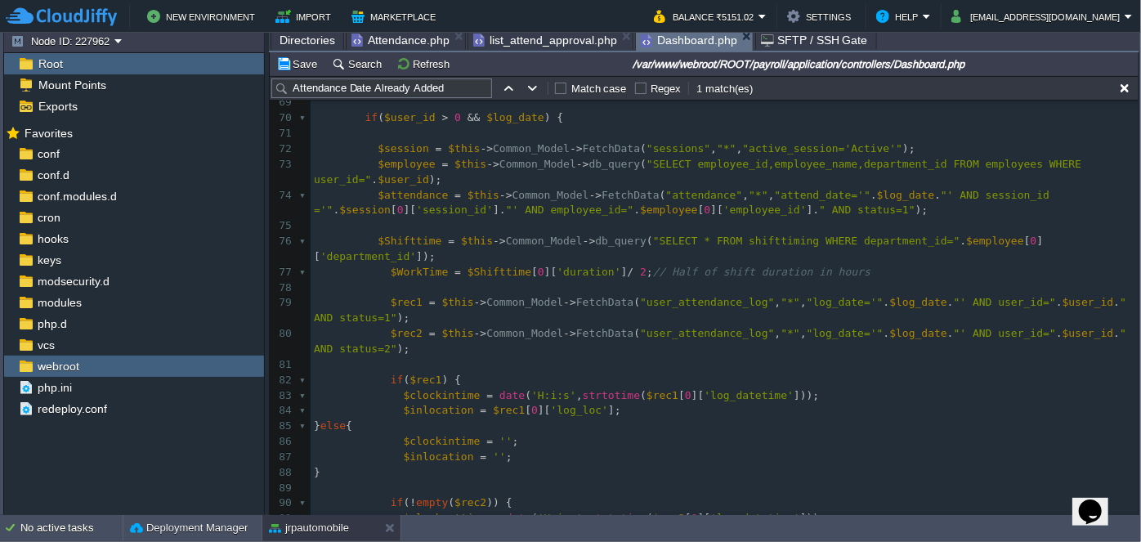
scroll to position [1321, 0]
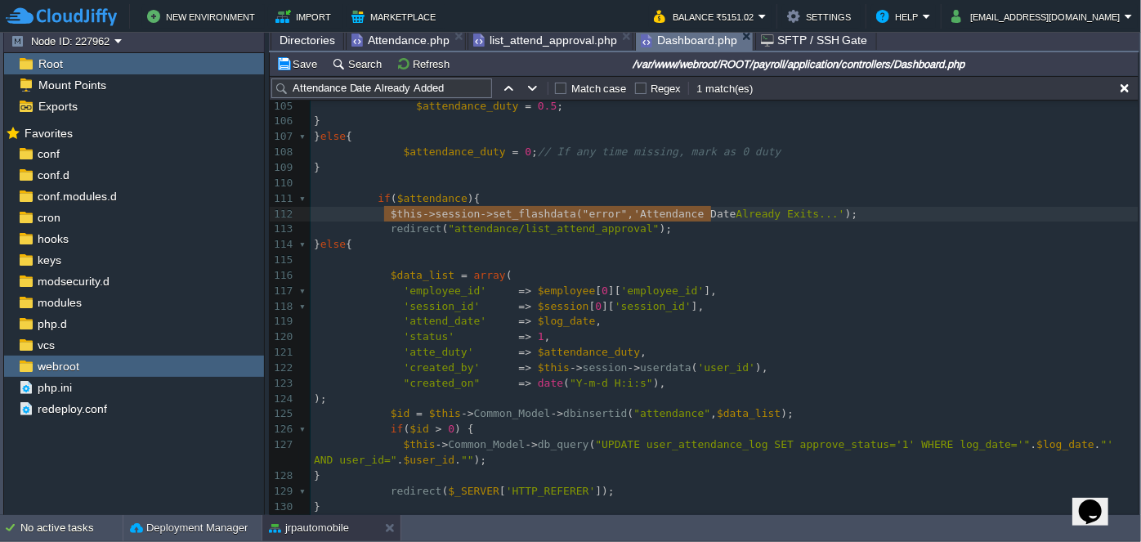
type textarea "$this->session->set_flashdata("error", 'Attendance Date Already Exits...');"
drag, startPoint x: 386, startPoint y: 208, endPoint x: 854, endPoint y: 205, distance: 468.5
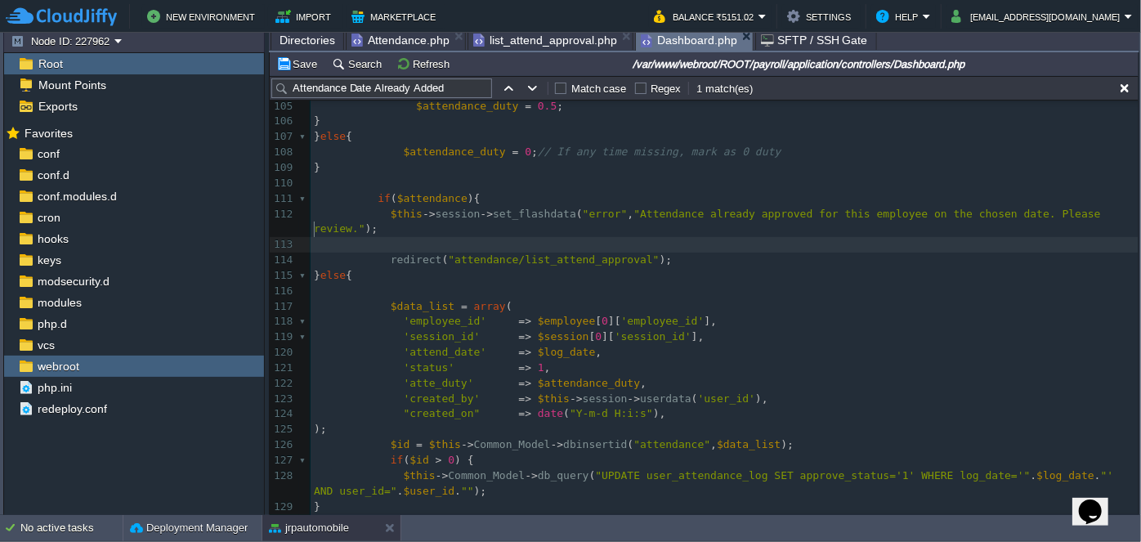
click at [500, 43] on span "list_attend_approval.php" at bounding box center [545, 40] width 144 height 20
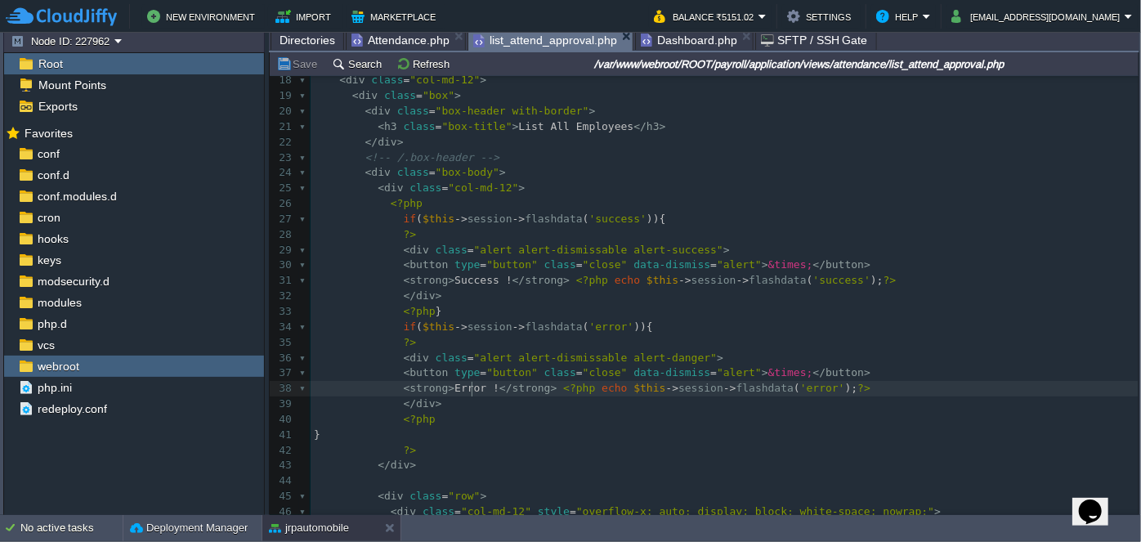
type textarea "Error"
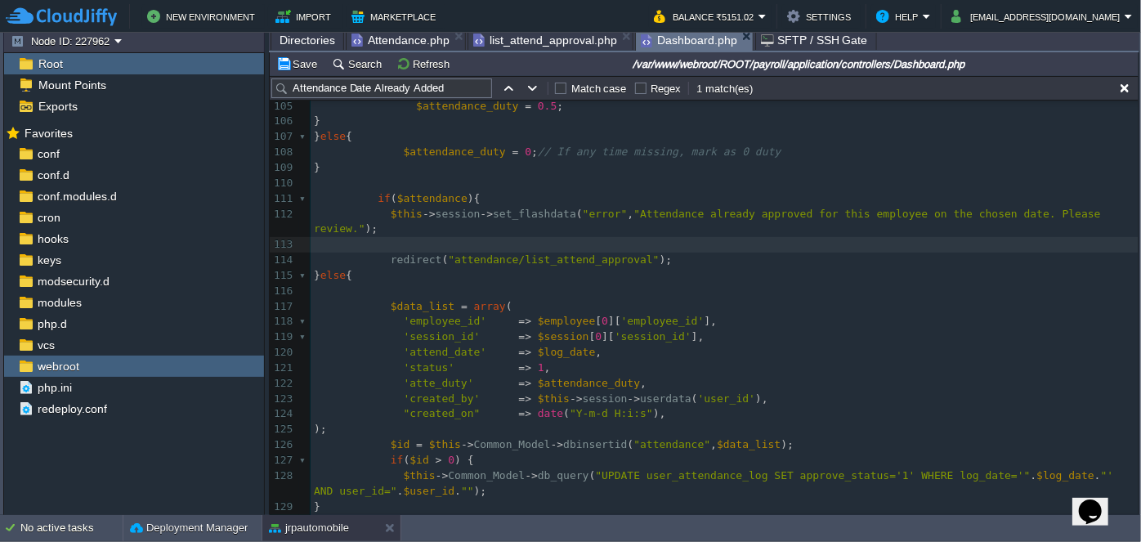
click at [654, 47] on span "Dashboard.php" at bounding box center [689, 40] width 96 height 20
click at [386, 38] on span "Attendance.php" at bounding box center [401, 40] width 98 height 20
click at [664, 42] on span "Dashboard.php" at bounding box center [689, 40] width 96 height 20
click at [662, 284] on pre "​" at bounding box center [725, 292] width 828 height 16
